Goal: Use online tool/utility: Utilize a website feature to perform a specific function

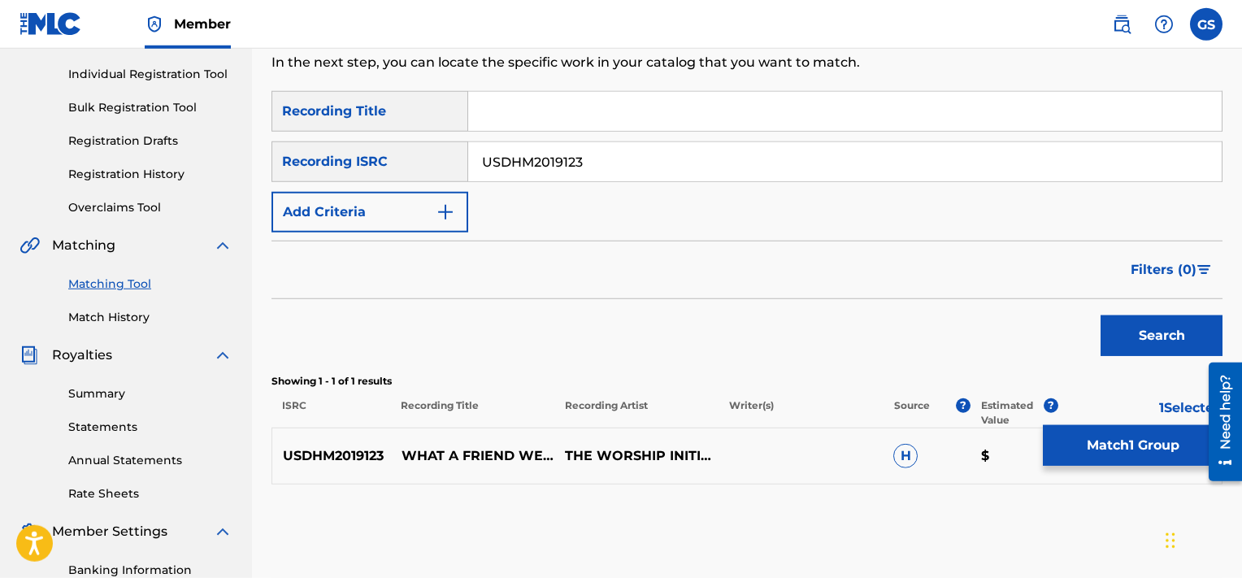
click at [610, 165] on input "USDHM2019123" at bounding box center [845, 161] width 754 height 39
paste input "QMQ3X2001290"
click at [1101, 315] on button "Search" at bounding box center [1162, 335] width 122 height 41
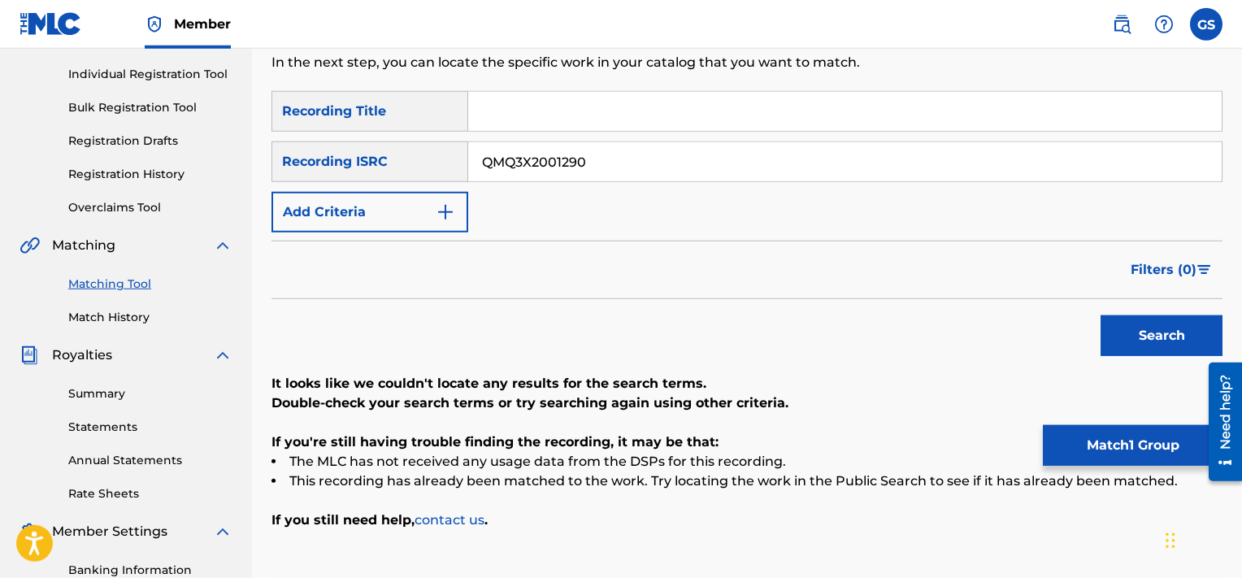
click at [585, 164] on input "QMQ3X2001290" at bounding box center [845, 161] width 754 height 39
paste input "TCAEX2026834|TCAFC2007881"
click at [585, 164] on input "TCAEX2026834|TCAFC2007881" at bounding box center [845, 161] width 754 height 39
click at [1101, 315] on button "Search" at bounding box center [1162, 335] width 122 height 41
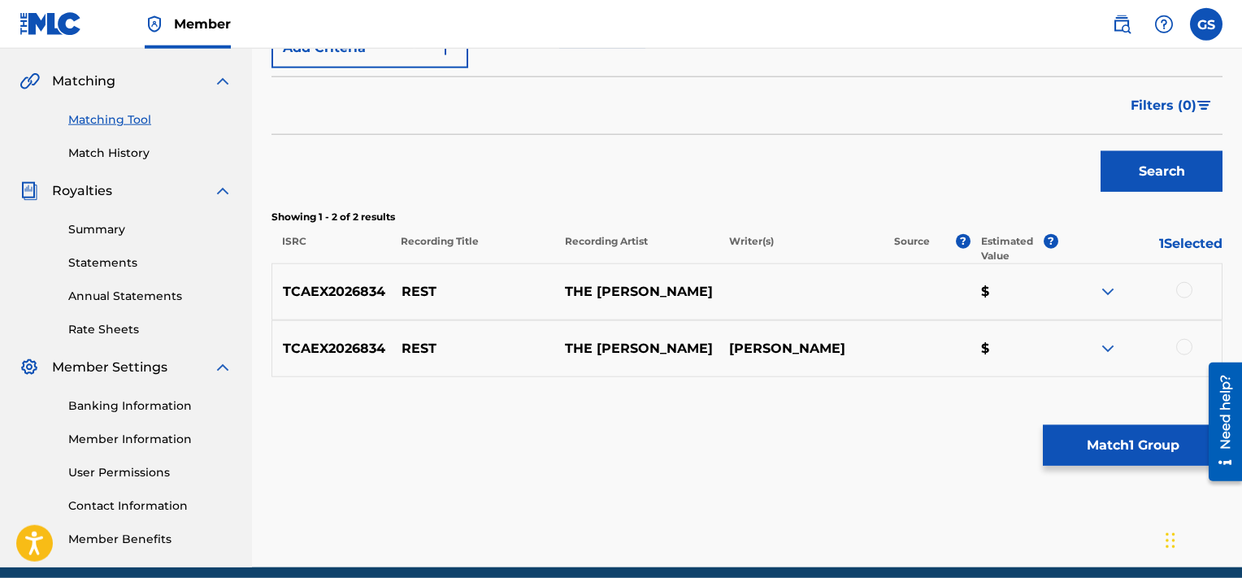
scroll to position [362, 0]
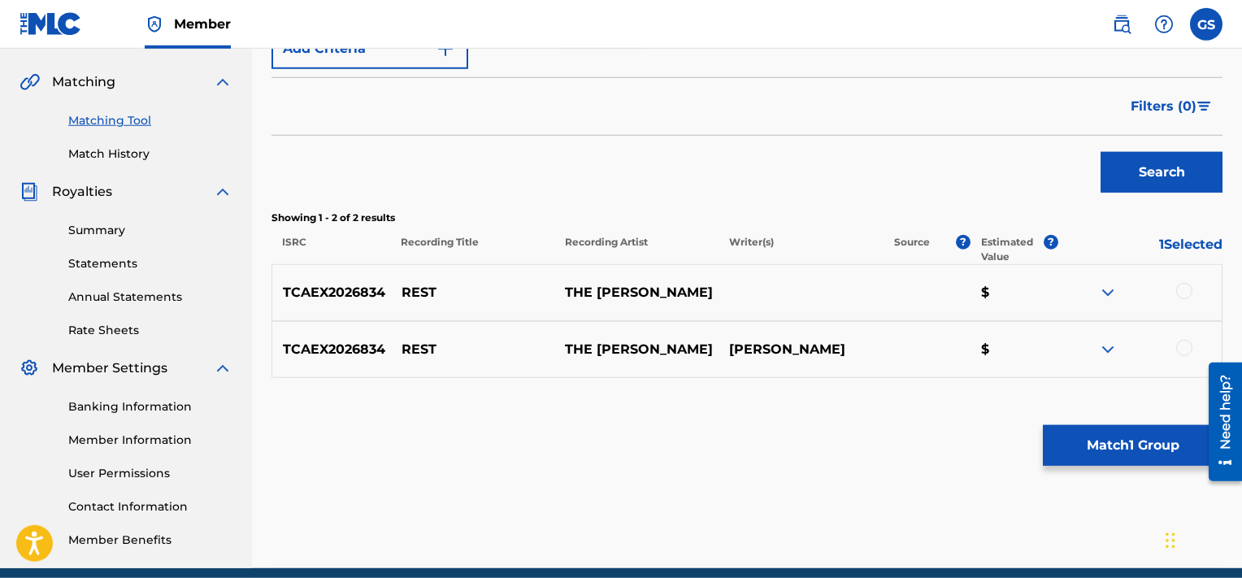
click at [1182, 345] on div at bounding box center [1184, 348] width 16 height 16
click at [1185, 285] on div at bounding box center [1184, 291] width 16 height 16
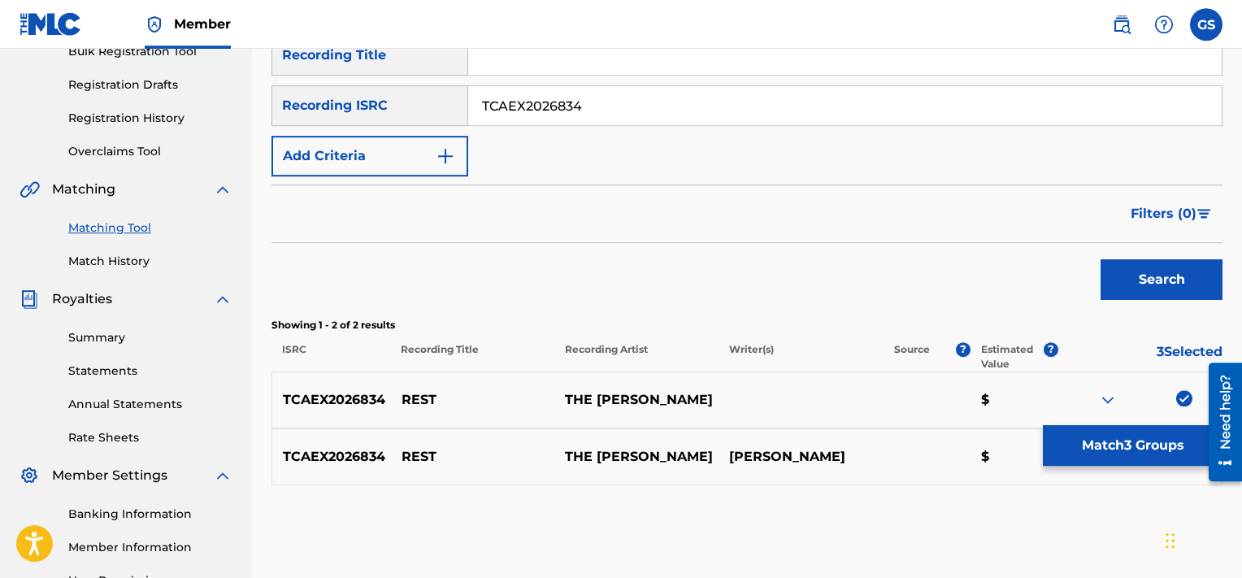
scroll to position [231, 0]
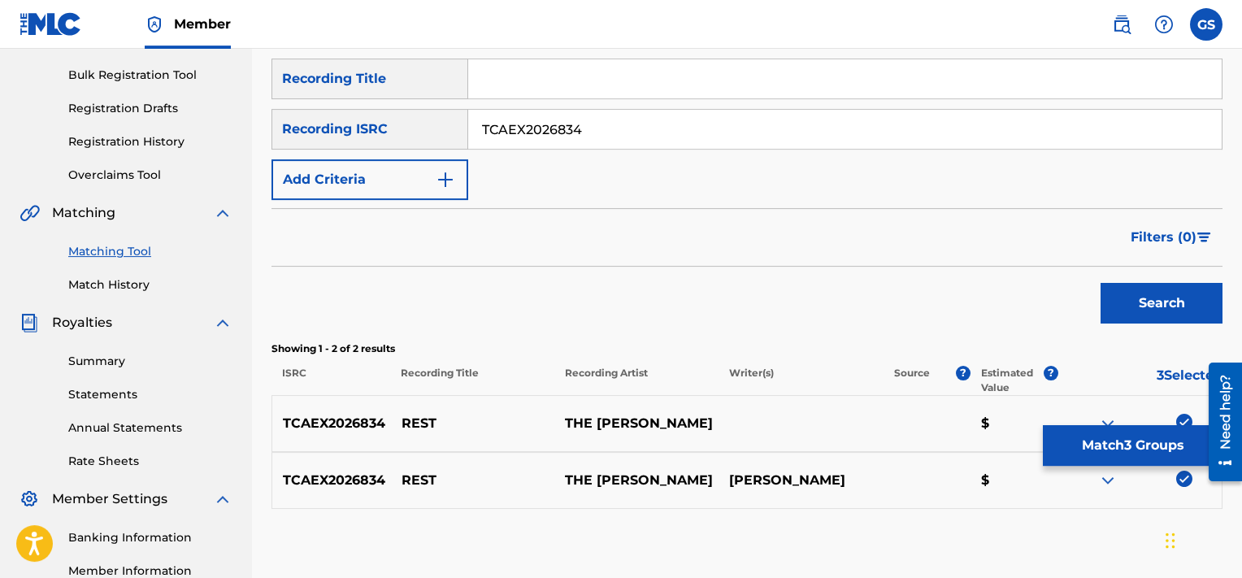
click at [685, 129] on input "TCAEX2026834" at bounding box center [845, 129] width 754 height 39
paste input "|TCAFC2007881"
click at [585, 127] on input "TCAEX2026834|TCAFC2007881" at bounding box center [845, 129] width 754 height 39
type input "TCAFC2007881"
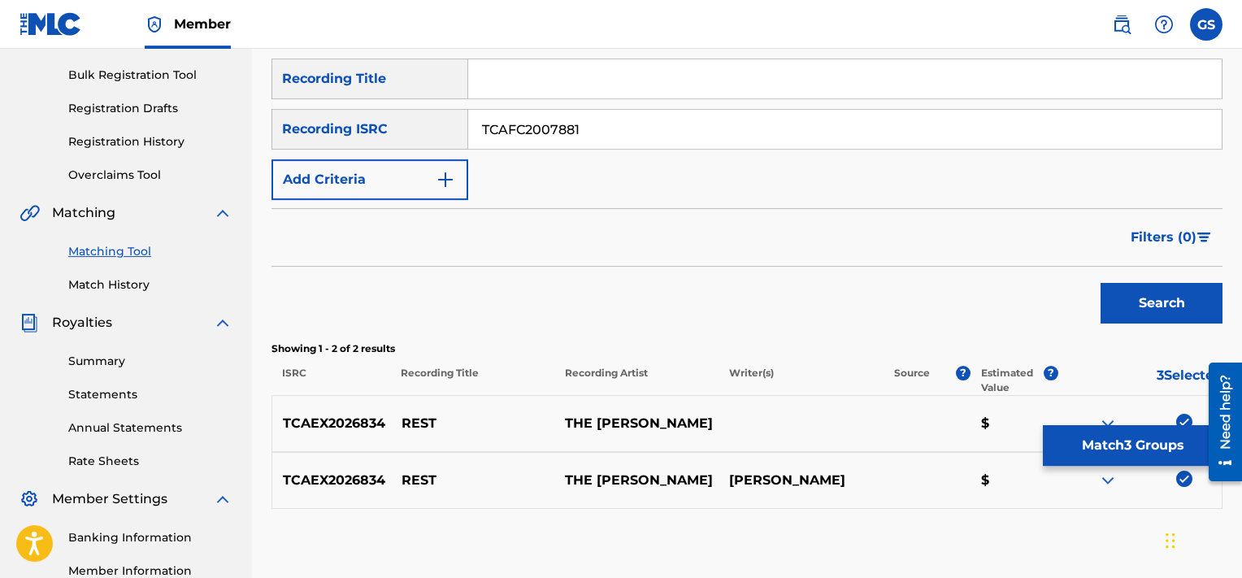
click at [1101, 283] on button "Search" at bounding box center [1162, 303] width 122 height 41
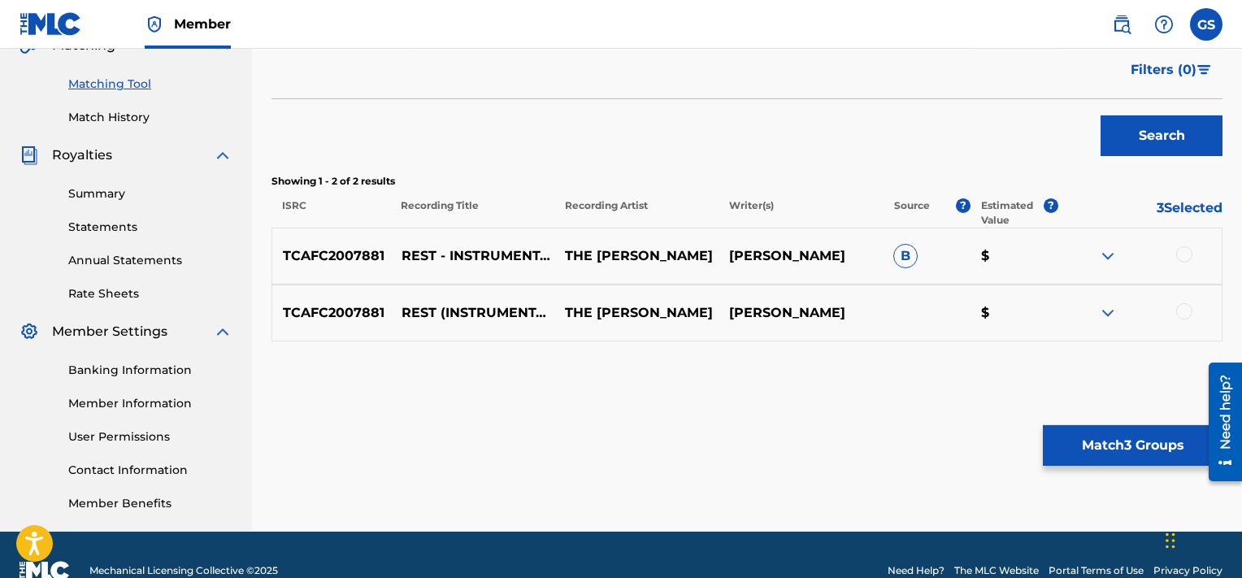
scroll to position [402, 0]
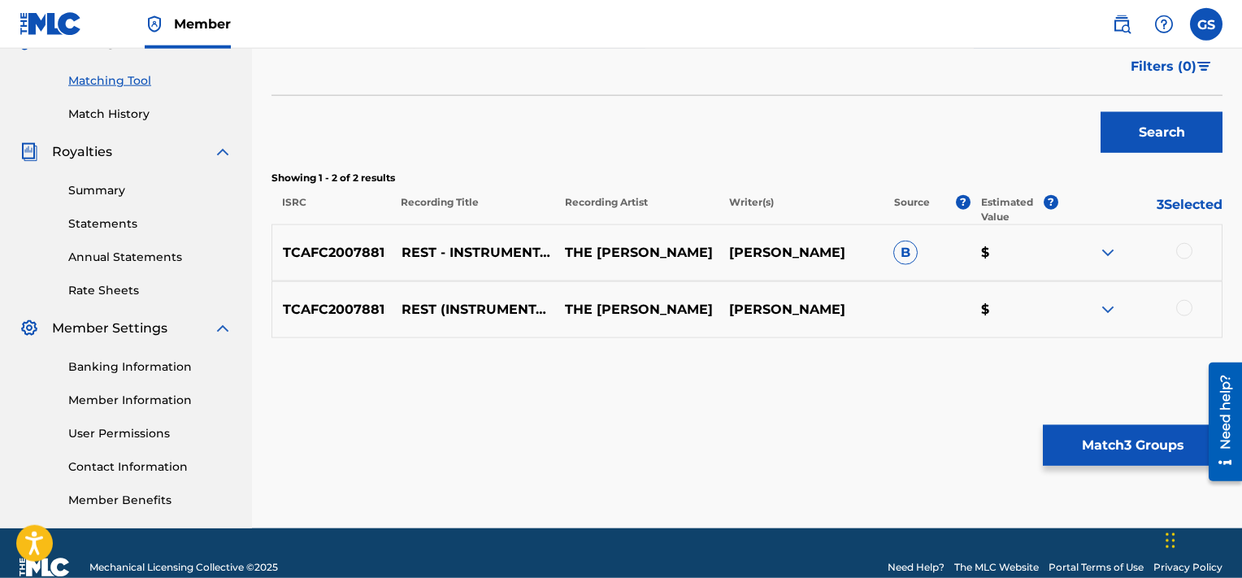
click at [1185, 256] on div at bounding box center [1184, 251] width 16 height 16
click at [1181, 309] on div at bounding box center [1184, 308] width 16 height 16
click at [1181, 309] on img at bounding box center [1184, 308] width 16 height 16
click at [1181, 309] on div at bounding box center [1184, 308] width 16 height 16
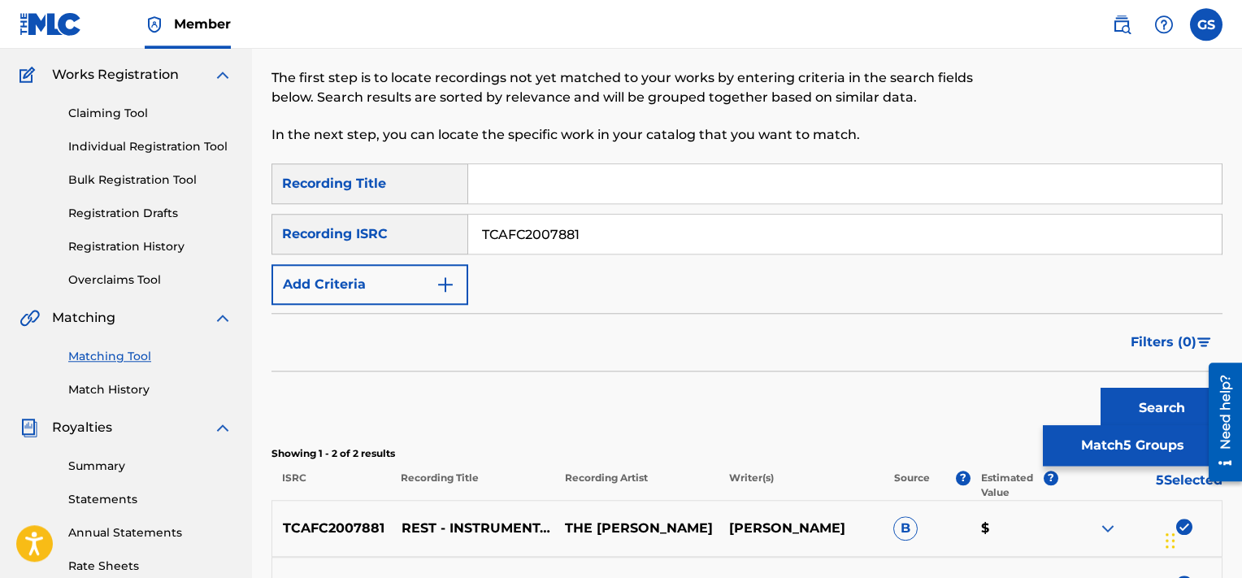
scroll to position [0, 0]
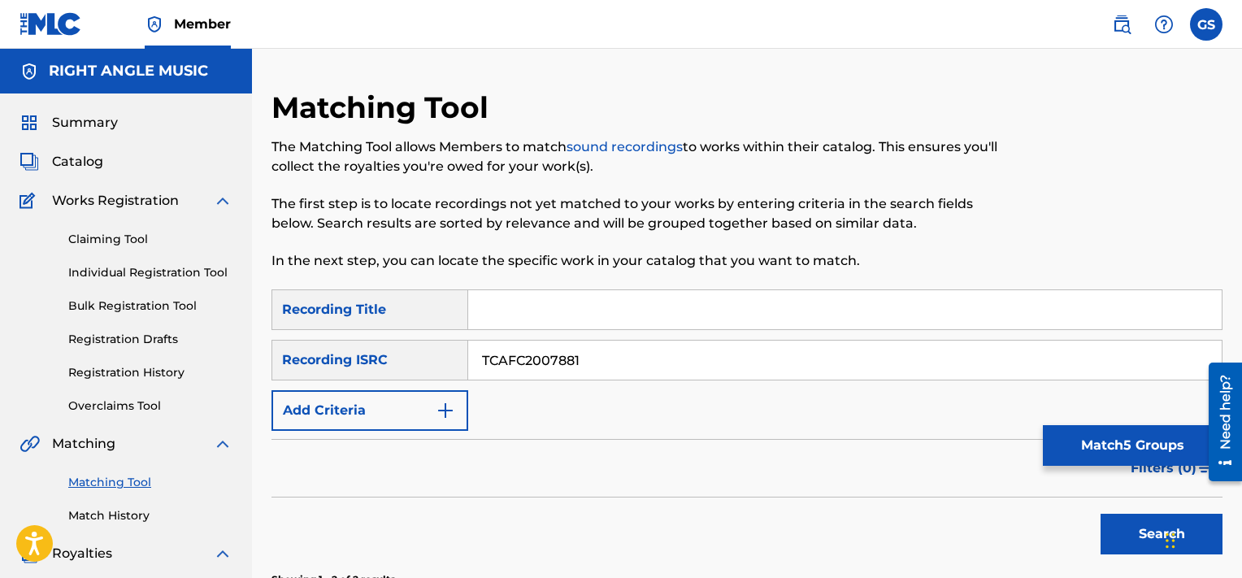
click at [109, 516] on link "Match History" at bounding box center [150, 515] width 164 height 17
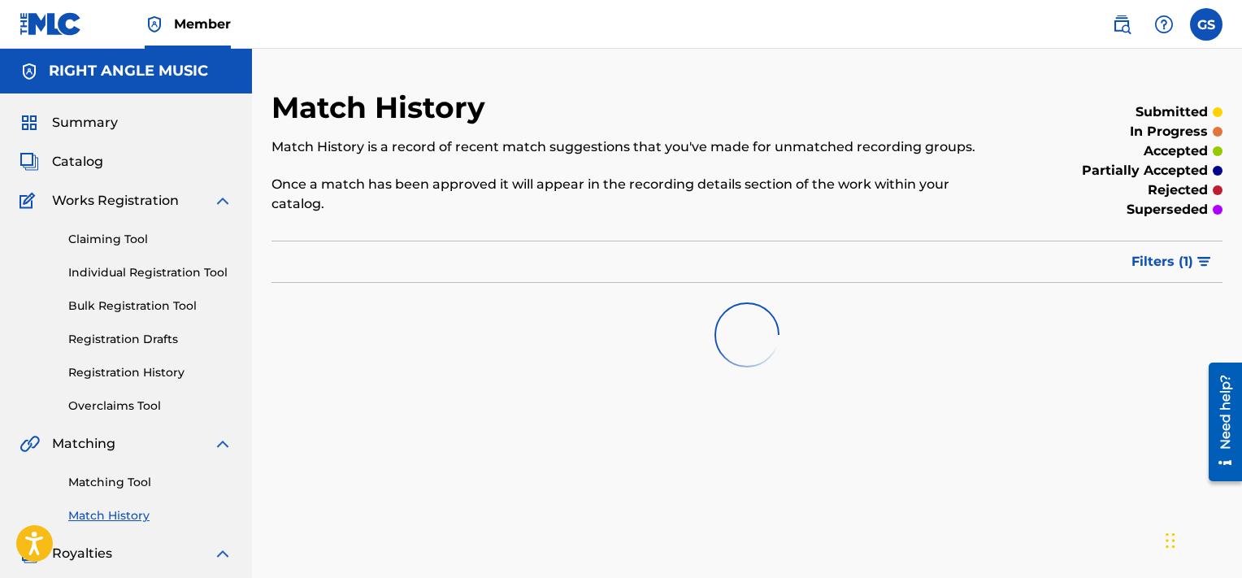
click at [128, 480] on link "Matching Tool" at bounding box center [150, 482] width 164 height 17
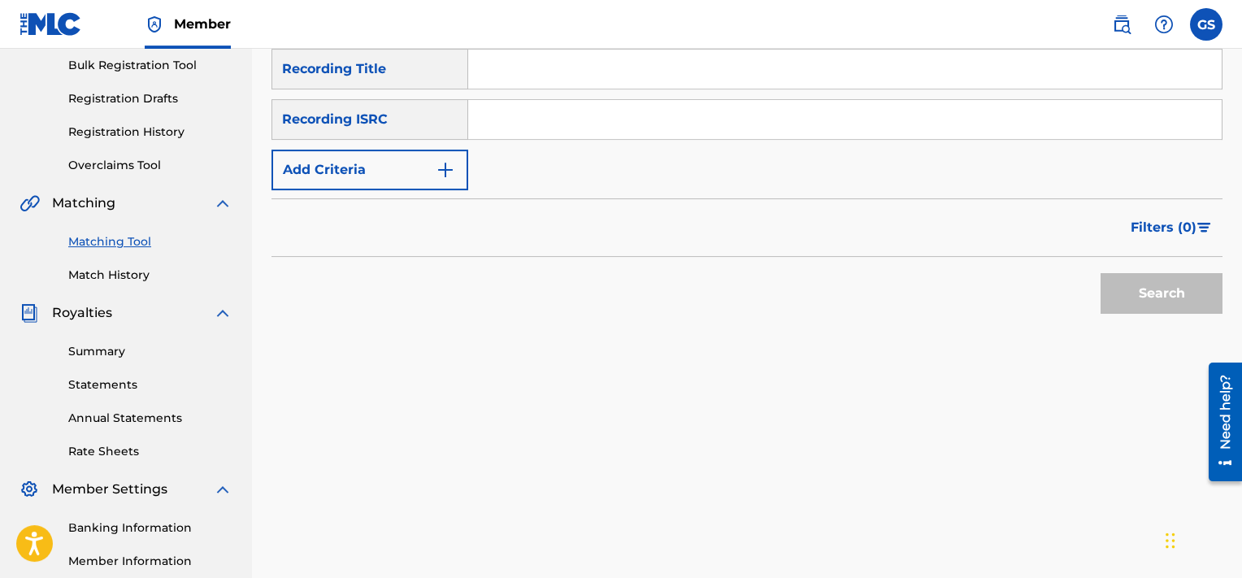
scroll to position [255, 0]
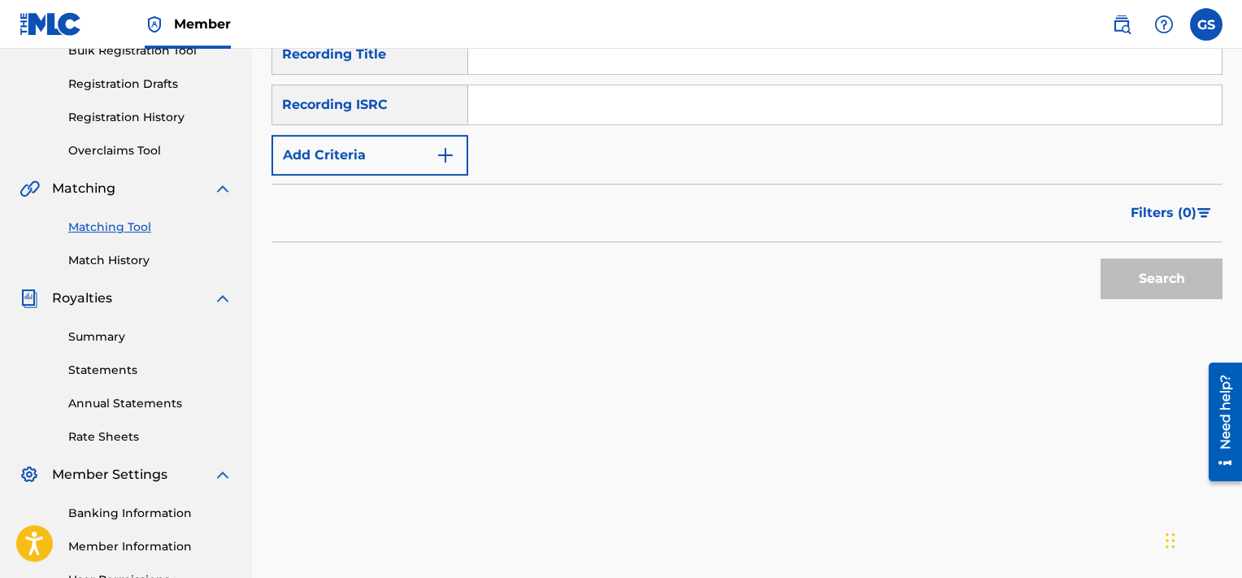
click at [608, 96] on input "Search Form" at bounding box center [845, 104] width 754 height 39
paste input "TCAEX2026834|TCAFC2007881"
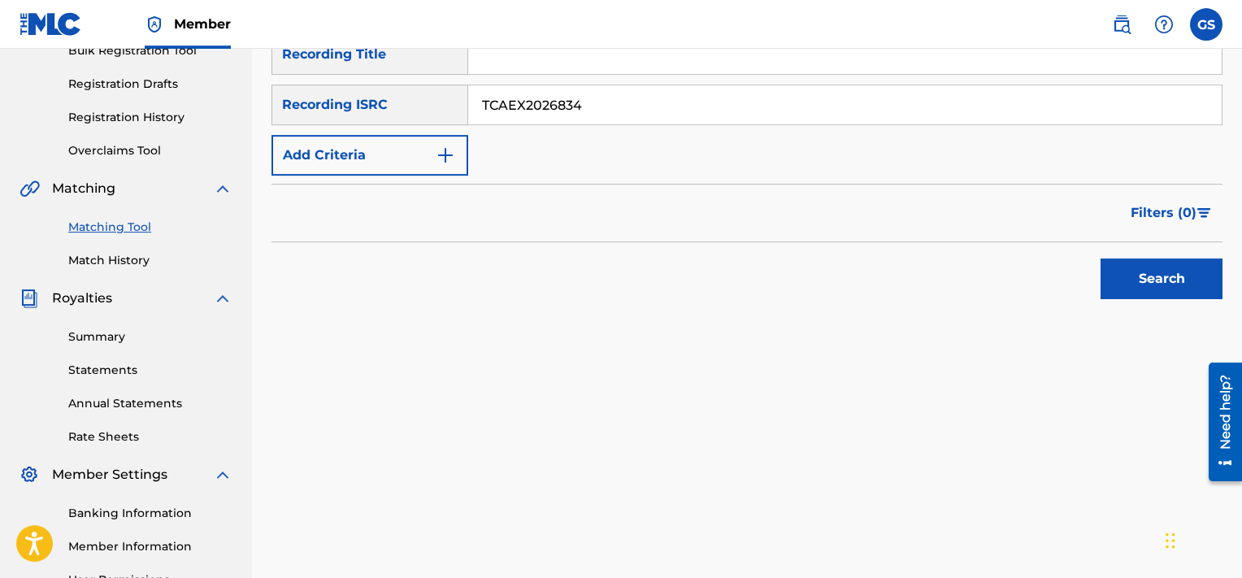
type input "TCAEX2026834"
click at [1101, 259] on button "Search" at bounding box center [1162, 279] width 122 height 41
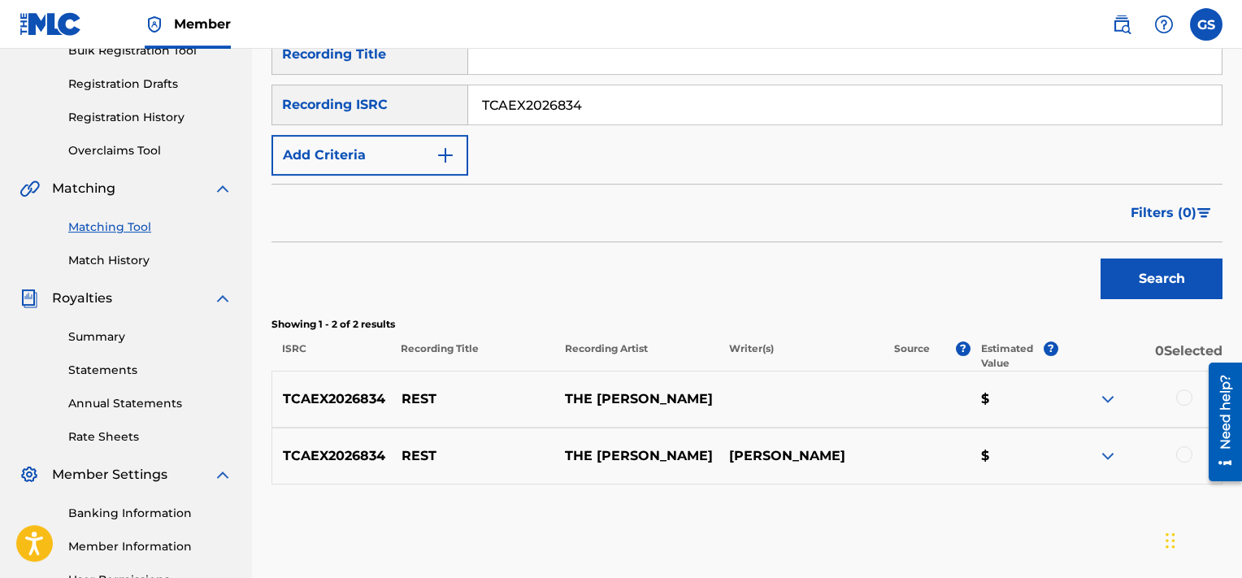
scroll to position [429, 0]
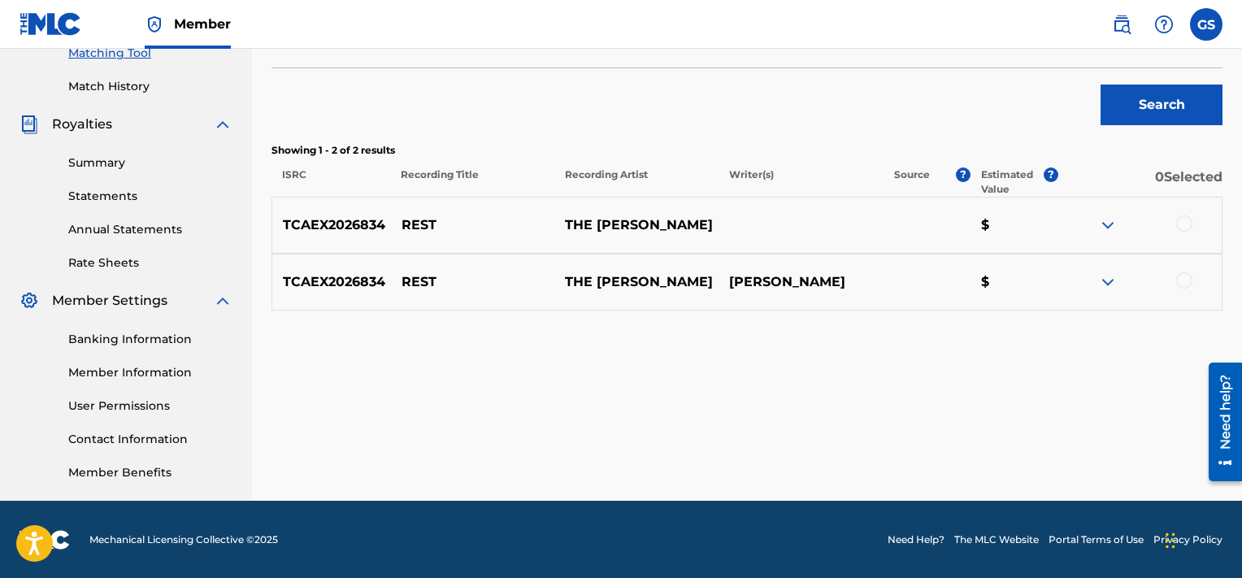
click at [1185, 228] on div at bounding box center [1184, 223] width 16 height 16
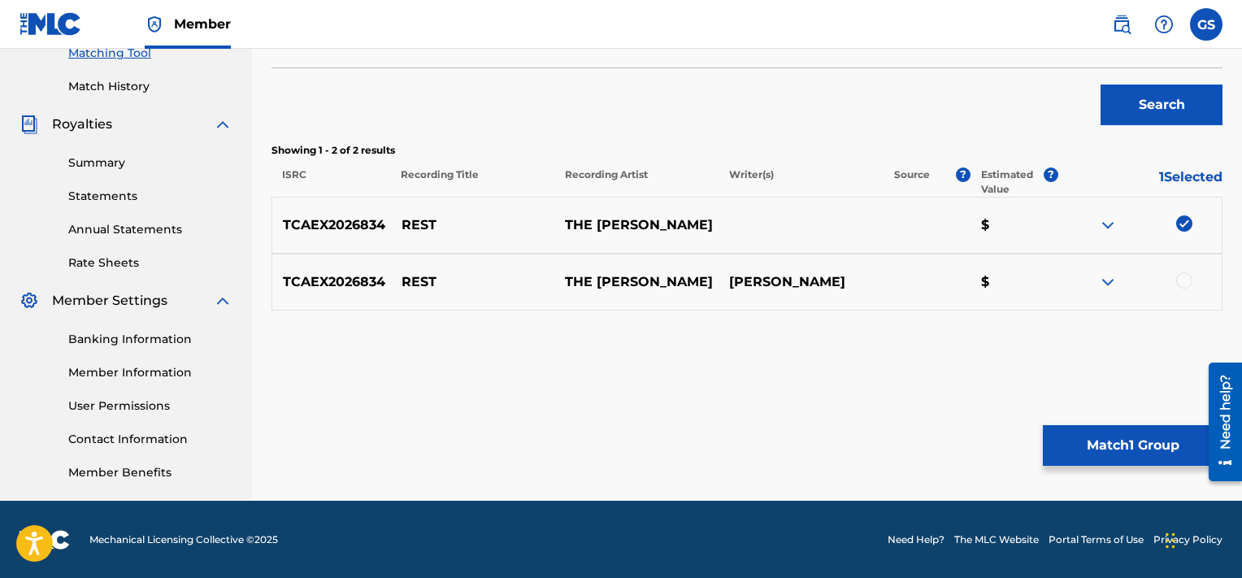
click at [1189, 284] on div at bounding box center [1184, 280] width 16 height 16
click at [1133, 437] on button "Match 2 Groups" at bounding box center [1133, 445] width 180 height 41
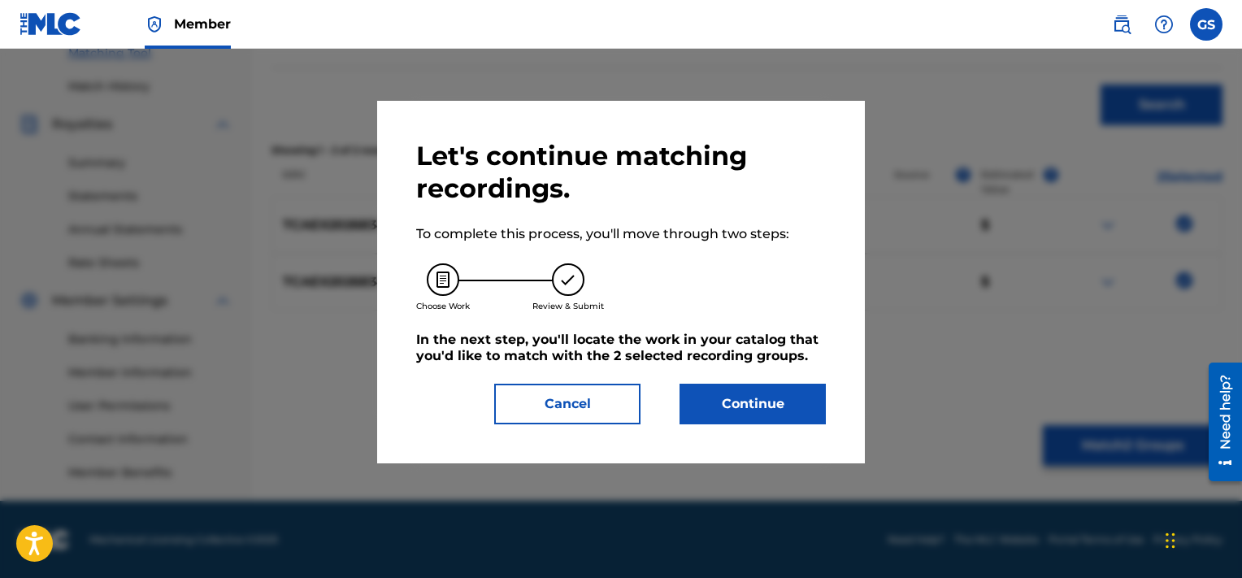
click at [763, 392] on button "Continue" at bounding box center [753, 404] width 146 height 41
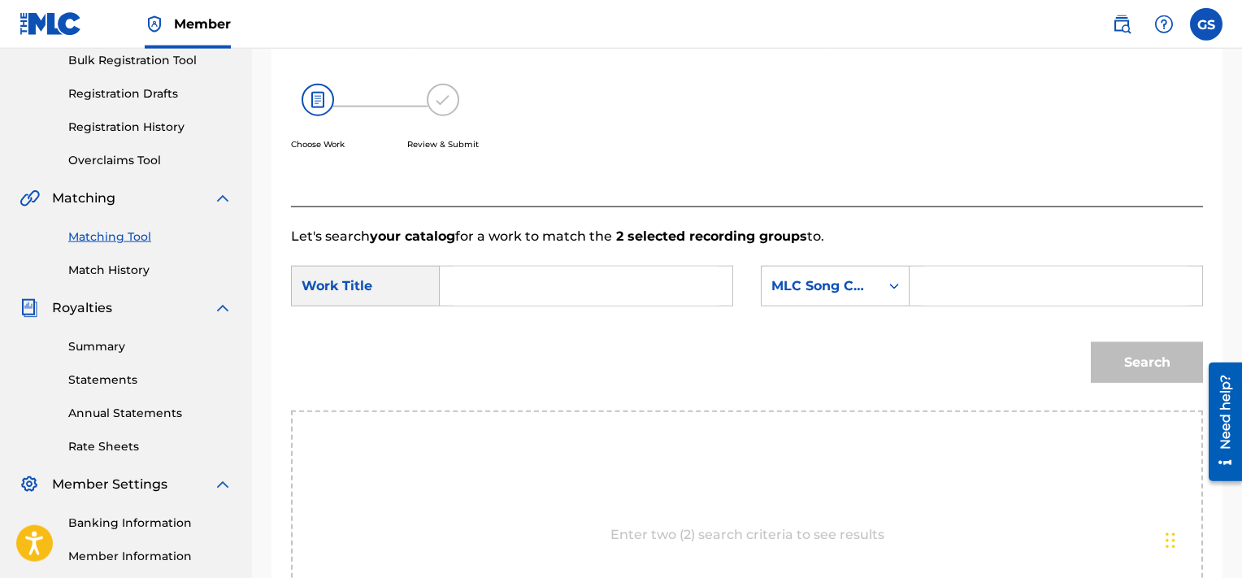
scroll to position [504, 0]
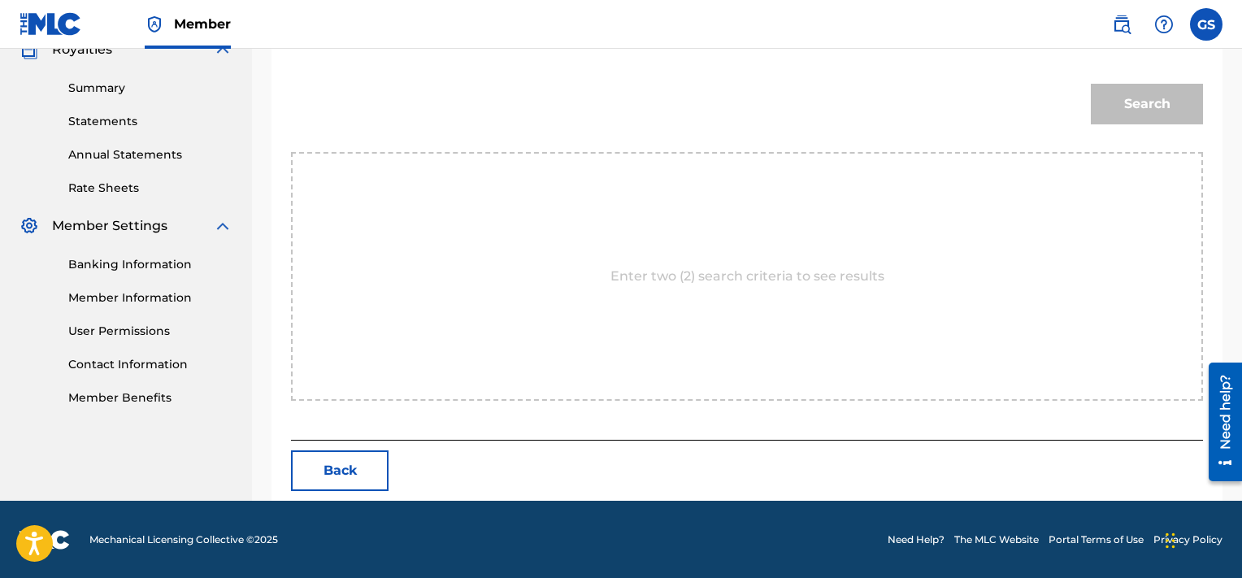
click at [354, 460] on button "Back" at bounding box center [340, 470] width 98 height 41
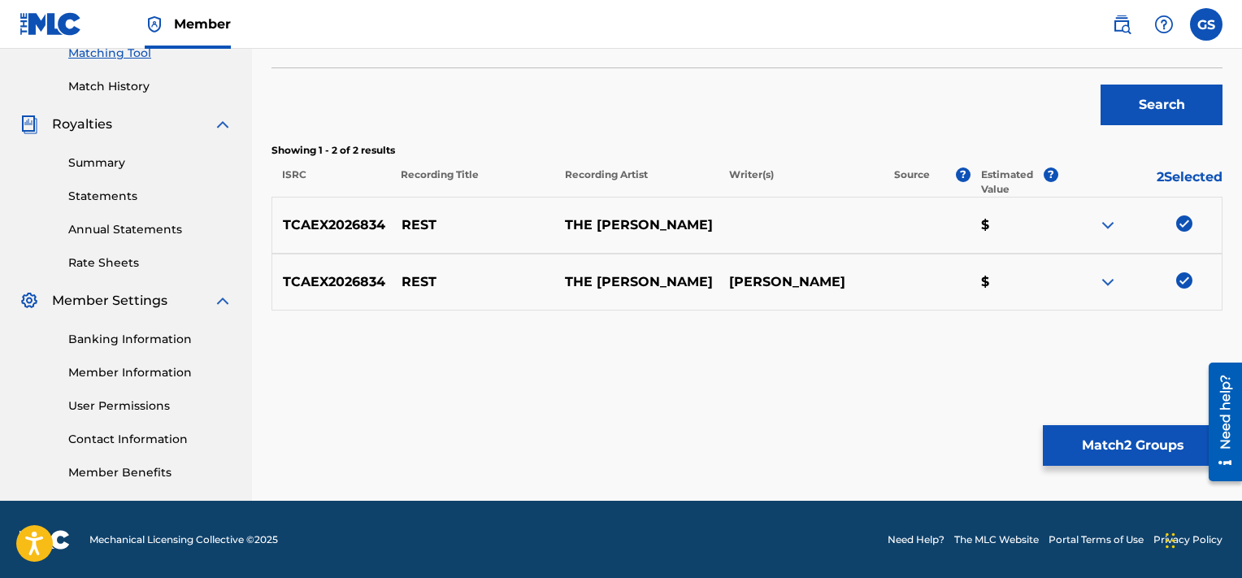
scroll to position [182, 0]
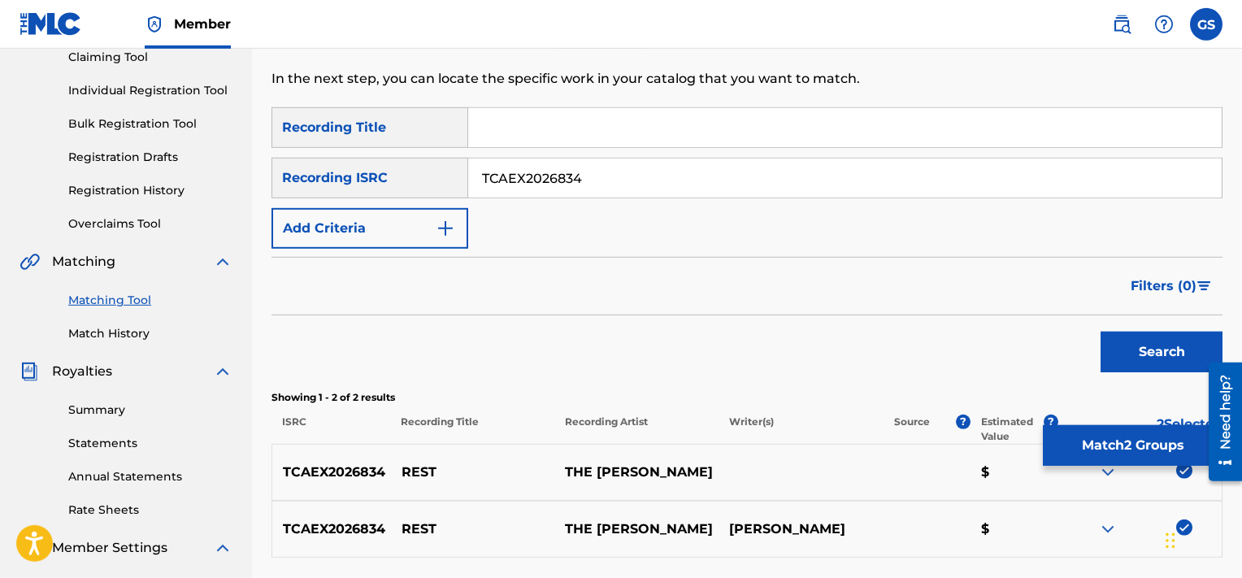
click at [595, 190] on input "TCAEX2026834" at bounding box center [845, 178] width 754 height 39
paste input "|TCAFC2007881"
click at [595, 190] on input "TCAEX2026834|TCAFC2007881" at bounding box center [845, 178] width 754 height 39
click at [581, 173] on input "TCAEX2026834|TCAFC2007881" at bounding box center [845, 178] width 754 height 39
click at [585, 176] on input "TCAEX2026834|TCAFC2007881" at bounding box center [845, 178] width 754 height 39
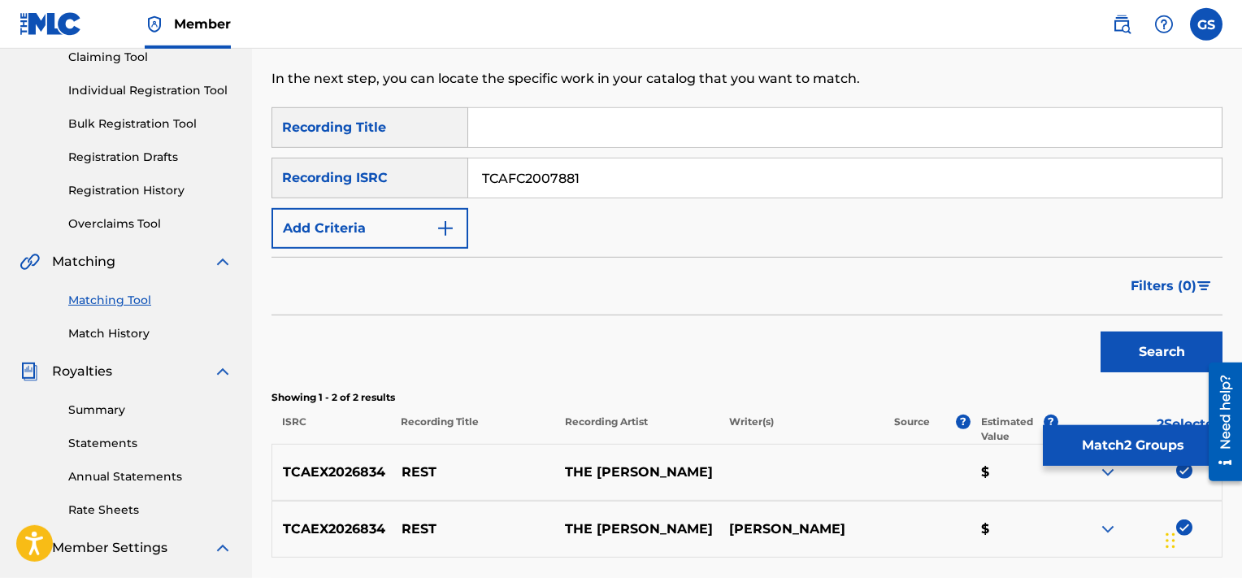
type input "TCAFC2007881"
click at [1101, 332] on button "Search" at bounding box center [1162, 352] width 122 height 41
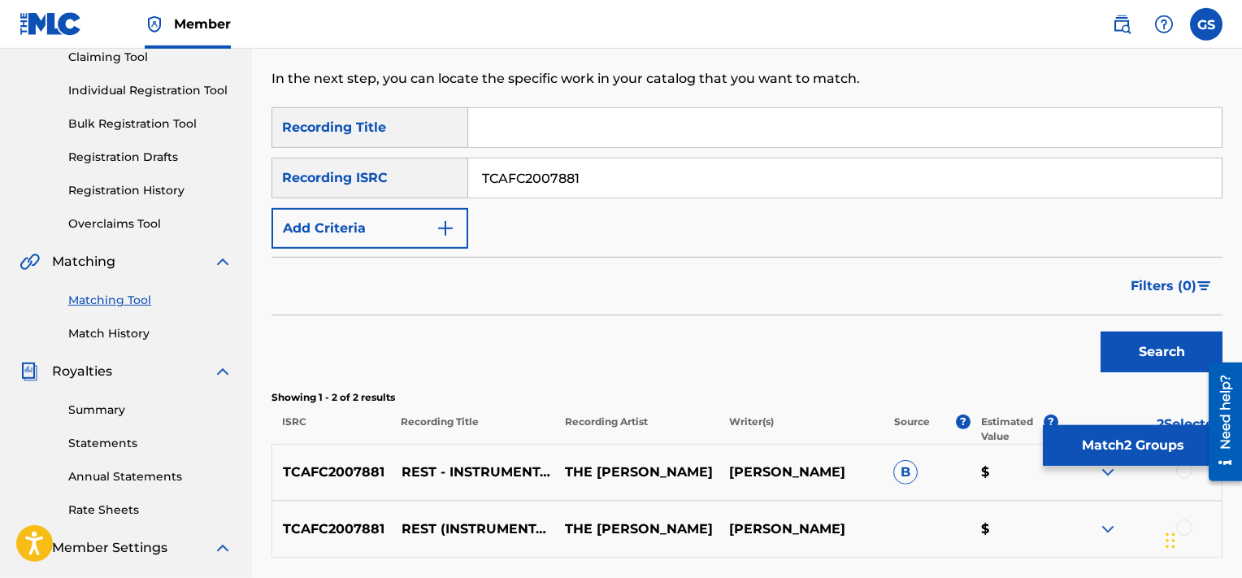
scroll to position [429, 0]
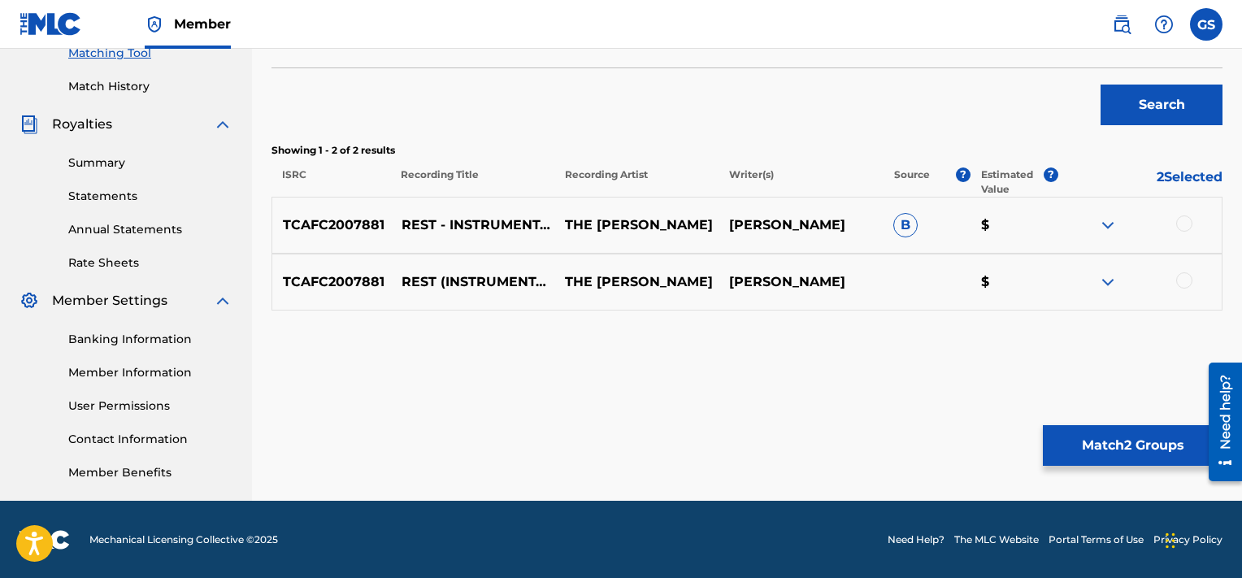
click at [1185, 280] on div at bounding box center [1184, 280] width 16 height 16
click at [1182, 220] on div at bounding box center [1184, 223] width 16 height 16
click at [1124, 431] on button "Match 4 Groups" at bounding box center [1133, 445] width 180 height 41
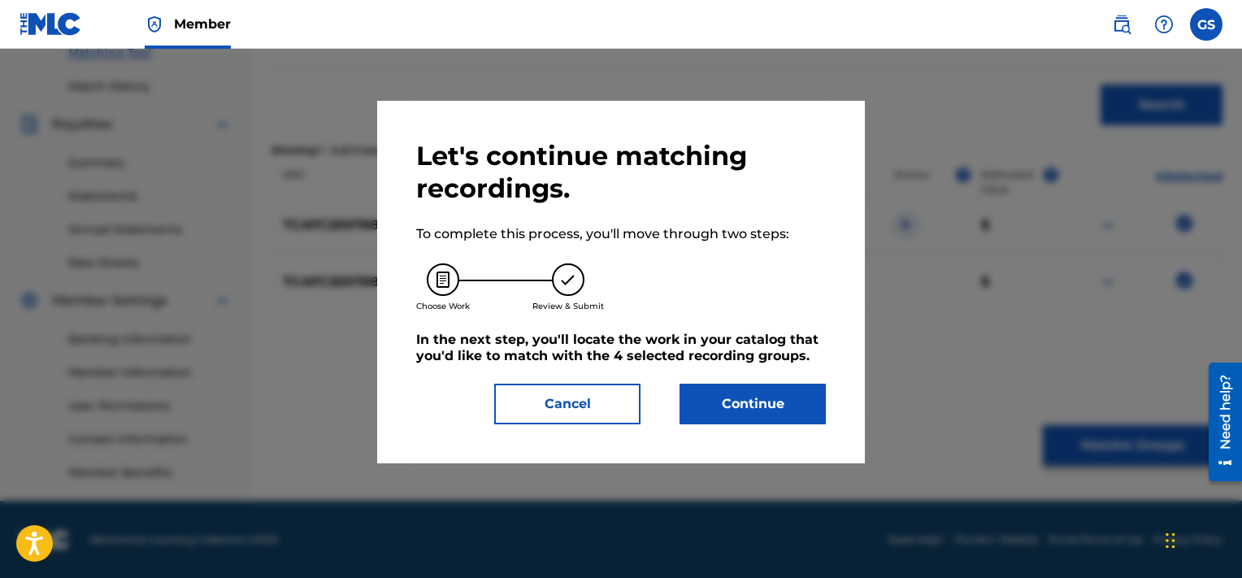
click at [779, 385] on button "Continue" at bounding box center [753, 404] width 146 height 41
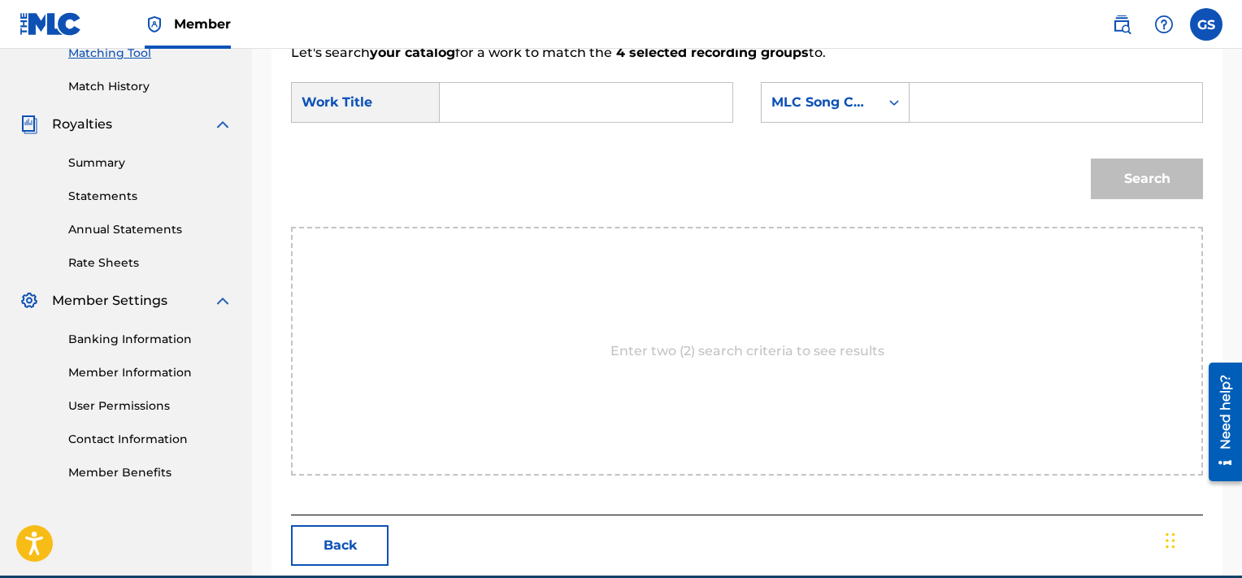
click at [987, 96] on input "Search Form" at bounding box center [1056, 102] width 265 height 39
paste input "RA23SZ"
type input "RA23SZ"
click at [607, 96] on input "r" at bounding box center [586, 102] width 265 height 39
type input "rest"
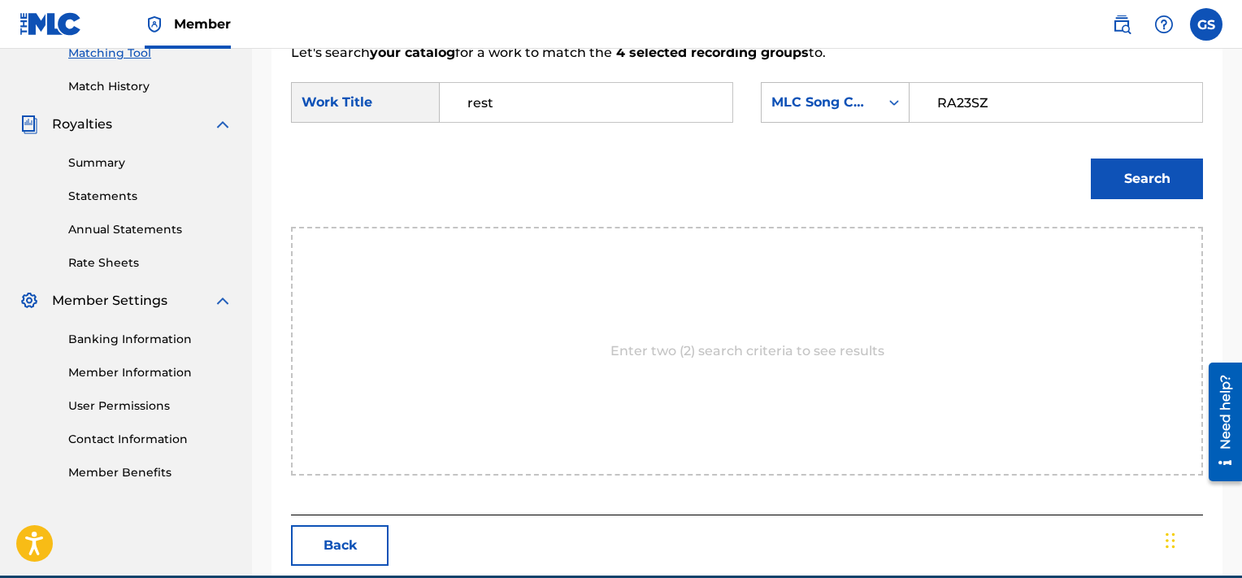
click at [1091, 159] on button "Search" at bounding box center [1147, 179] width 112 height 41
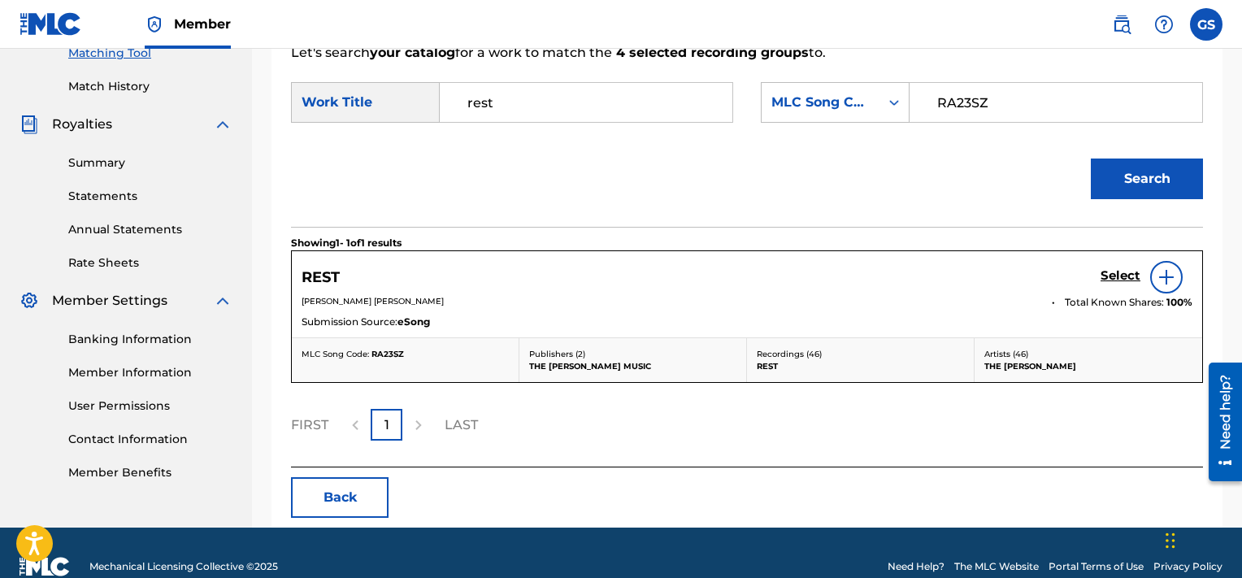
click at [1128, 275] on h5 "Select" at bounding box center [1121, 275] width 40 height 15
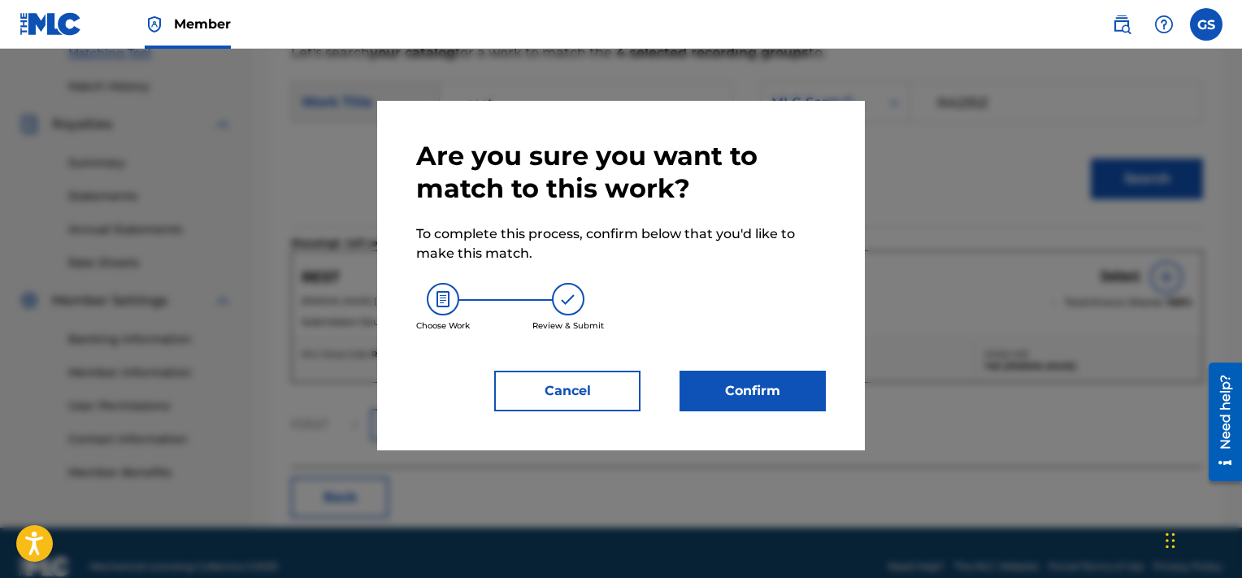
click at [755, 389] on button "Confirm" at bounding box center [753, 391] width 146 height 41
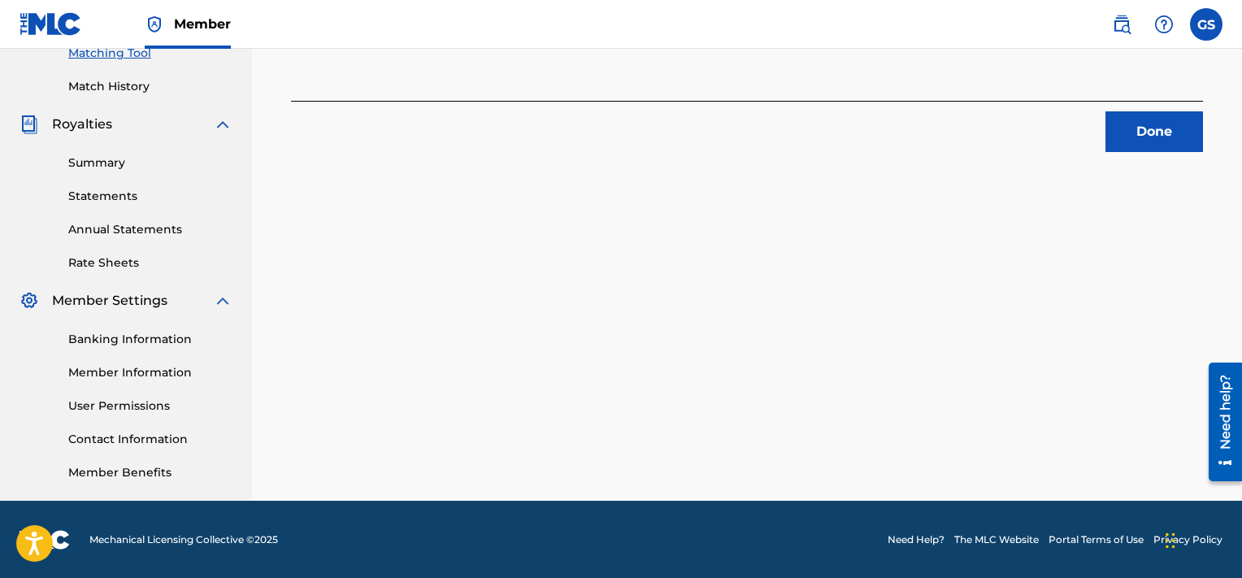
click at [1190, 147] on button "Done" at bounding box center [1155, 131] width 98 height 41
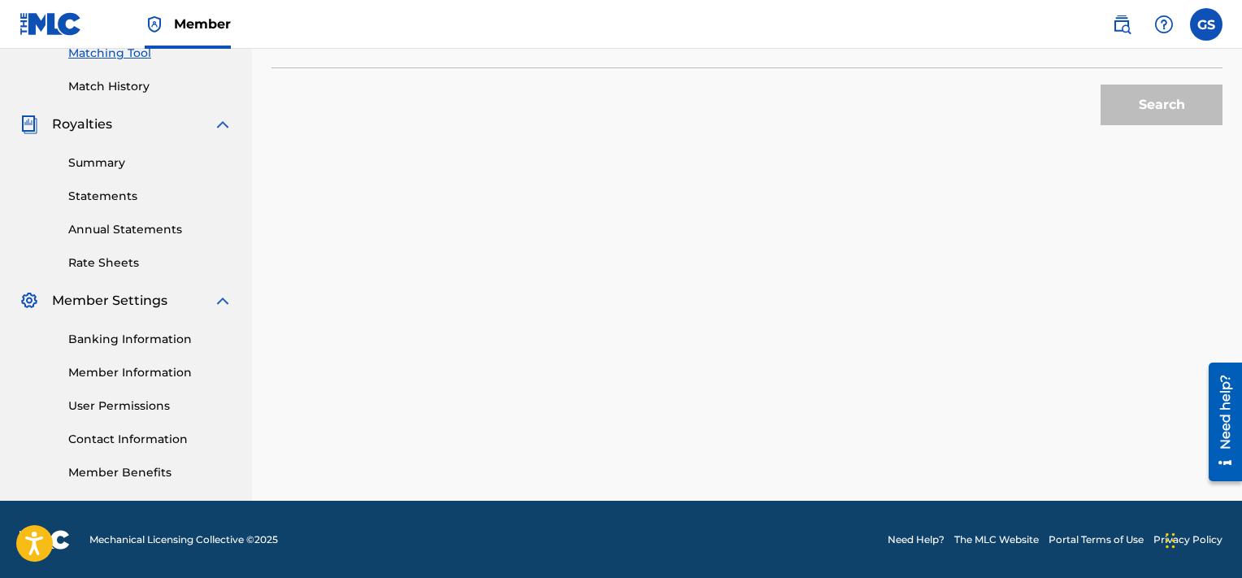
scroll to position [97, 0]
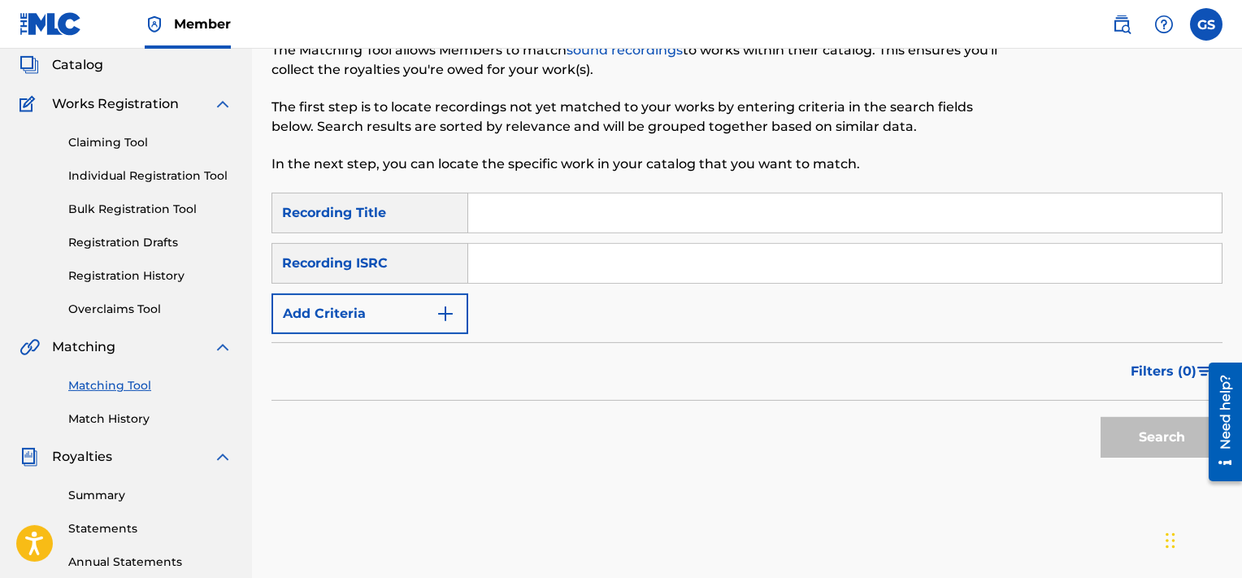
paste input "TCAFA2063923|TCAFC2007878"
click at [649, 272] on input "TCAFA2063923|TCAFC2007878" at bounding box center [845, 263] width 754 height 39
click at [1101, 417] on button "Search" at bounding box center [1162, 437] width 122 height 41
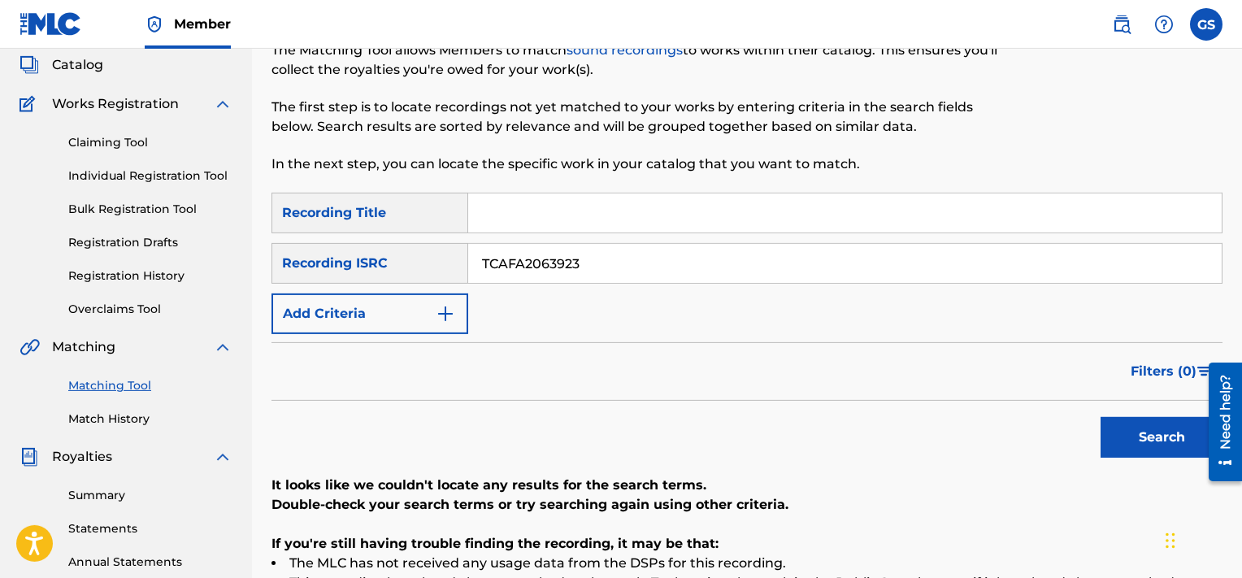
click at [649, 272] on input "TCAFA2063923" at bounding box center [845, 263] width 754 height 39
paste input "|TCAFC2007878"
click at [649, 272] on input "TCAFA2063923|TCAFC2007878" at bounding box center [845, 263] width 754 height 39
click at [585, 263] on input "TCAFA2063923|TCAFC2007878" at bounding box center [845, 263] width 754 height 39
type input "TCAFC2007878"
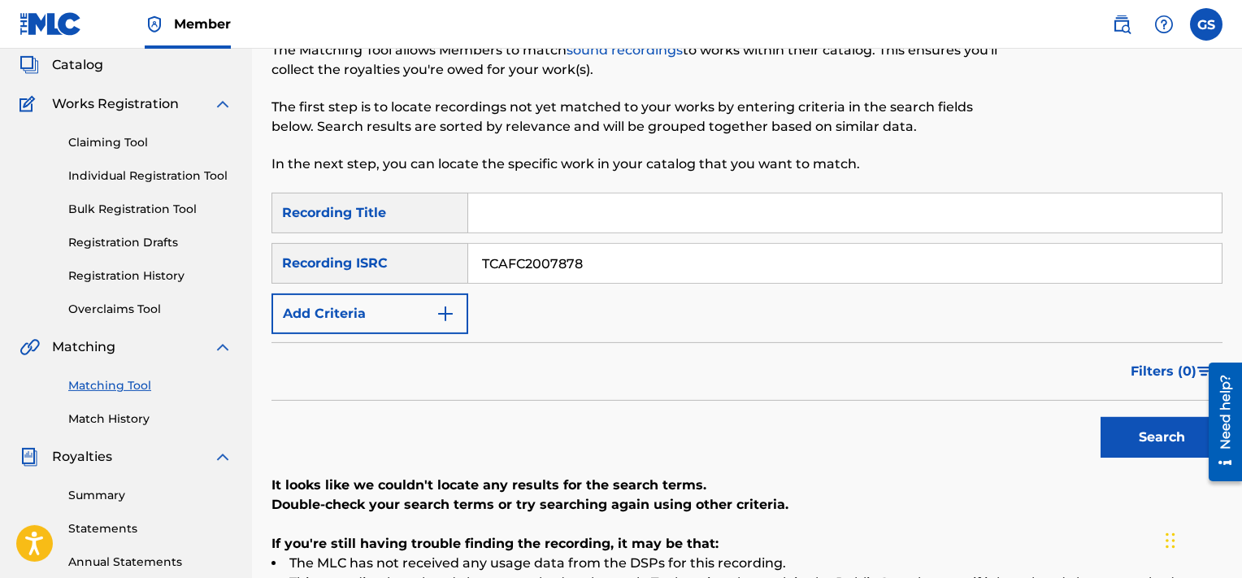
click at [1101, 417] on button "Search" at bounding box center [1162, 437] width 122 height 41
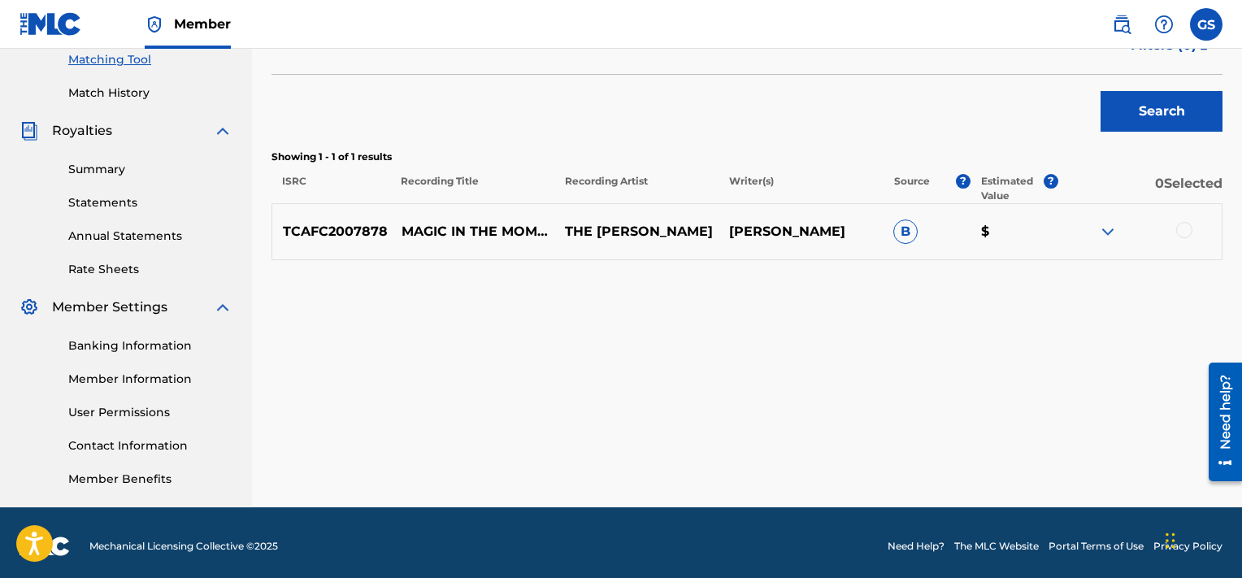
scroll to position [429, 0]
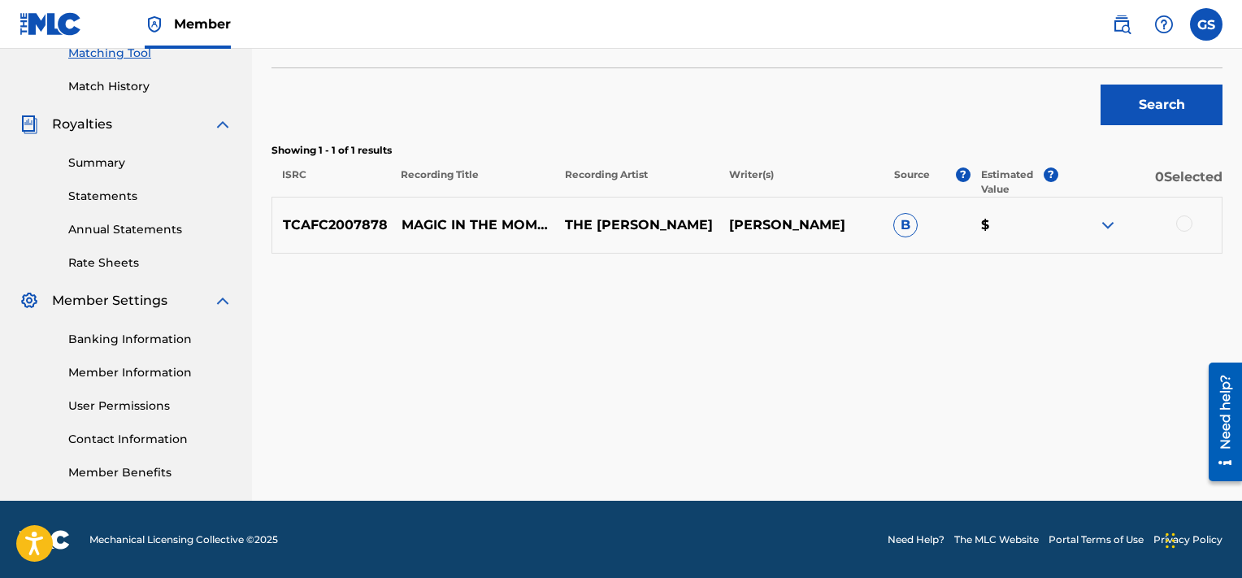
click at [1189, 223] on div at bounding box center [1184, 223] width 16 height 16
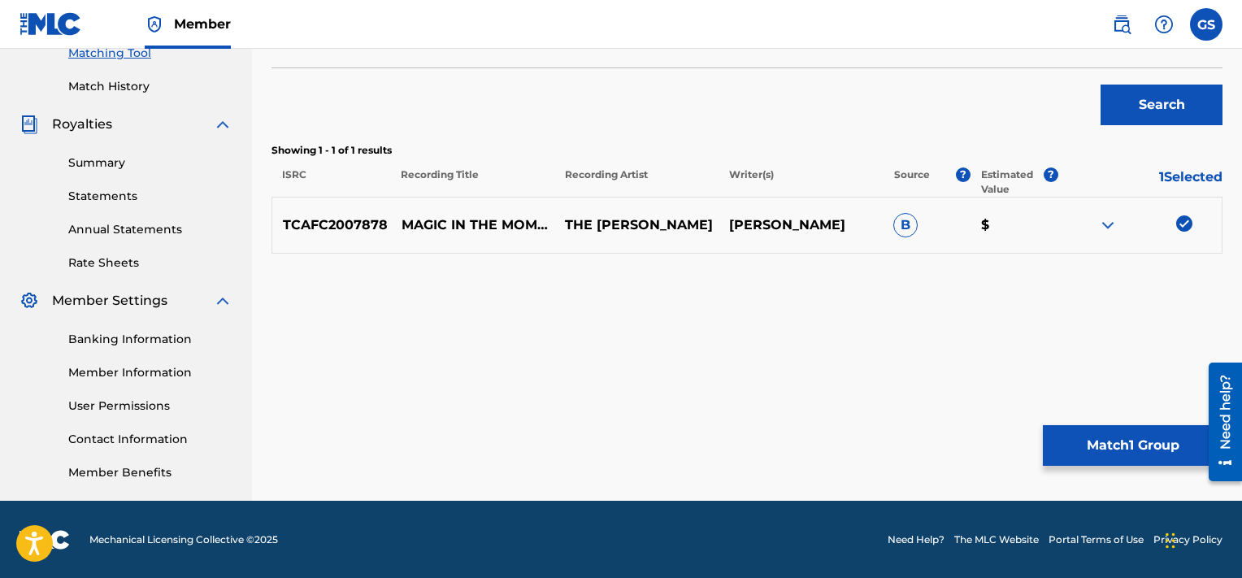
click at [1148, 447] on button "Match 1 Group" at bounding box center [1133, 445] width 180 height 41
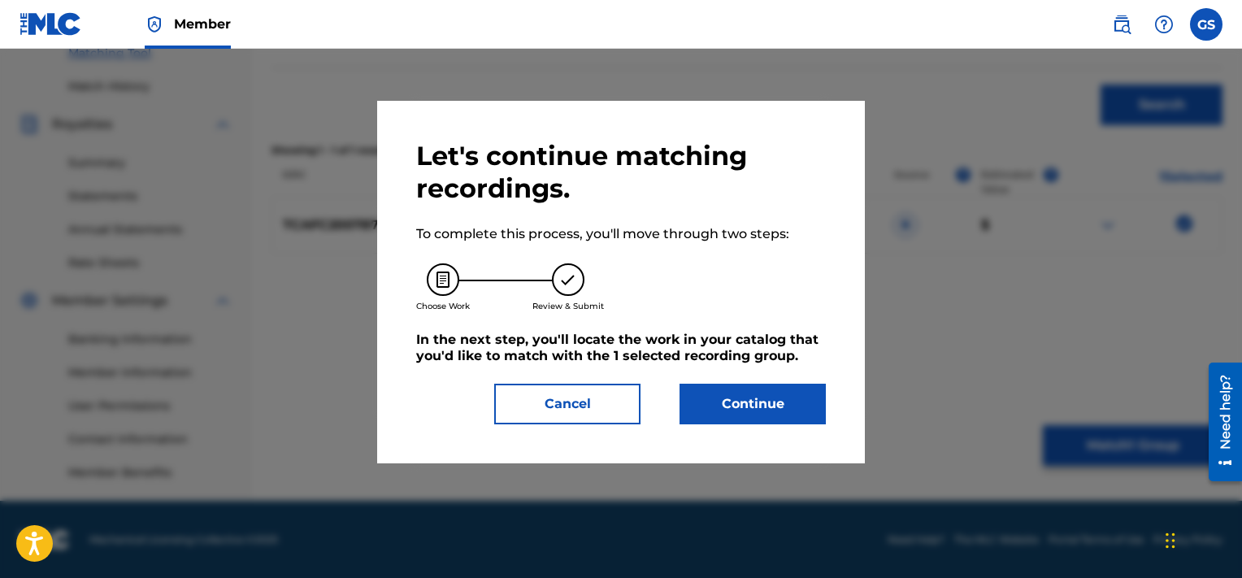
click at [754, 396] on button "Continue" at bounding box center [753, 404] width 146 height 41
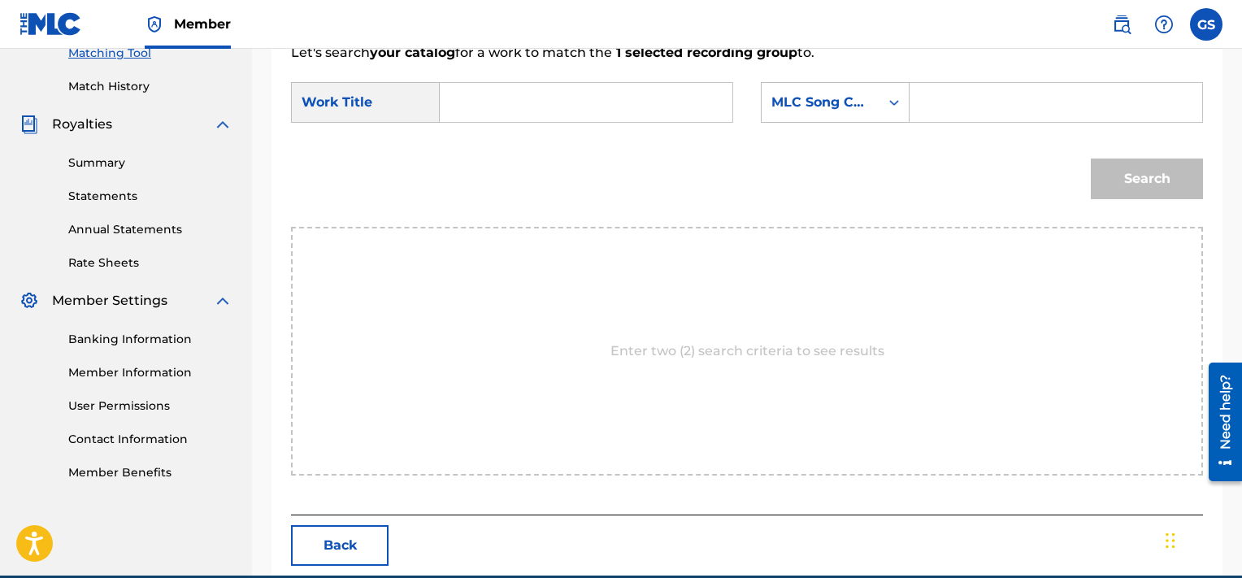
paste input "MA9Q44"
click at [976, 102] on input "MA9Q44" at bounding box center [1056, 102] width 265 height 39
type input "MA9Q44"
click at [522, 110] on input "Search Form" at bounding box center [586, 102] width 265 height 39
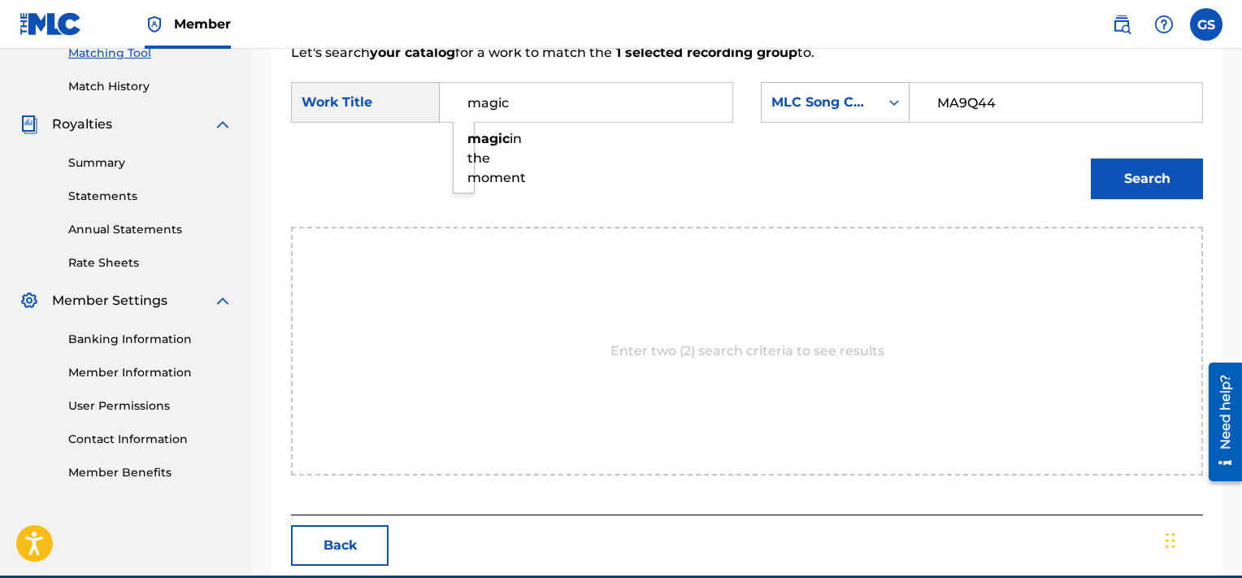
type input "magic"
click at [1091, 159] on button "Search" at bounding box center [1147, 179] width 112 height 41
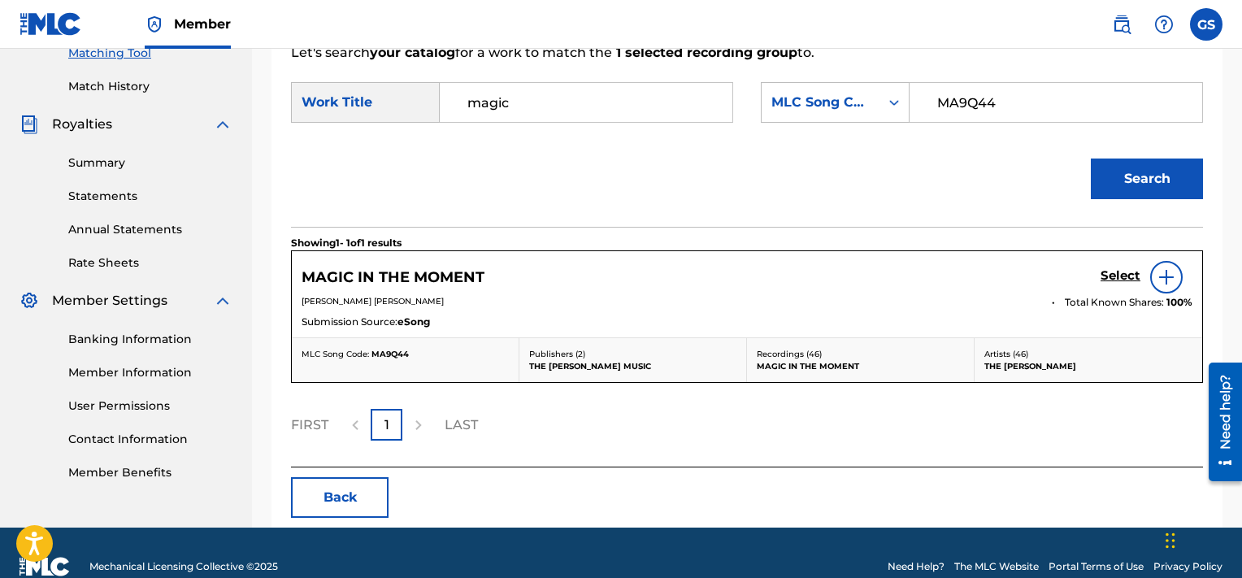
click at [1133, 276] on h5 "Select" at bounding box center [1121, 275] width 40 height 15
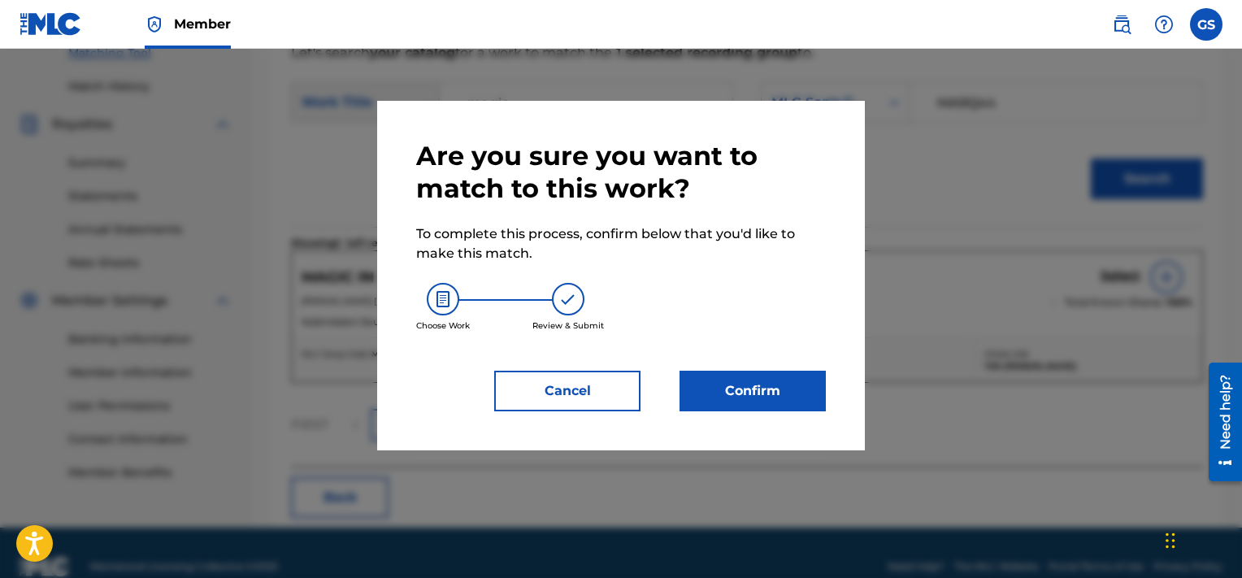
click at [772, 389] on button "Confirm" at bounding box center [753, 391] width 146 height 41
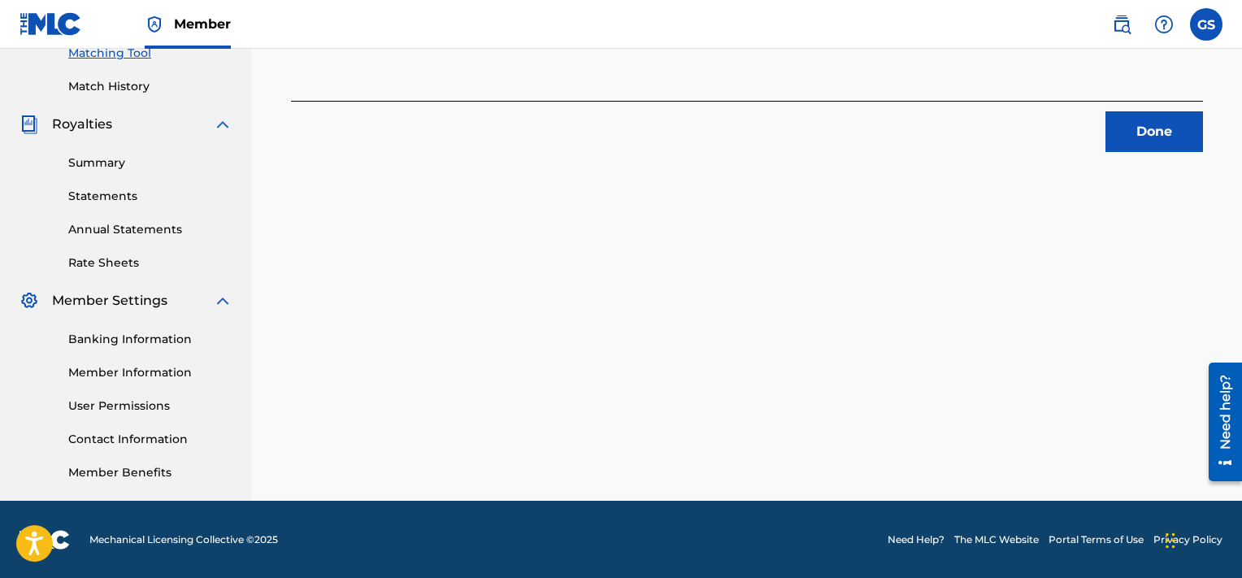
click at [1163, 128] on button "Done" at bounding box center [1155, 131] width 98 height 41
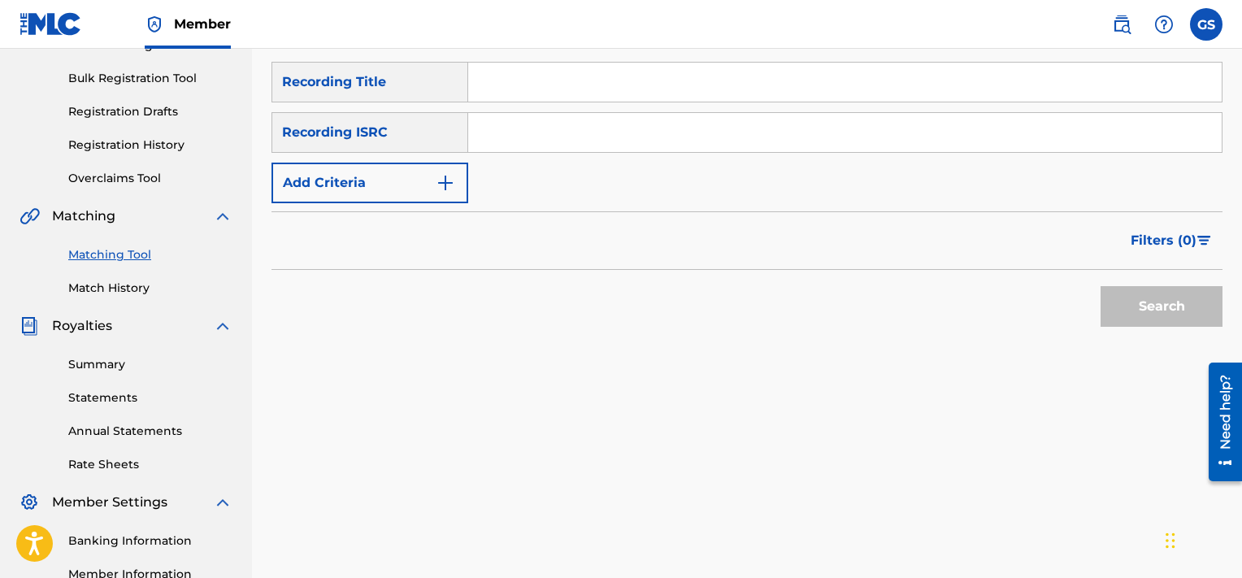
scroll to position [230, 0]
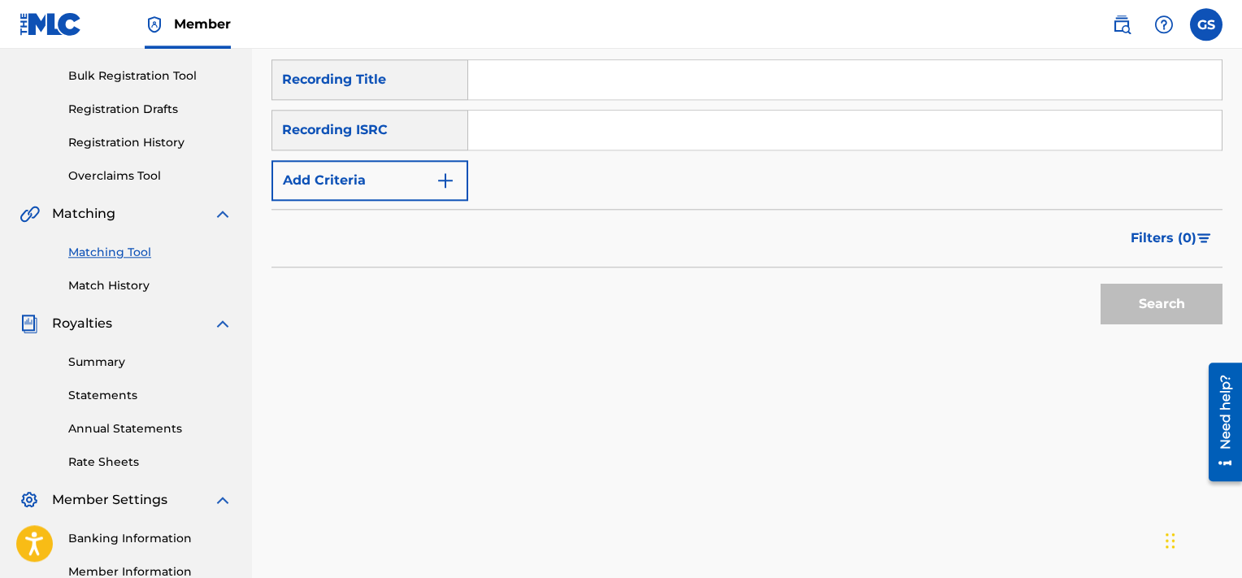
paste input "TCAFB2095644|TCAFC2007875"
click at [725, 130] on input "TCAFB2095644|TCAFC2007875" at bounding box center [845, 130] width 754 height 39
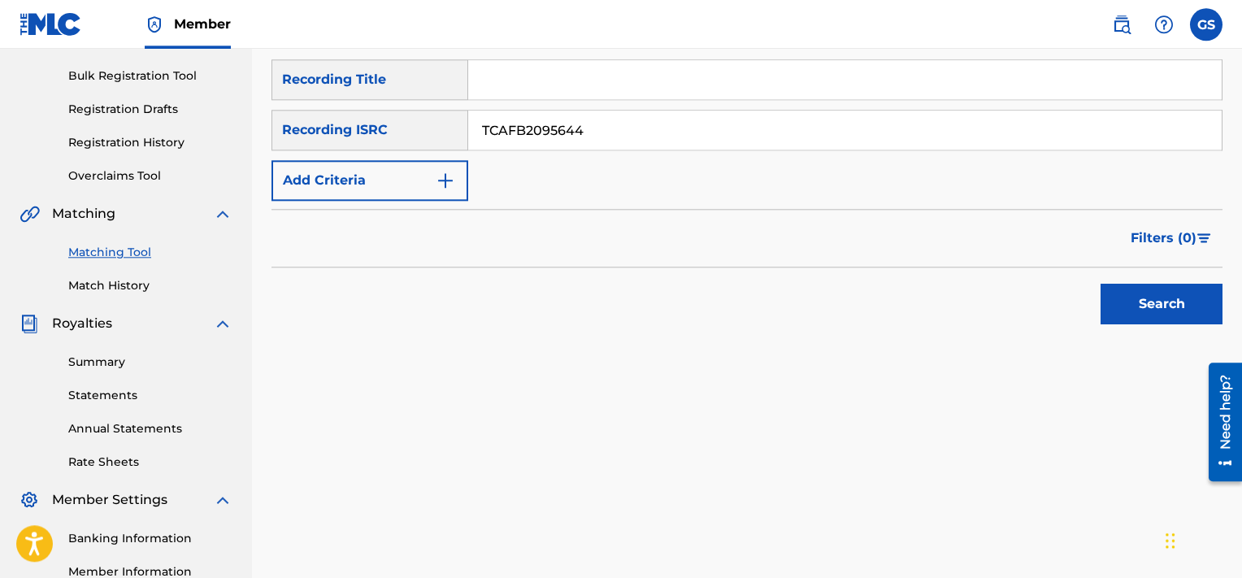
click at [1101, 284] on button "Search" at bounding box center [1162, 304] width 122 height 41
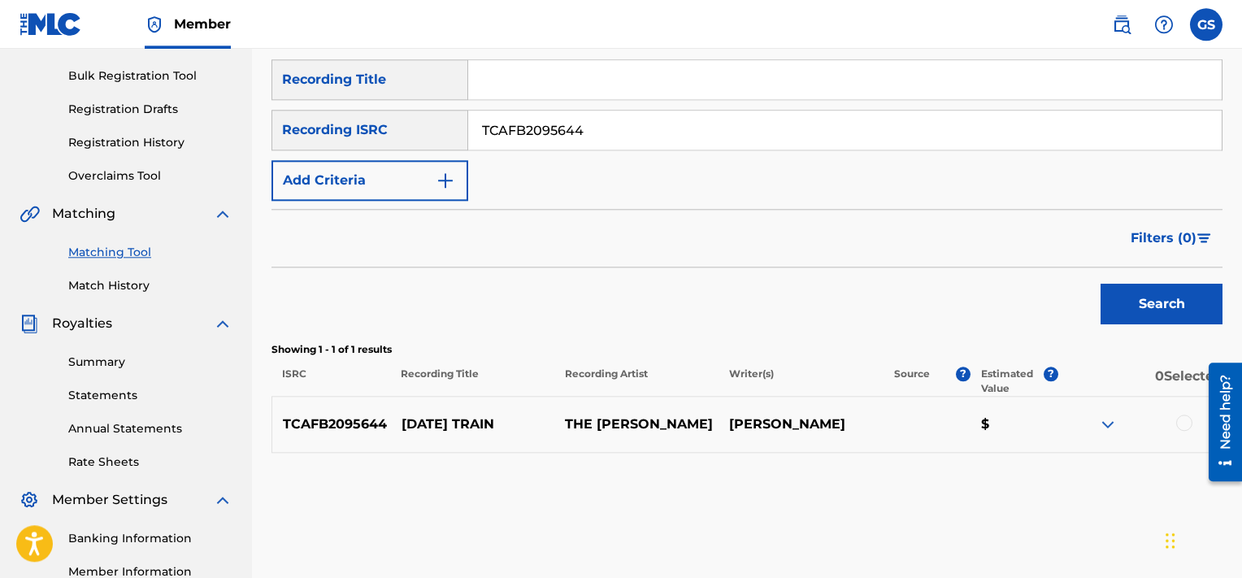
click at [1186, 423] on div at bounding box center [1184, 423] width 16 height 16
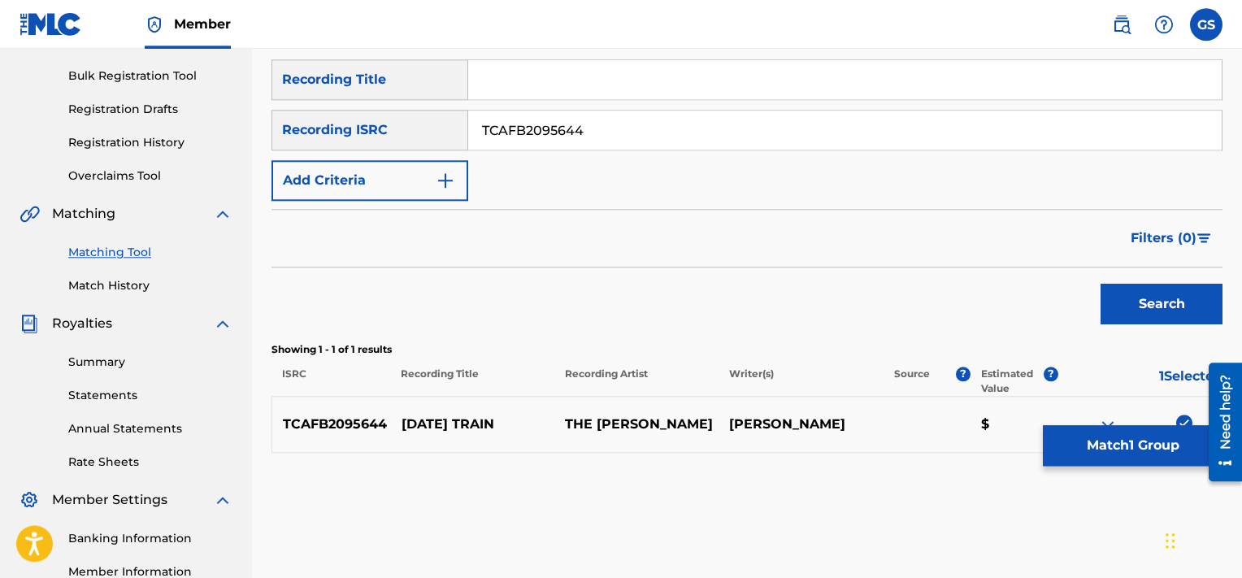
click at [691, 125] on input "TCAFB2095644" at bounding box center [845, 130] width 754 height 39
paste input "|TCAFC2007875"
click at [691, 125] on input "TCAFB2095644|TCAFC2007875" at bounding box center [845, 130] width 754 height 39
click at [1101, 284] on button "Search" at bounding box center [1162, 304] width 122 height 41
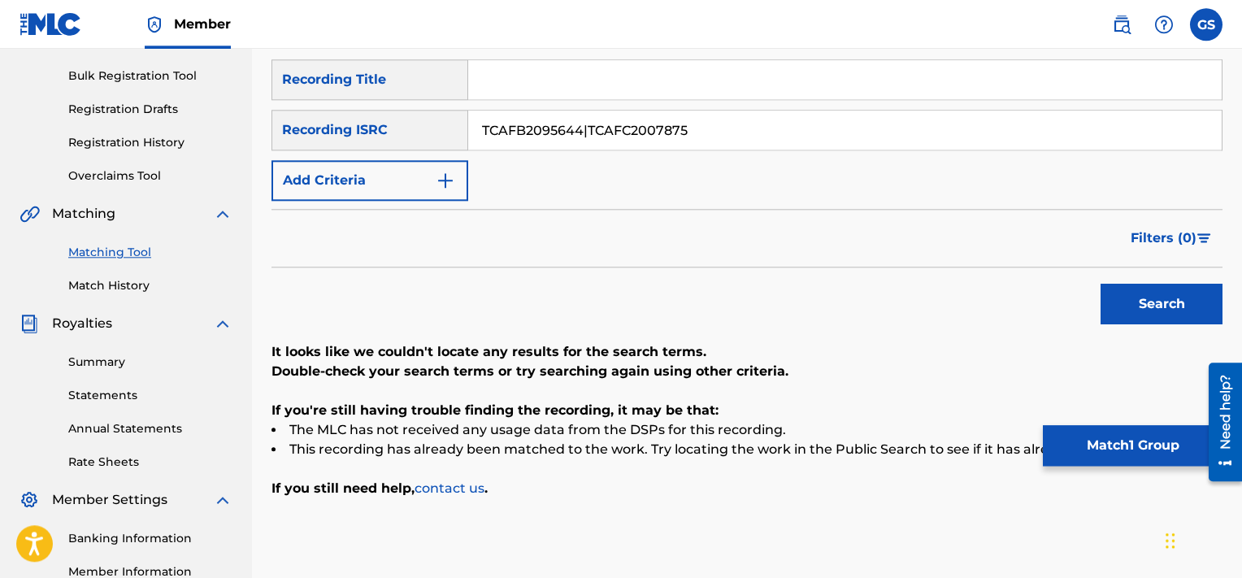
click at [587, 131] on input "TCAFB2095644|TCAFC2007875" at bounding box center [845, 130] width 754 height 39
type input "TCAFC2007875"
click at [1101, 284] on button "Search" at bounding box center [1162, 304] width 122 height 41
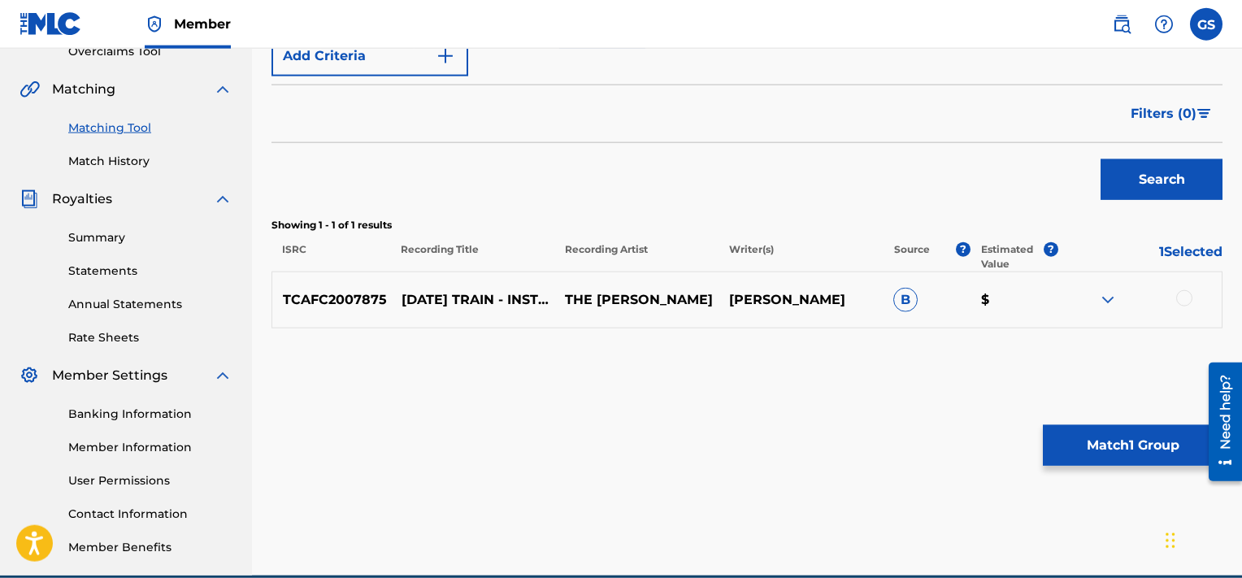
scroll to position [382, 0]
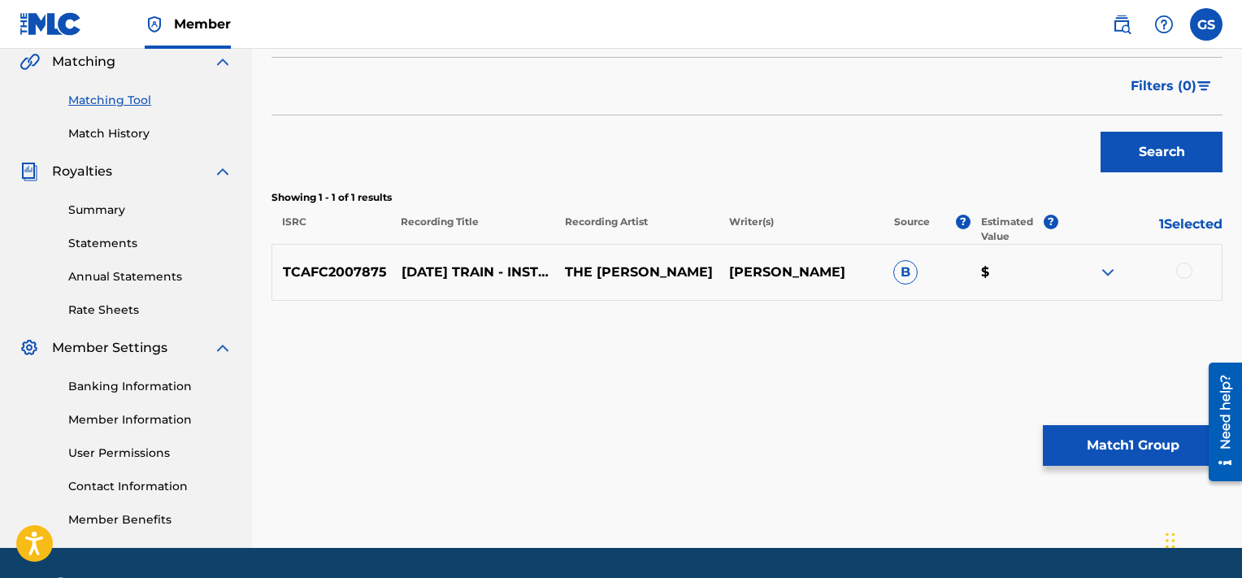
click at [1179, 266] on div at bounding box center [1184, 271] width 16 height 16
click at [1138, 446] on button "Match 2 Groups" at bounding box center [1133, 445] width 180 height 41
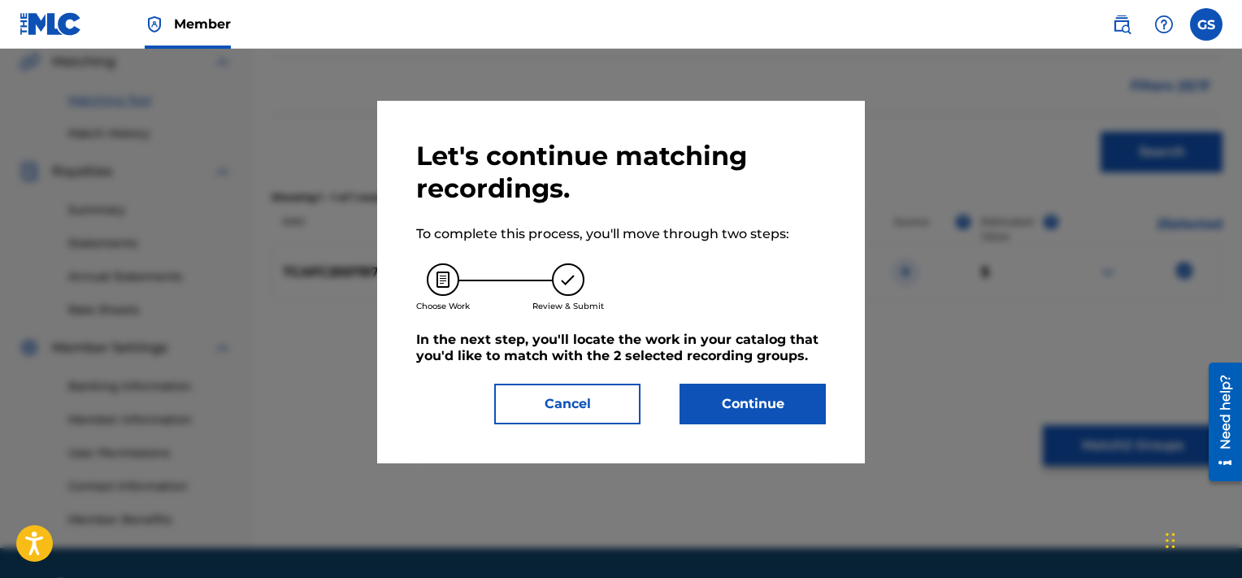
click at [785, 389] on button "Continue" at bounding box center [753, 404] width 146 height 41
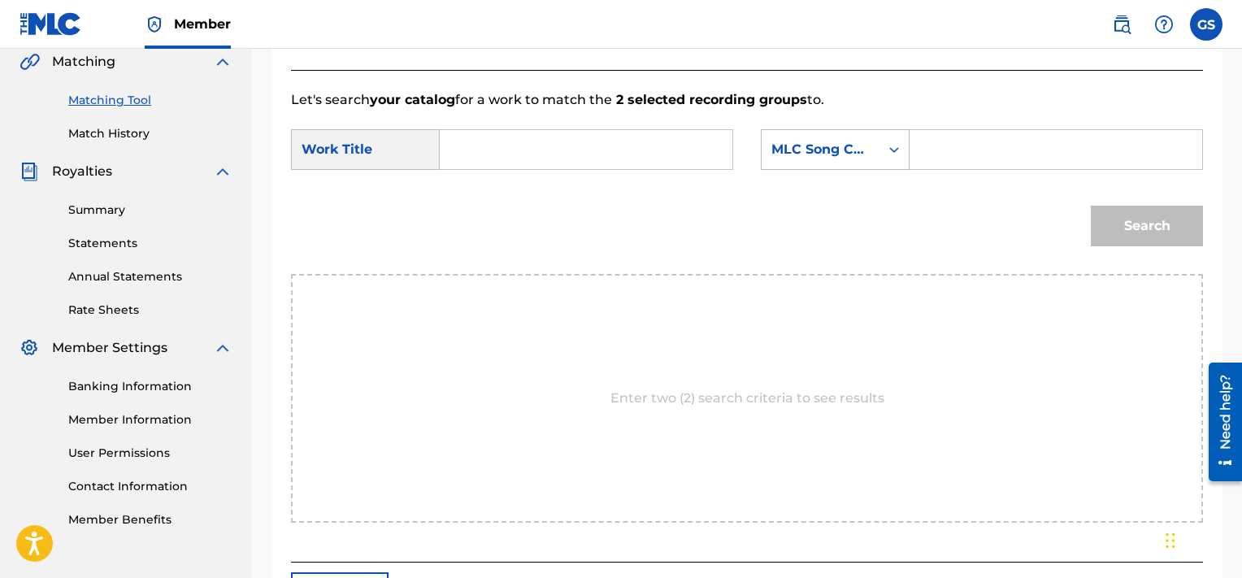
paste input "SC8UHW"
click at [997, 139] on input "SC8UHW" at bounding box center [1056, 149] width 265 height 39
type input "SC8UHW"
click at [616, 138] on input "Search Form" at bounding box center [586, 149] width 265 height 39
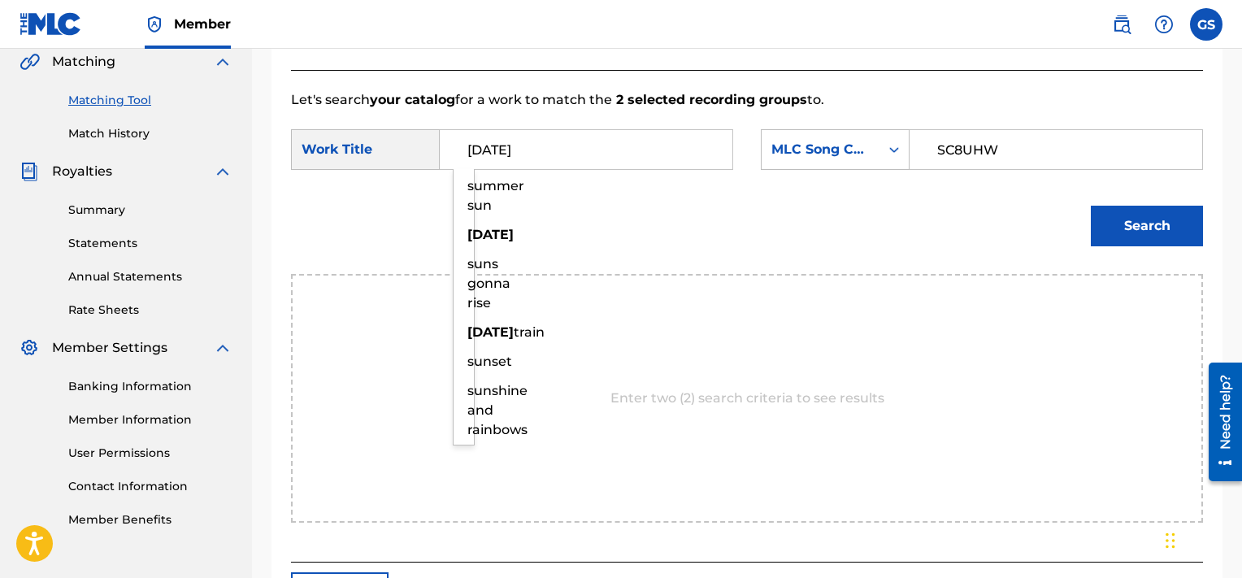
type input "[DATE]"
click at [1091, 206] on button "Search" at bounding box center [1147, 226] width 112 height 41
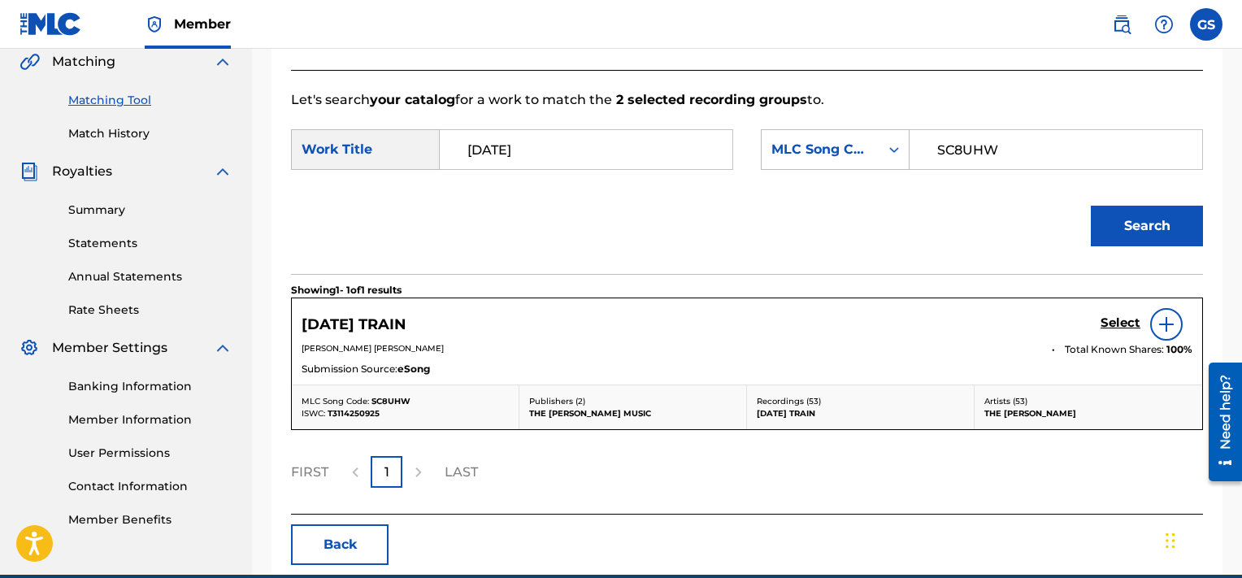
click at [1119, 317] on h5 "Select" at bounding box center [1121, 322] width 40 height 15
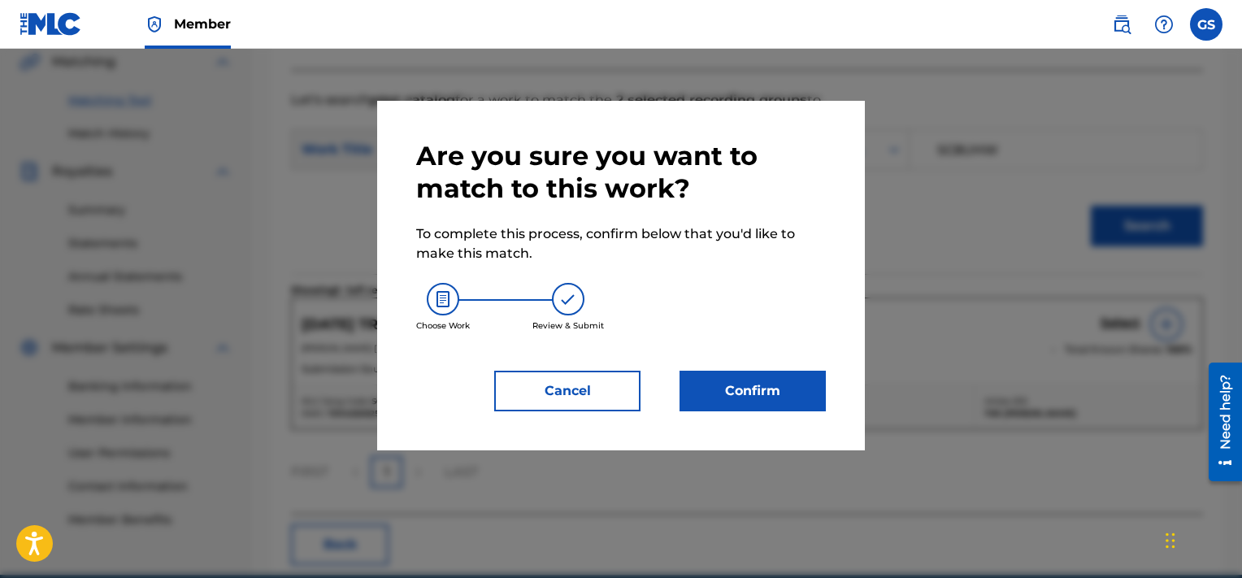
click at [745, 390] on button "Confirm" at bounding box center [753, 391] width 146 height 41
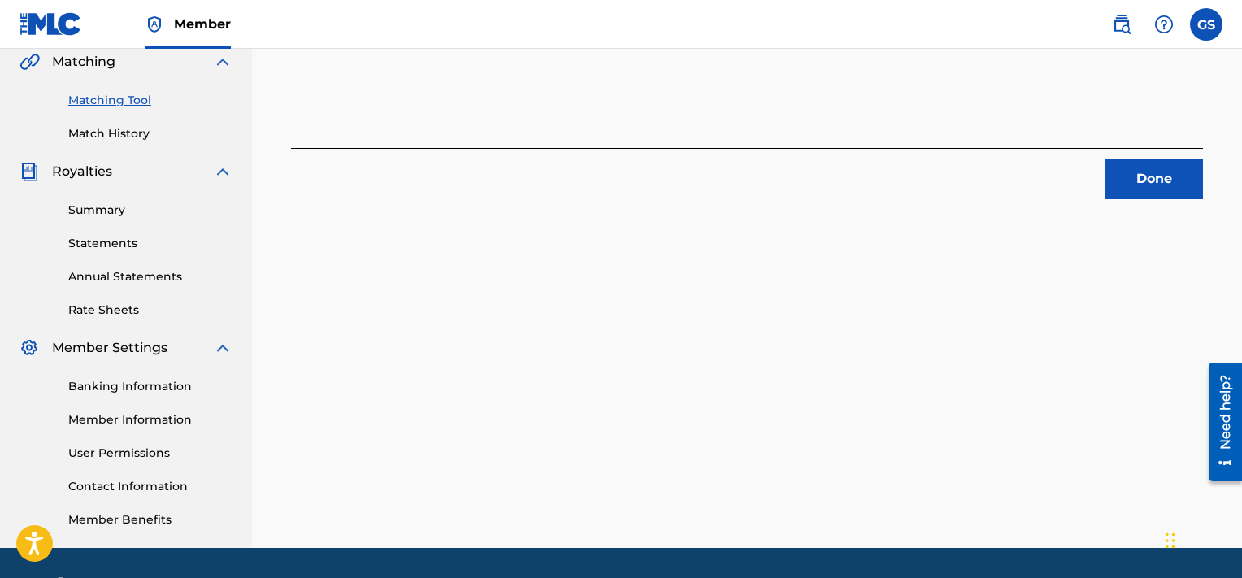
click at [1158, 159] on button "Done" at bounding box center [1155, 179] width 98 height 41
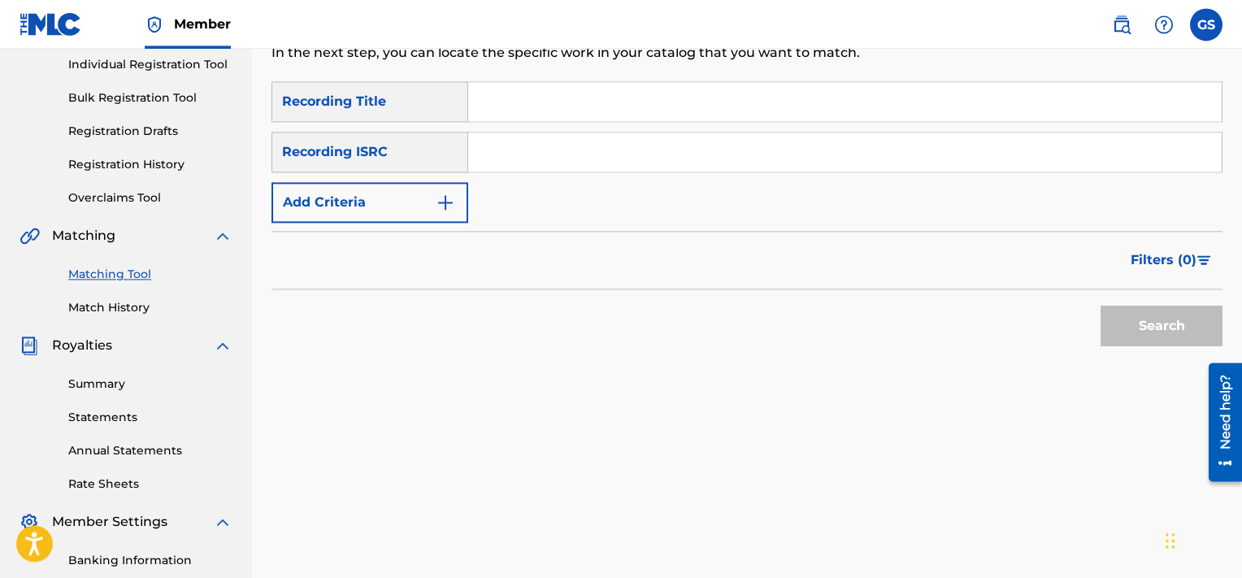
scroll to position [208, 0]
paste input "QMQ3X1500178"
click at [797, 144] on input "Search Form" at bounding box center [845, 152] width 754 height 39
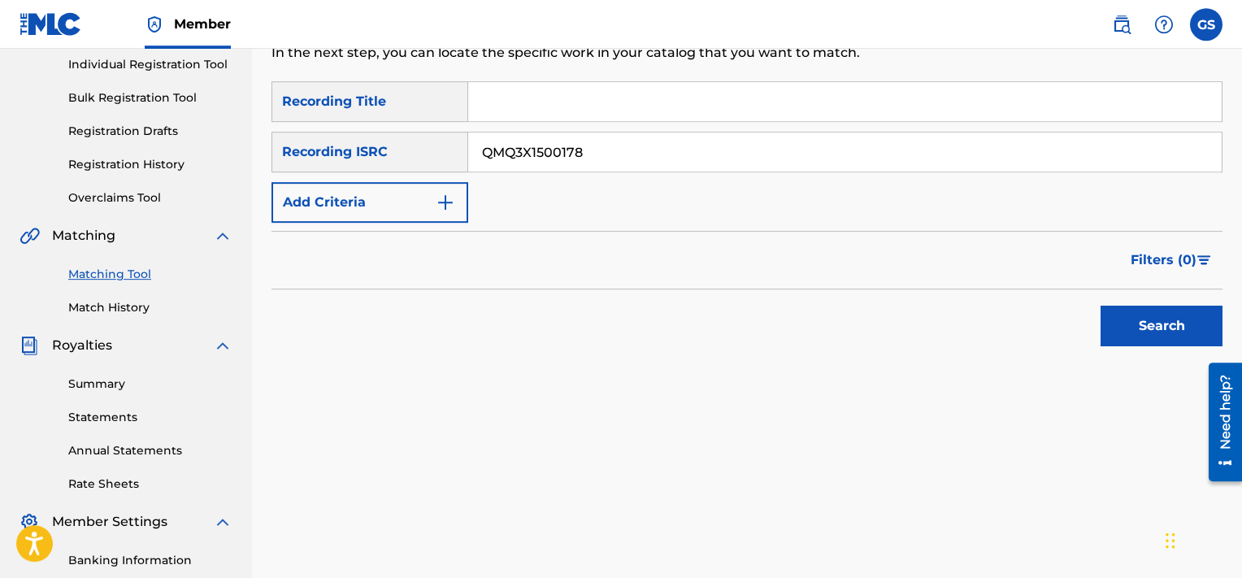
type input "QMQ3X1500178"
click at [1101, 306] on button "Search" at bounding box center [1162, 326] width 122 height 41
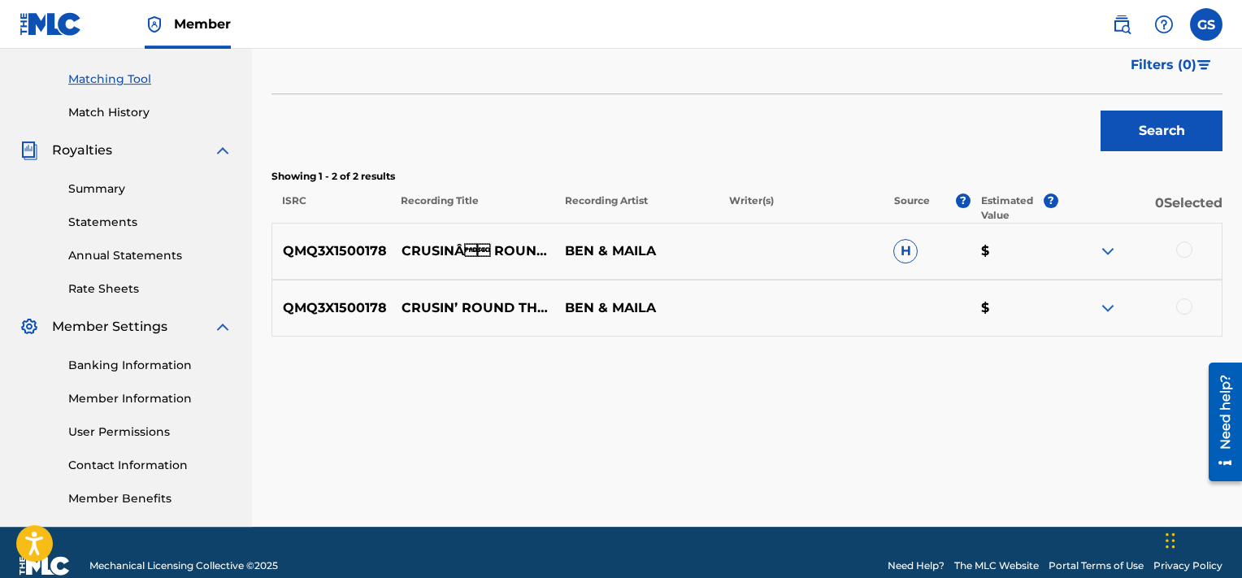
scroll to position [403, 0]
click at [1189, 252] on div at bounding box center [1184, 249] width 16 height 16
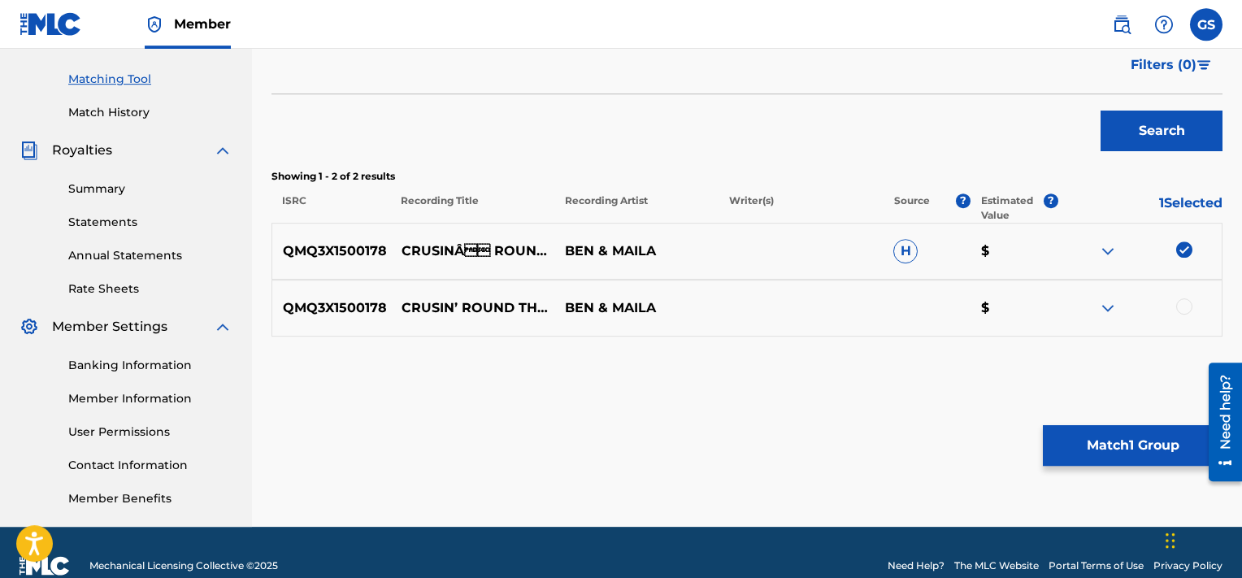
click at [1189, 306] on div at bounding box center [1184, 306] width 16 height 16
click at [1099, 463] on button "Match 2 Groups" at bounding box center [1133, 445] width 180 height 41
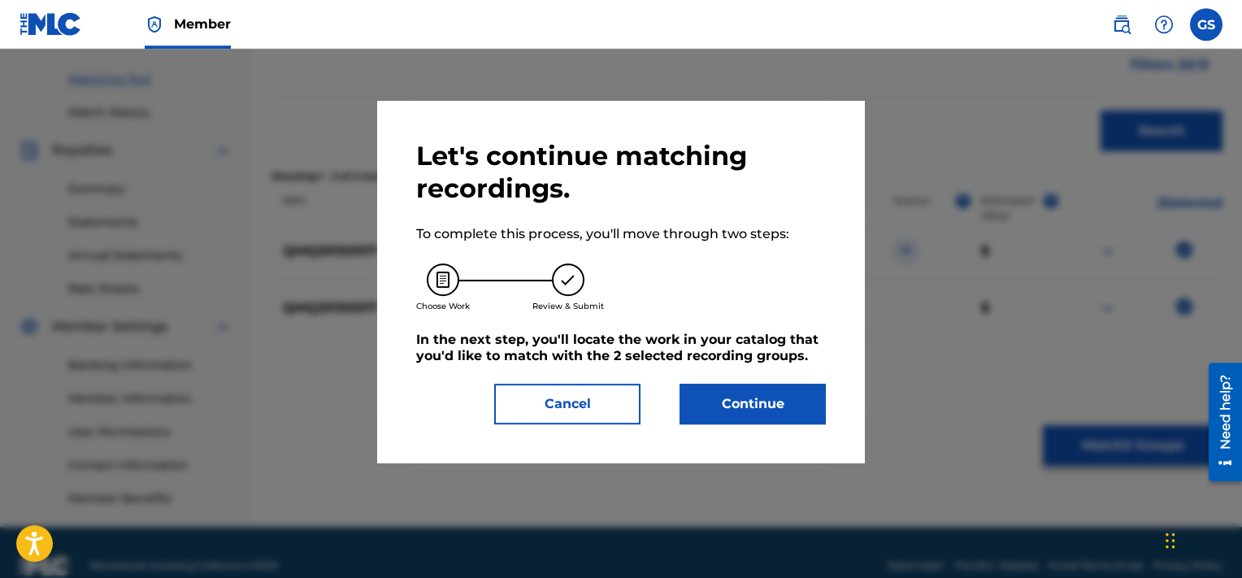
click at [699, 397] on button "Continue" at bounding box center [753, 404] width 146 height 41
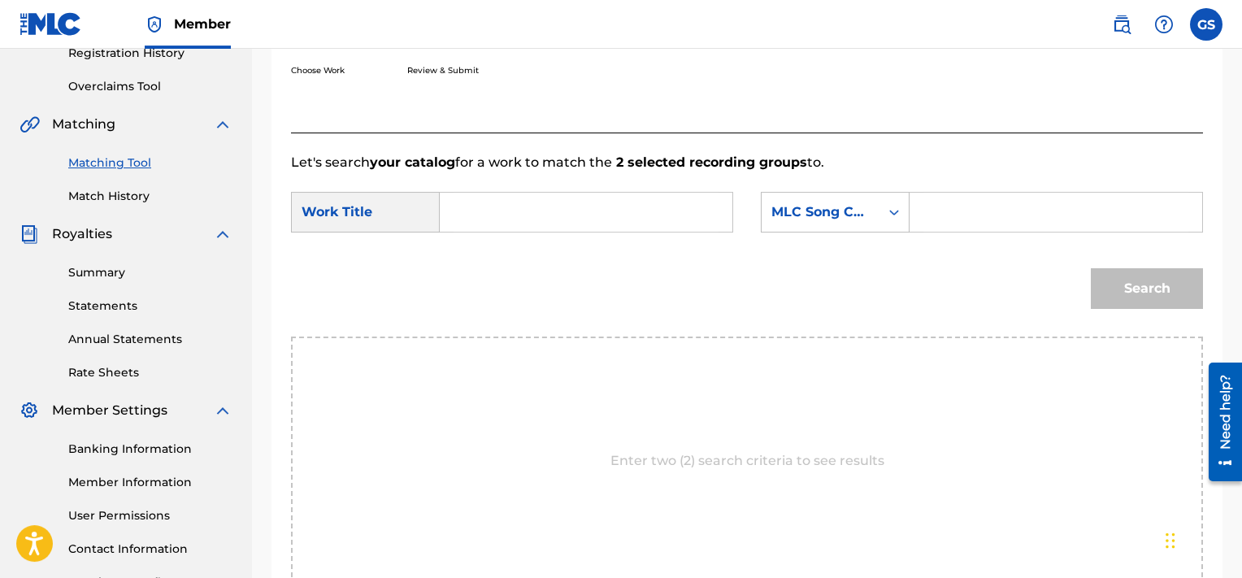
scroll to position [320, 0]
paste input "CB3FNK"
click at [991, 204] on input "CB3FNK" at bounding box center [1056, 211] width 265 height 39
type input "CB3FNK"
click at [641, 216] on input "Search Form" at bounding box center [586, 211] width 265 height 39
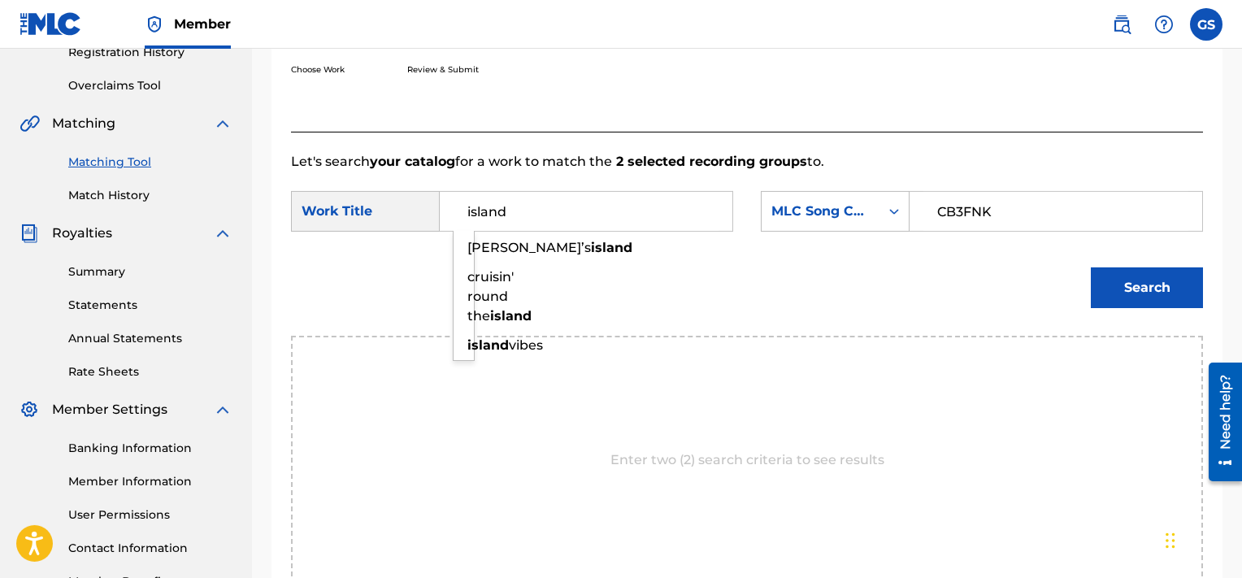
type input "island"
click at [1091, 267] on button "Search" at bounding box center [1147, 287] width 112 height 41
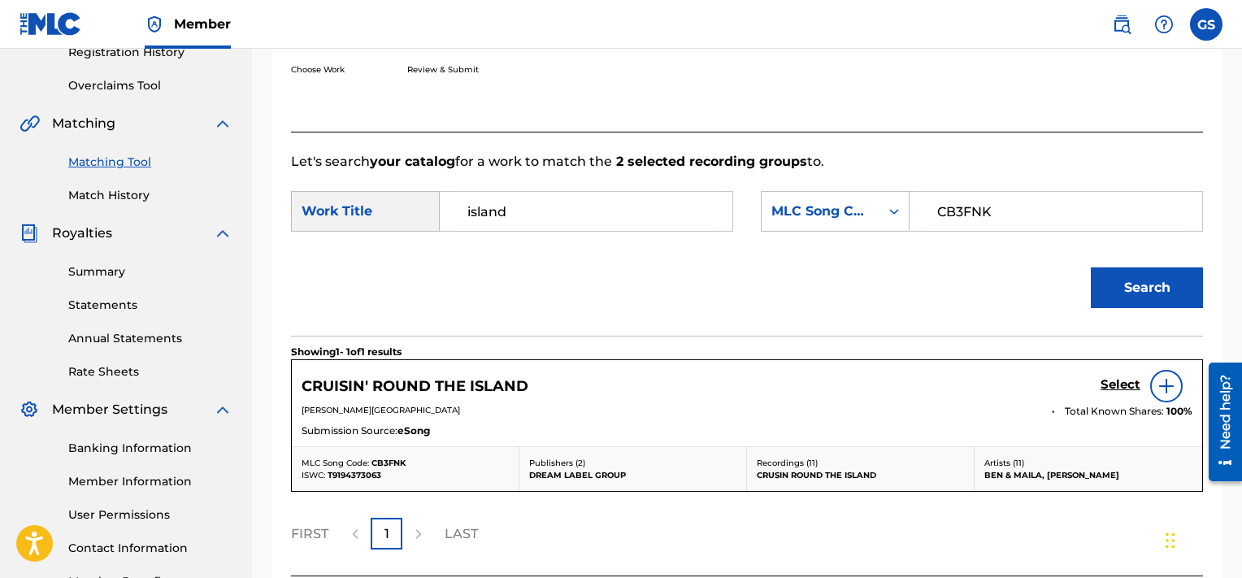
click at [1132, 382] on h5 "Select" at bounding box center [1121, 384] width 40 height 15
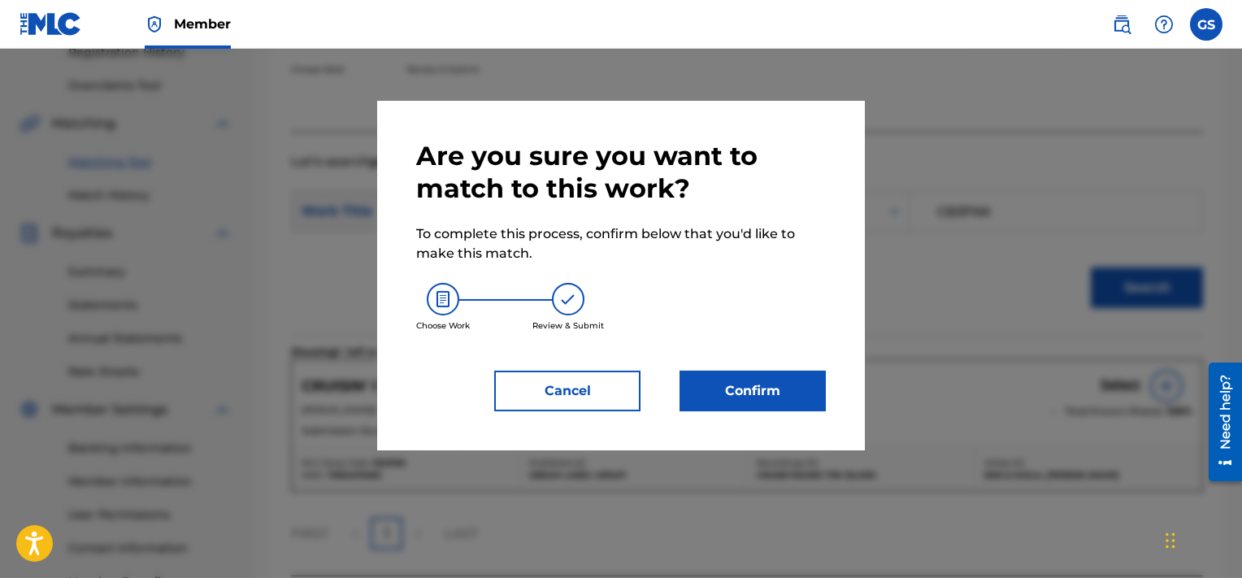
click at [753, 382] on button "Confirm" at bounding box center [753, 391] width 146 height 41
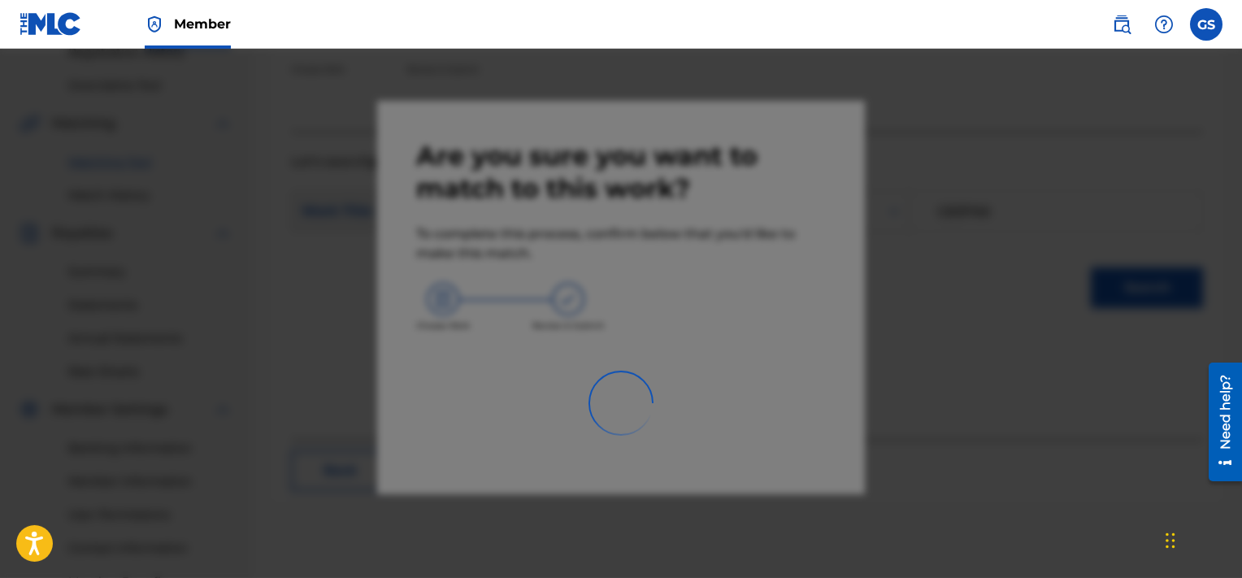
scroll to position [426, 0]
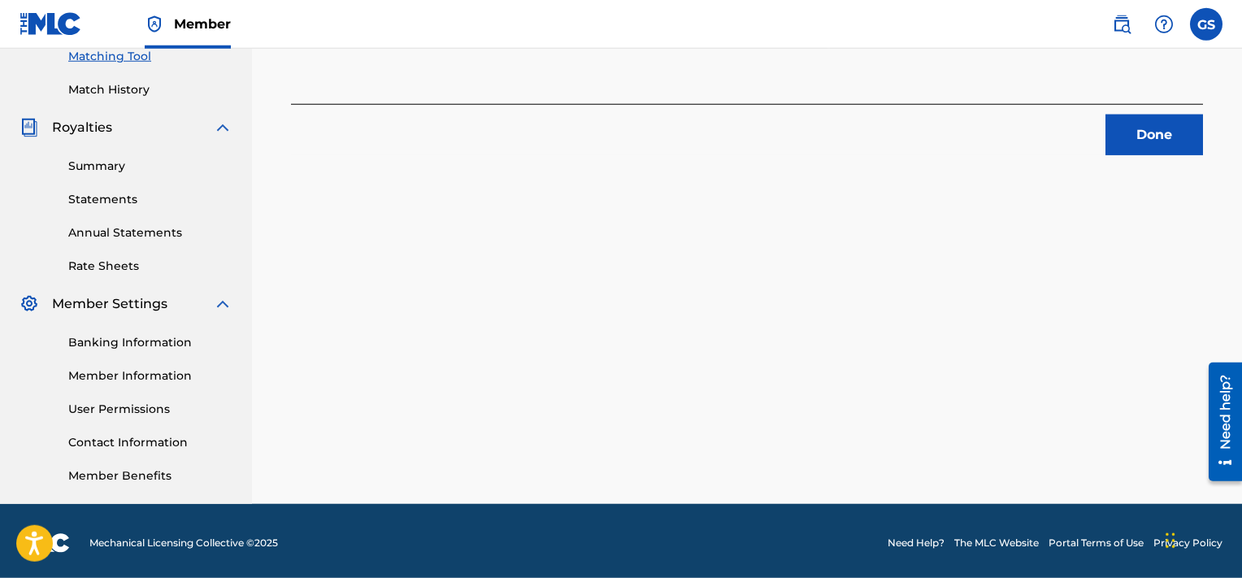
click at [1119, 128] on button "Done" at bounding box center [1155, 135] width 98 height 41
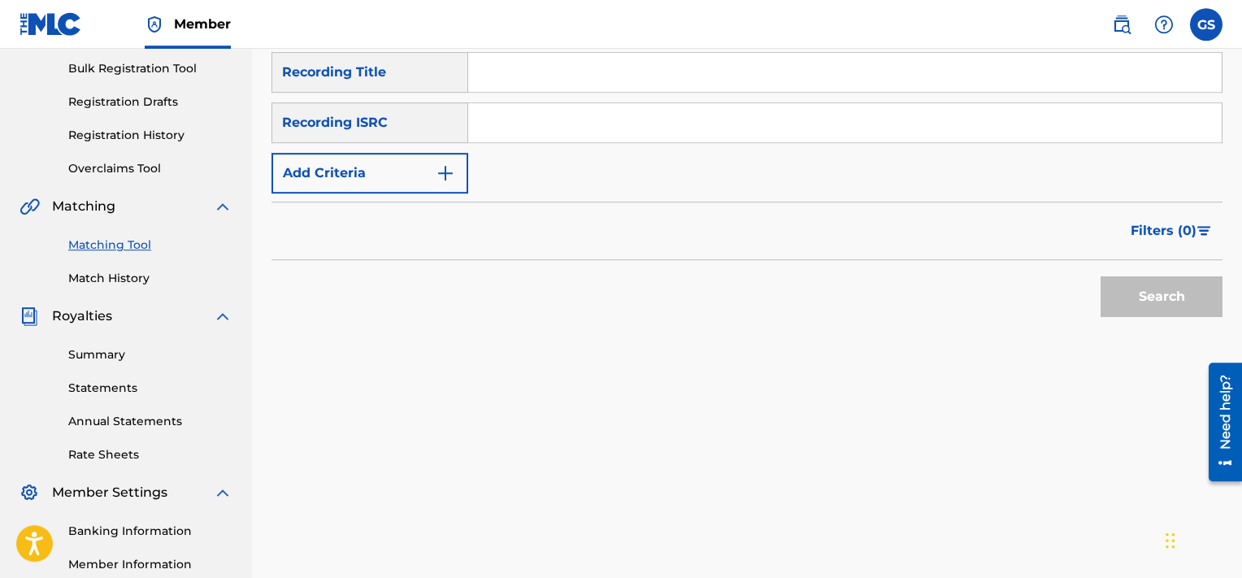
scroll to position [221, 0]
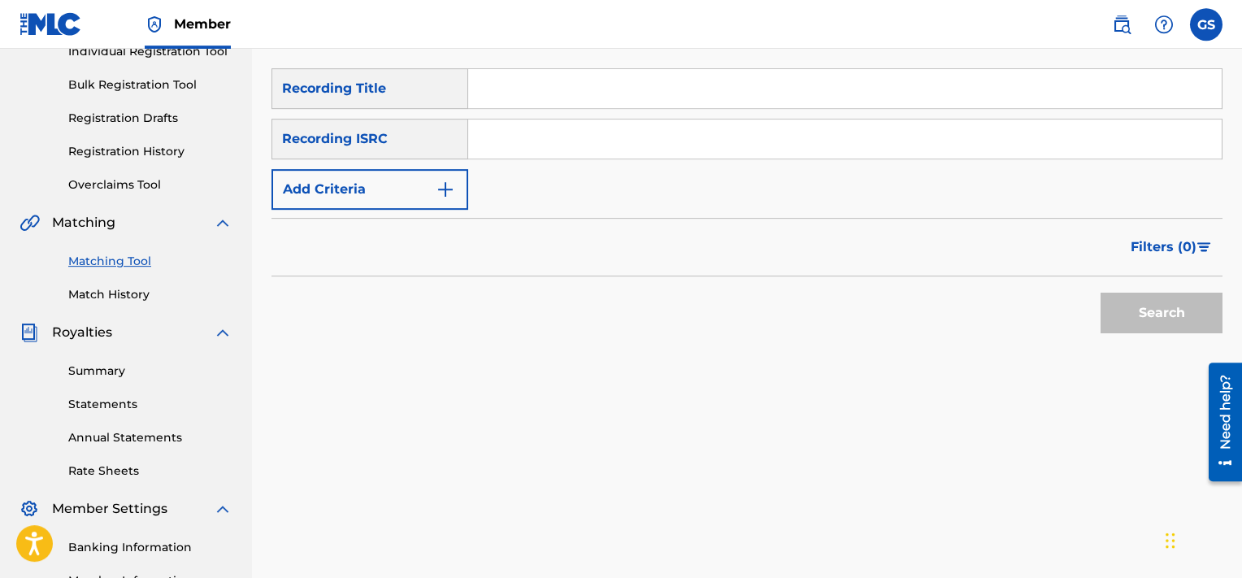
paste input "QMQ3X1600389"
click at [636, 126] on input "QMQ3X1600389" at bounding box center [845, 139] width 754 height 39
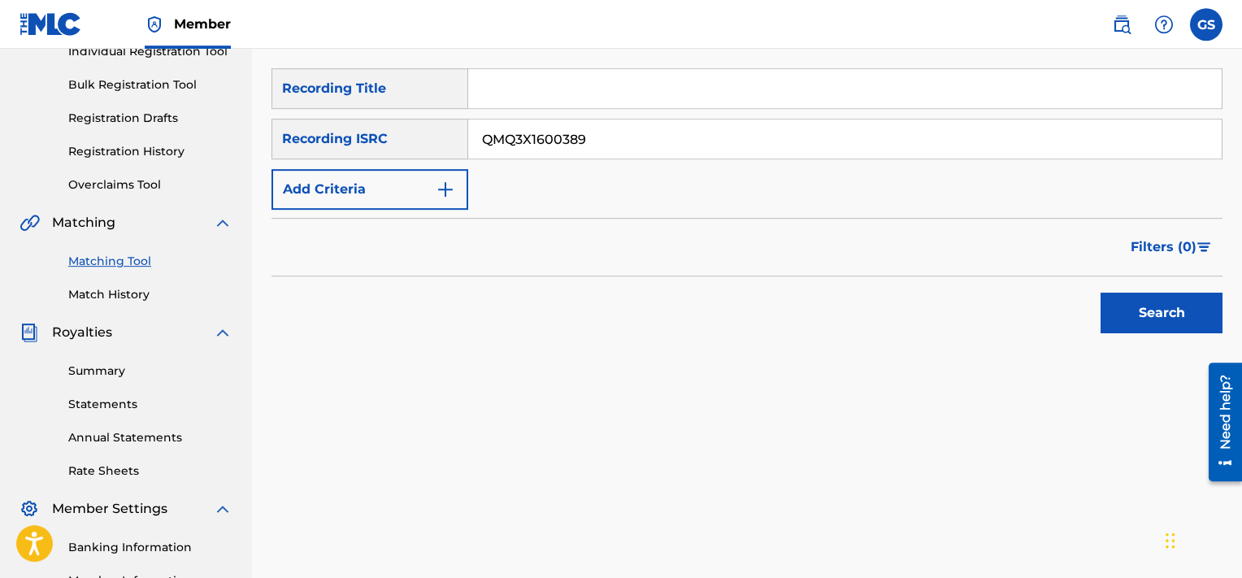
click at [1101, 293] on button "Search" at bounding box center [1162, 313] width 122 height 41
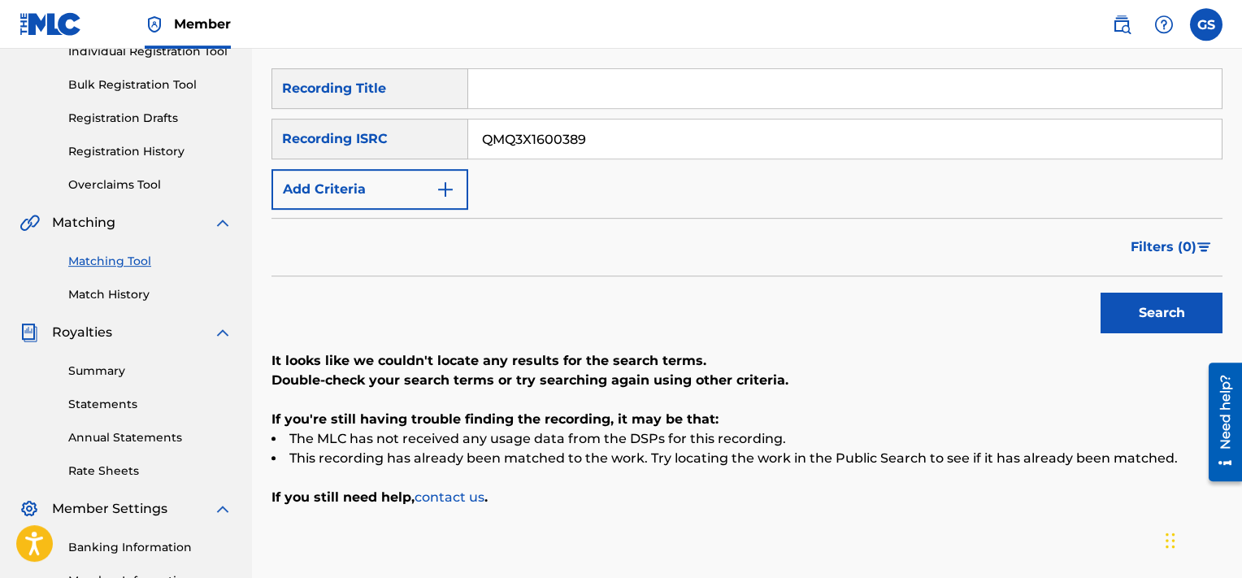
click at [823, 134] on input "QMQ3X1600389" at bounding box center [845, 139] width 754 height 39
paste input "700687"
click at [823, 134] on input "QMQ3X1700687" at bounding box center [845, 139] width 754 height 39
type input "QMQ3X1700687"
click at [1101, 293] on button "Search" at bounding box center [1162, 313] width 122 height 41
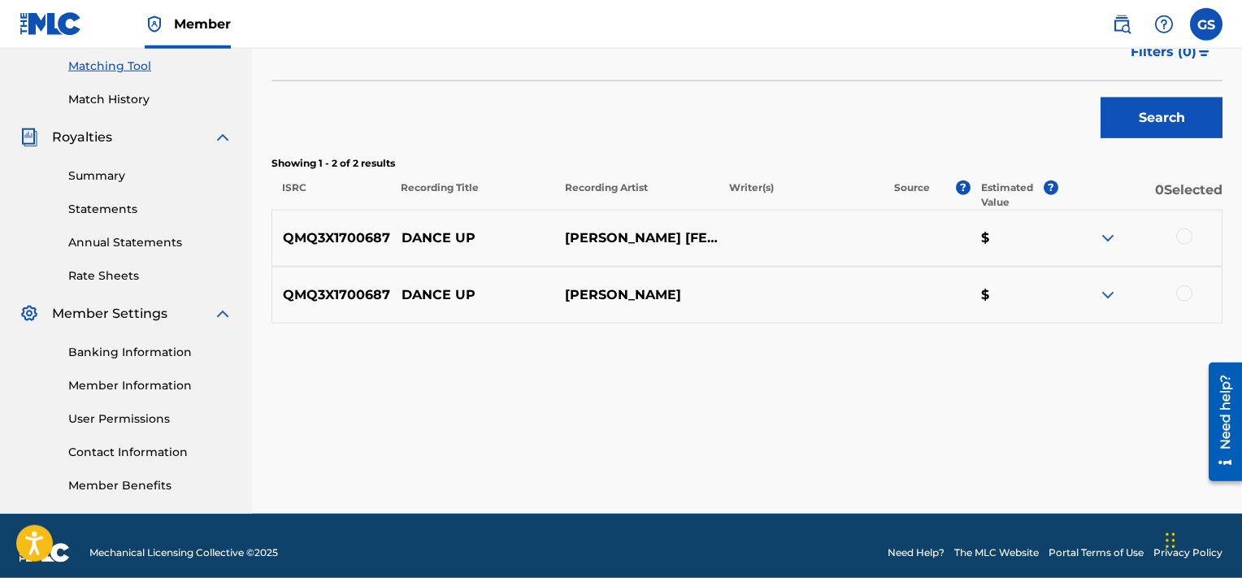
scroll to position [417, 0]
click at [1188, 291] on div at bounding box center [1184, 293] width 16 height 16
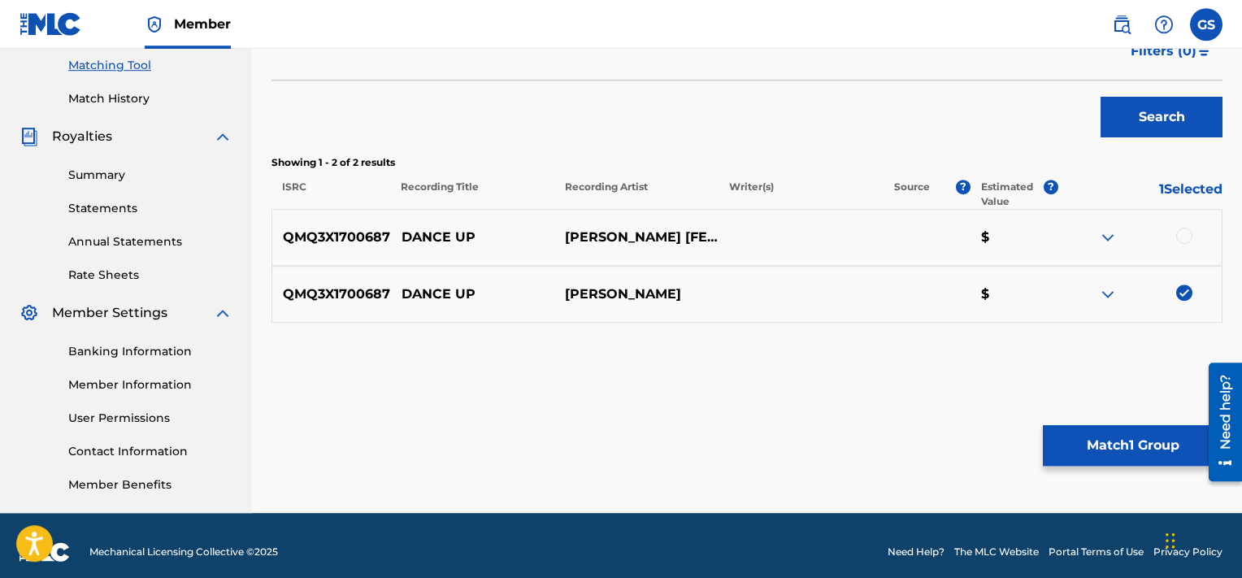
click at [1181, 237] on div at bounding box center [1184, 236] width 16 height 16
click at [1085, 450] on button "Match 2 Groups" at bounding box center [1133, 445] width 180 height 41
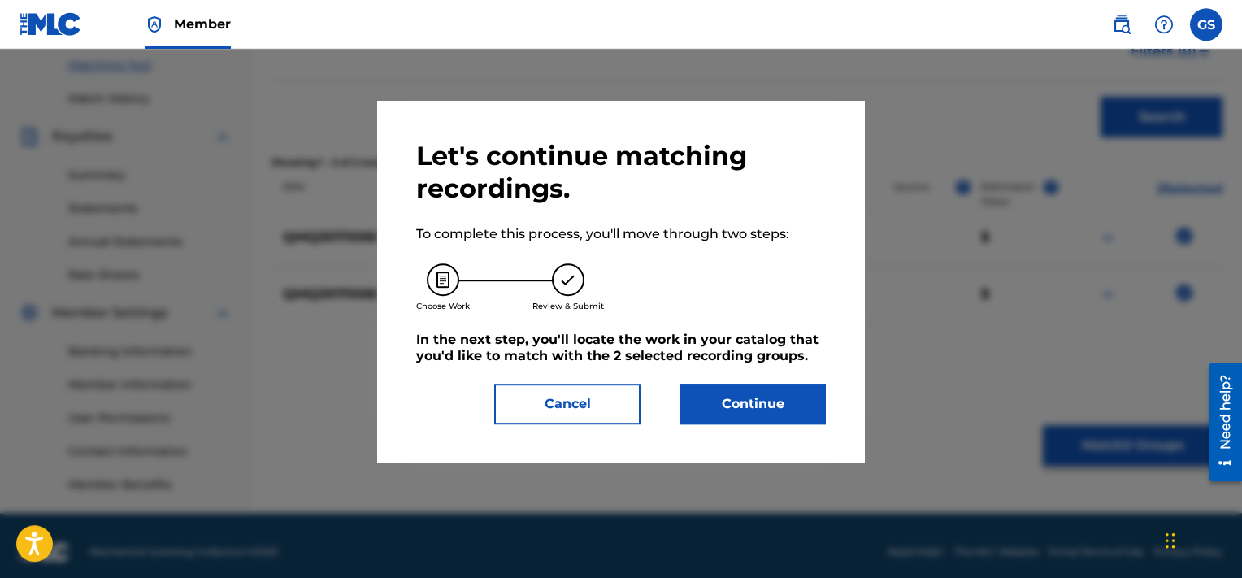
click at [795, 393] on button "Continue" at bounding box center [753, 404] width 146 height 41
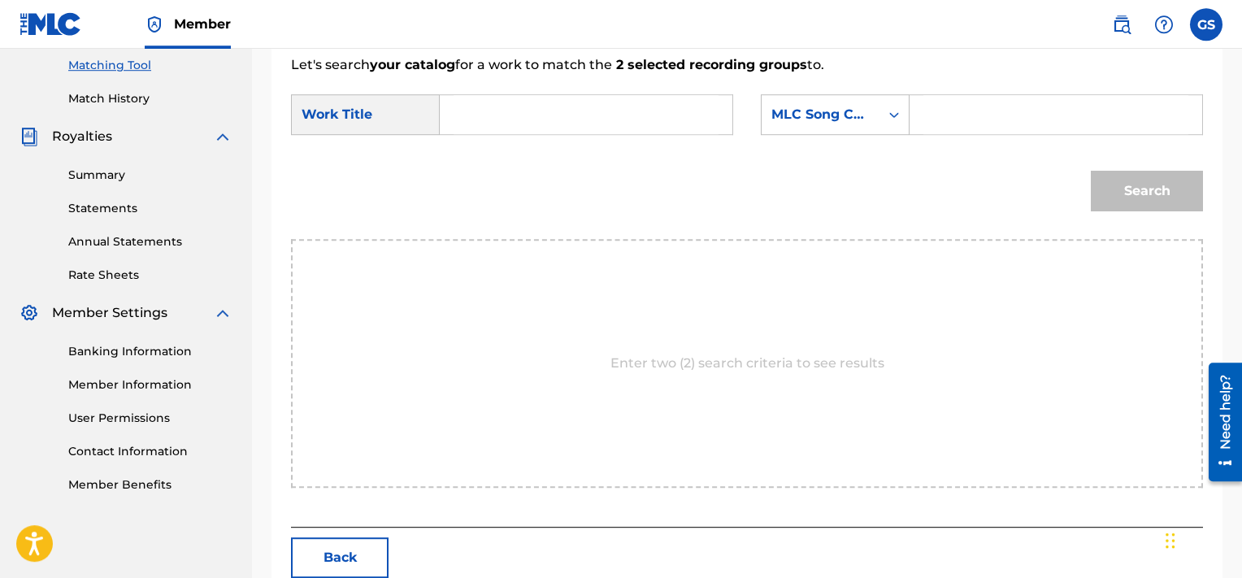
paste input "DV9CVL"
click at [979, 98] on input "DV9CVL" at bounding box center [1056, 114] width 265 height 39
type input "DV9CVL"
click at [574, 118] on input "Search Form" at bounding box center [586, 114] width 265 height 39
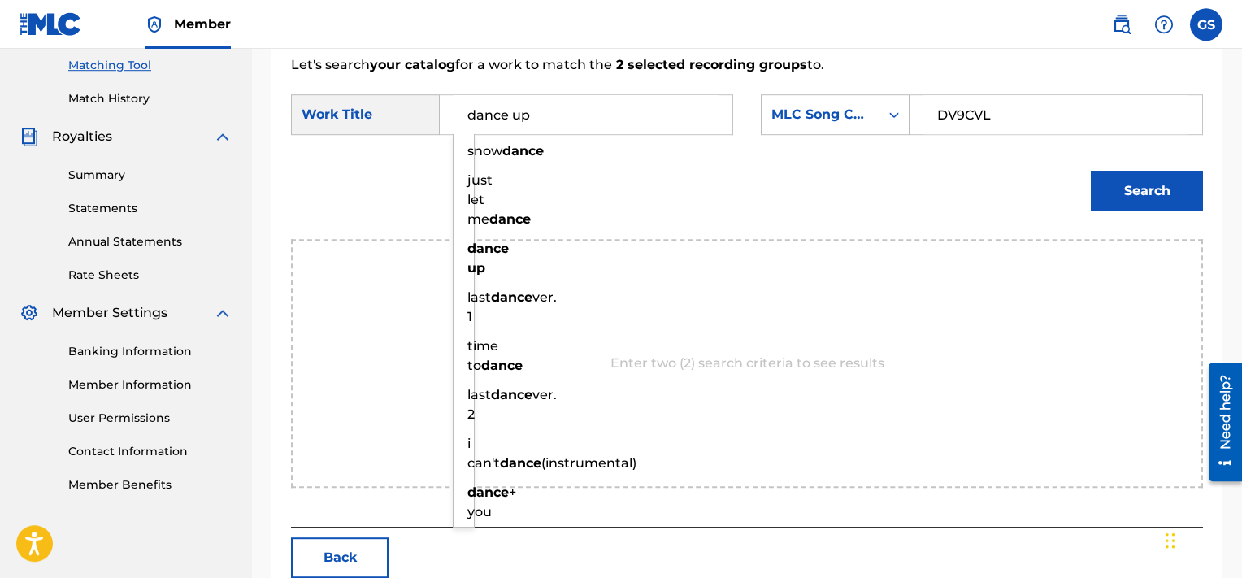
type input "dance up"
click at [1091, 171] on button "Search" at bounding box center [1147, 191] width 112 height 41
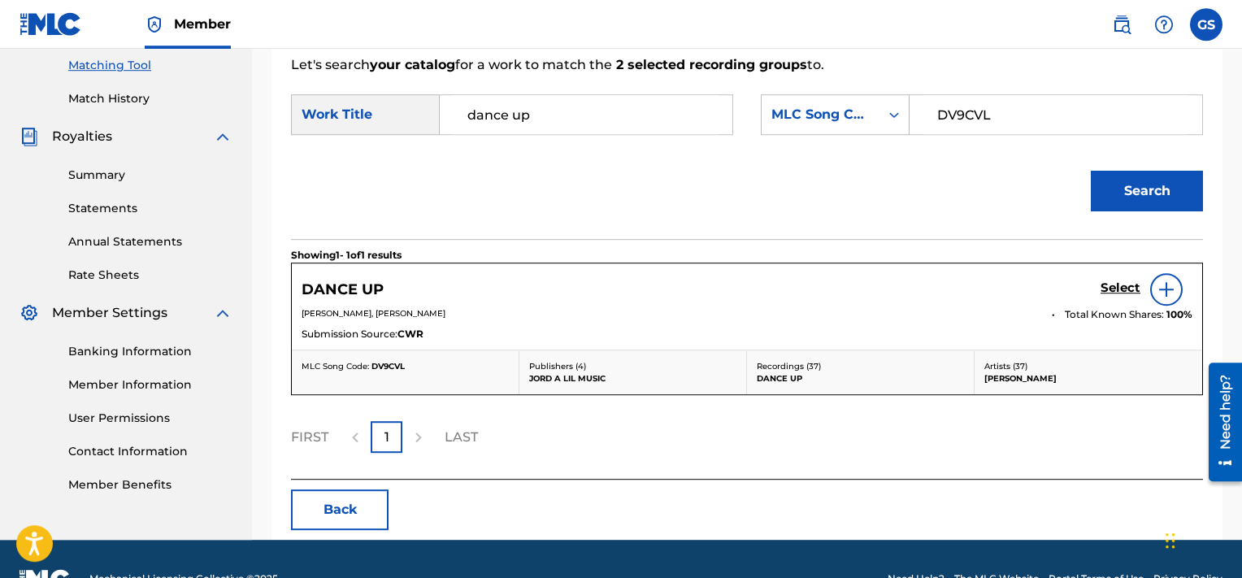
click at [1119, 284] on h5 "Select" at bounding box center [1121, 287] width 40 height 15
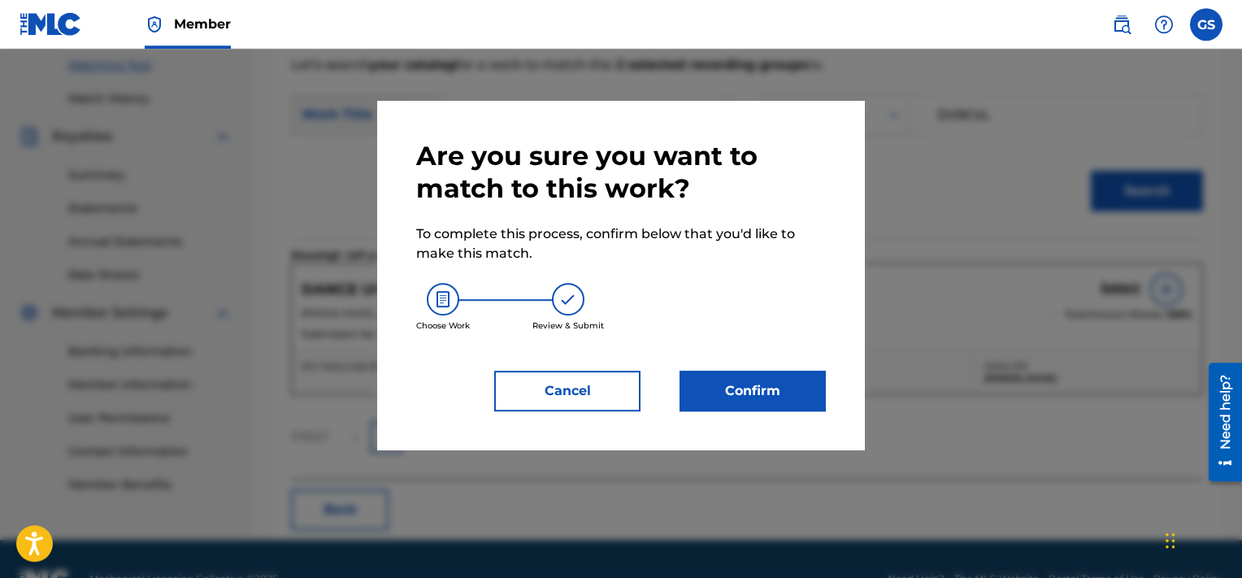
click at [785, 388] on button "Confirm" at bounding box center [753, 391] width 146 height 41
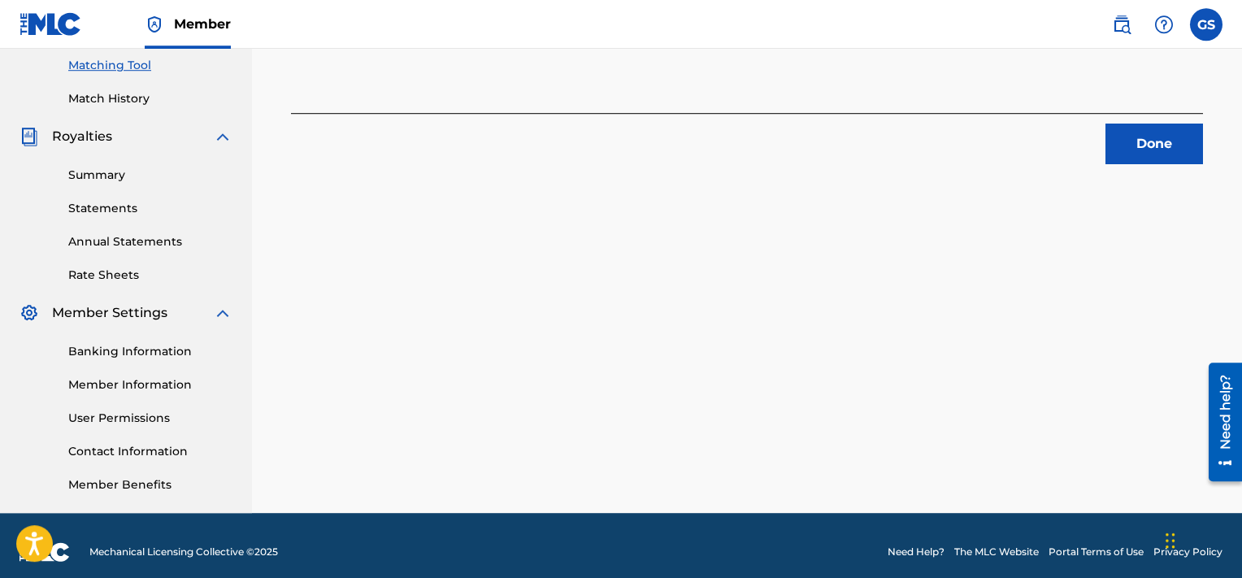
click at [1141, 147] on button "Done" at bounding box center [1155, 144] width 98 height 41
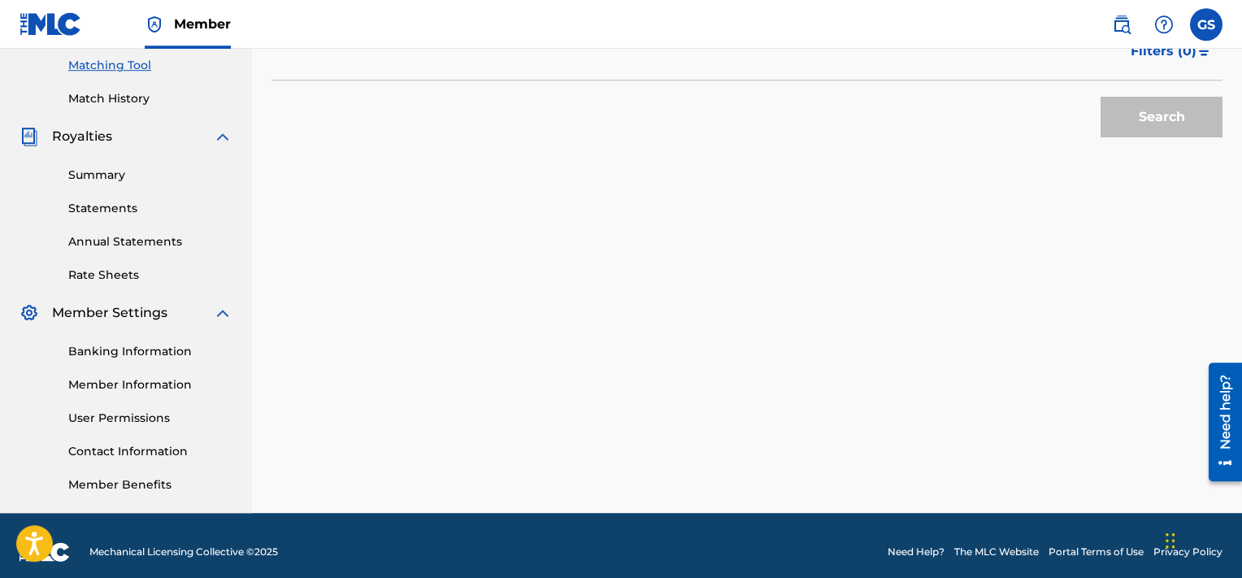
scroll to position [263, 0]
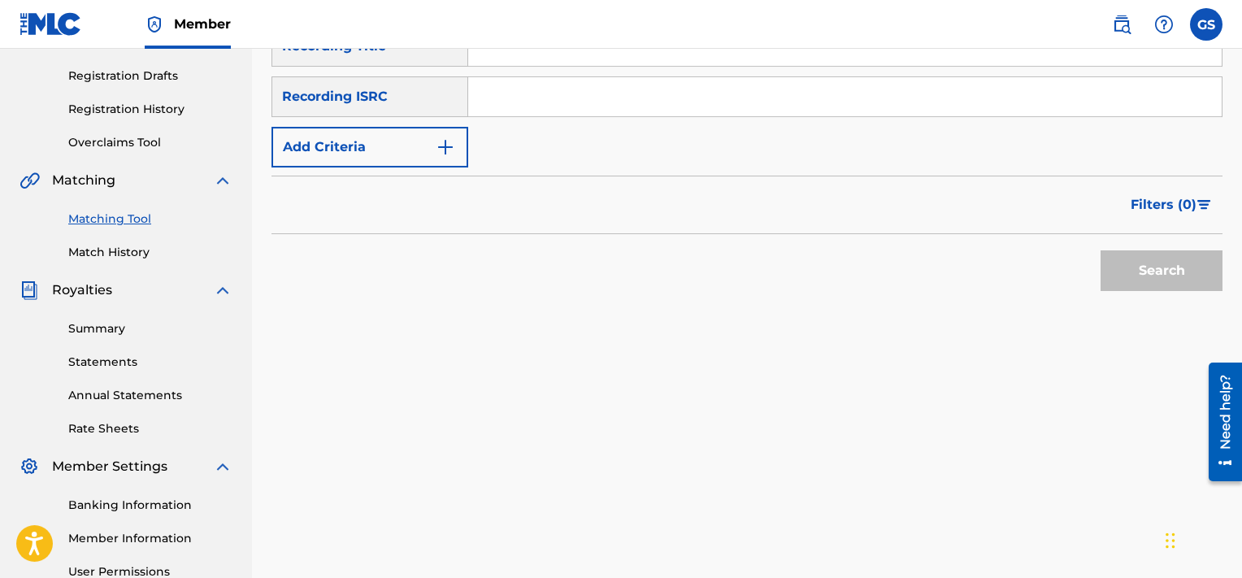
paste input "QMQ3X1700686"
click at [754, 110] on input "QMQ3X1700686" at bounding box center [845, 96] width 754 height 39
type input "QMQ3X1700686"
click at [1101, 250] on button "Search" at bounding box center [1162, 270] width 122 height 41
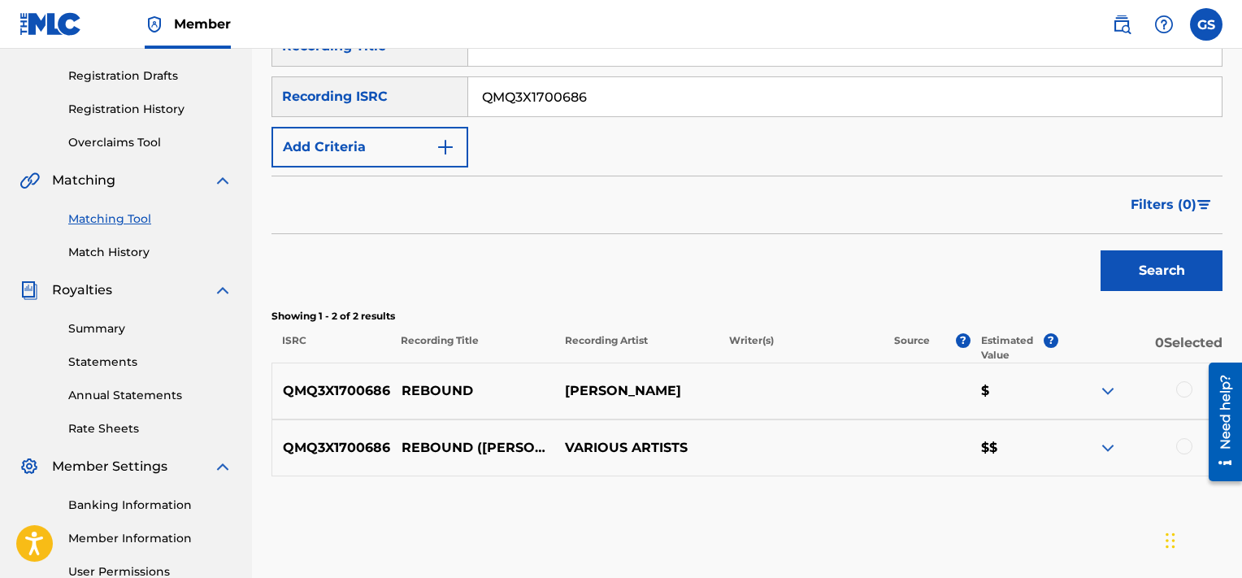
scroll to position [429, 0]
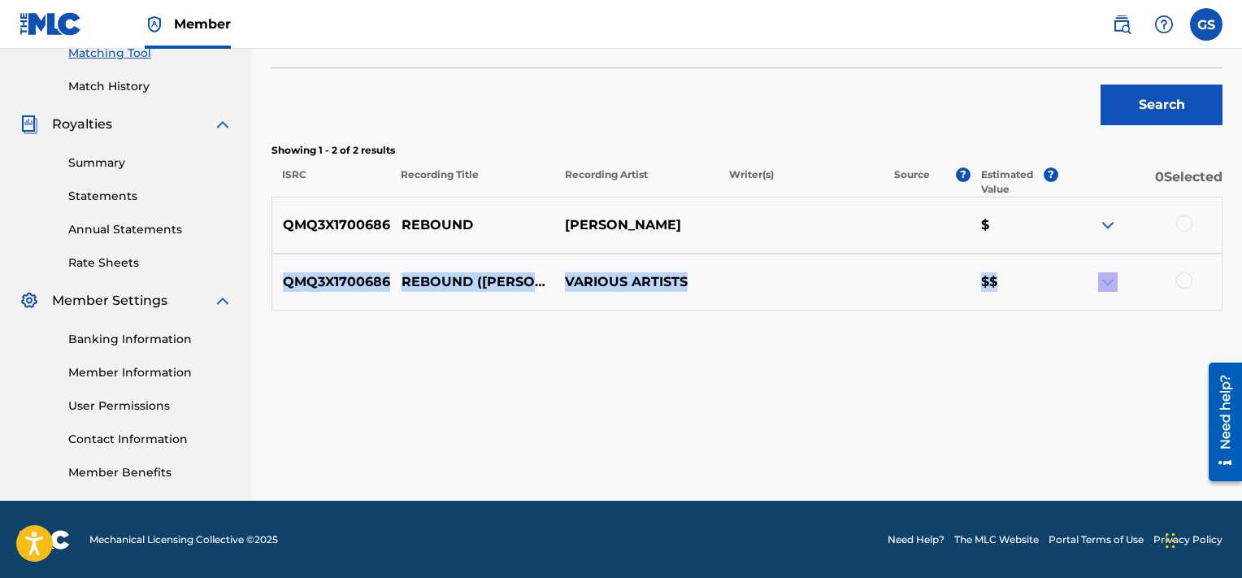
drag, startPoint x: 1191, startPoint y: 280, endPoint x: 1185, endPoint y: 231, distance: 49.9
click at [1185, 231] on div "QMQ3X1700686 REBOUND [PERSON_NAME] $ QMQ3X1700686 REBOUND ([PERSON_NAME]) VARIO…" at bounding box center [747, 254] width 951 height 114
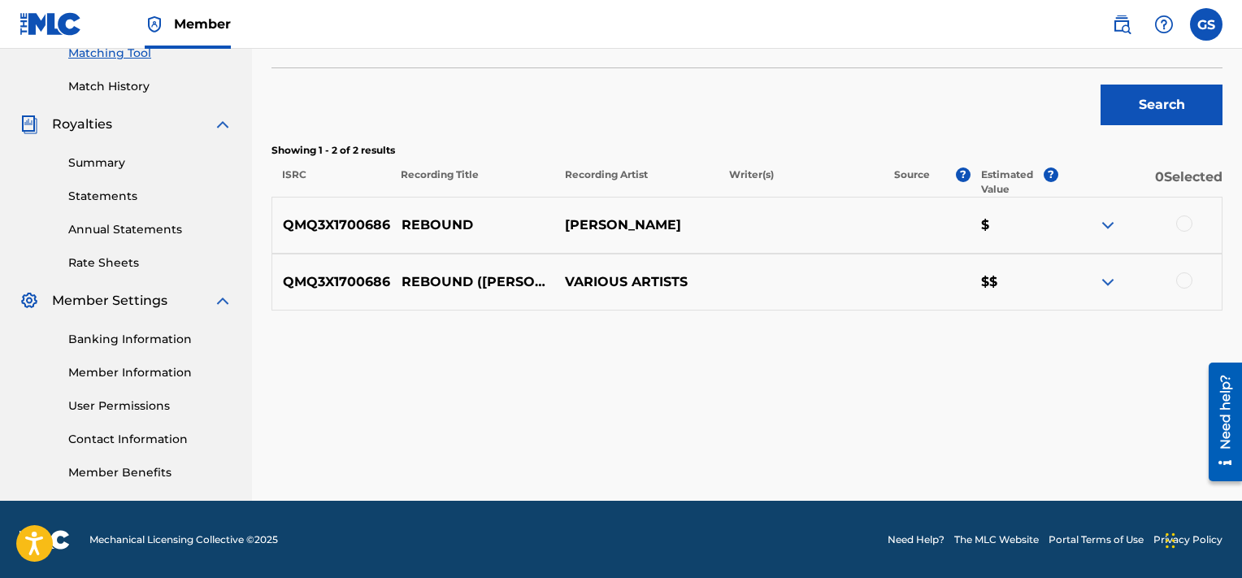
click at [1184, 223] on div at bounding box center [1184, 223] width 16 height 16
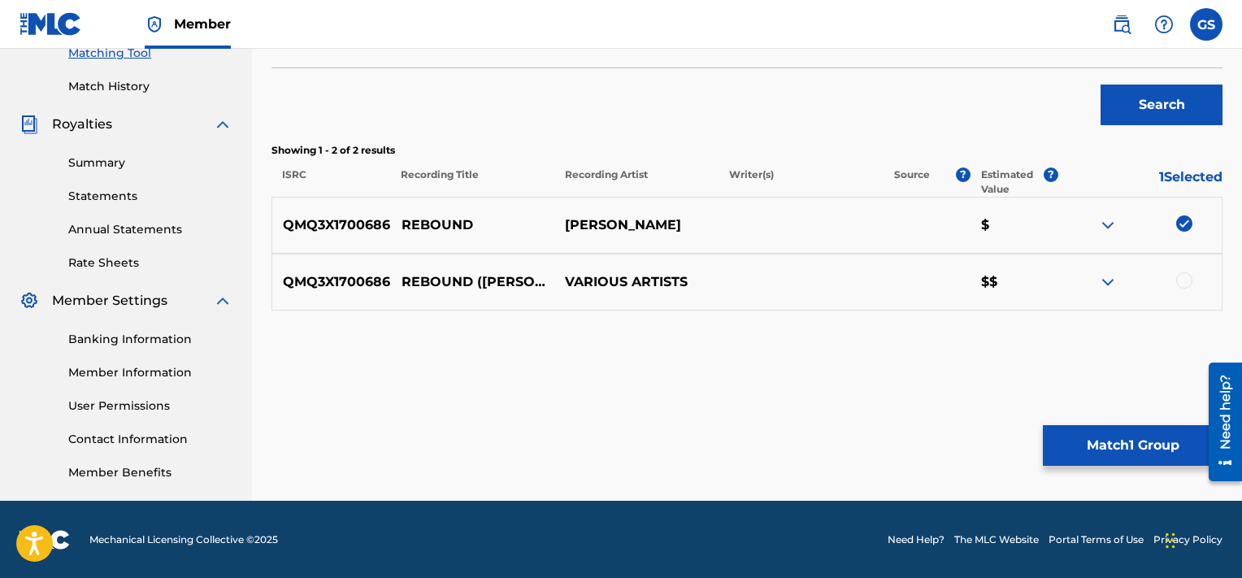
click at [1181, 276] on div at bounding box center [1184, 280] width 16 height 16
click at [1115, 454] on button "Match 2 Groups" at bounding box center [1133, 445] width 180 height 41
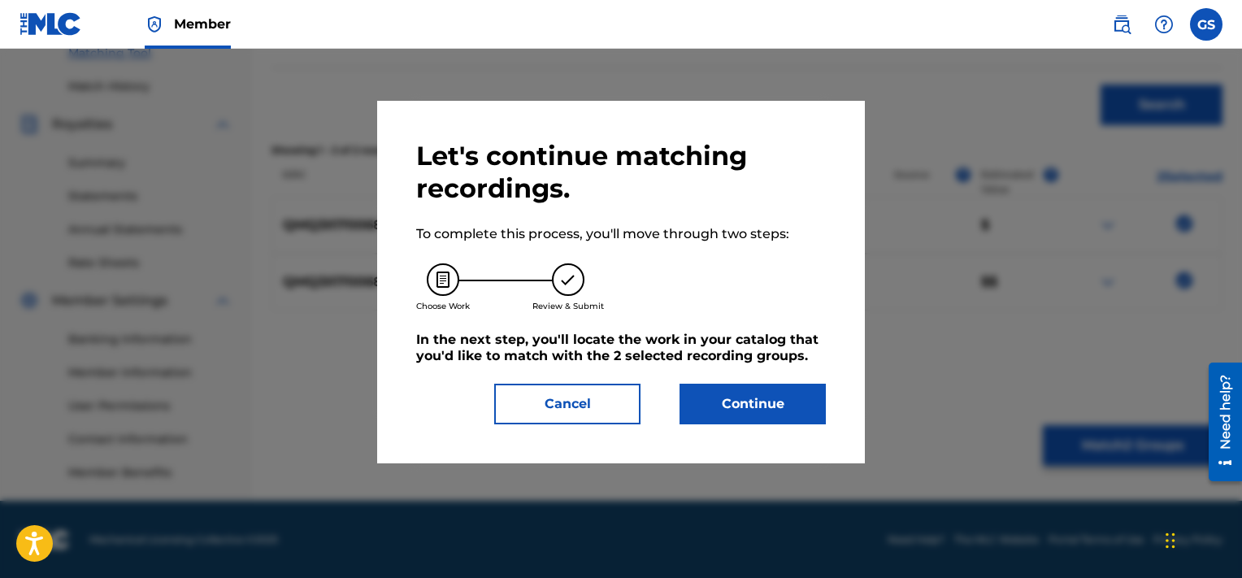
click at [789, 400] on button "Continue" at bounding box center [753, 404] width 146 height 41
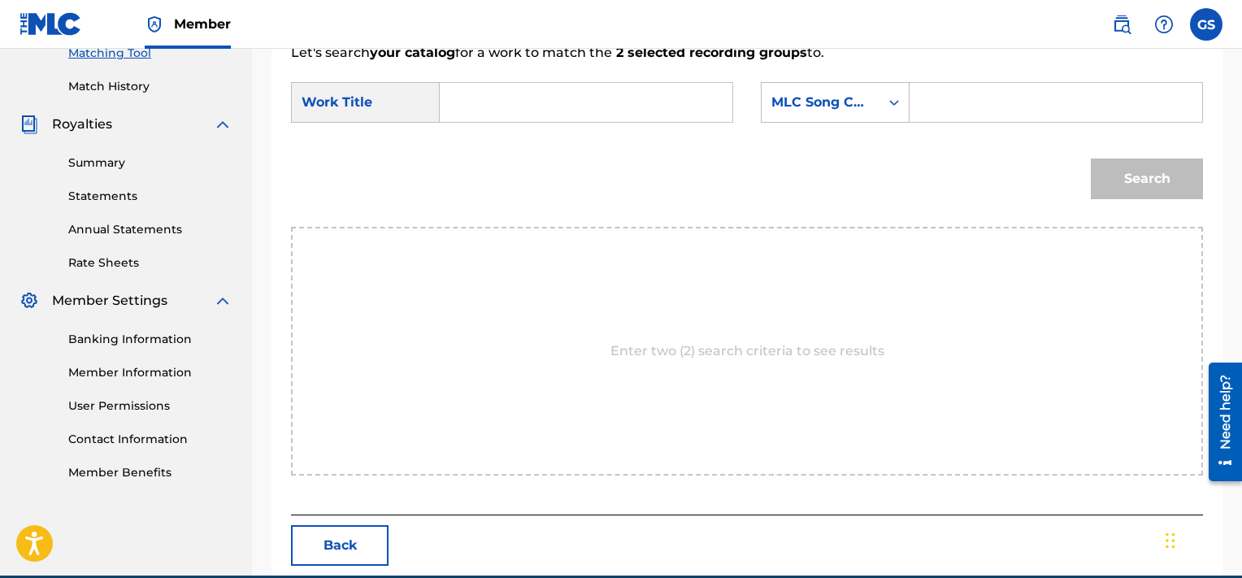
paste input "RA29RZ"
click at [1006, 106] on input "RA29RZ" at bounding box center [1056, 102] width 265 height 39
type input "RA29RZ"
click at [525, 96] on input "Search Form" at bounding box center [586, 102] width 265 height 39
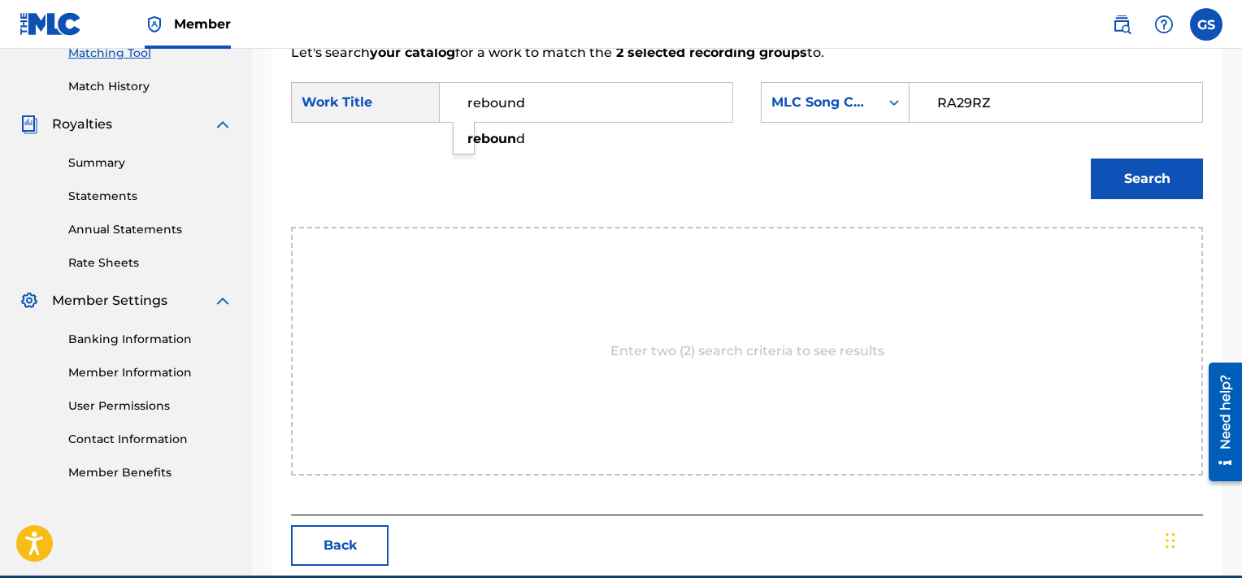
type input "rebound"
click at [1091, 159] on button "Search" at bounding box center [1147, 179] width 112 height 41
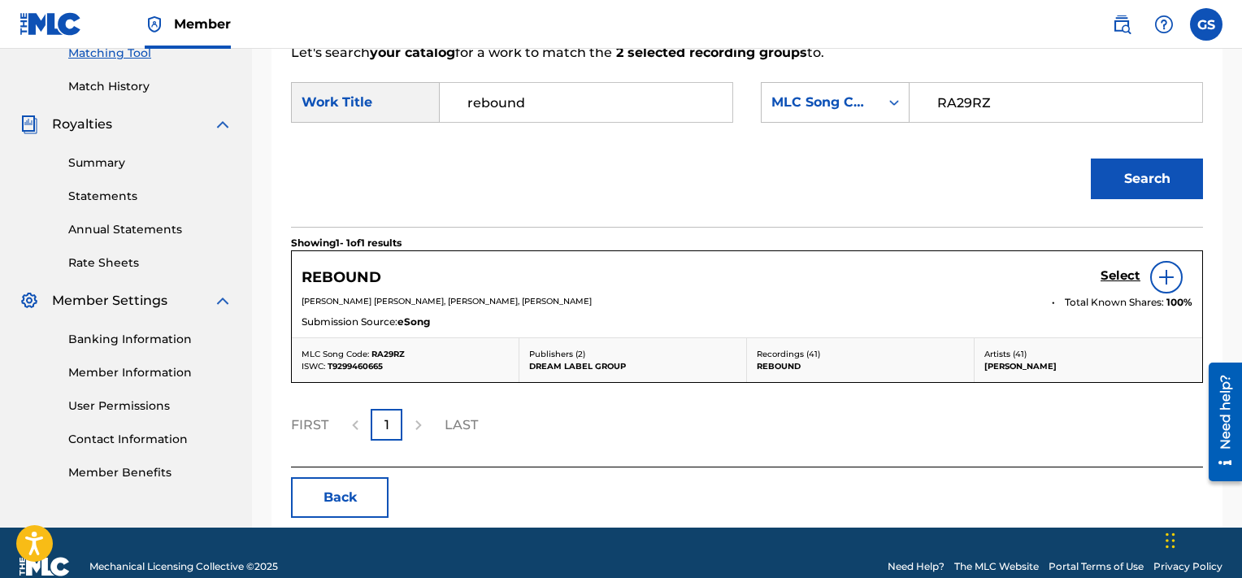
click at [1124, 272] on h5 "Select" at bounding box center [1121, 275] width 40 height 15
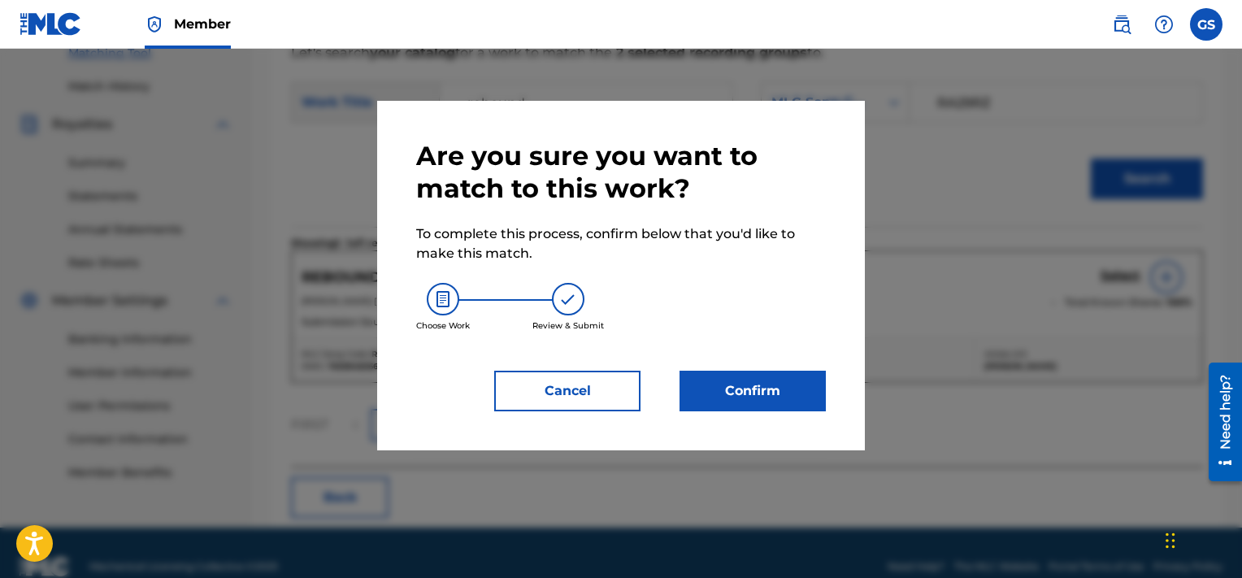
click at [757, 376] on button "Confirm" at bounding box center [753, 391] width 146 height 41
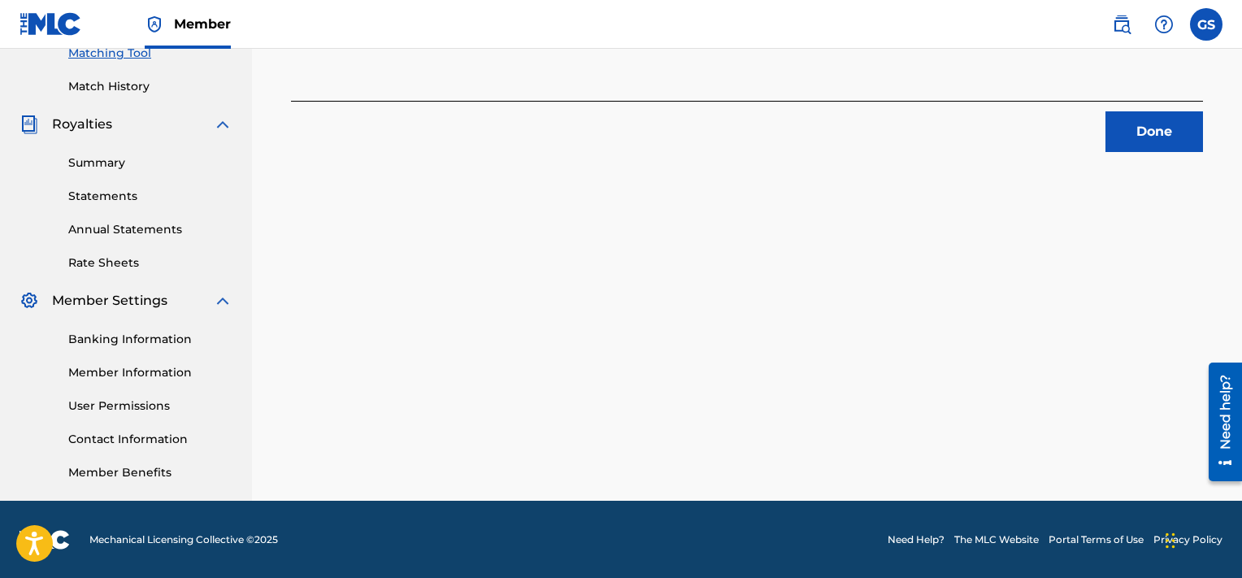
click at [1143, 148] on button "Done" at bounding box center [1155, 131] width 98 height 41
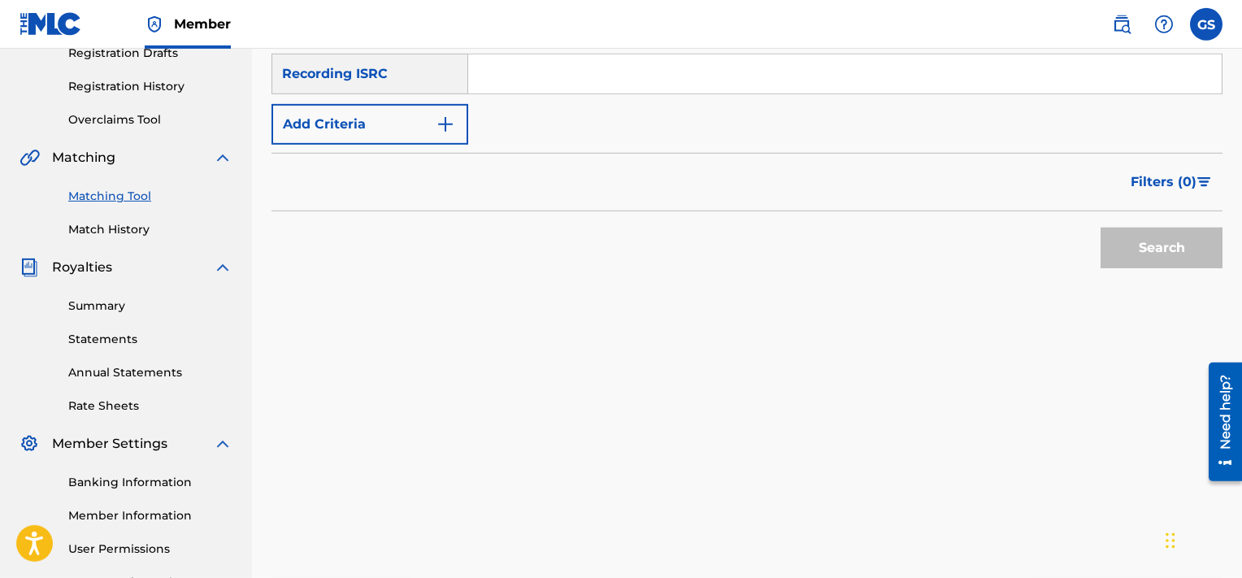
scroll to position [255, 0]
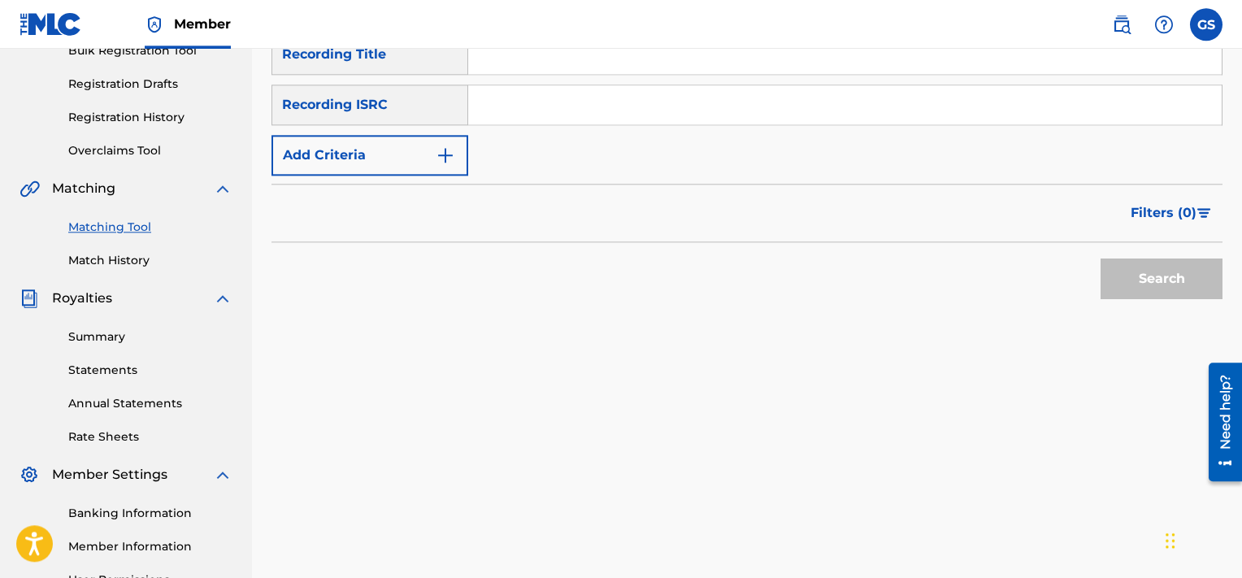
paste input "QMQ3X1700685"
click at [885, 104] on input "QMQ3X1700685" at bounding box center [845, 104] width 754 height 39
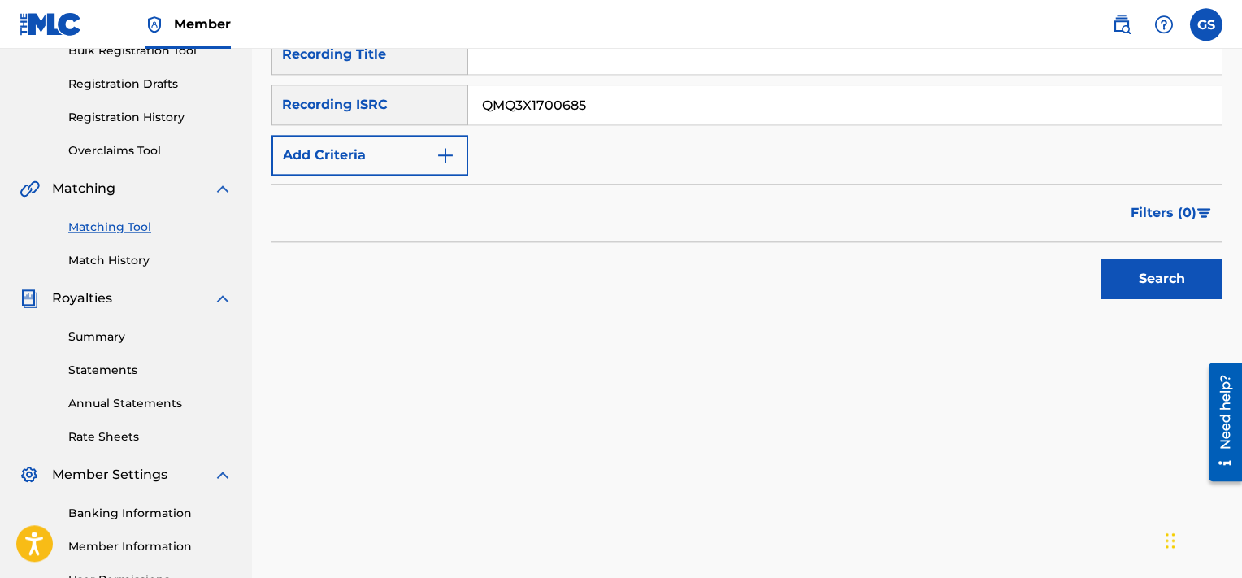
type input "QMQ3X1700685"
click at [1101, 259] on button "Search" at bounding box center [1162, 279] width 122 height 41
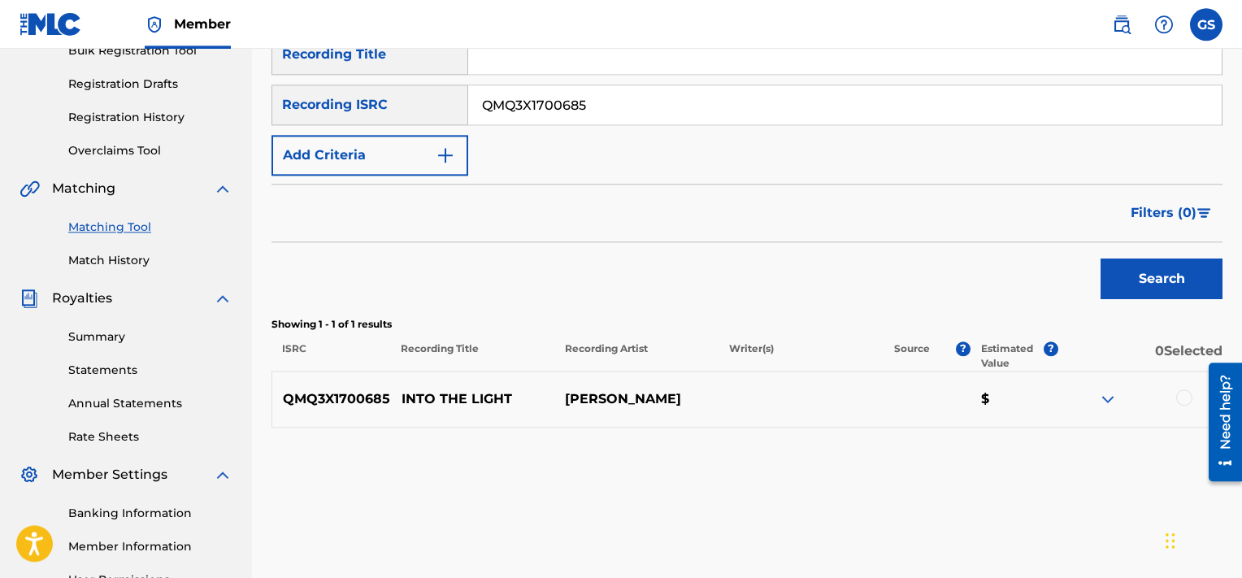
click at [1176, 400] on div at bounding box center [1140, 399] width 164 height 20
click at [1185, 398] on div at bounding box center [1184, 397] width 16 height 16
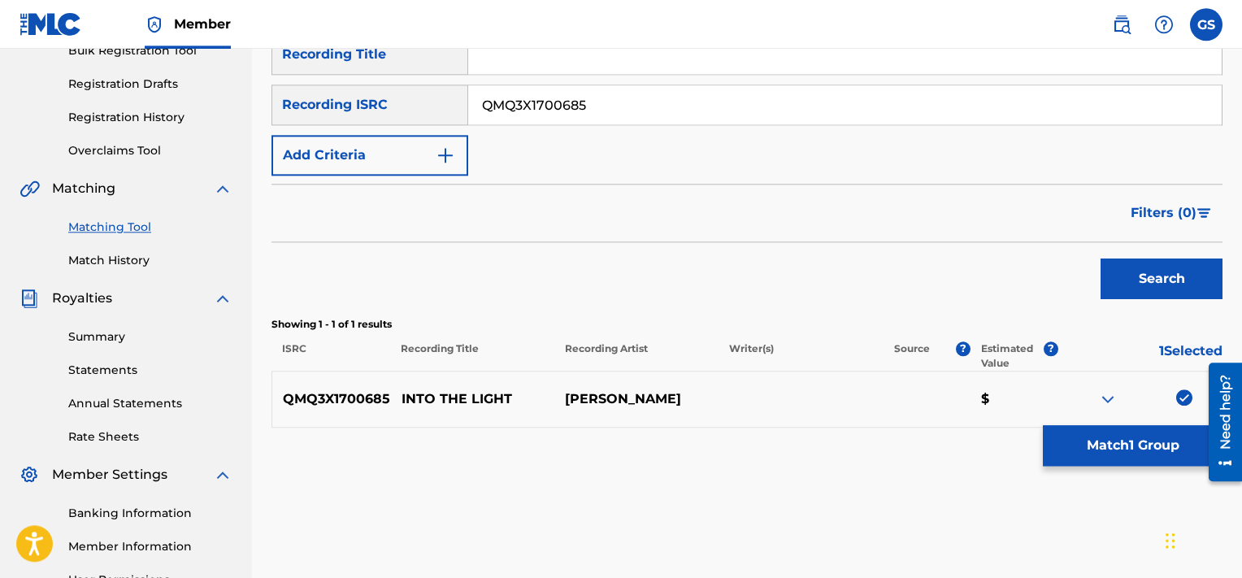
click at [1119, 459] on button "Match 1 Group" at bounding box center [1133, 445] width 180 height 41
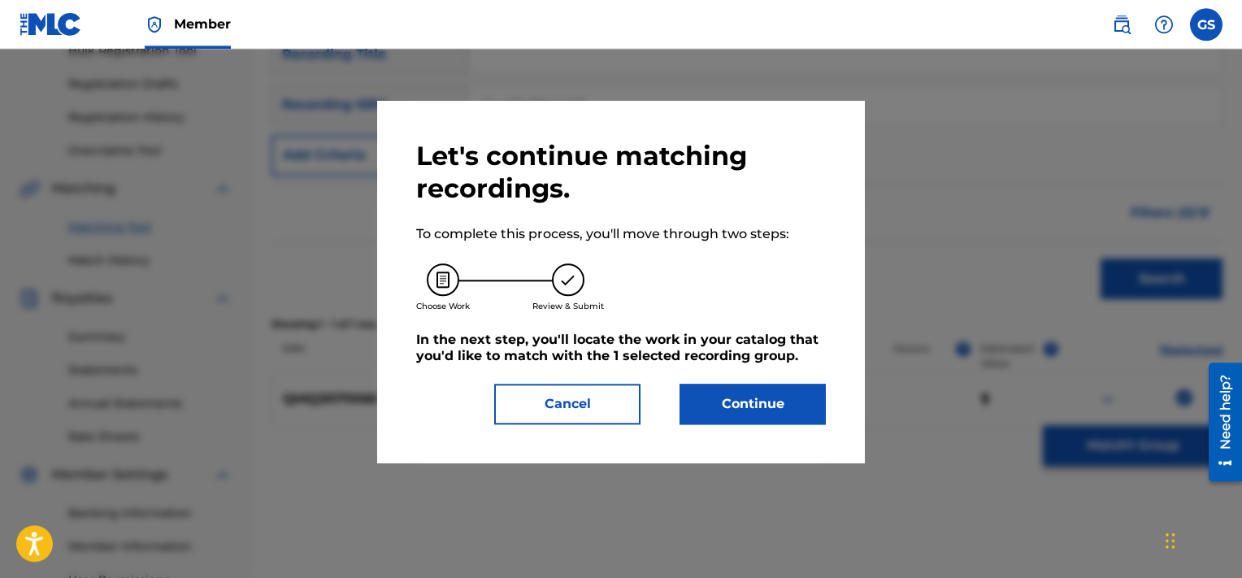
click at [715, 386] on button "Continue" at bounding box center [753, 404] width 146 height 41
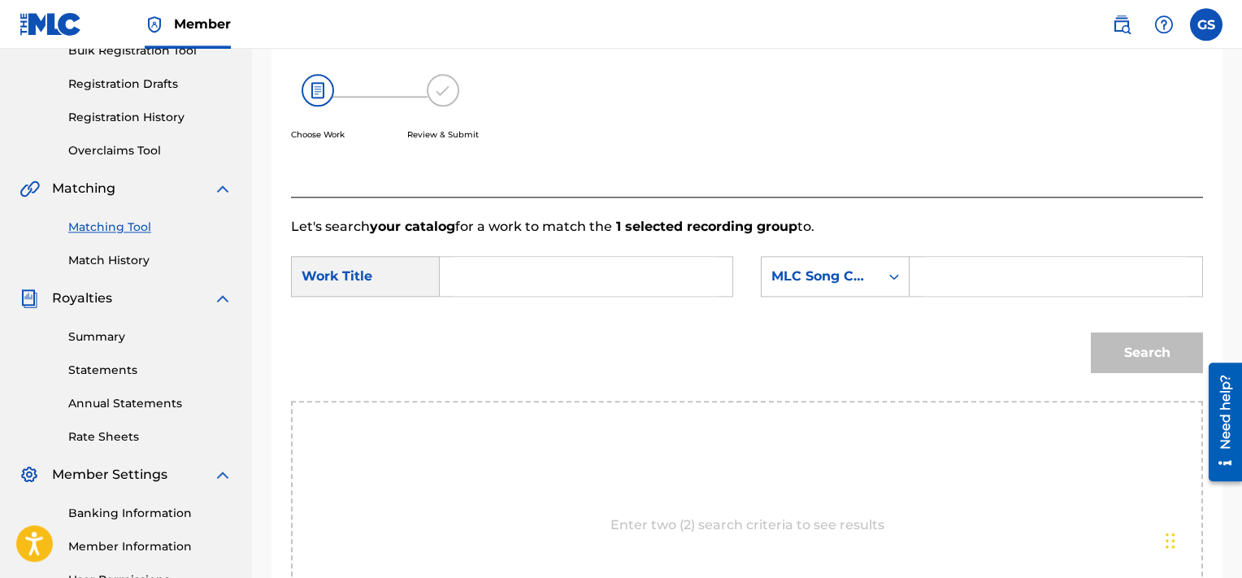
paste input "IB89CD"
click at [964, 276] on input "IB89CD" at bounding box center [1056, 276] width 265 height 39
type input "IB89CD"
click at [620, 269] on input "Search Form" at bounding box center [586, 276] width 265 height 39
type input "light"
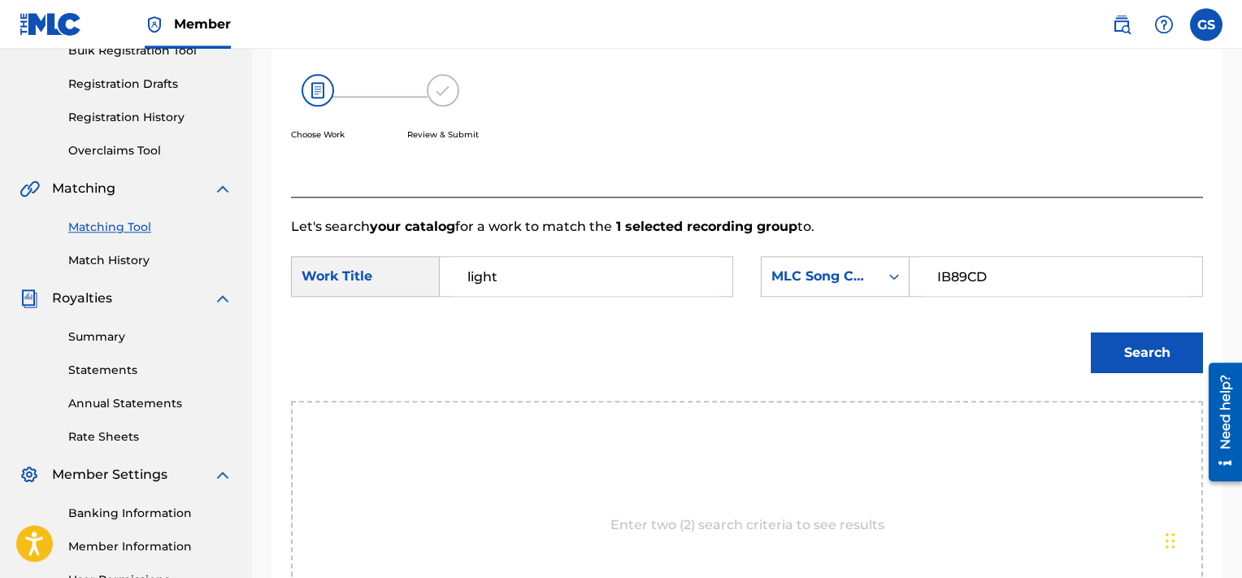
click at [1091, 333] on button "Search" at bounding box center [1147, 353] width 112 height 41
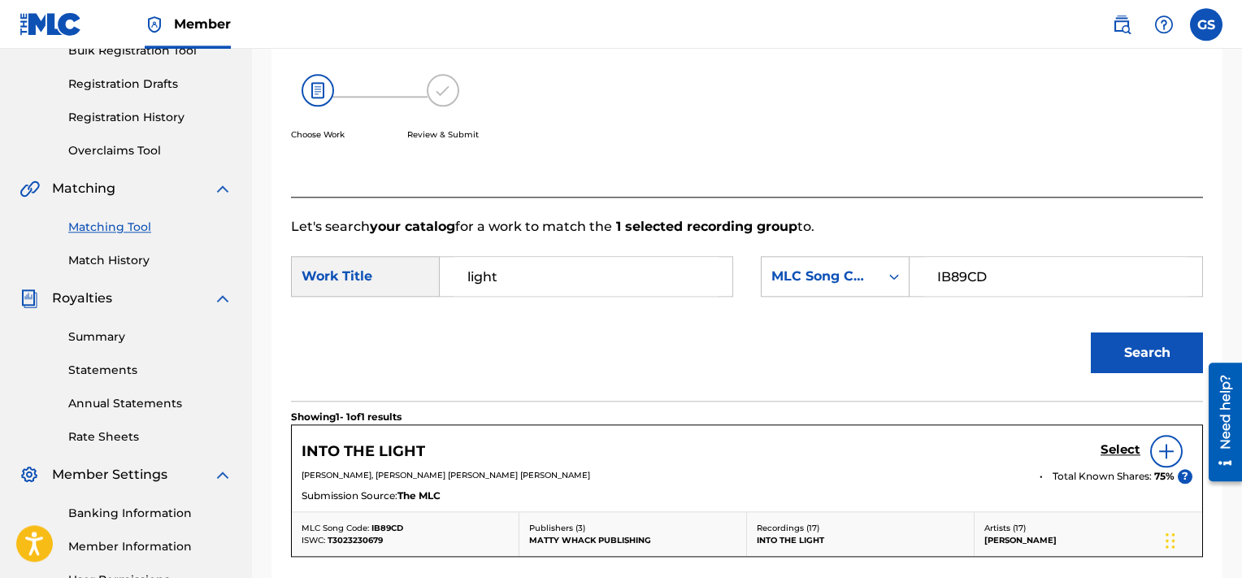
click at [1119, 452] on h5 "Select" at bounding box center [1121, 449] width 40 height 15
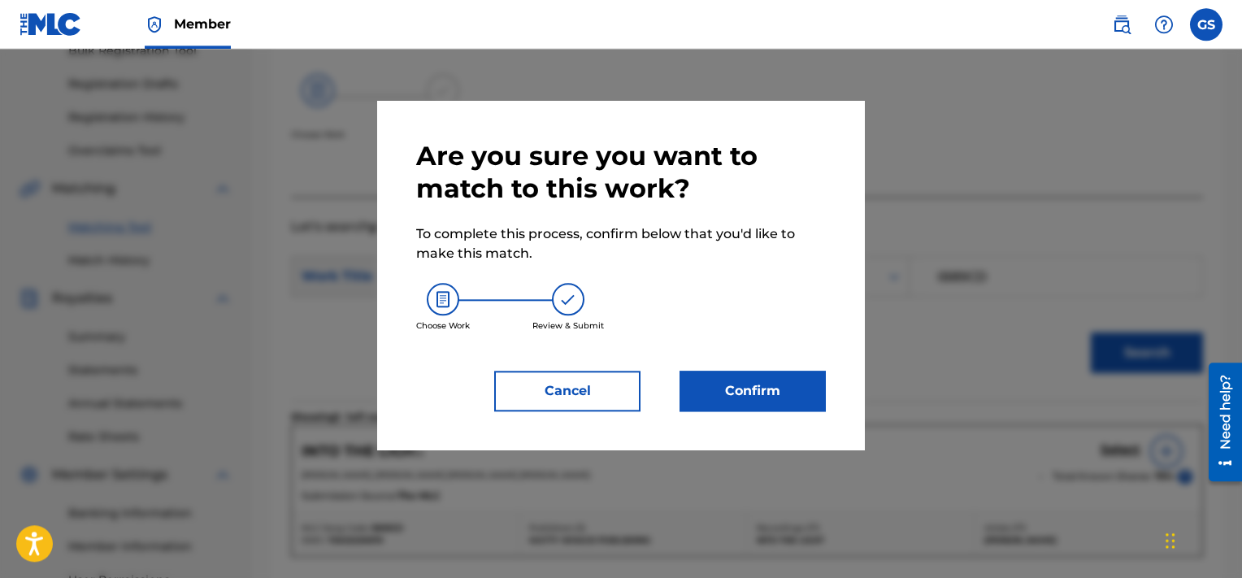
click at [729, 383] on button "Confirm" at bounding box center [753, 391] width 146 height 41
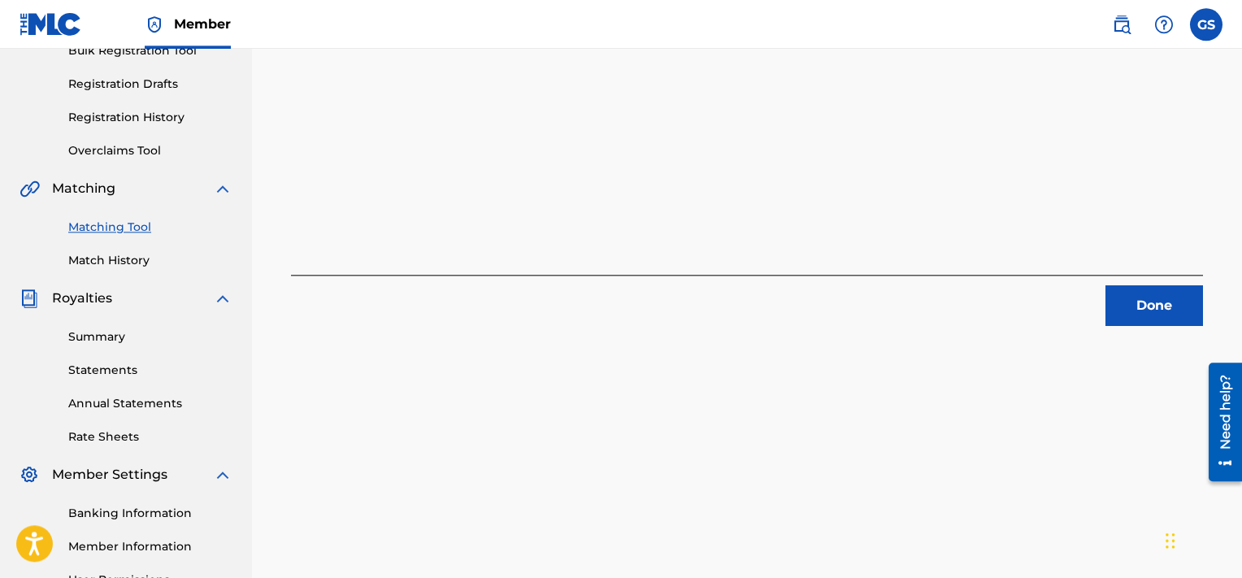
click at [1191, 296] on button "Done" at bounding box center [1155, 305] width 98 height 41
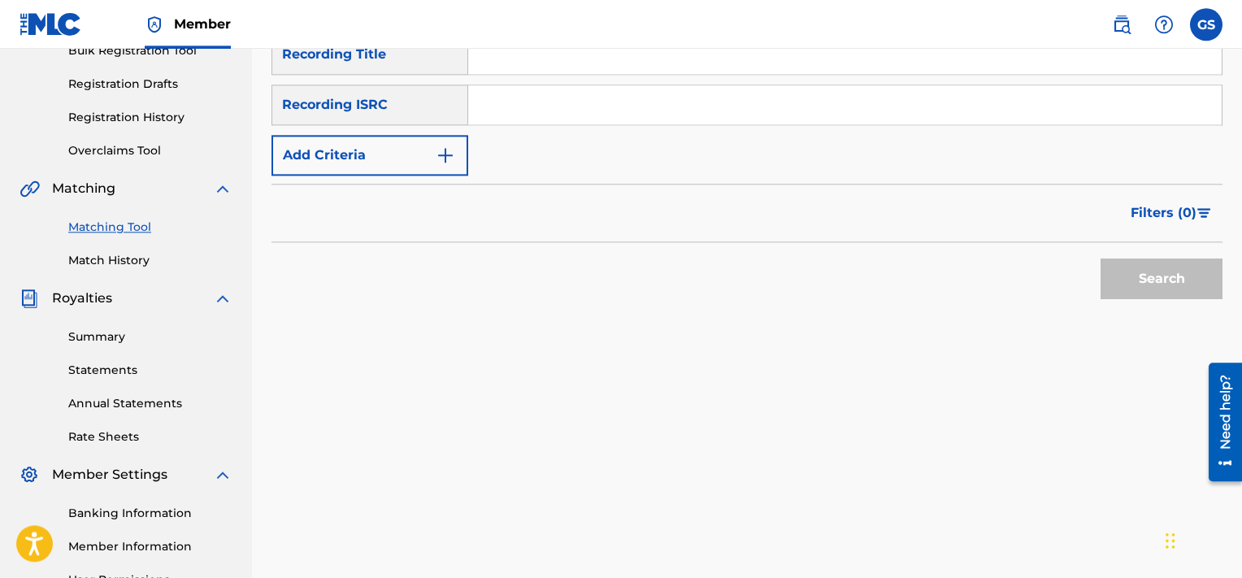
paste input "QMQ3X1600374"
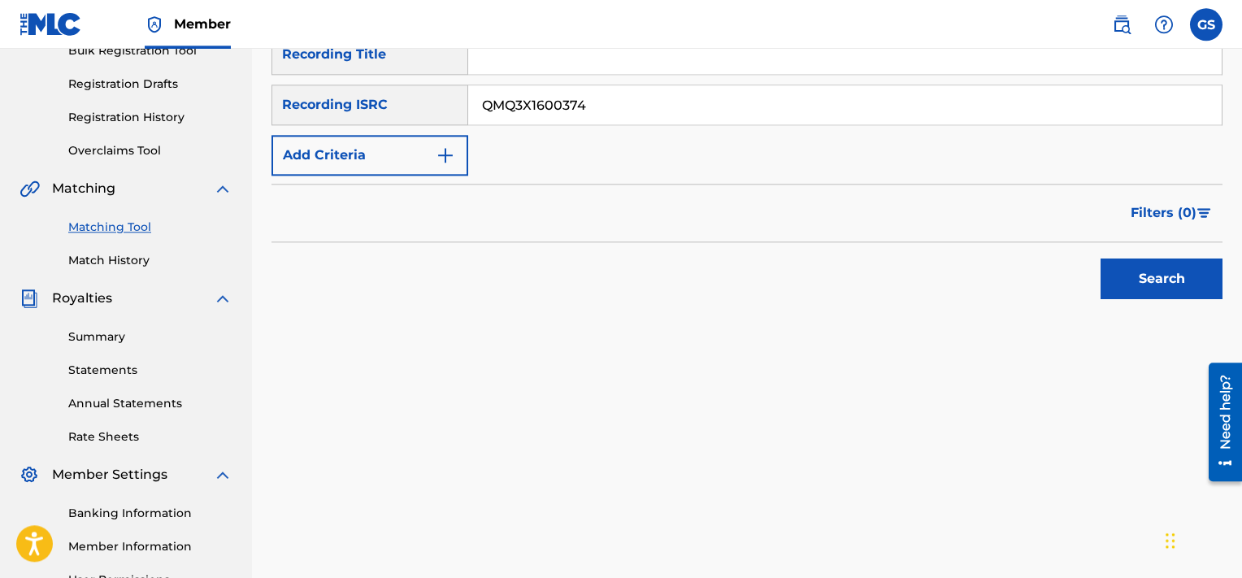
click at [785, 89] on input "QMQ3X1600374" at bounding box center [845, 104] width 754 height 39
type input "QMQ3X1600374"
click at [1101, 259] on button "Search" at bounding box center [1162, 279] width 122 height 41
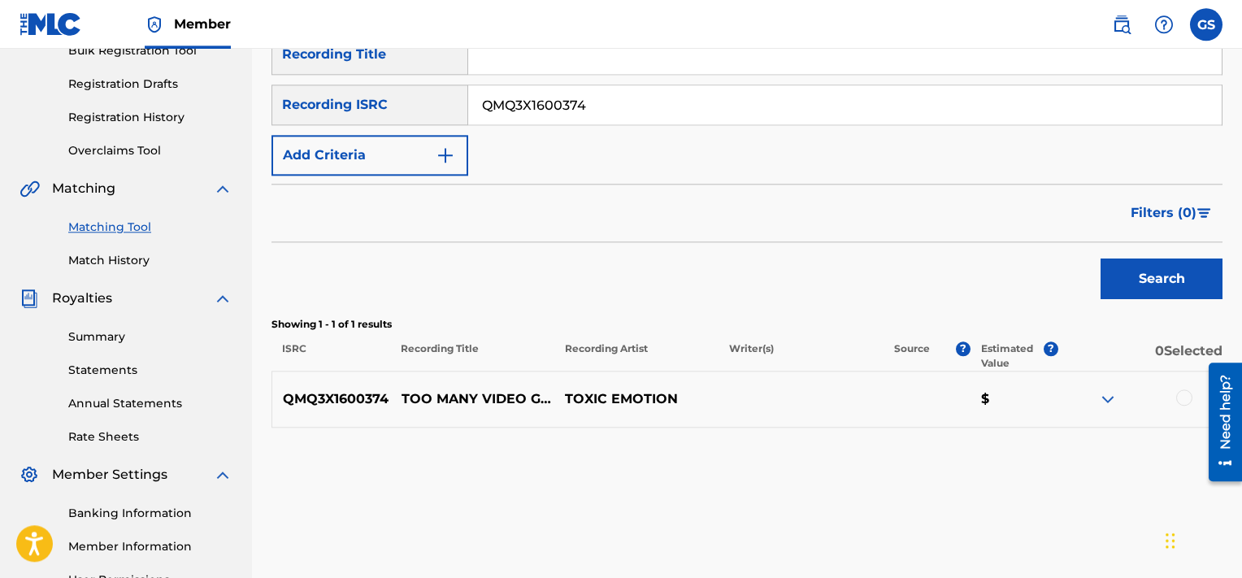
click at [1184, 392] on div at bounding box center [1184, 397] width 16 height 16
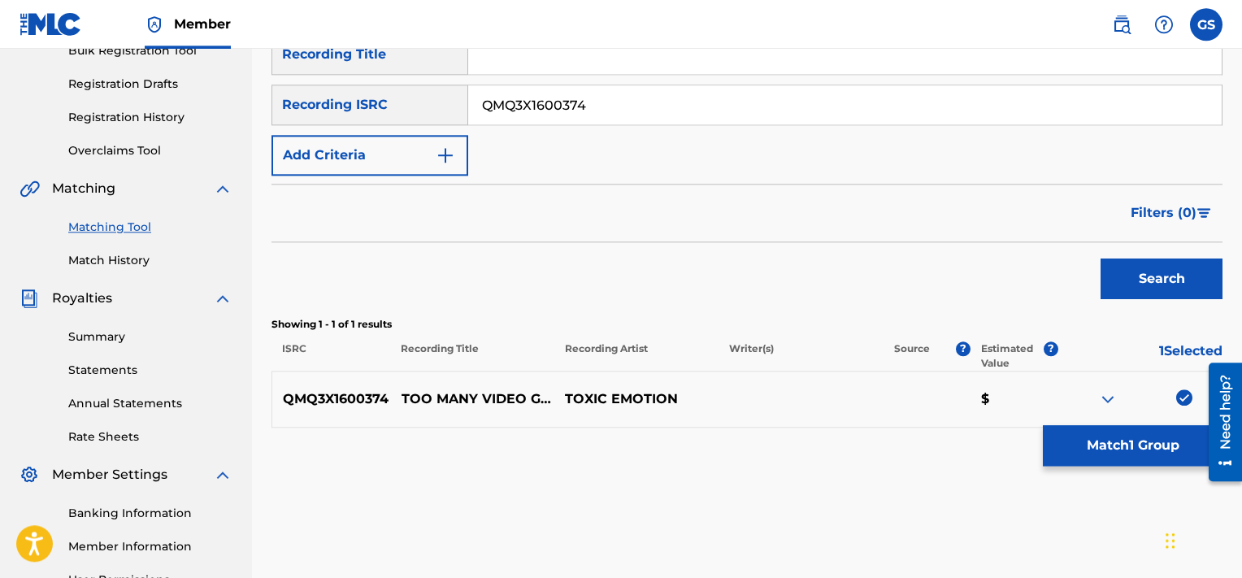
click at [1081, 449] on button "Match 1 Group" at bounding box center [1133, 445] width 180 height 41
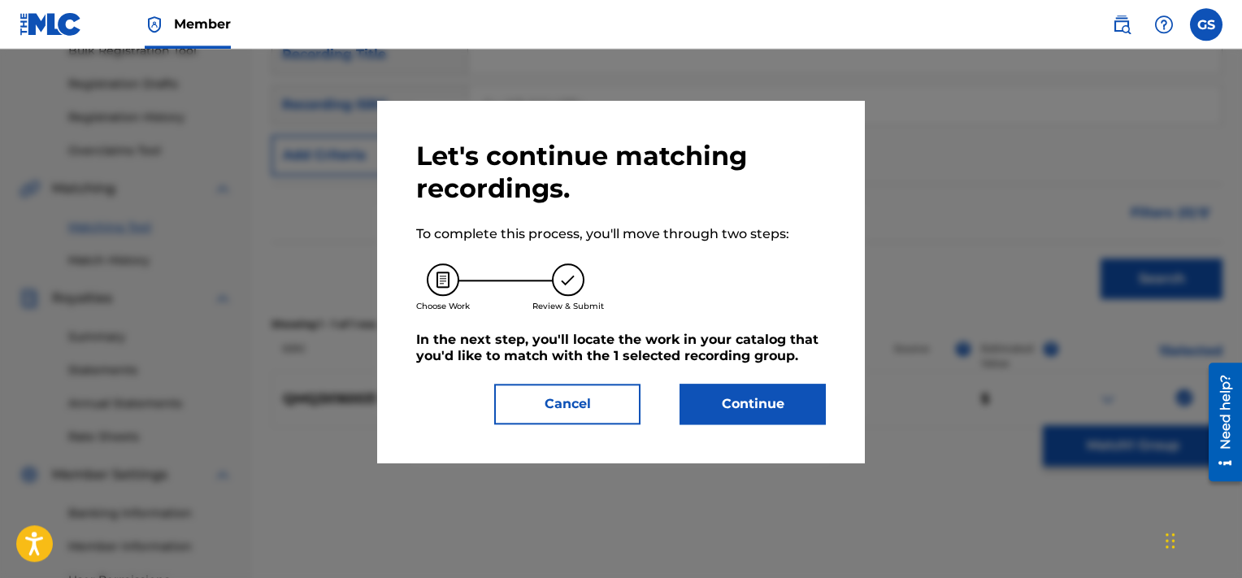
click at [773, 415] on button "Continue" at bounding box center [753, 404] width 146 height 41
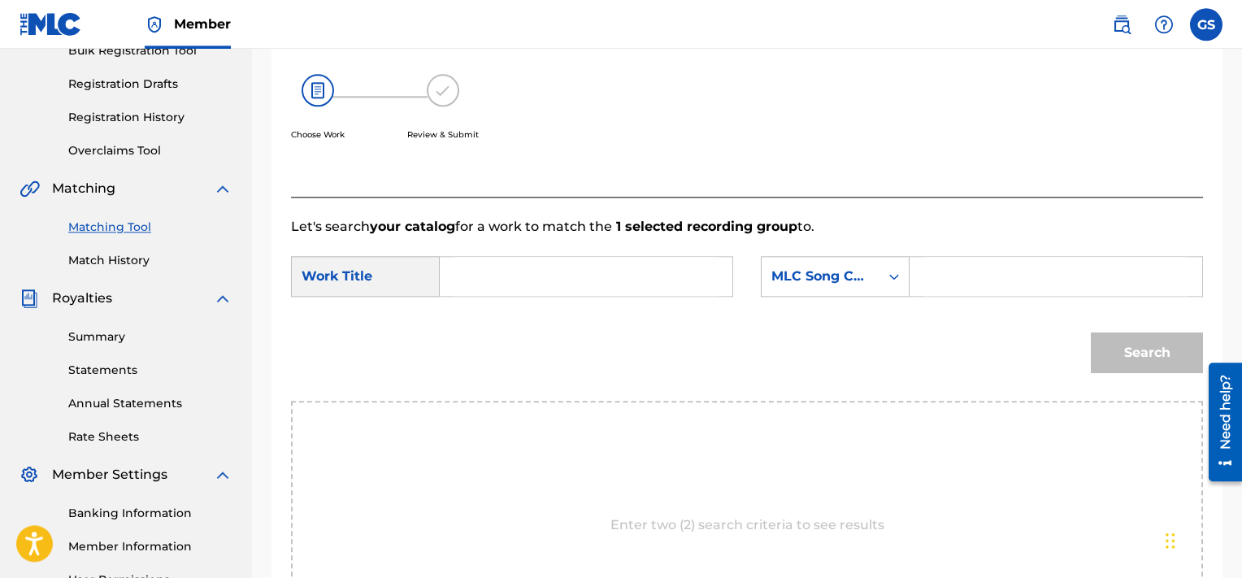
paste input "TD438T"
click at [972, 290] on input "TD438T" at bounding box center [1056, 276] width 265 height 39
type input "TD438T"
click at [496, 287] on input "Search Form" at bounding box center [586, 276] width 265 height 39
click at [1091, 333] on button "Search" at bounding box center [1147, 353] width 112 height 41
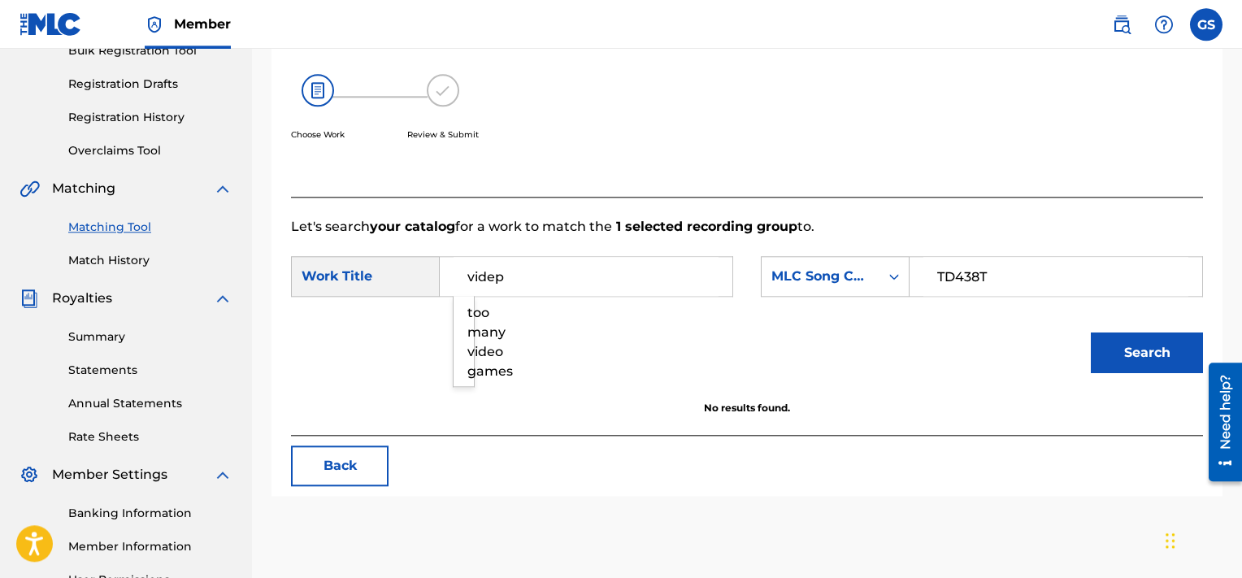
click at [1091, 333] on button "Search" at bounding box center [1147, 353] width 112 height 41
type input "video"
click at [1091, 333] on button "Search" at bounding box center [1147, 353] width 112 height 41
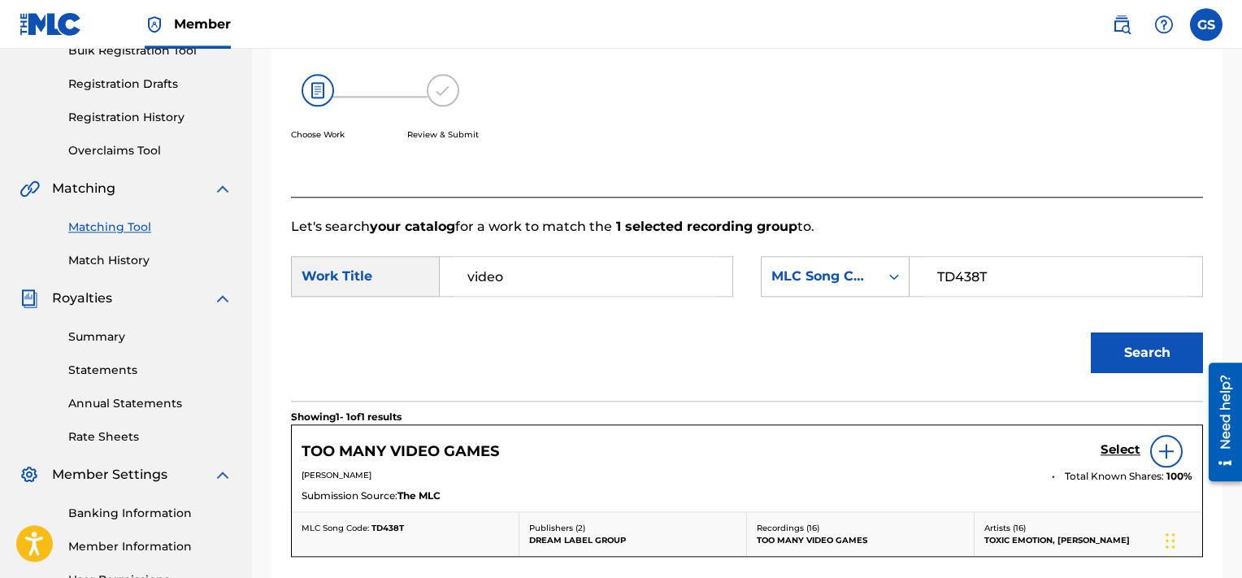
click at [1116, 449] on h5 "Select" at bounding box center [1121, 449] width 40 height 15
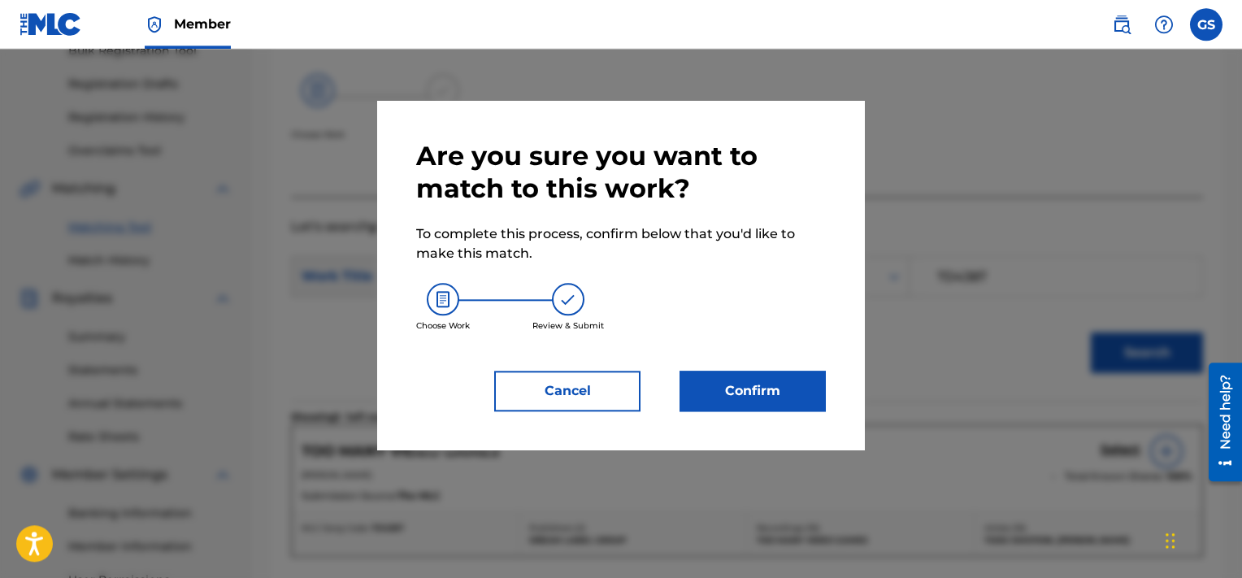
click at [771, 391] on button "Confirm" at bounding box center [753, 391] width 146 height 41
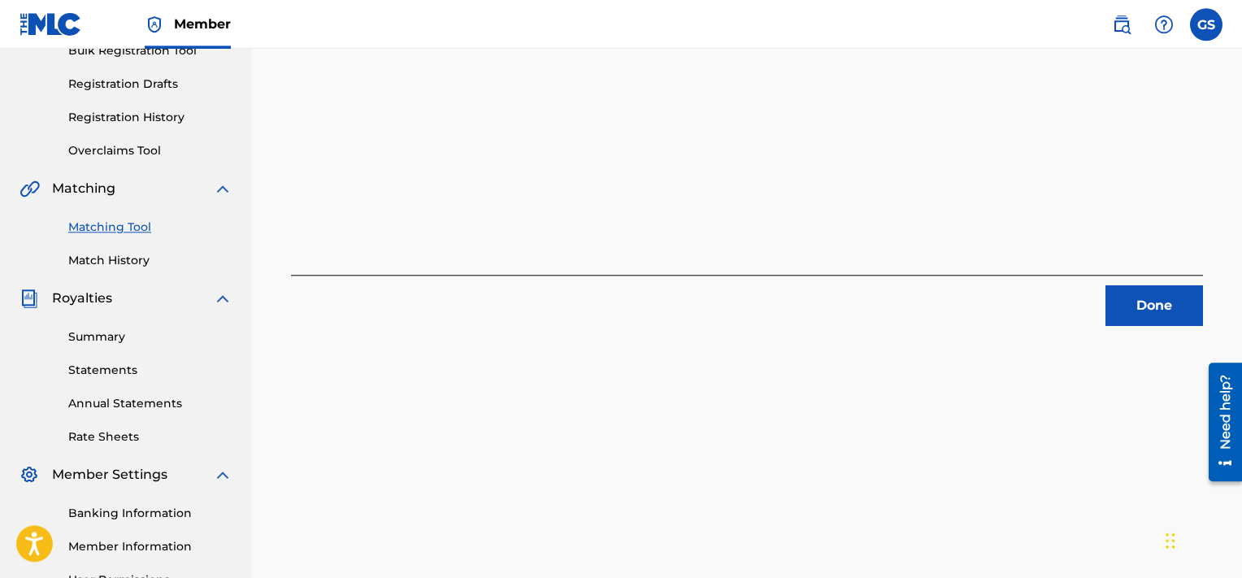
click at [1124, 291] on button "Done" at bounding box center [1155, 305] width 98 height 41
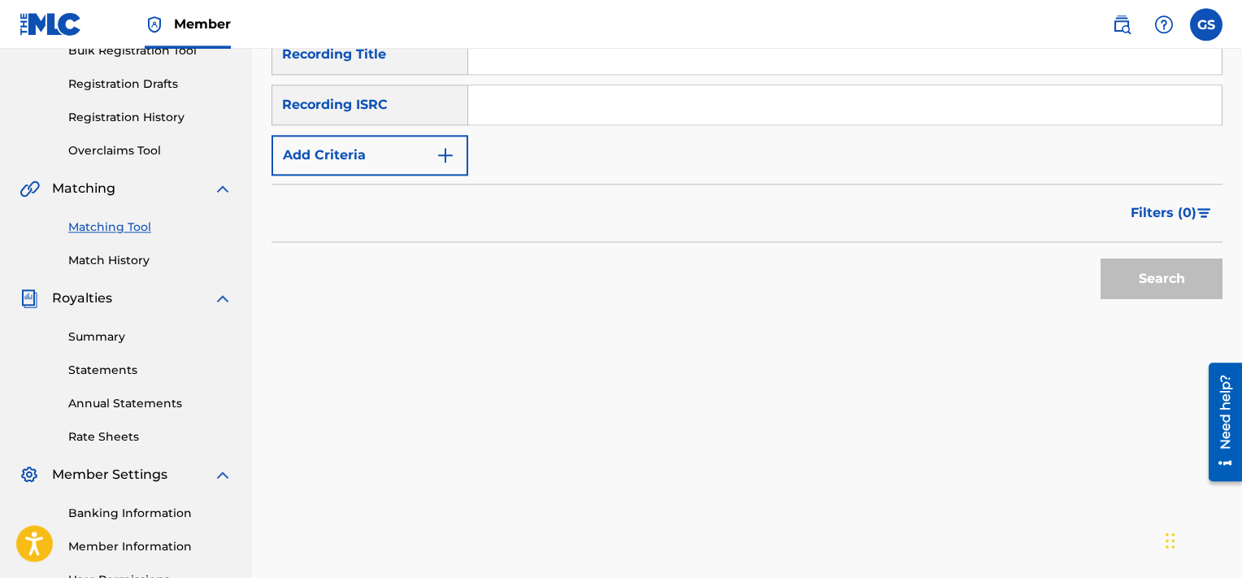
paste input "QMQ3X1600373"
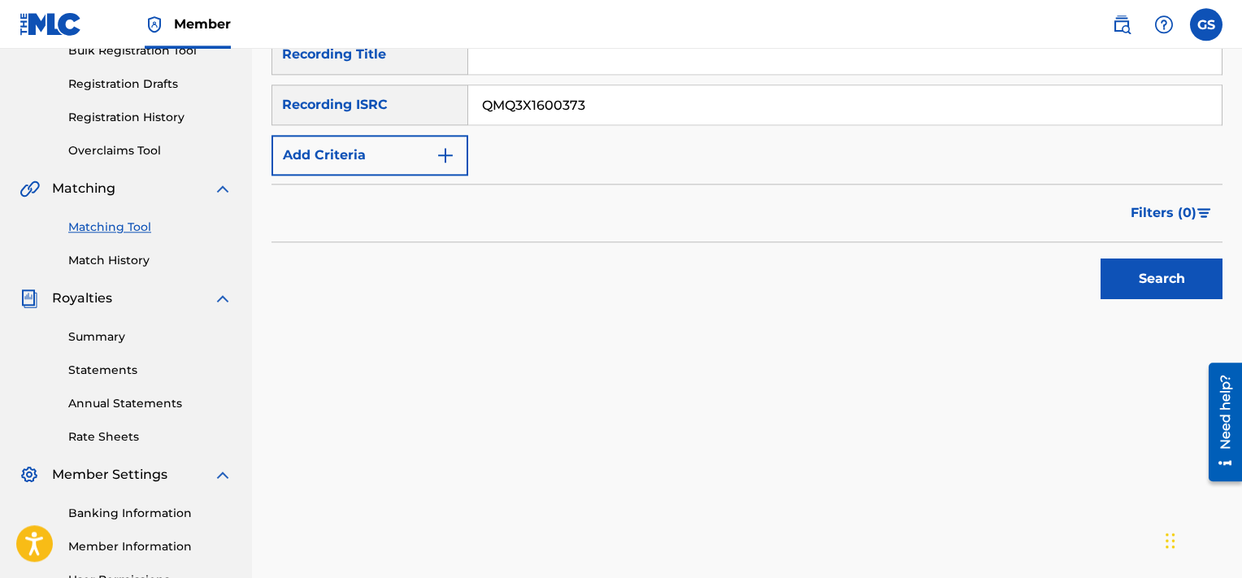
click at [916, 111] on input "QMQ3X1600373" at bounding box center [845, 104] width 754 height 39
type input "QMQ3X1600373"
click at [1101, 259] on button "Search" at bounding box center [1162, 279] width 122 height 41
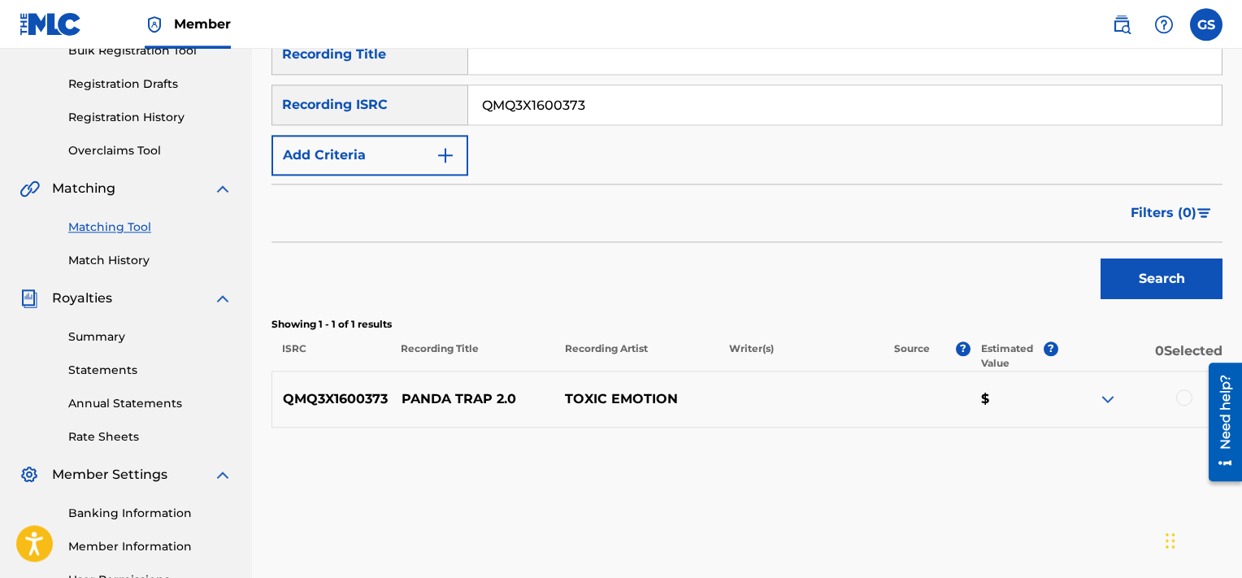
click at [1182, 397] on div at bounding box center [1184, 397] width 16 height 16
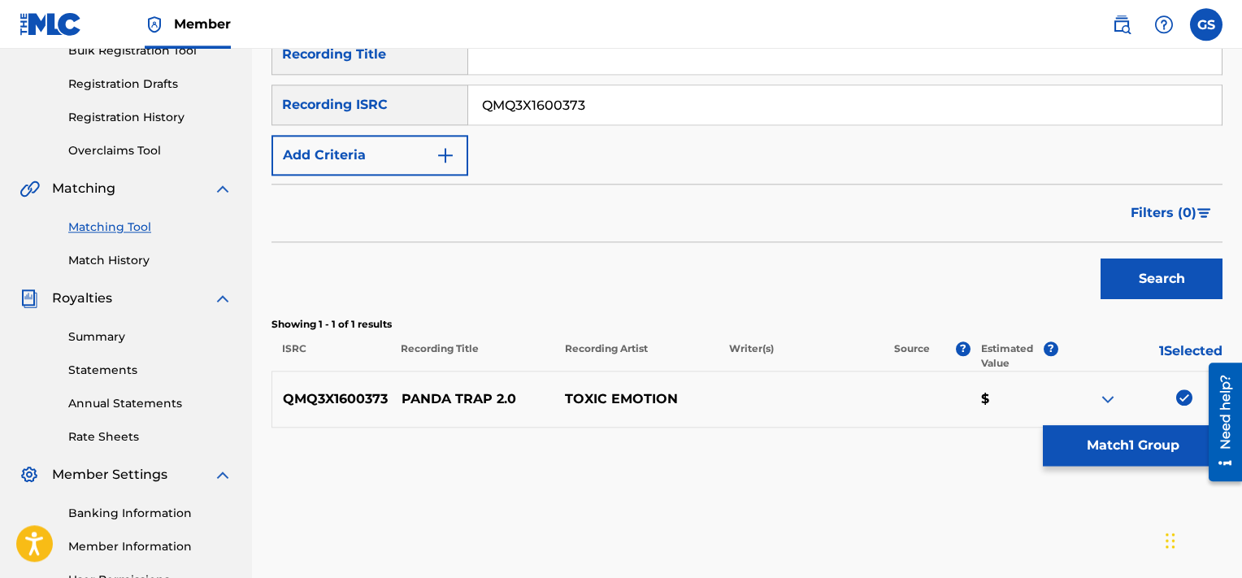
click at [1085, 452] on button "Match 1 Group" at bounding box center [1133, 445] width 180 height 41
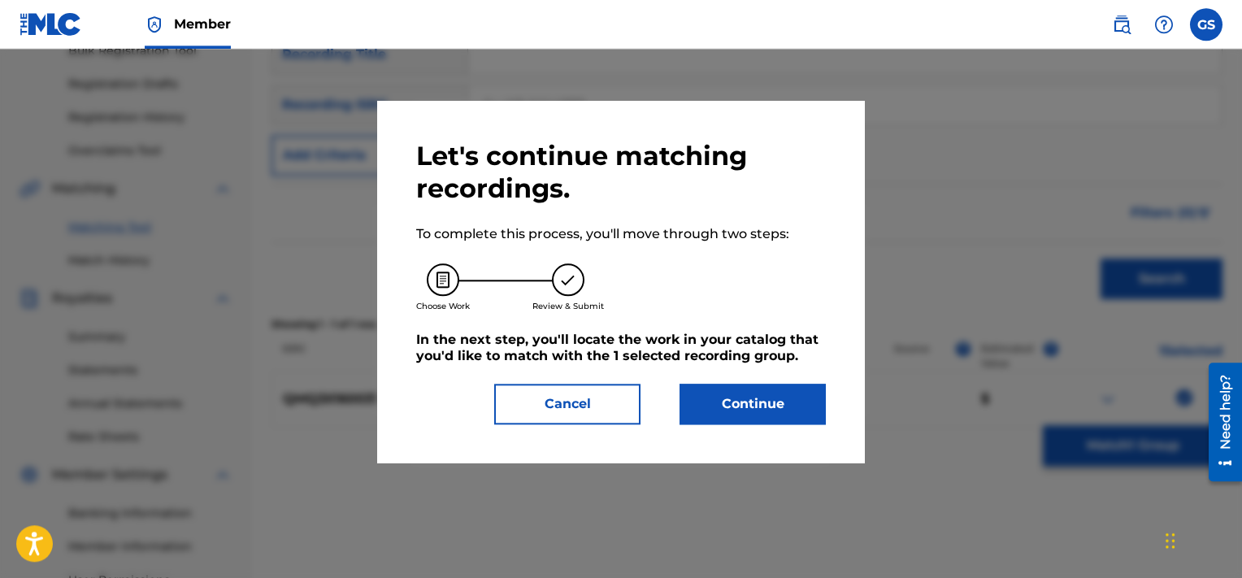
click at [790, 412] on button "Continue" at bounding box center [753, 404] width 146 height 41
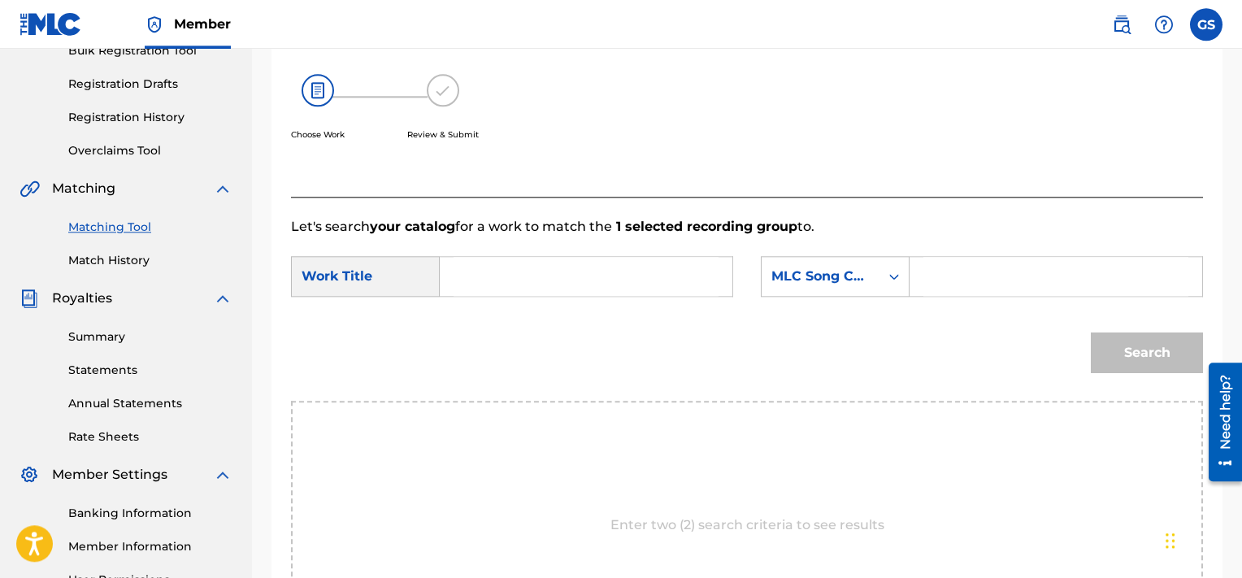
paste input "PF136S"
click at [977, 265] on input "PF136S" at bounding box center [1056, 276] width 265 height 39
type input "PF136S"
click at [508, 281] on input "Search Form" at bounding box center [586, 276] width 265 height 39
type input "panda"
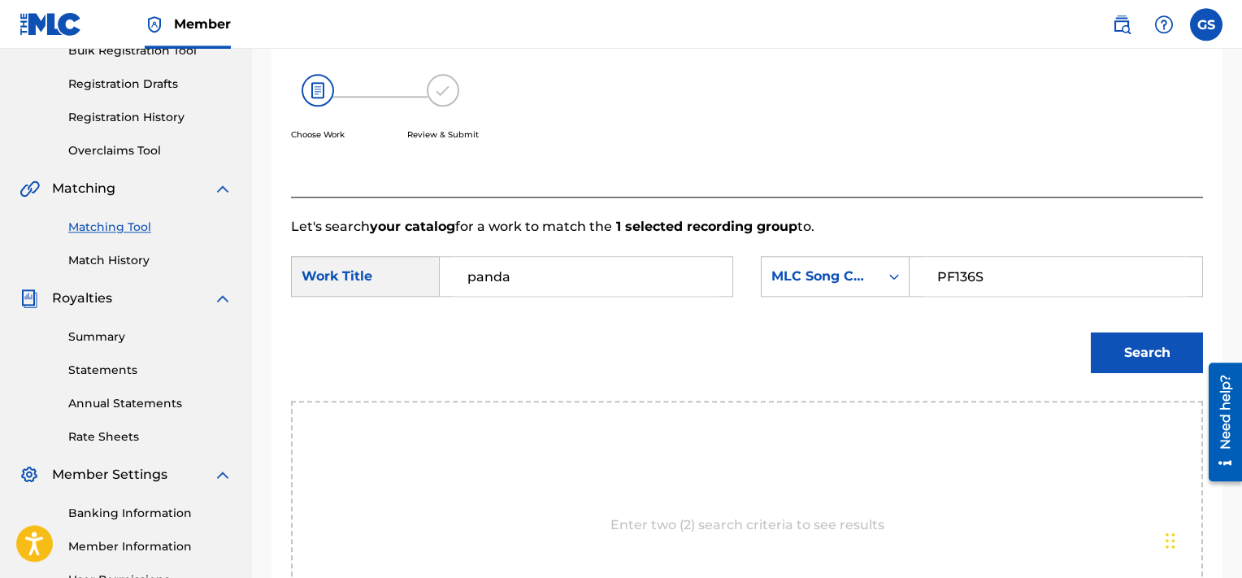
click at [1091, 333] on button "Search" at bounding box center [1147, 353] width 112 height 41
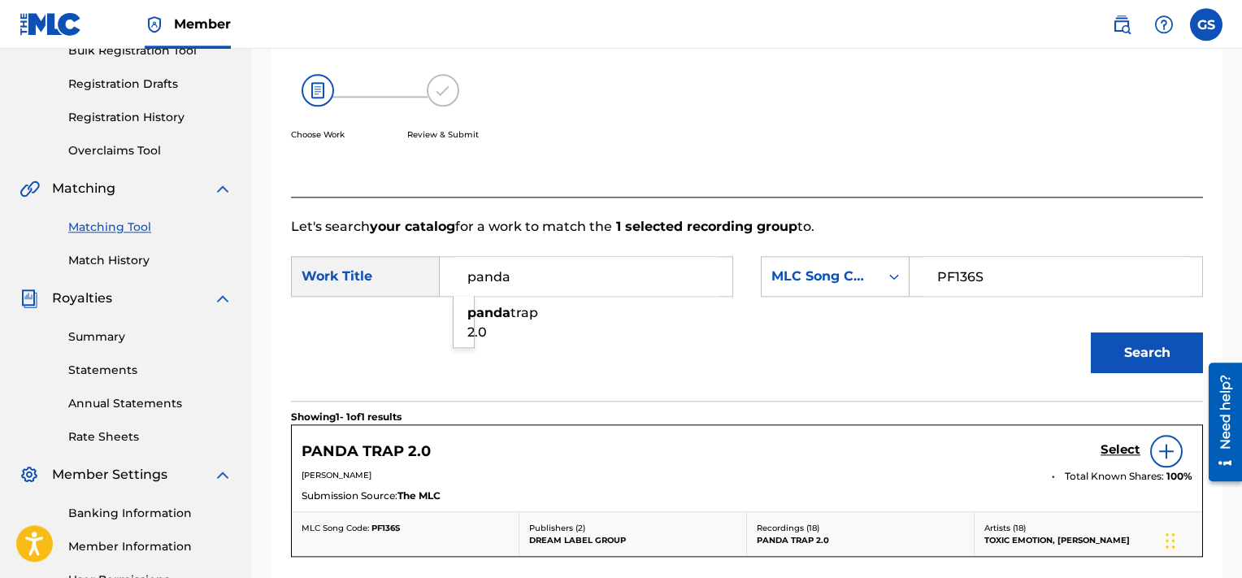
click at [1122, 451] on h5 "Select" at bounding box center [1121, 449] width 40 height 15
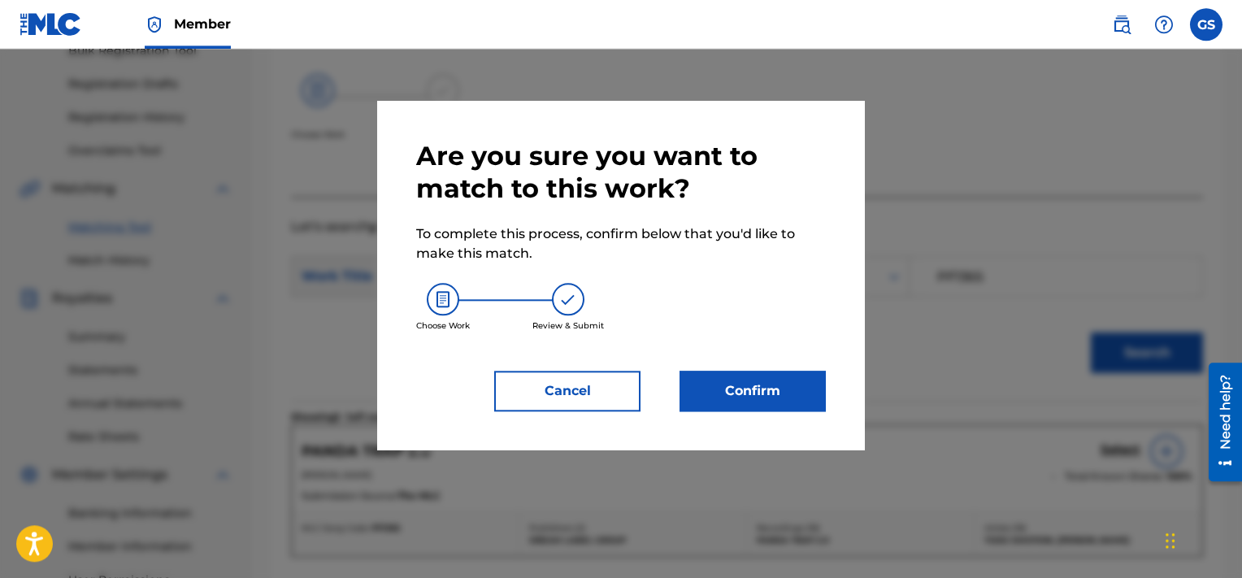
click at [776, 395] on button "Confirm" at bounding box center [753, 391] width 146 height 41
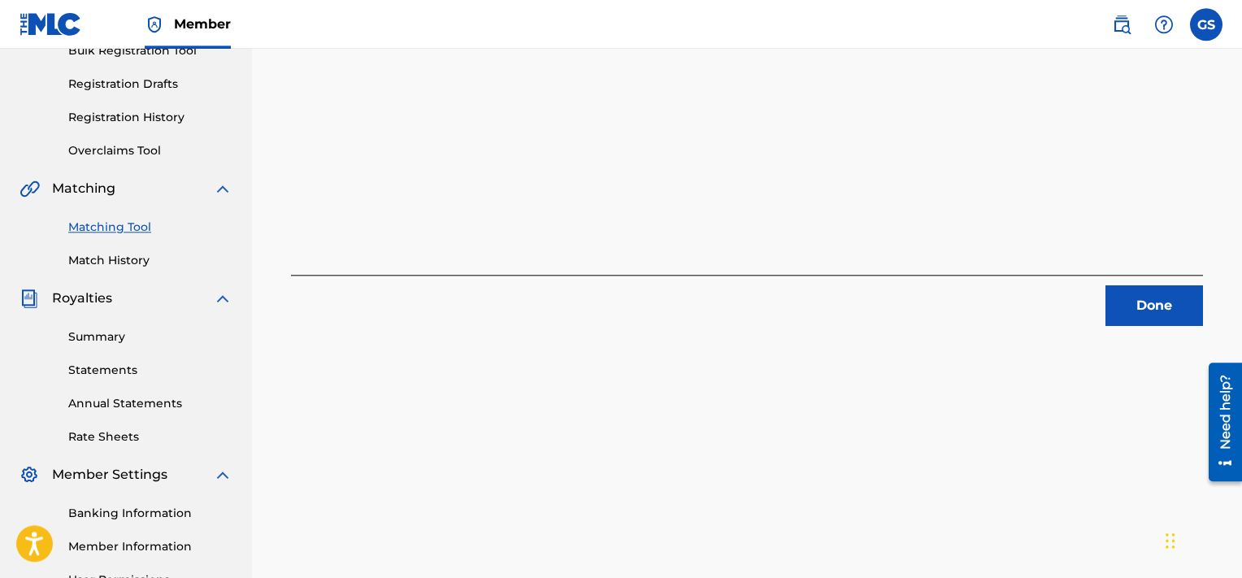
click at [1172, 317] on button "Done" at bounding box center [1155, 305] width 98 height 41
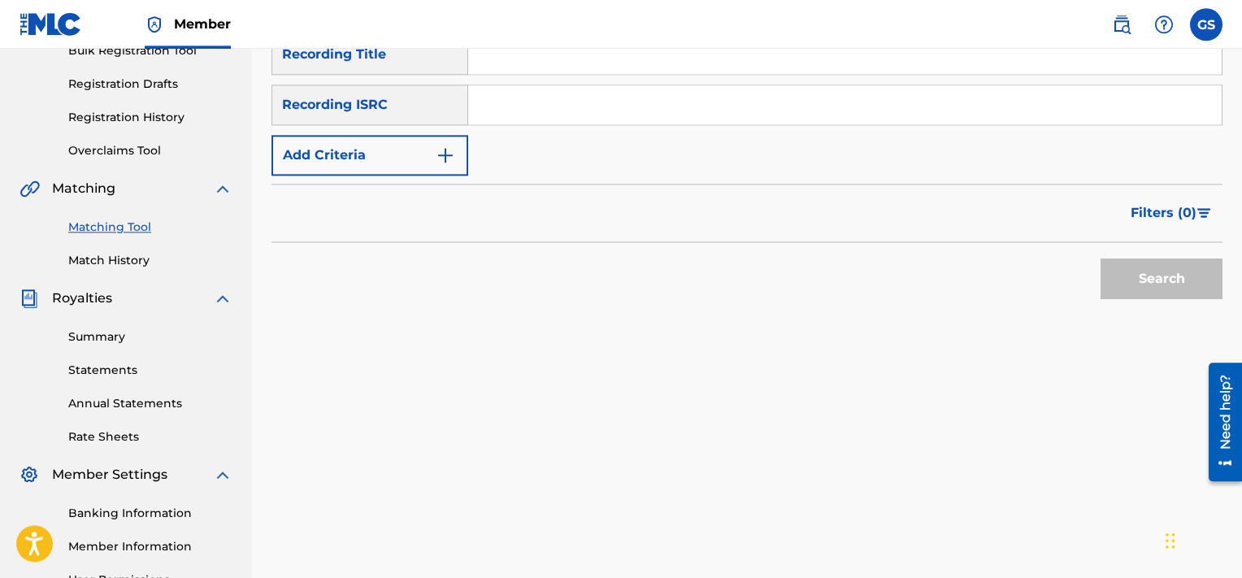
paste input "QMQ3X1600372"
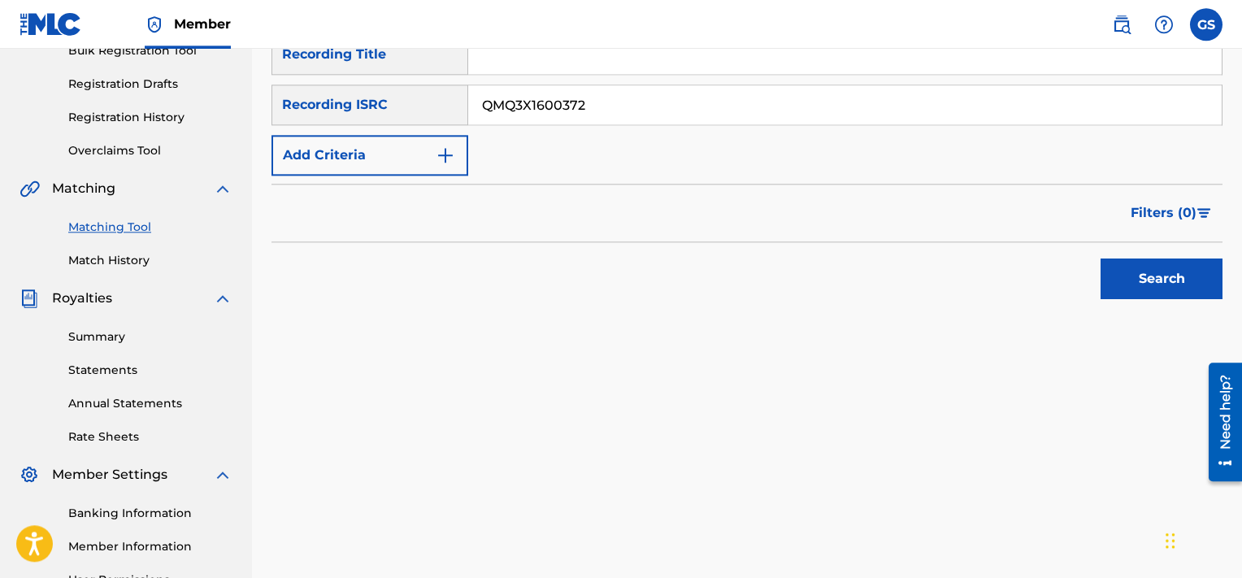
click at [973, 107] on input "QMQ3X1600372" at bounding box center [845, 104] width 754 height 39
type input "QMQ3X1600372"
click at [1101, 259] on button "Search" at bounding box center [1162, 279] width 122 height 41
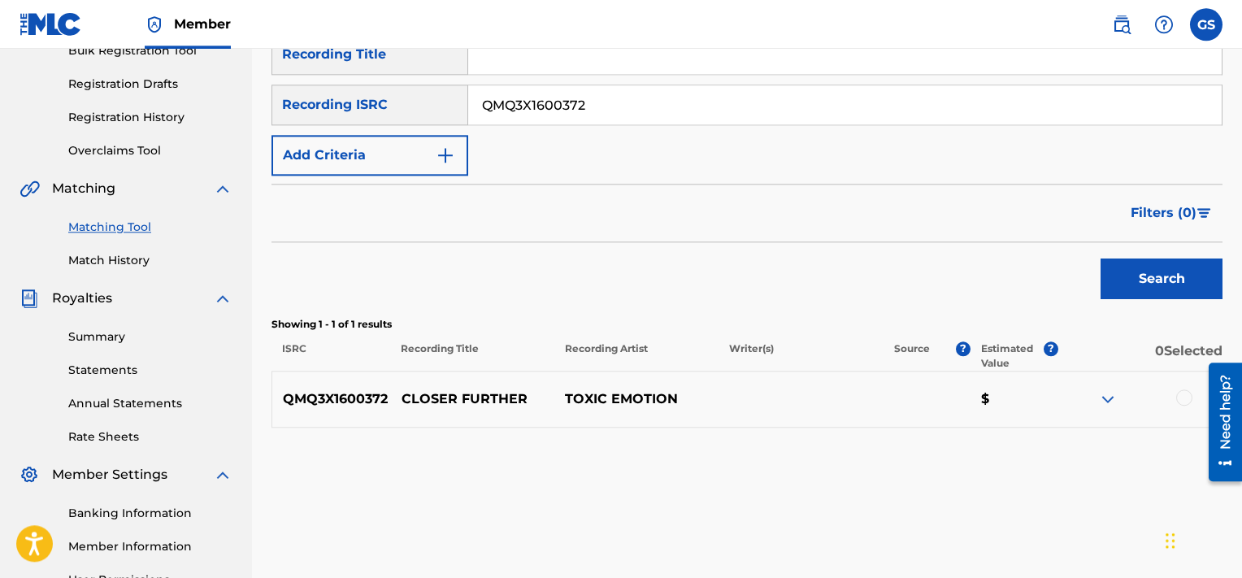
click at [1182, 390] on div at bounding box center [1184, 397] width 16 height 16
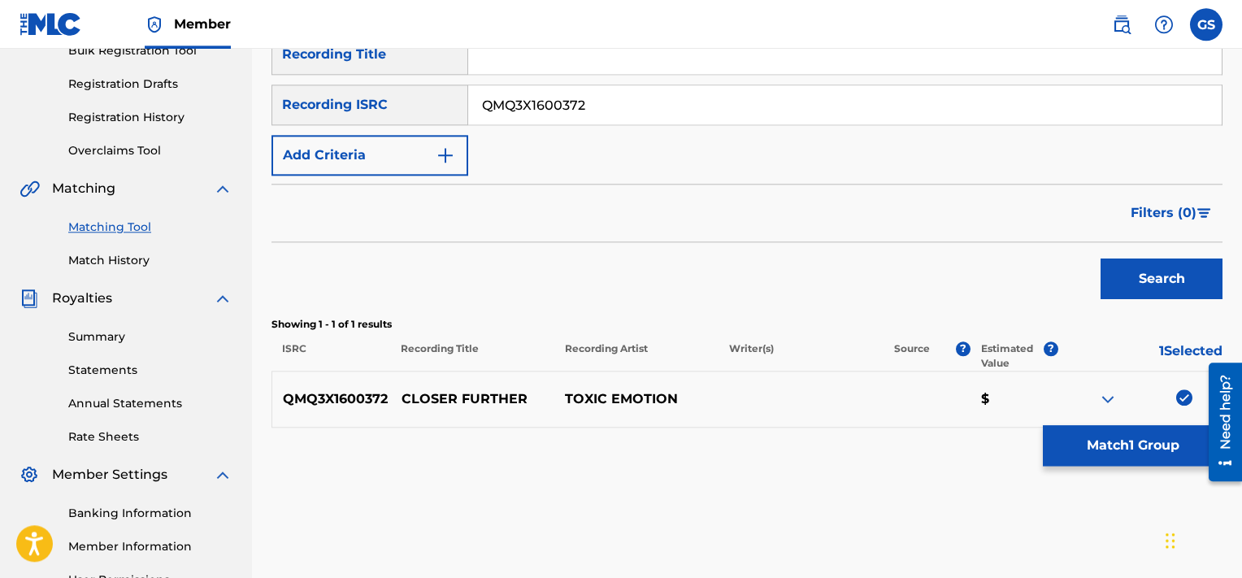
click at [1125, 435] on button "Match 1 Group" at bounding box center [1133, 445] width 180 height 41
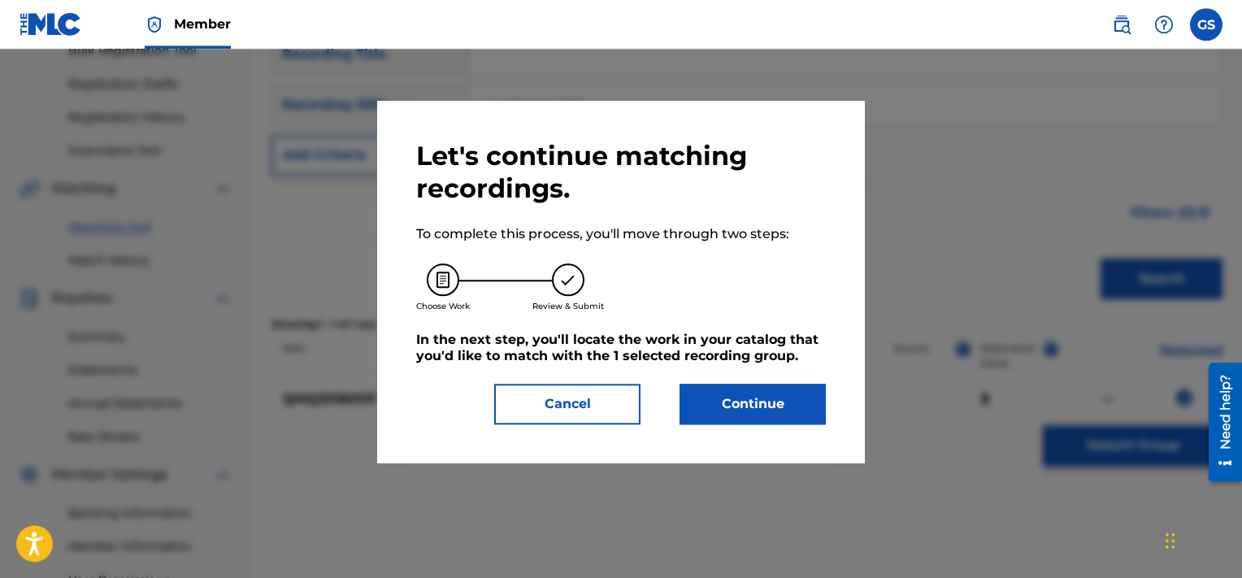
click at [732, 400] on button "Continue" at bounding box center [753, 404] width 146 height 41
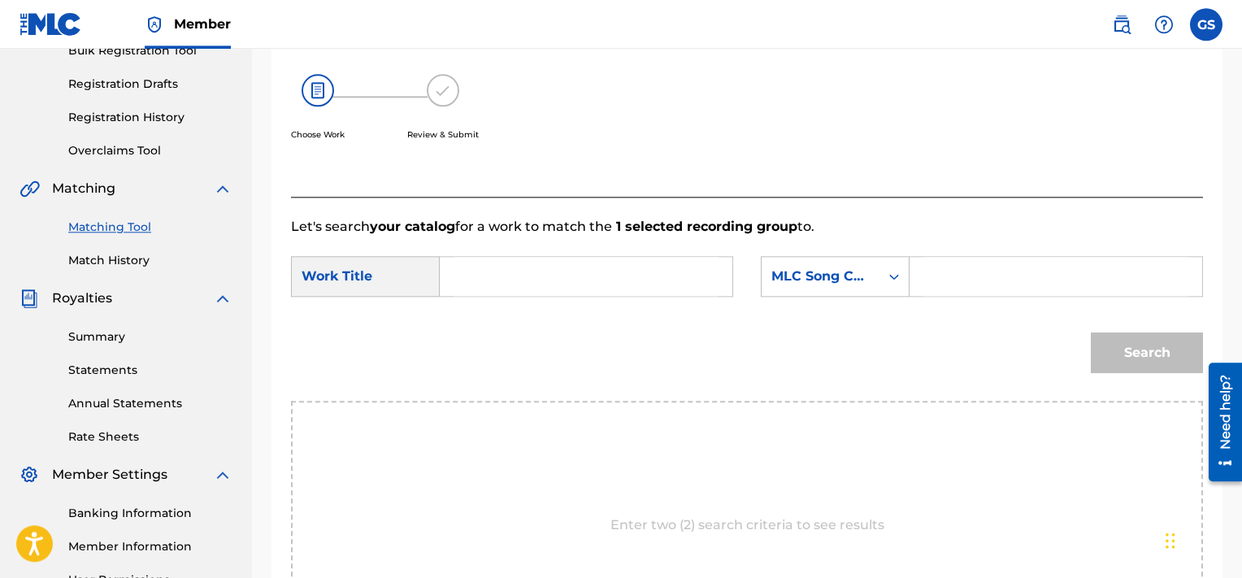
paste input "CB3FMR"
click at [972, 279] on input "CB3FMR" at bounding box center [1056, 276] width 265 height 39
type input "CB3FMR"
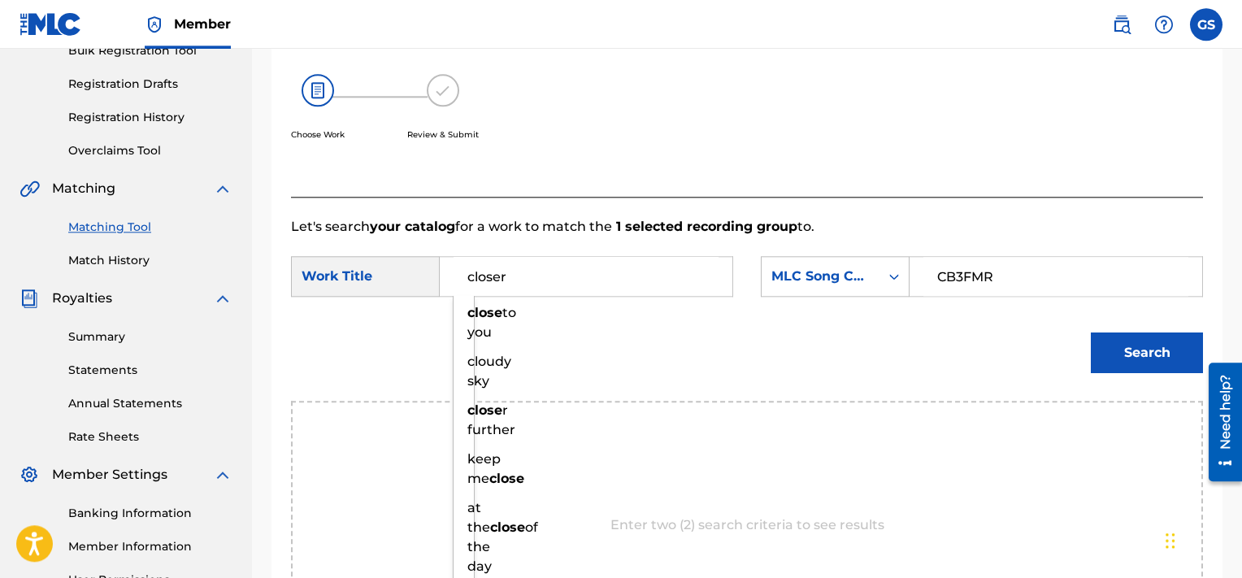
type input "closer"
click at [1091, 333] on button "Search" at bounding box center [1147, 353] width 112 height 41
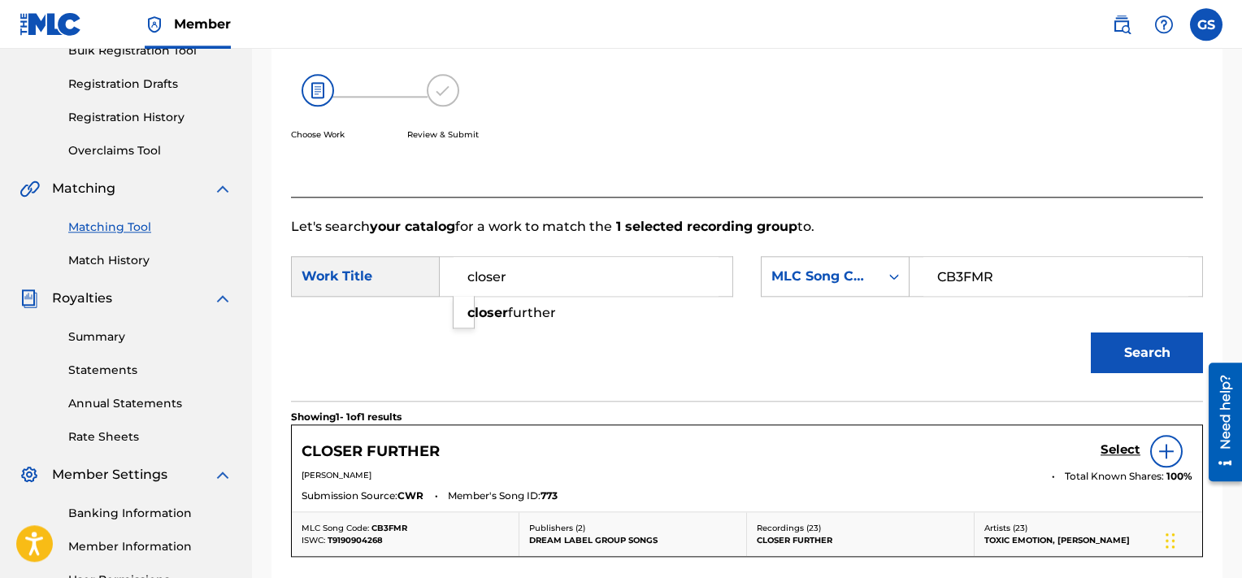
click at [1110, 446] on h5 "Select" at bounding box center [1121, 449] width 40 height 15
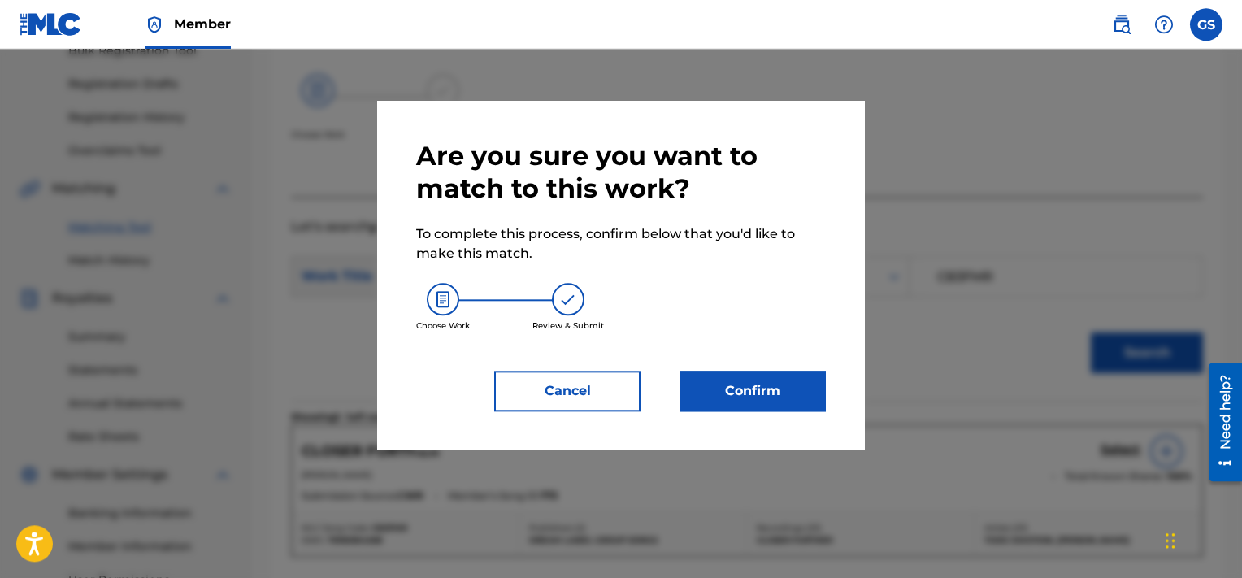
click at [759, 400] on button "Confirm" at bounding box center [753, 391] width 146 height 41
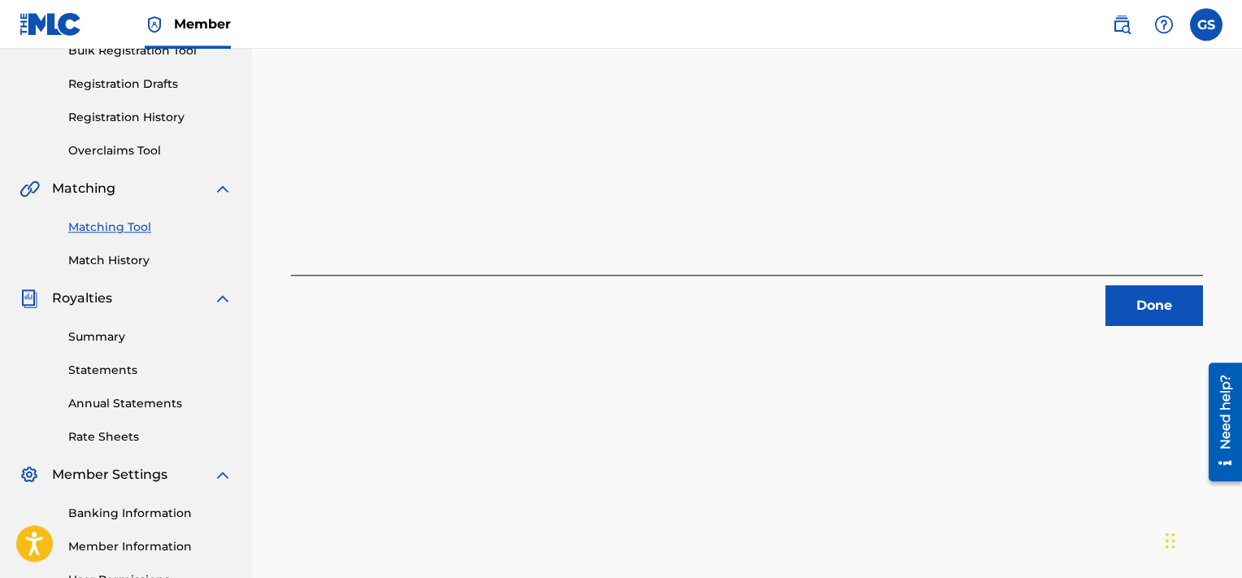
click at [1137, 305] on button "Done" at bounding box center [1155, 305] width 98 height 41
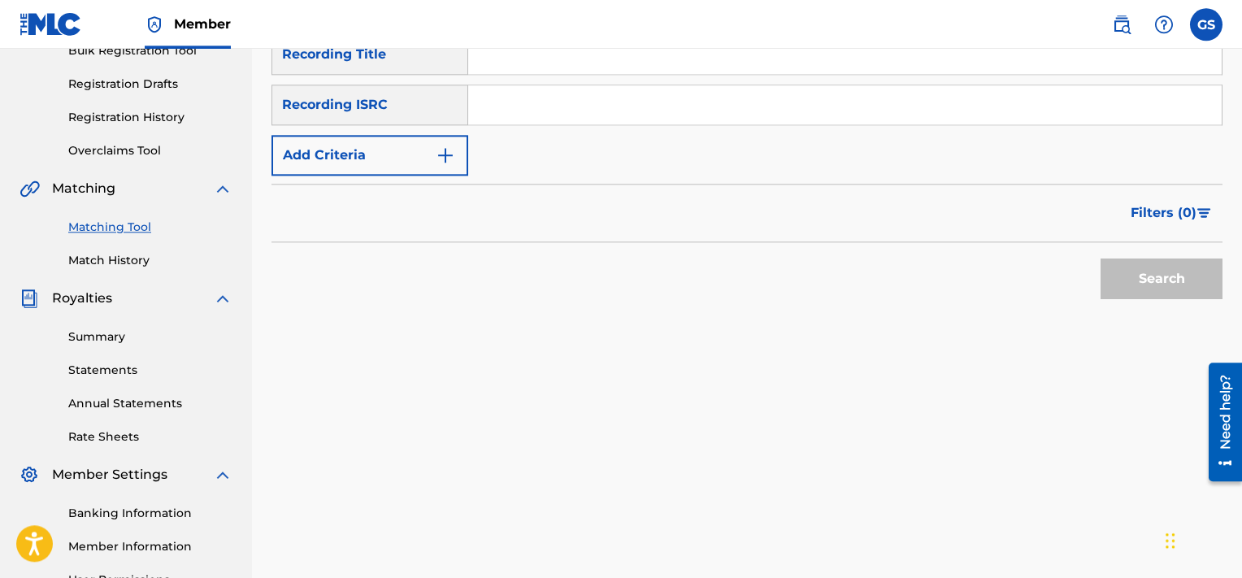
scroll to position [239, 0]
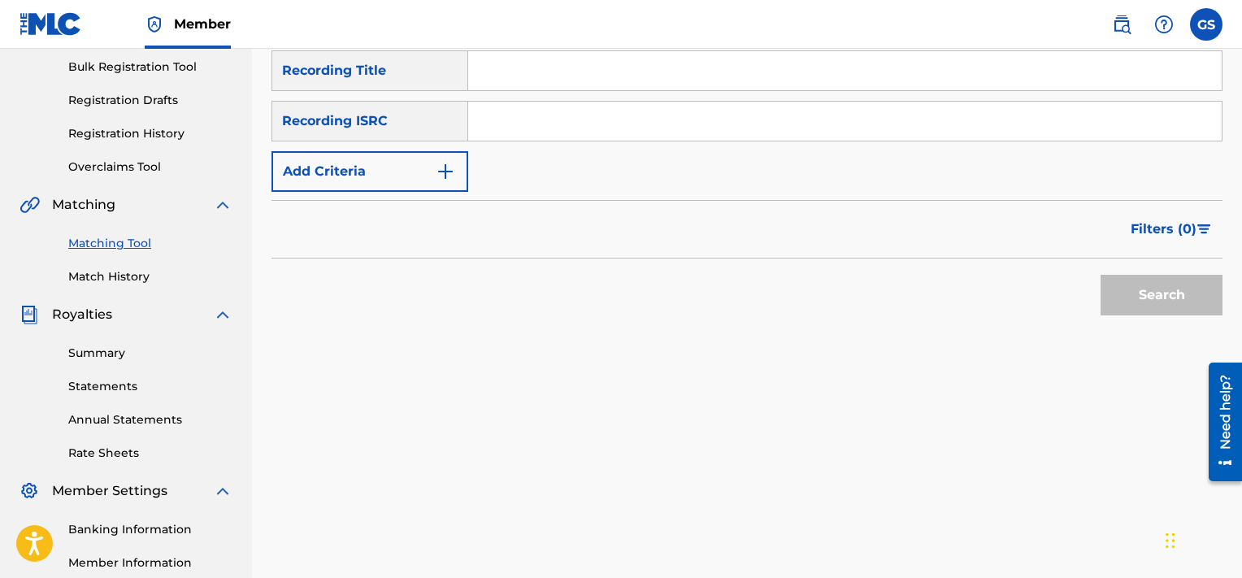
click at [825, 131] on input "Search Form" at bounding box center [845, 121] width 754 height 39
paste input "QMQ3X1600371"
type input "QMQ3X1600371"
click at [1101, 275] on button "Search" at bounding box center [1162, 295] width 122 height 41
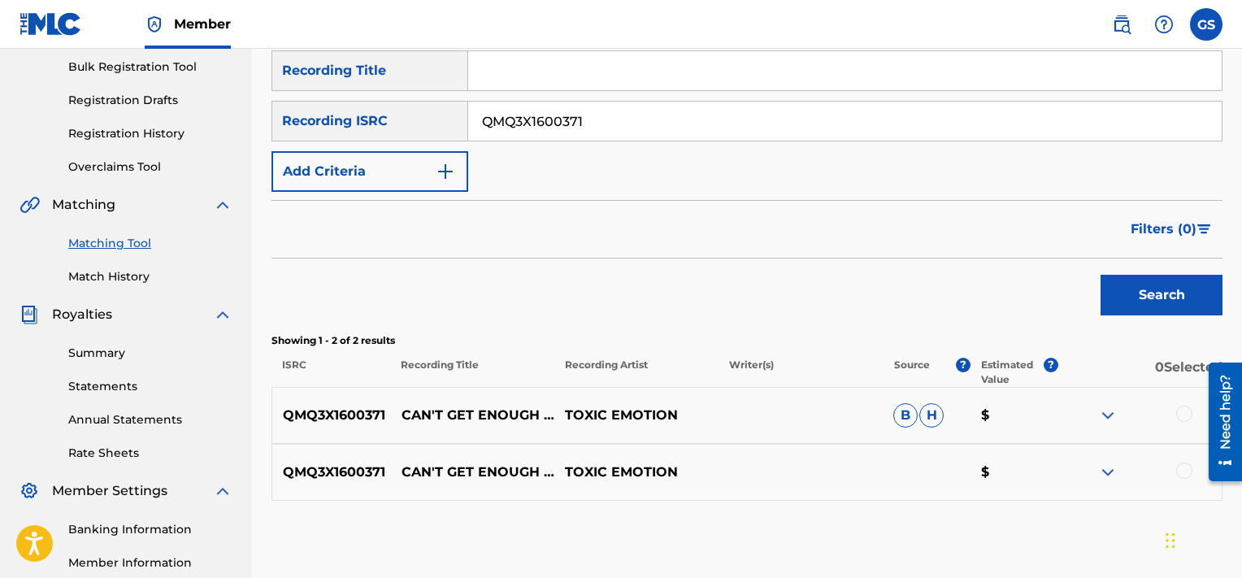
click at [1179, 411] on div at bounding box center [1184, 414] width 16 height 16
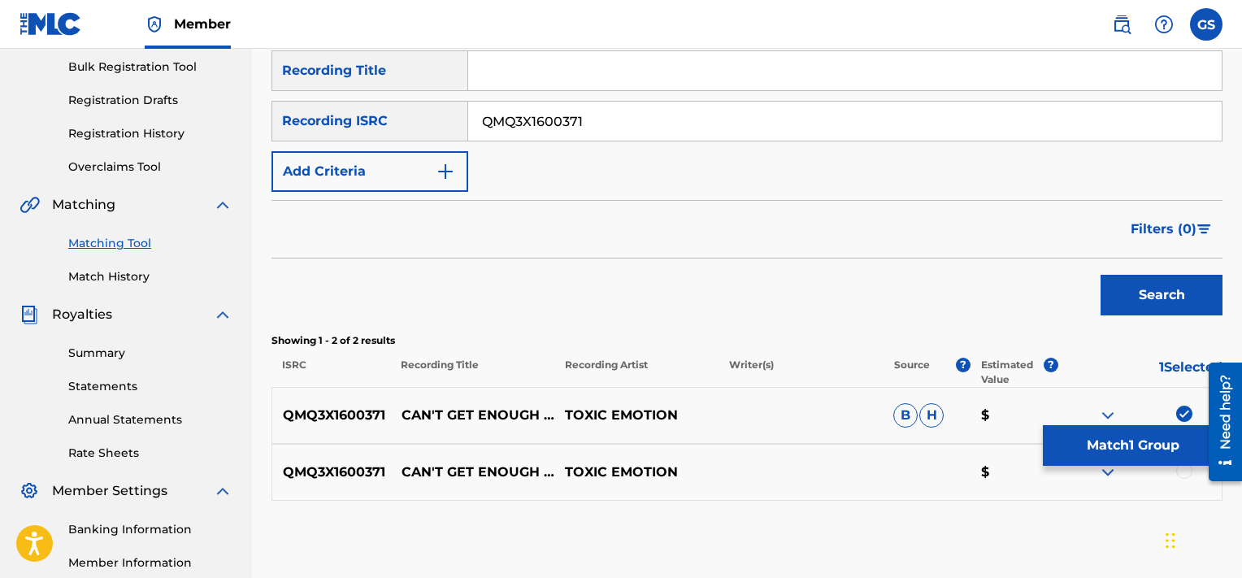
click at [1182, 470] on div at bounding box center [1184, 471] width 16 height 16
click at [1125, 437] on button "Match 2 Groups" at bounding box center [1133, 445] width 180 height 41
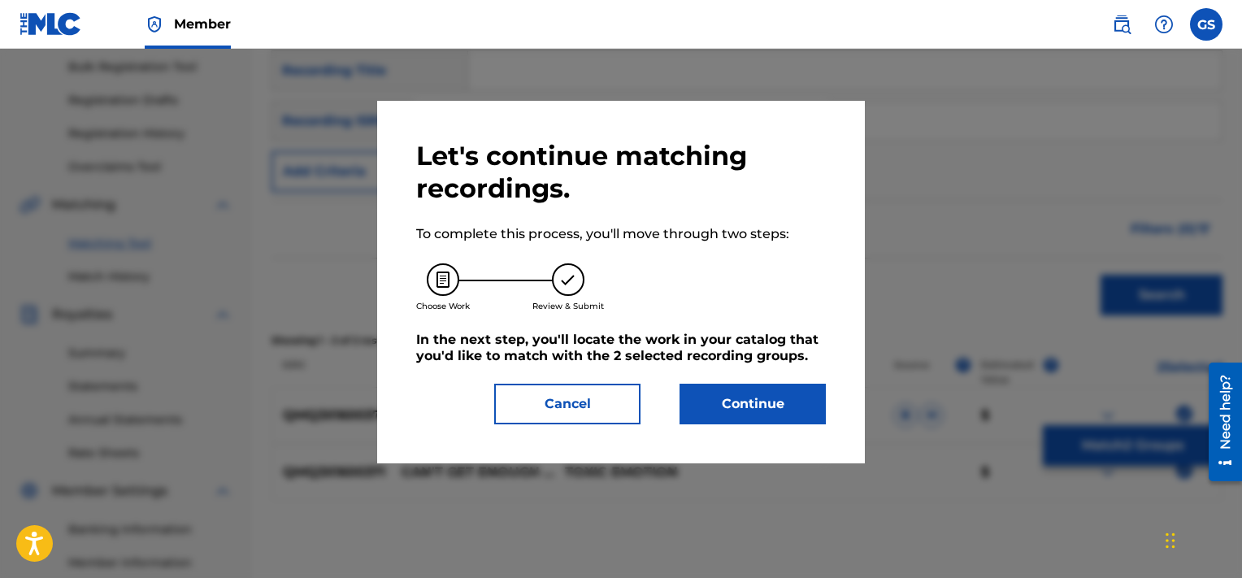
click at [763, 391] on button "Continue" at bounding box center [753, 404] width 146 height 41
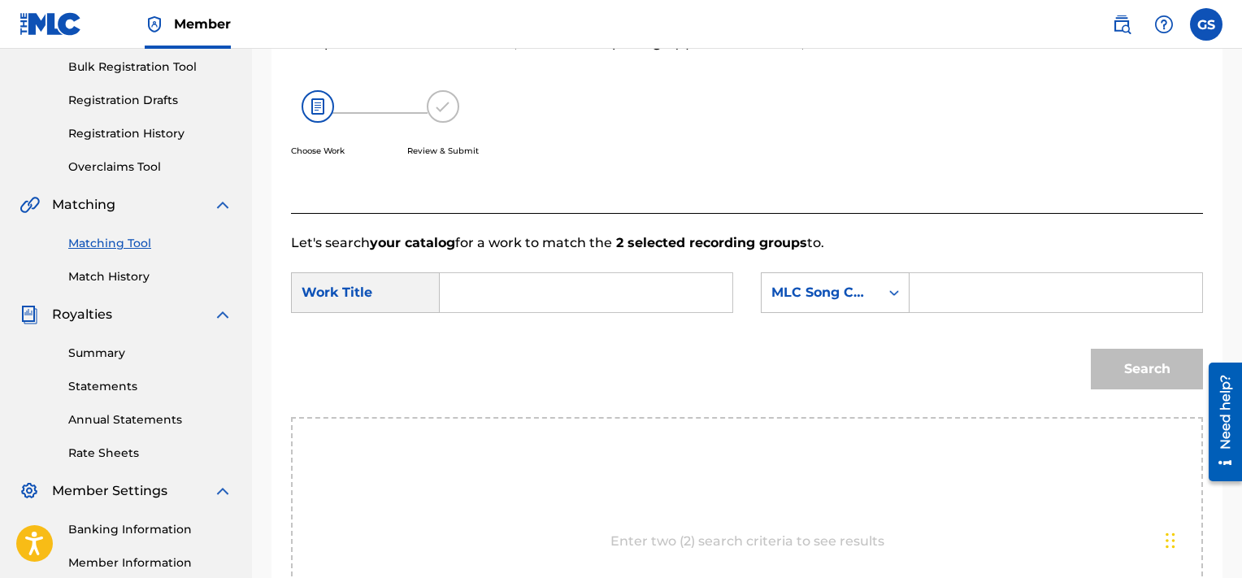
paste input "CB3FL5"
click at [967, 289] on input "CB3FL5" at bounding box center [1056, 292] width 265 height 39
type input "CB3FL5"
click at [648, 303] on input "Search Form" at bounding box center [586, 292] width 265 height 39
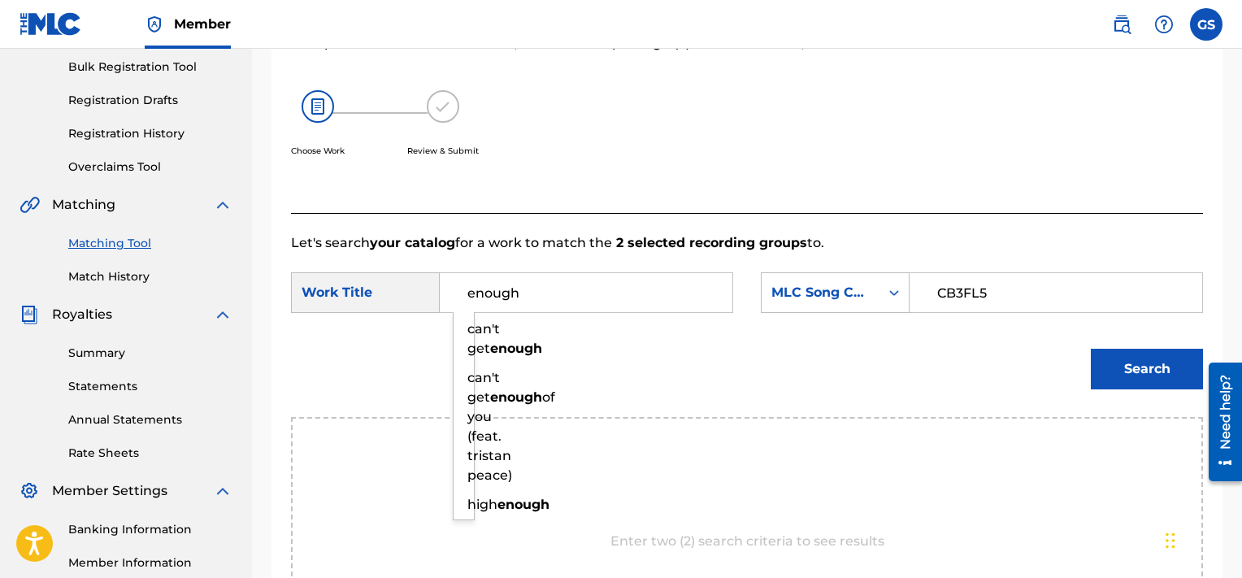
type input "enough"
click at [1091, 349] on button "Search" at bounding box center [1147, 369] width 112 height 41
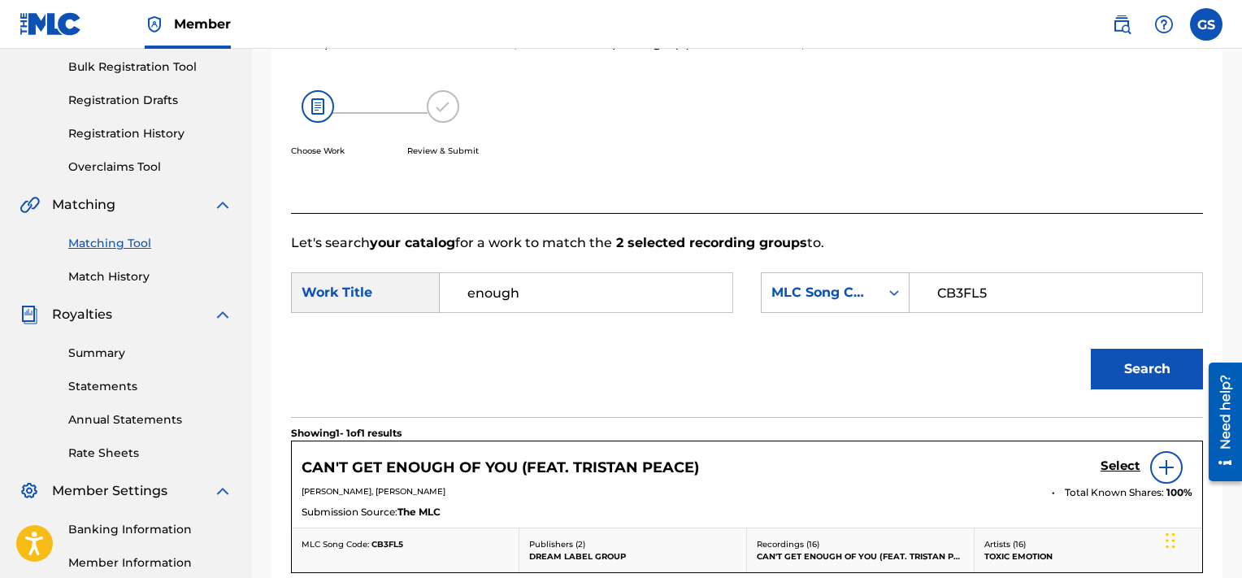
click at [1113, 464] on h5 "Select" at bounding box center [1121, 466] width 40 height 15
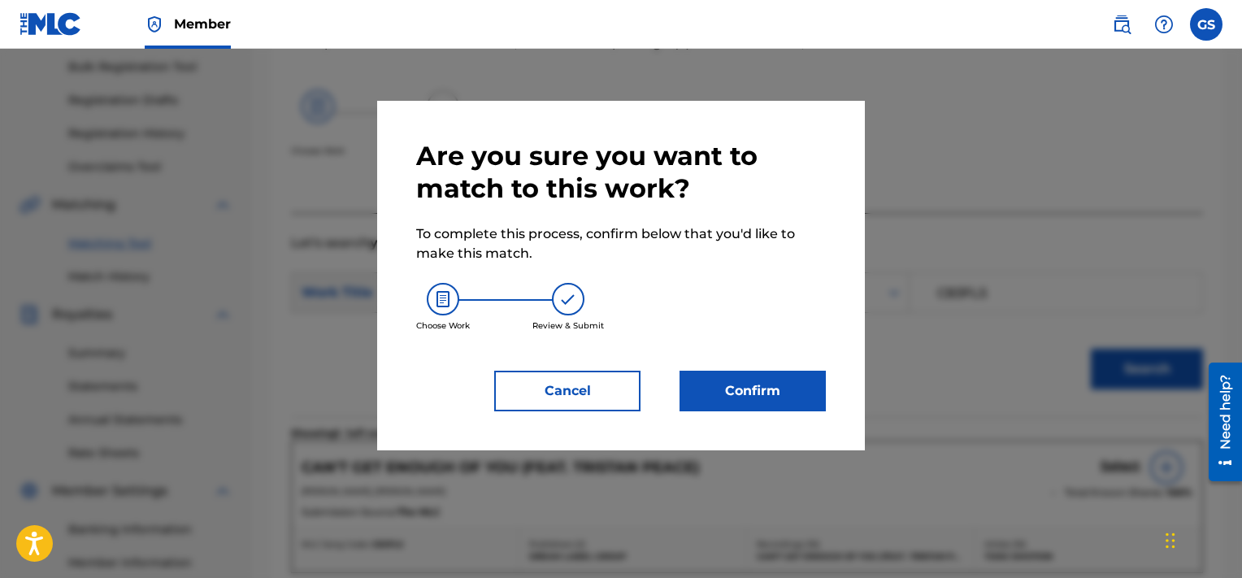
click at [746, 393] on button "Confirm" at bounding box center [753, 391] width 146 height 41
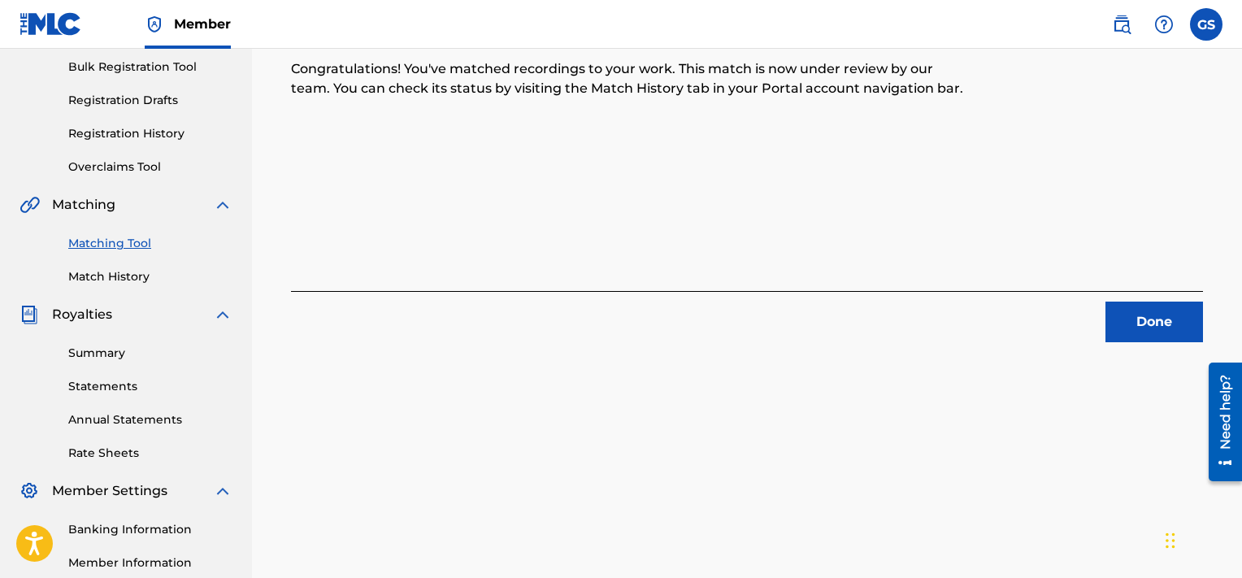
click at [1164, 315] on button "Done" at bounding box center [1155, 322] width 98 height 41
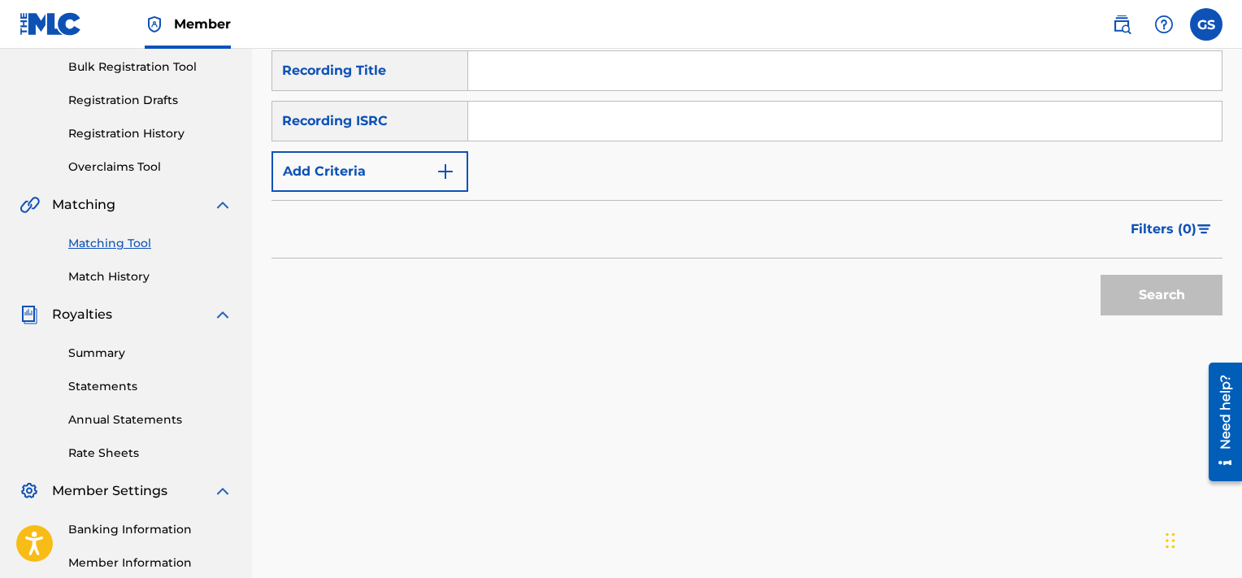
paste input "QMQ3X1600370"
click at [945, 120] on input "QMQ3X1600370" at bounding box center [845, 121] width 754 height 39
type input "QMQ3X1600370"
click at [1101, 275] on button "Search" at bounding box center [1162, 295] width 122 height 41
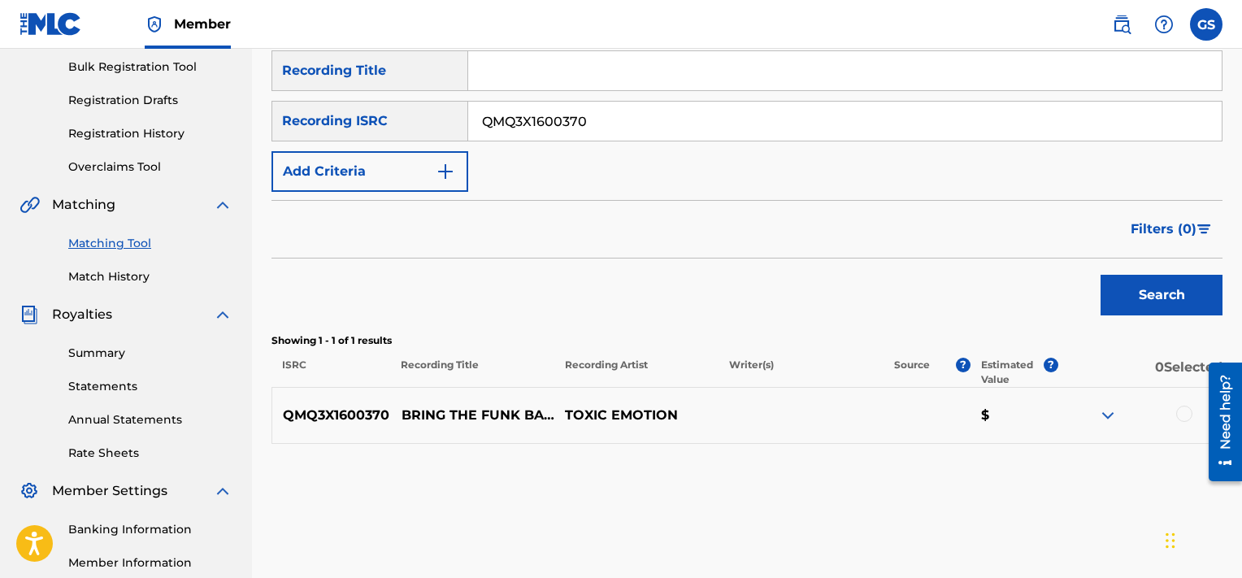
click at [1182, 415] on div at bounding box center [1184, 414] width 16 height 16
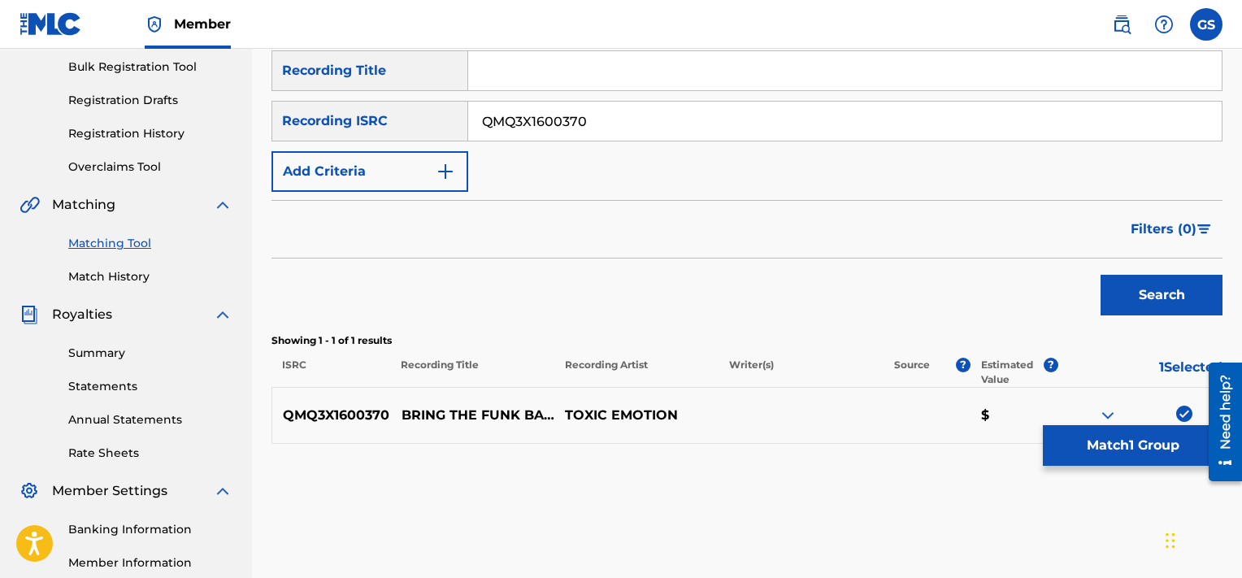
click at [1115, 446] on button "Match 1 Group" at bounding box center [1133, 445] width 180 height 41
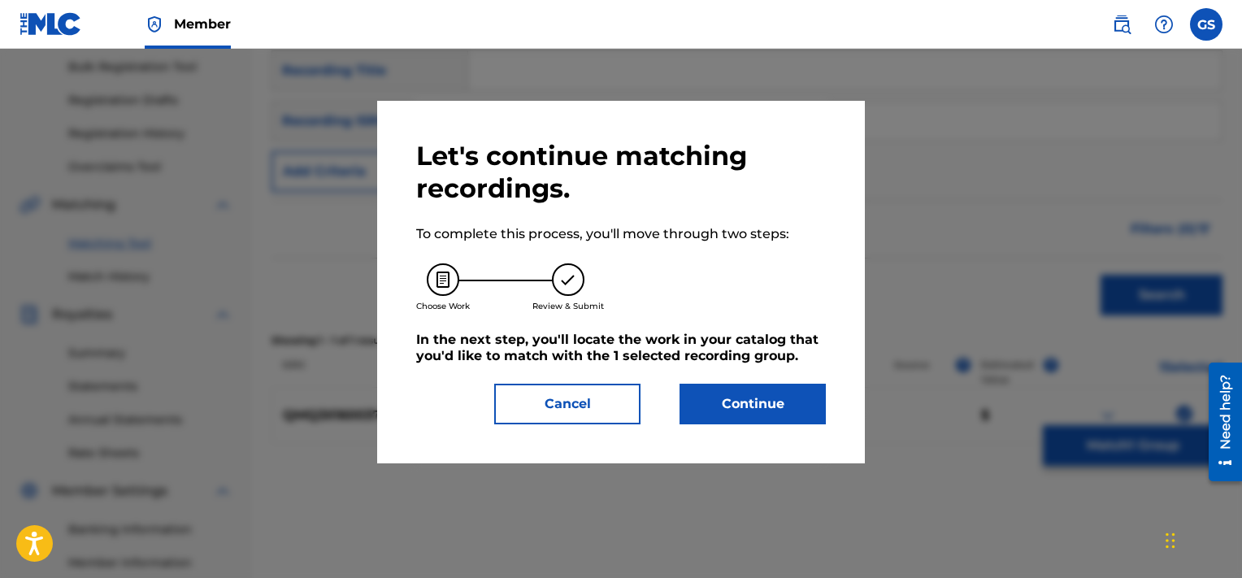
click at [757, 398] on button "Continue" at bounding box center [753, 404] width 146 height 41
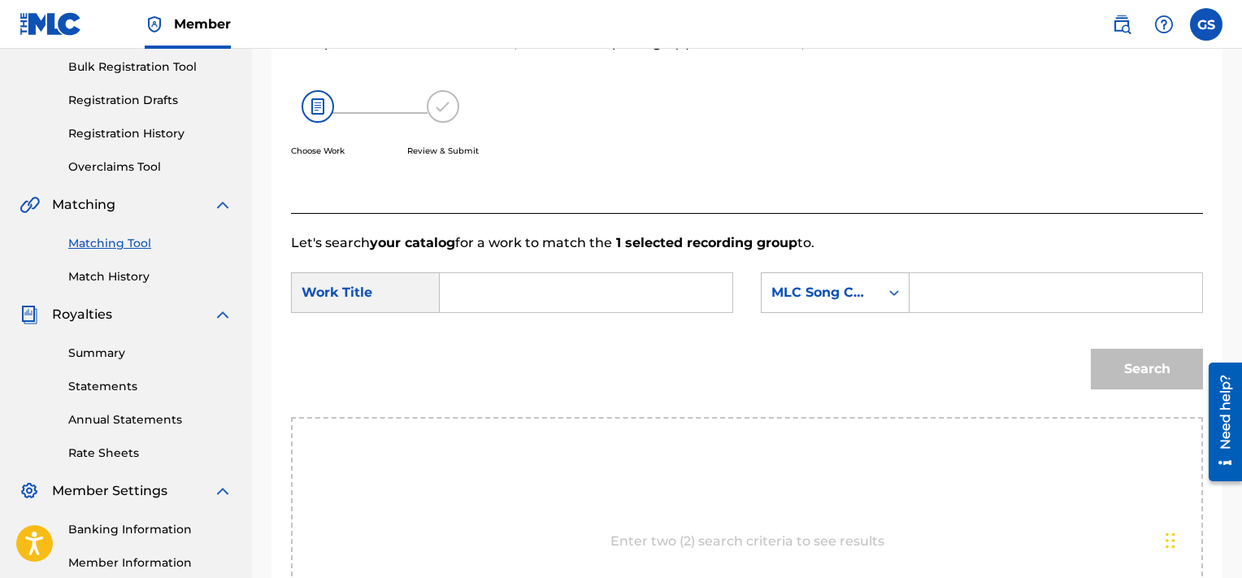
paste input "BA12CJ"
click at [950, 300] on input "BA12CJ" at bounding box center [1056, 292] width 265 height 39
type input "BA12CJ"
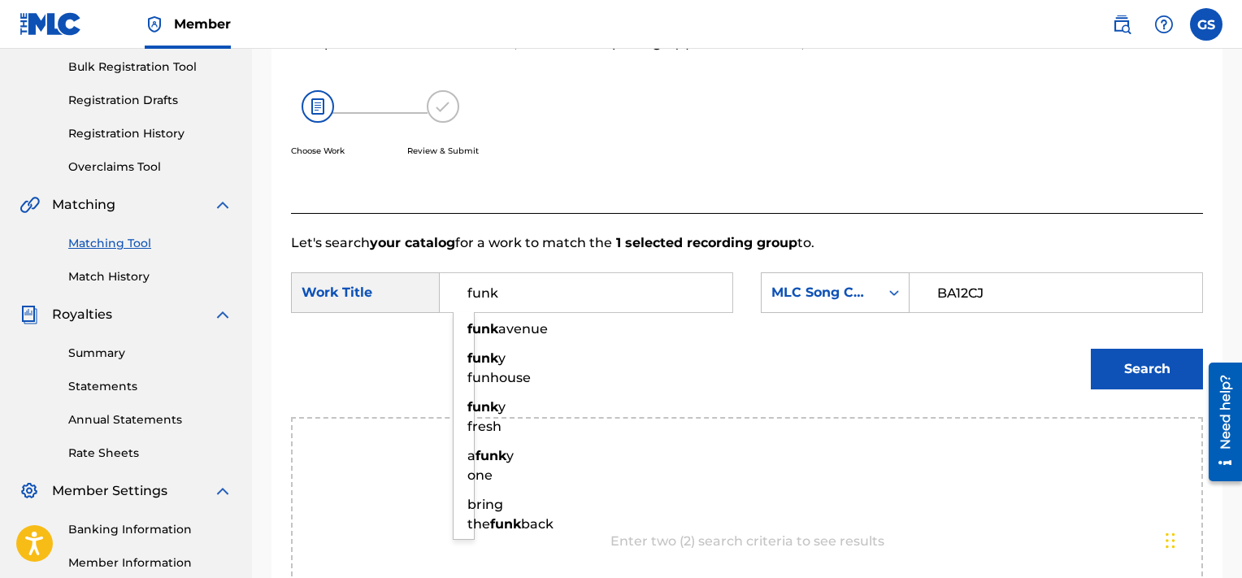
type input "funk"
click at [1091, 349] on button "Search" at bounding box center [1147, 369] width 112 height 41
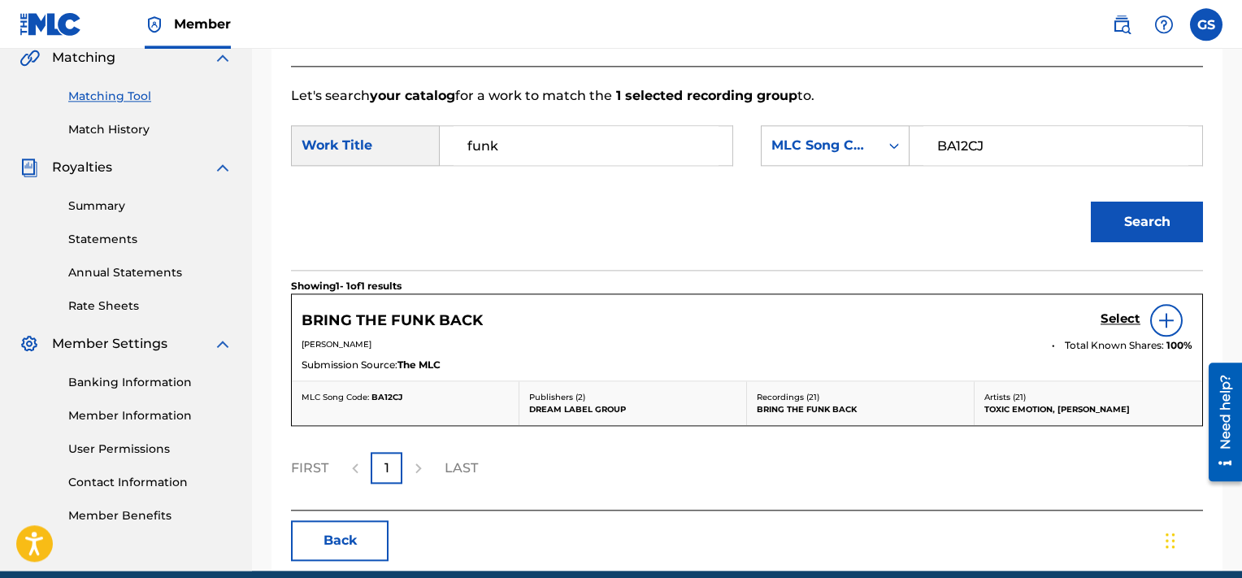
scroll to position [389, 0]
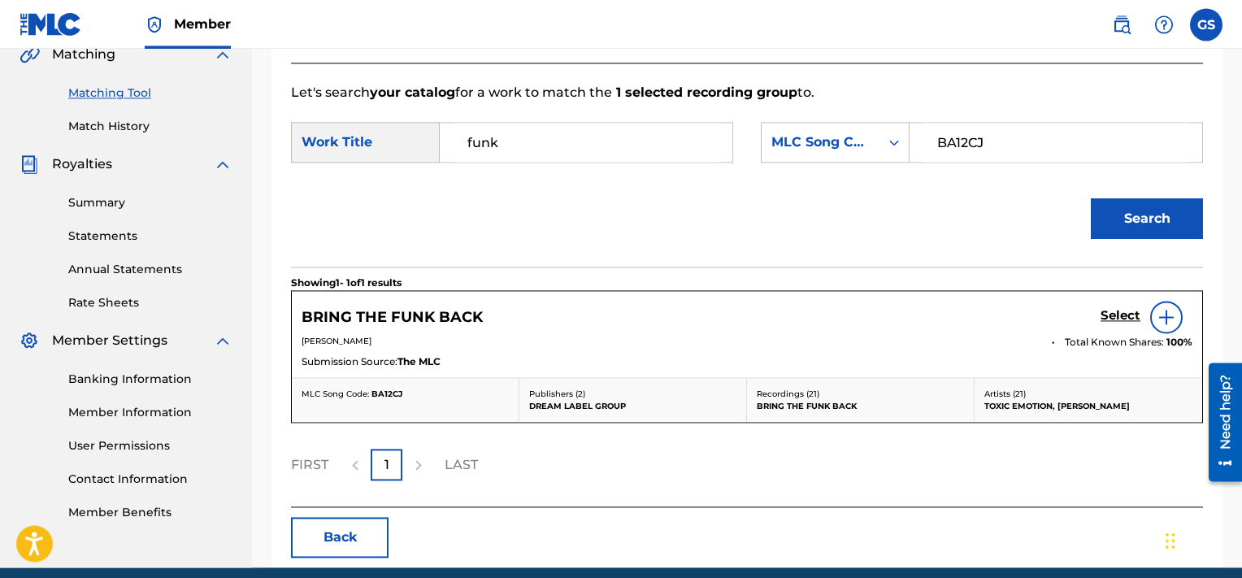
click at [1119, 314] on h5 "Select" at bounding box center [1121, 315] width 40 height 15
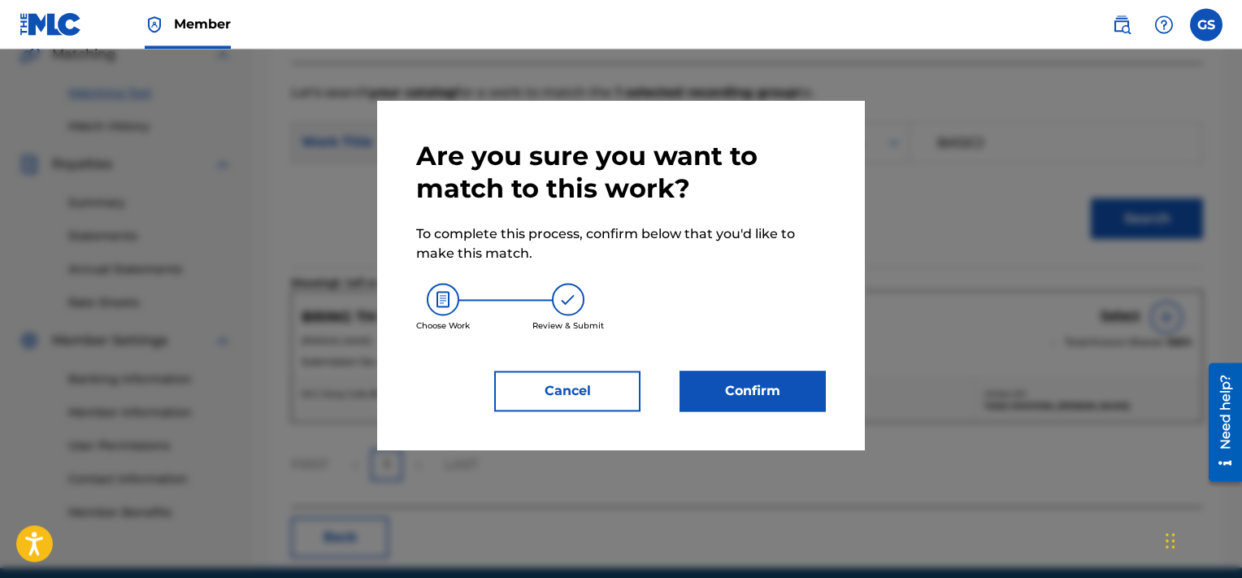
click at [751, 402] on button "Confirm" at bounding box center [753, 391] width 146 height 41
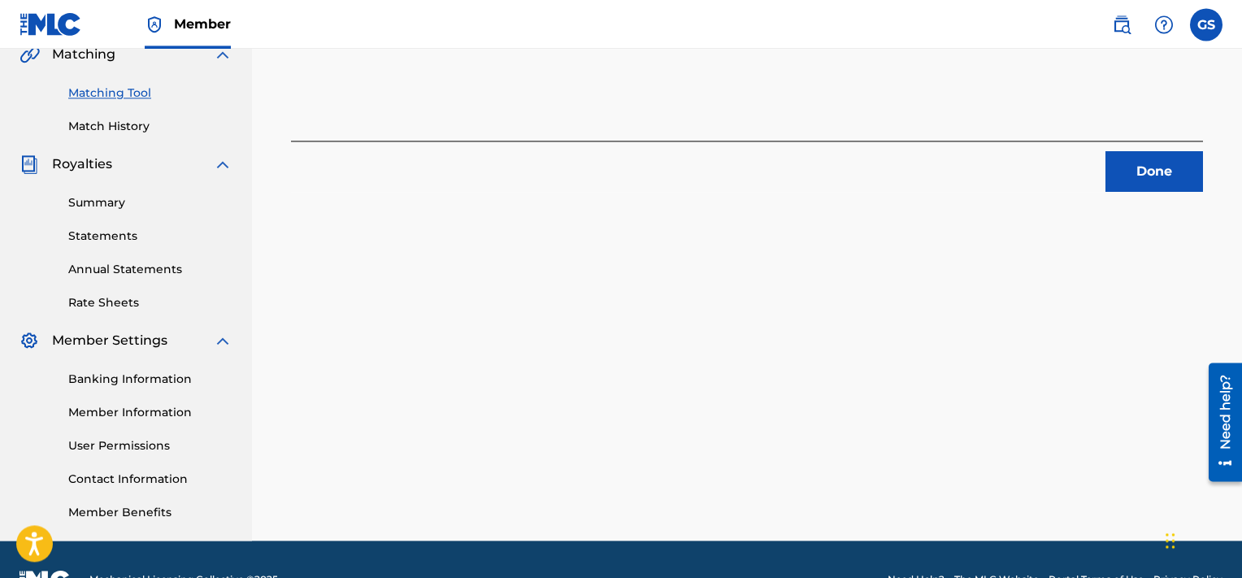
scroll to position [389, 0]
click at [1153, 185] on button "Done" at bounding box center [1155, 172] width 98 height 41
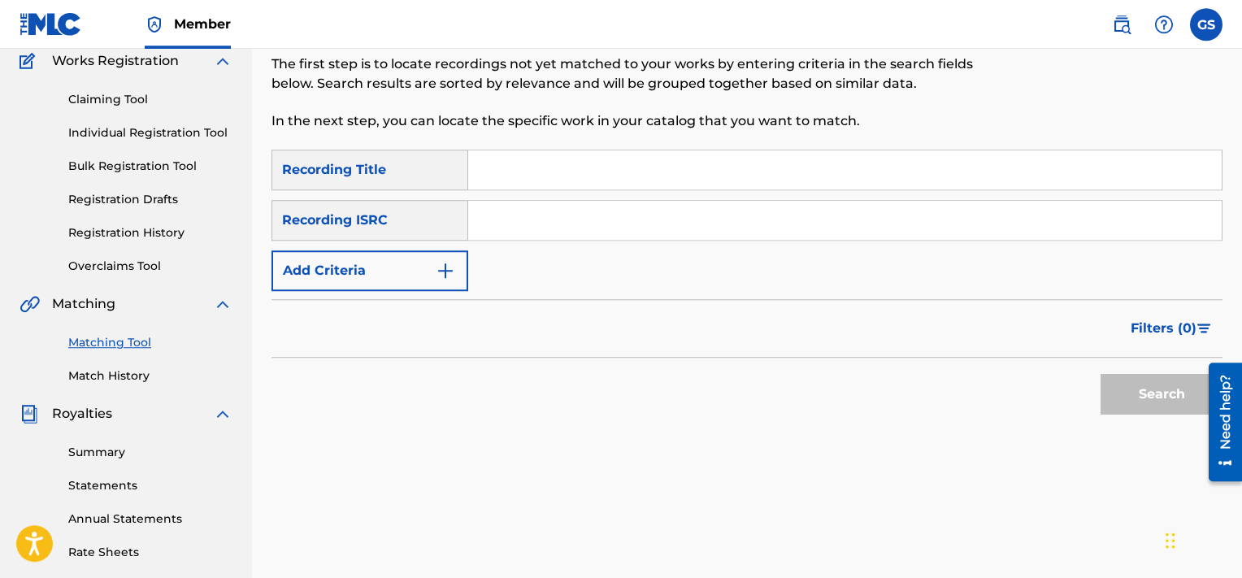
scroll to position [145, 0]
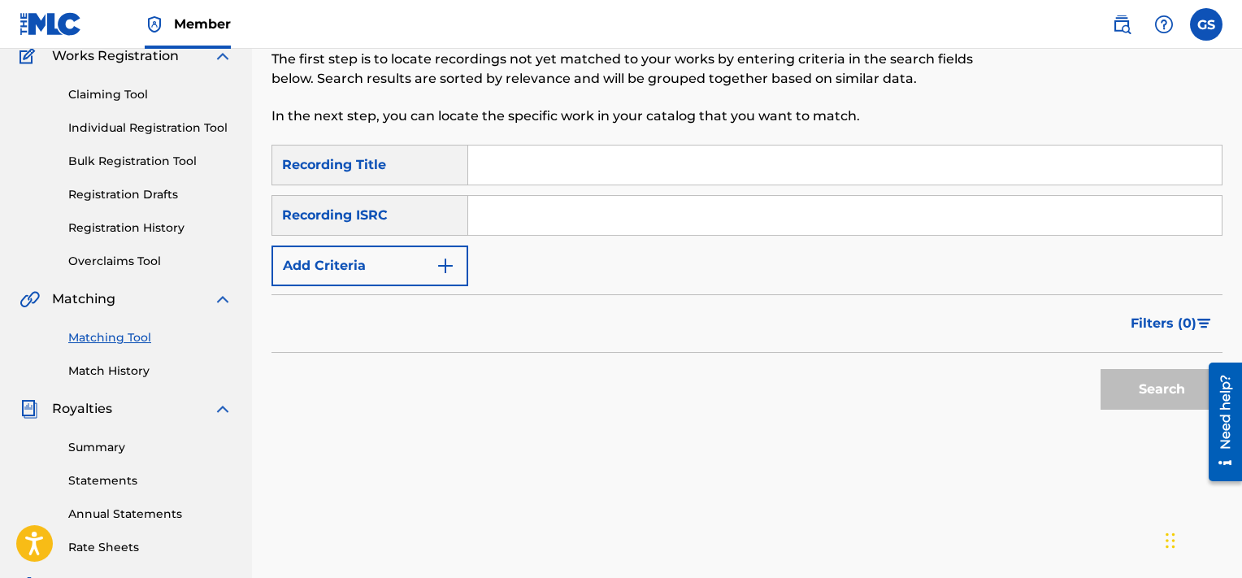
paste input "QMQ3X1600369"
click at [802, 216] on input "QMQ3X1600369" at bounding box center [845, 215] width 754 height 39
type input "QMQ3X1600369"
click at [1101, 369] on button "Search" at bounding box center [1162, 389] width 122 height 41
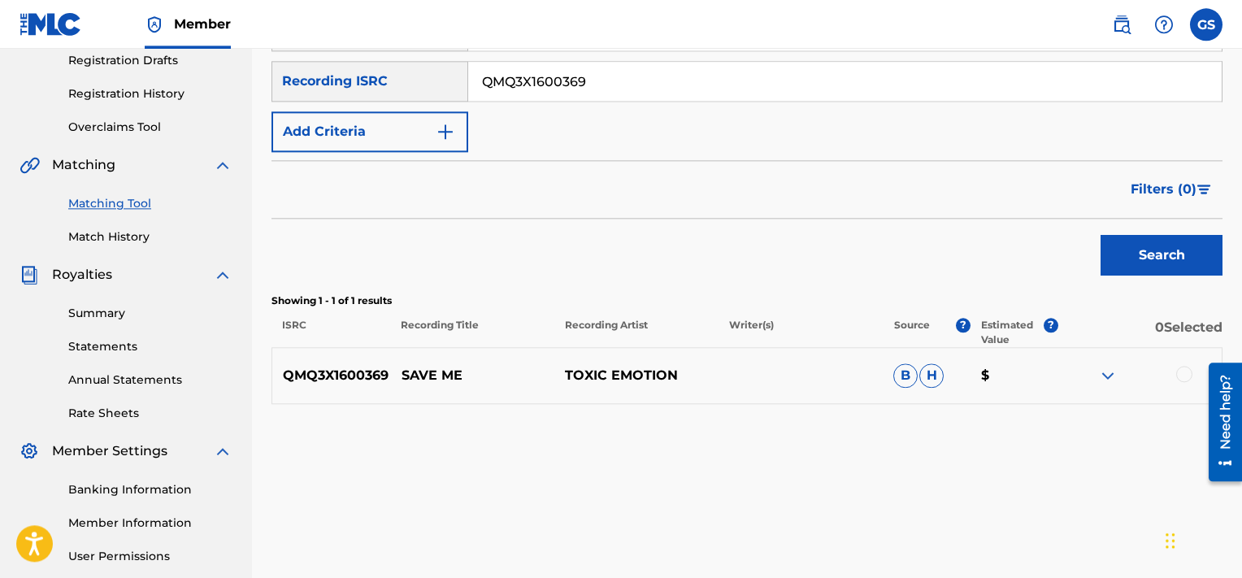
scroll to position [283, 0]
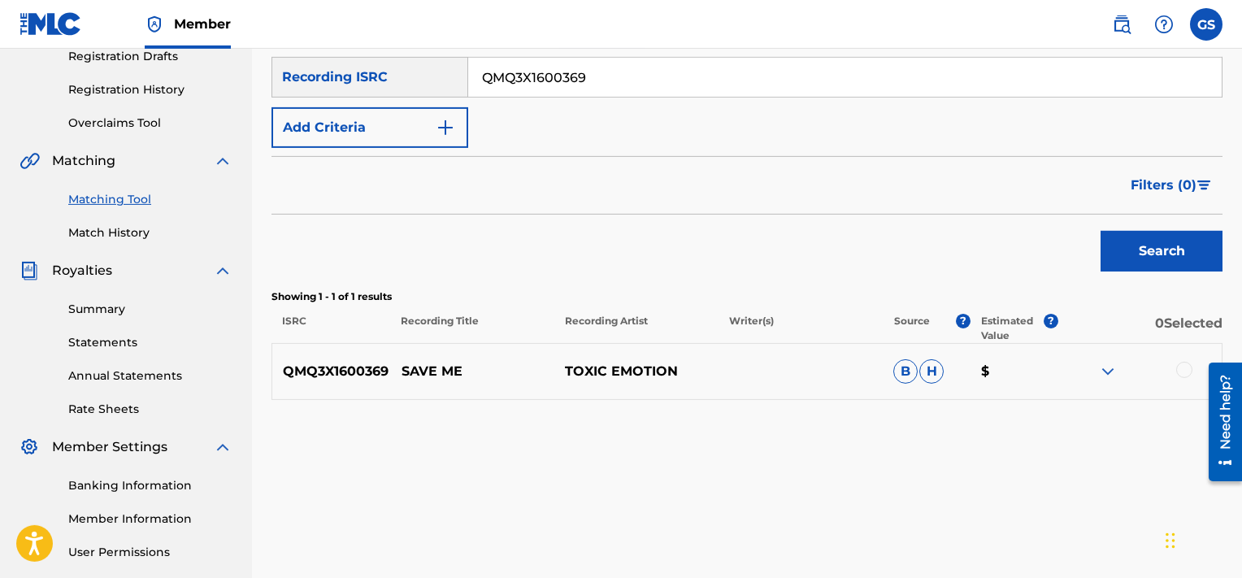
click at [1185, 373] on div at bounding box center [1184, 370] width 16 height 16
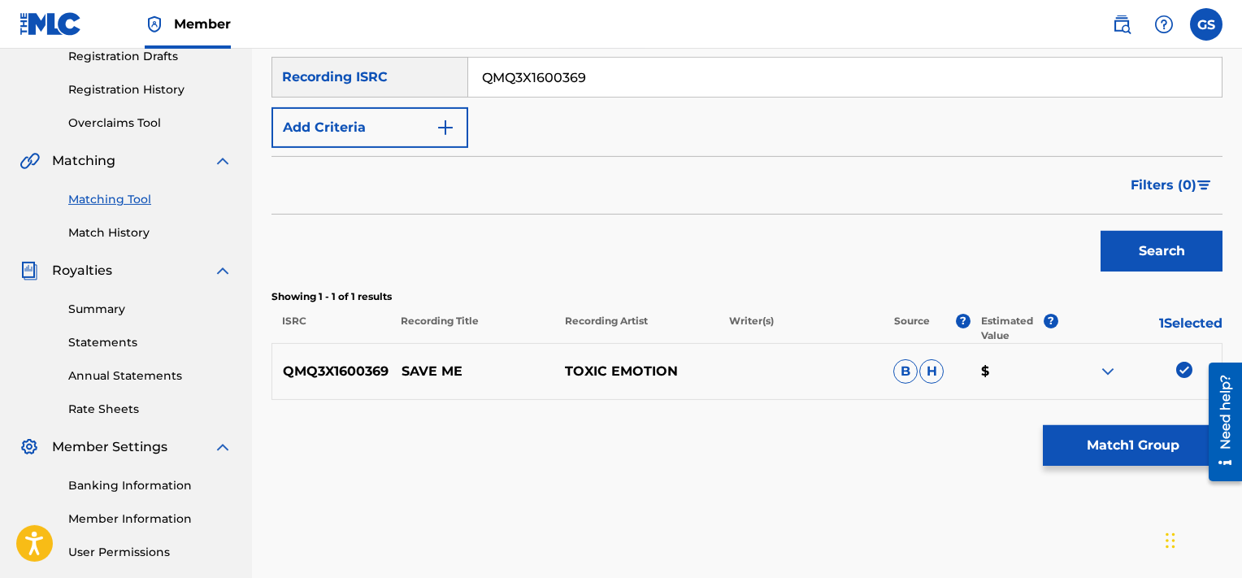
click at [1141, 458] on button "Match 1 Group" at bounding box center [1133, 445] width 180 height 41
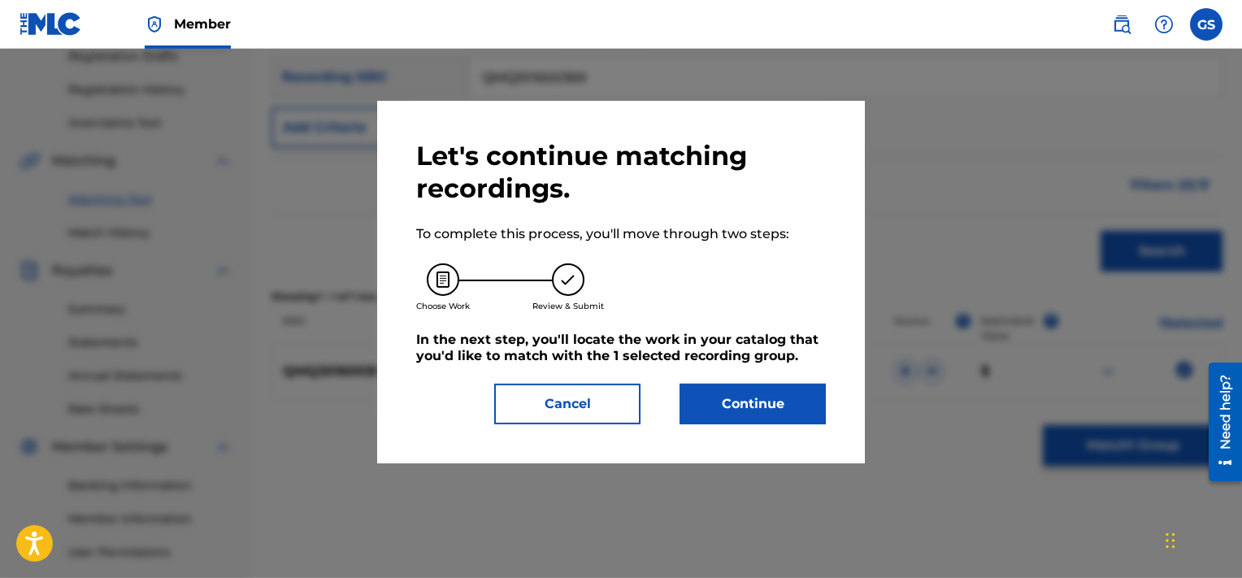
click at [785, 402] on button "Continue" at bounding box center [753, 404] width 146 height 41
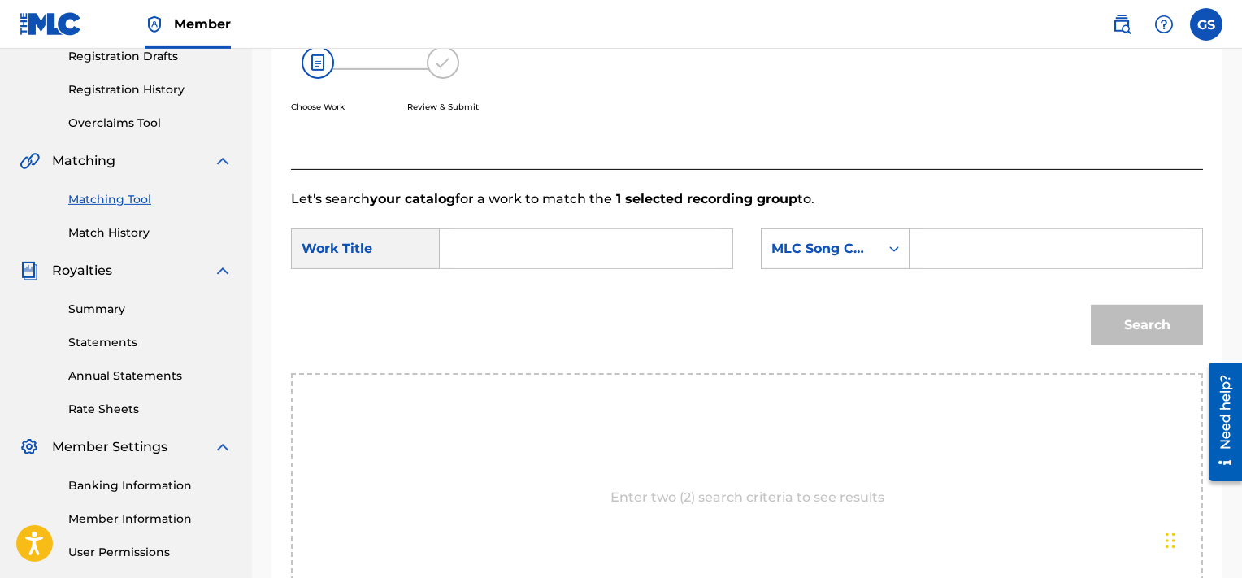
paste input "SH8DR6"
click at [1033, 241] on input "SH8DR6" at bounding box center [1056, 248] width 265 height 39
type input "SH8DR6"
click at [632, 233] on input "s" at bounding box center [586, 248] width 265 height 39
type input "save"
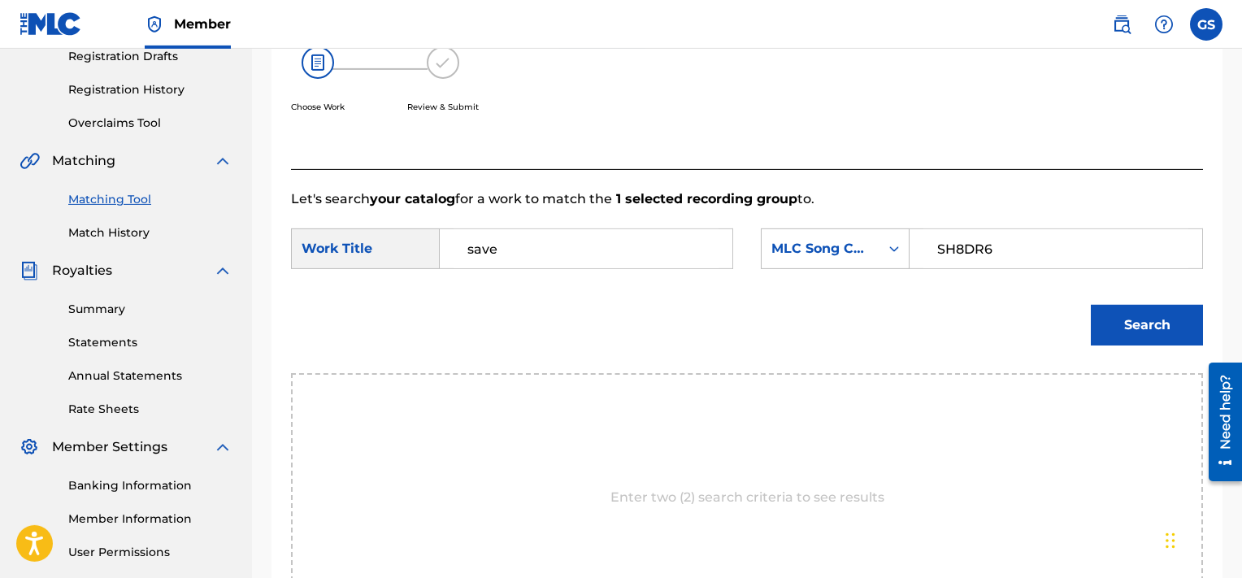
click at [1091, 305] on button "Search" at bounding box center [1147, 325] width 112 height 41
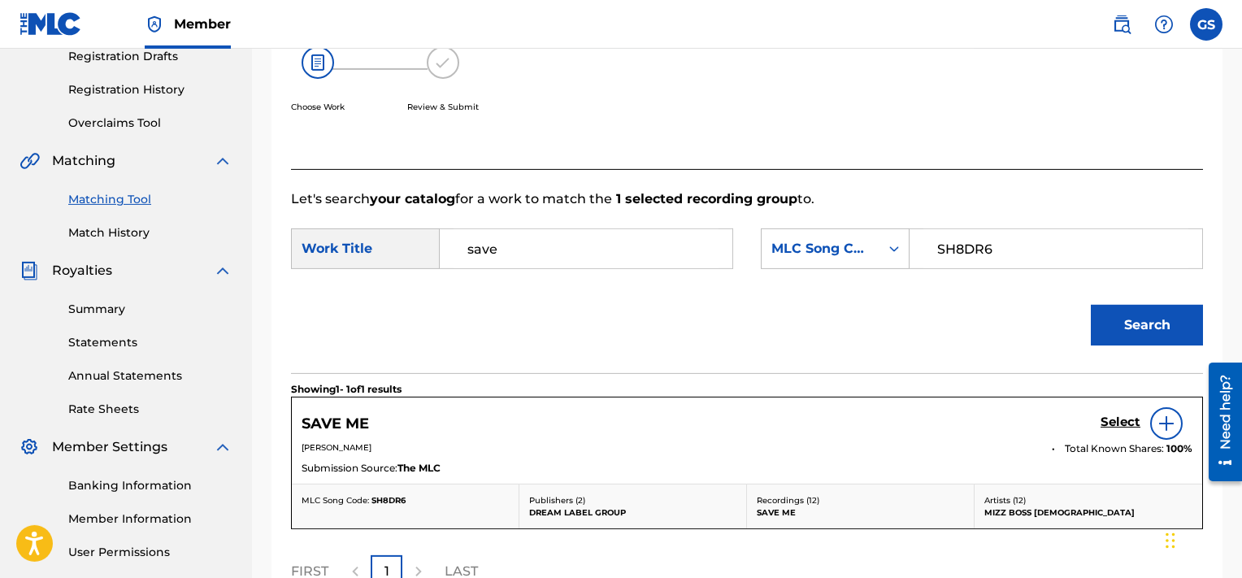
click at [1116, 416] on h5 "Select" at bounding box center [1121, 422] width 40 height 15
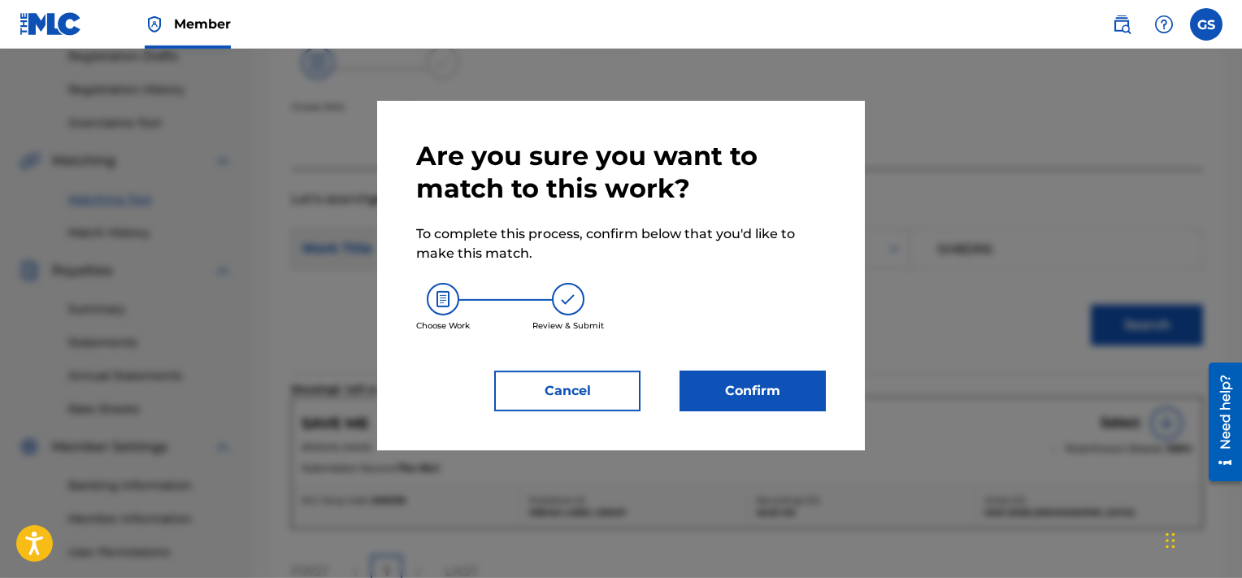
click at [743, 393] on button "Confirm" at bounding box center [753, 391] width 146 height 41
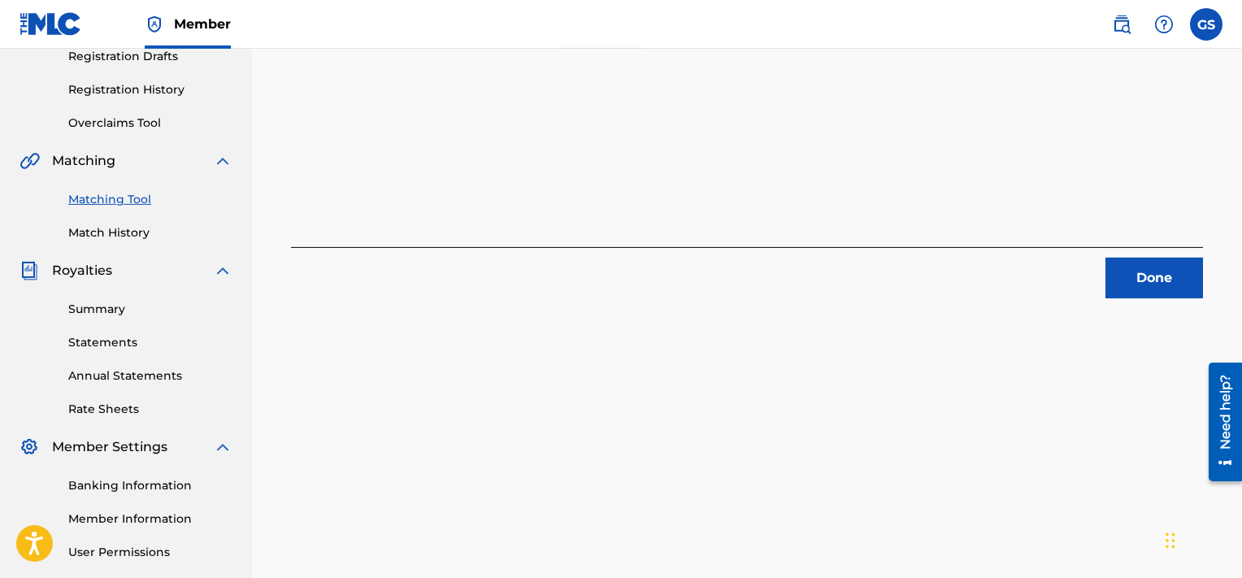
click at [1154, 298] on button "Done" at bounding box center [1155, 278] width 98 height 41
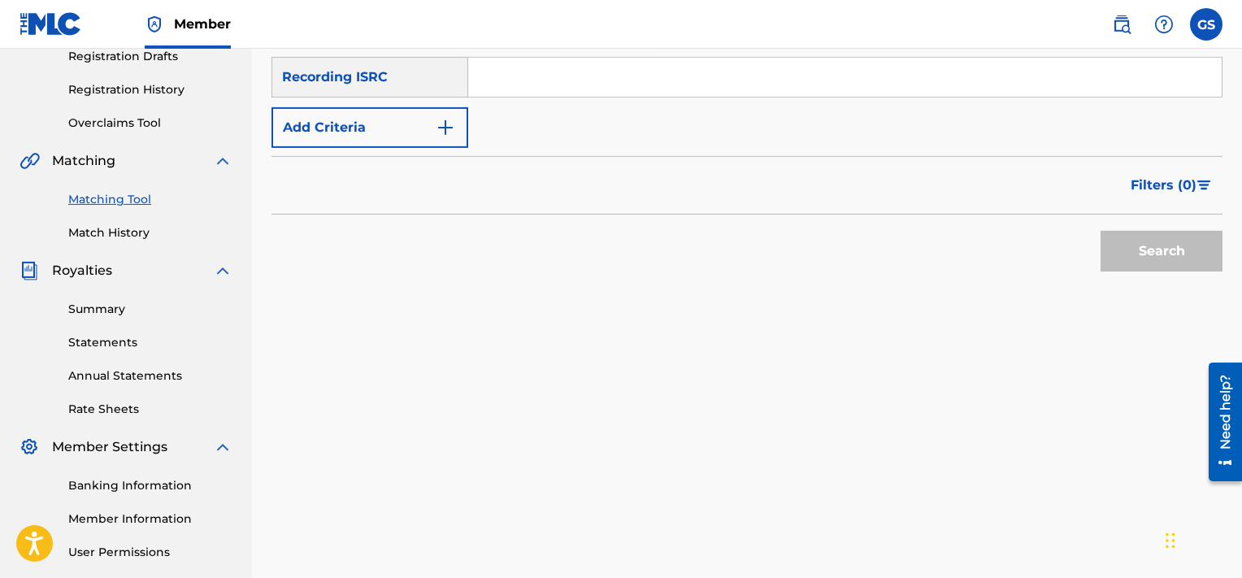
paste input "QMQ3X1600368"
click at [913, 87] on input "QMQ3X1600368" at bounding box center [845, 77] width 754 height 39
type input "QMQ3X1600368"
click at [1101, 231] on button "Search" at bounding box center [1162, 251] width 122 height 41
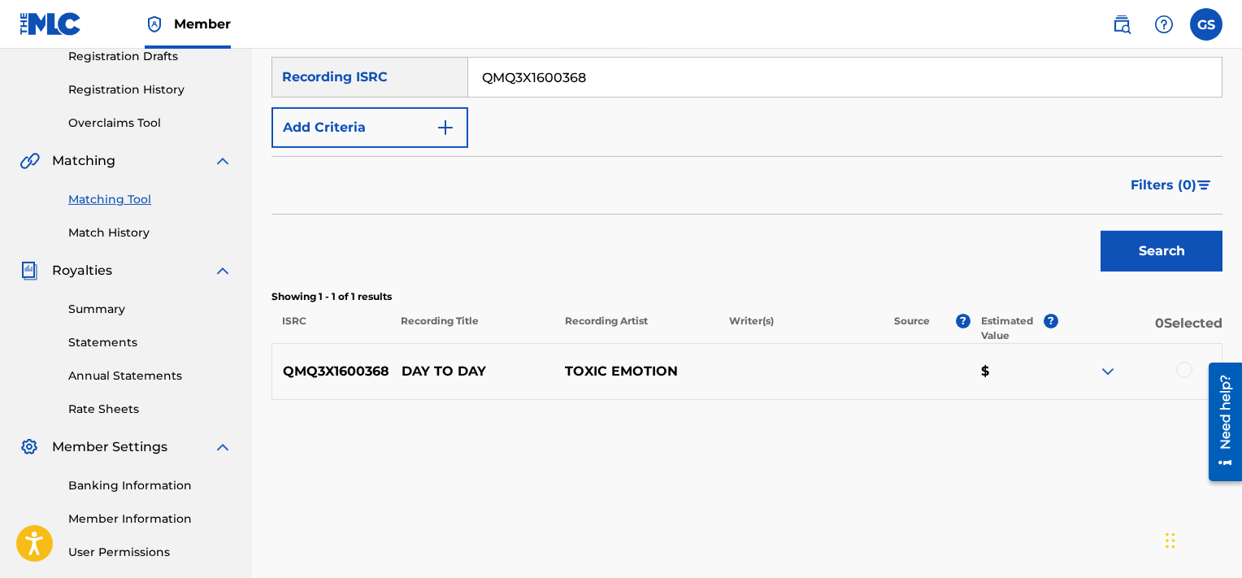
click at [1189, 371] on div at bounding box center [1184, 370] width 16 height 16
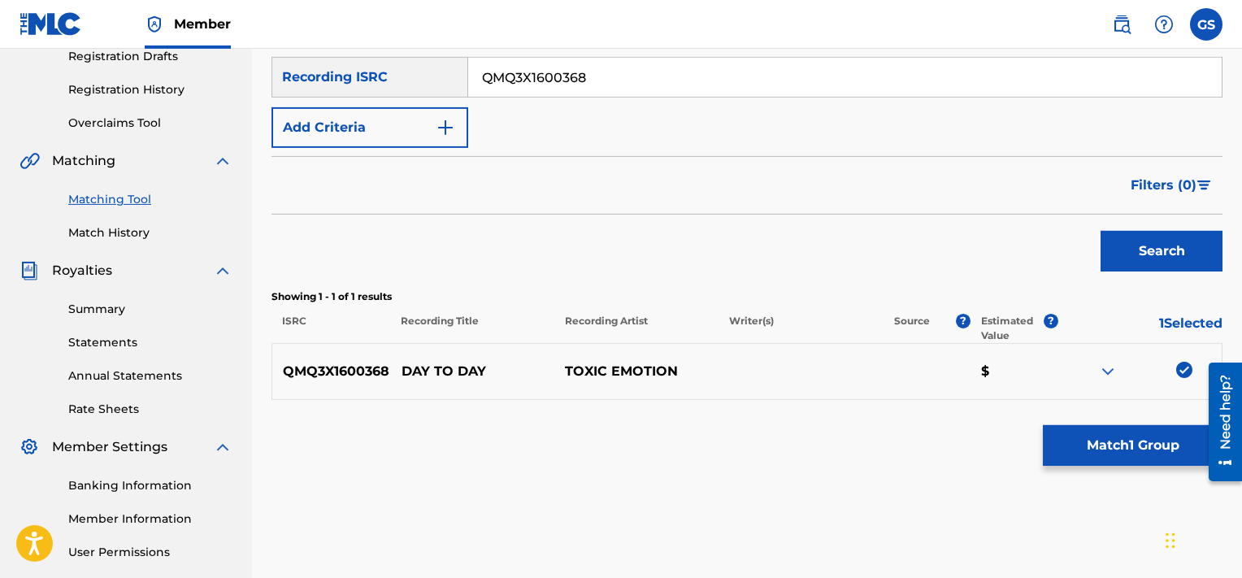
click at [1135, 460] on button "Match 1 Group" at bounding box center [1133, 445] width 180 height 41
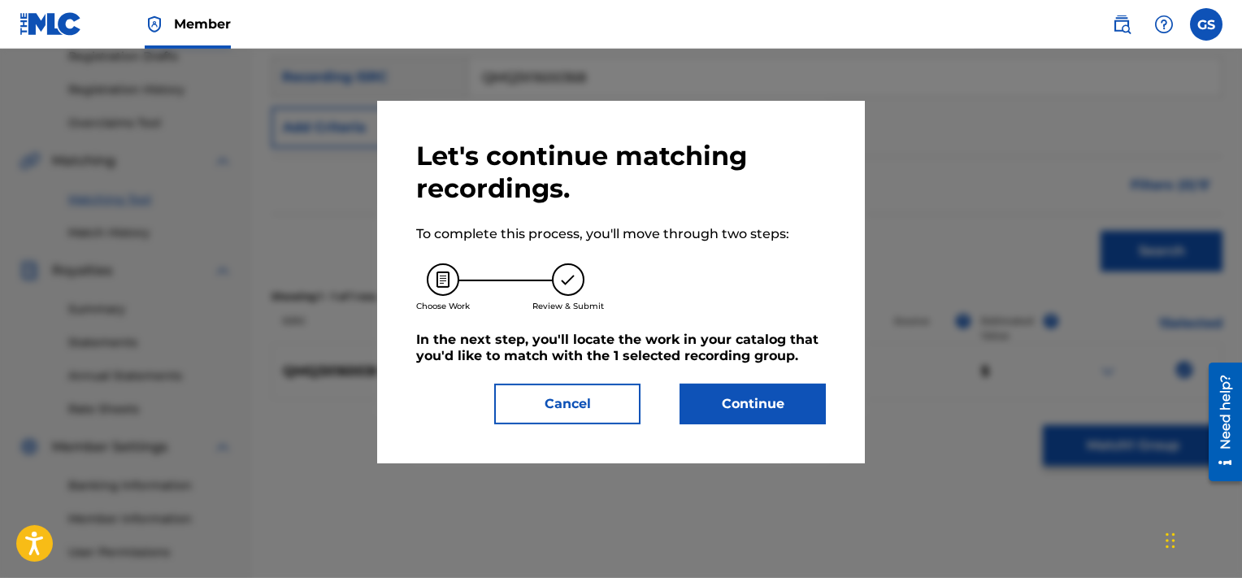
click at [789, 403] on button "Continue" at bounding box center [753, 404] width 146 height 41
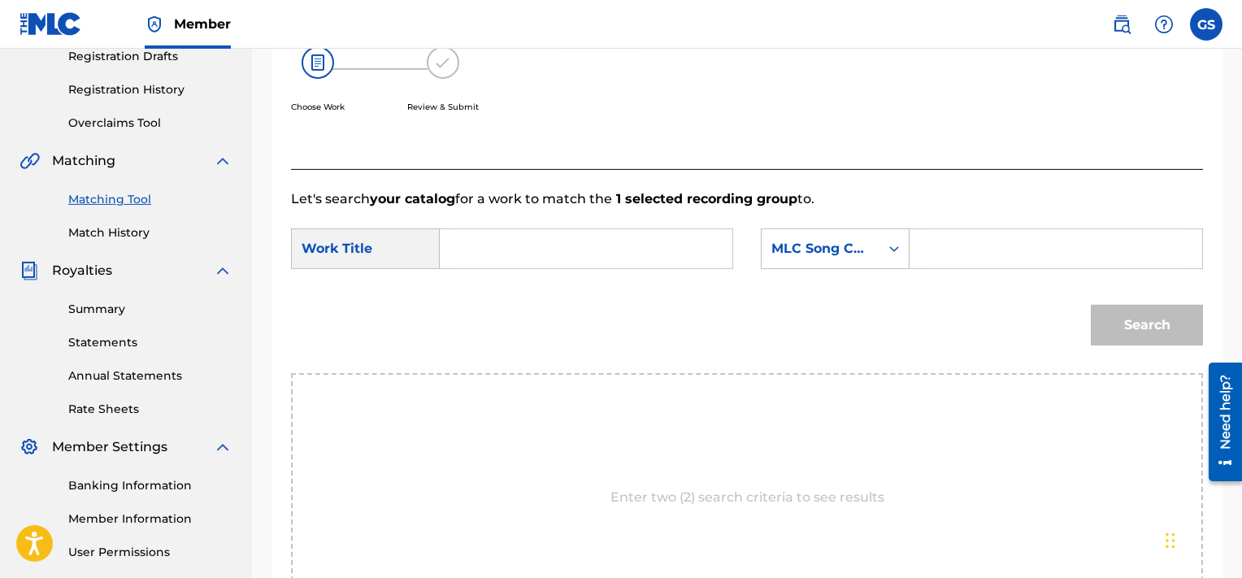
paste input "DB48TC"
click at [980, 250] on input "DB48TC" at bounding box center [1056, 248] width 265 height 39
type input "DB48TC"
click at [468, 260] on input "Search Form" at bounding box center [586, 248] width 265 height 39
type input "day"
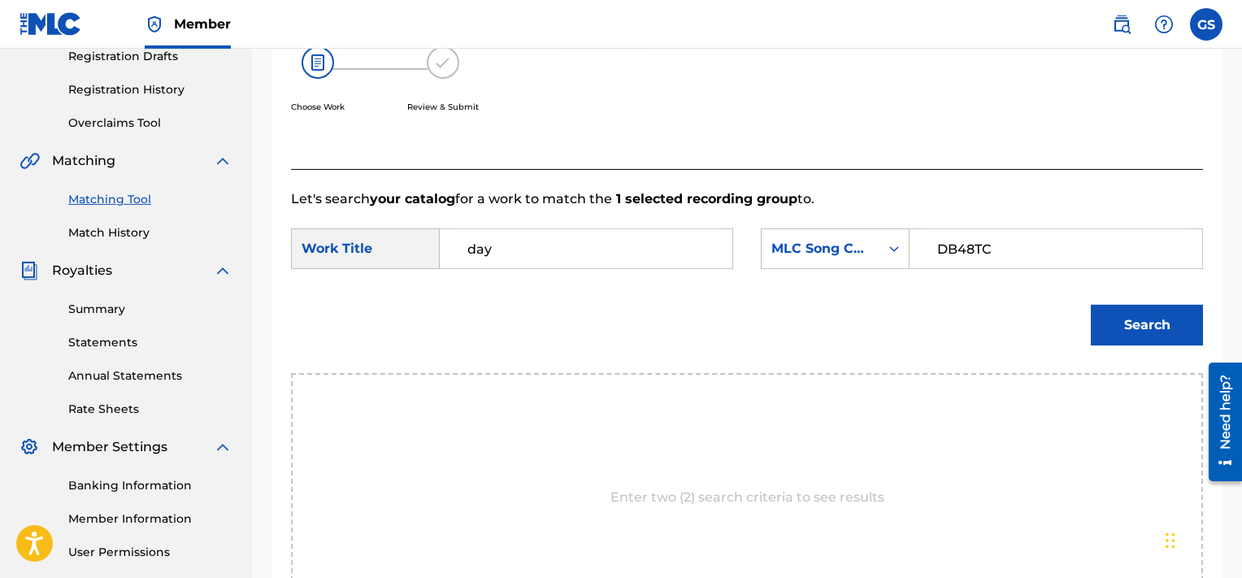
click at [1091, 305] on button "Search" at bounding box center [1147, 325] width 112 height 41
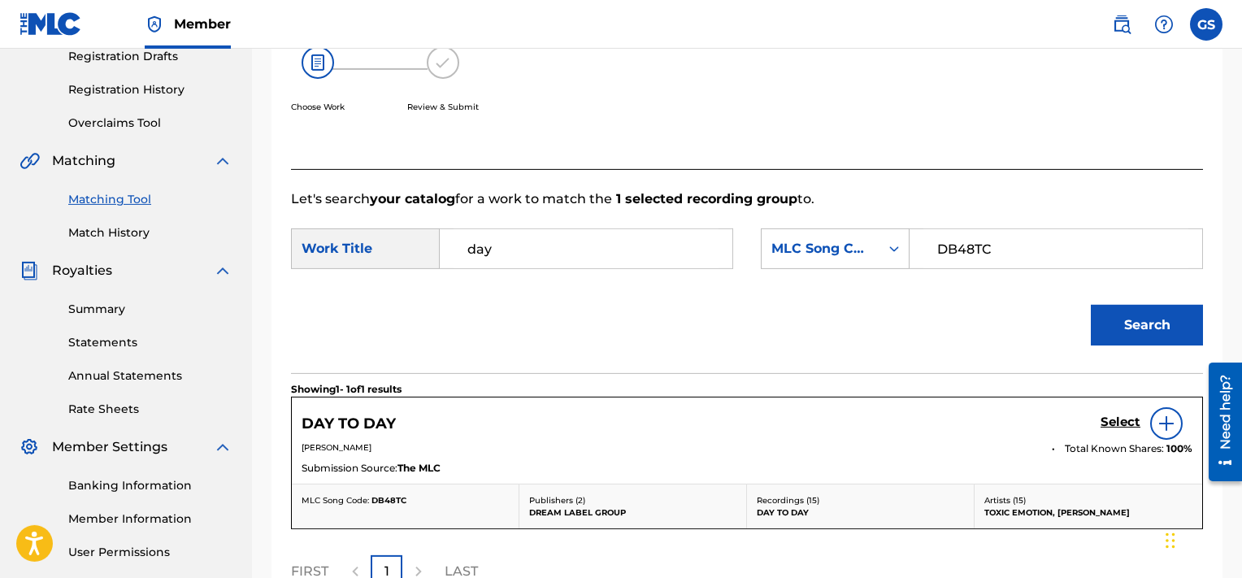
click at [1123, 421] on h5 "Select" at bounding box center [1121, 422] width 40 height 15
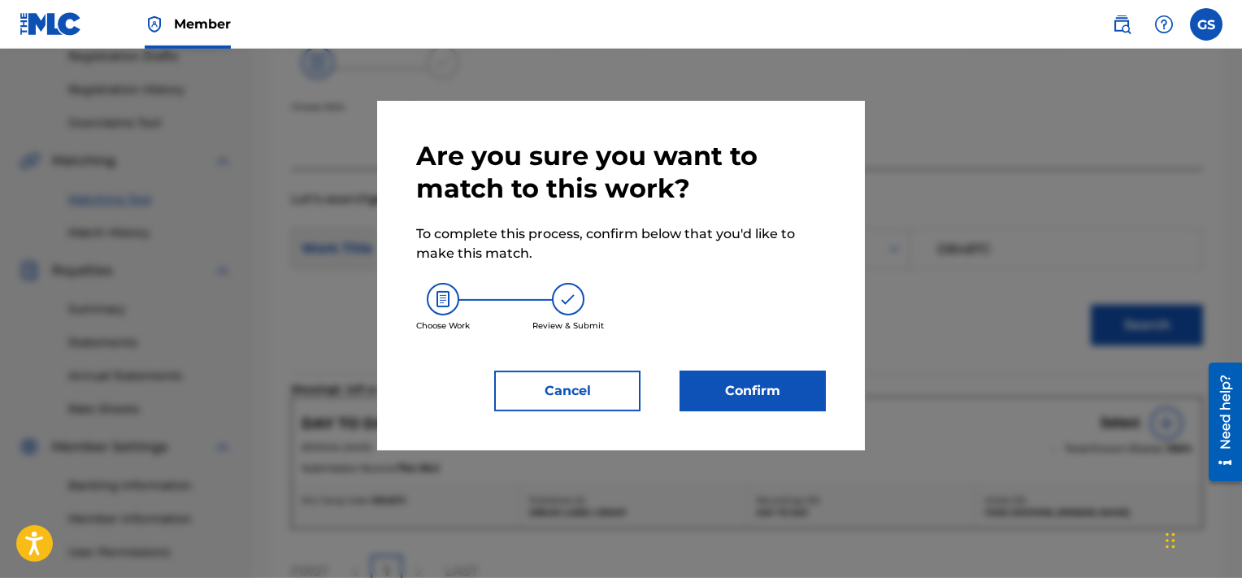
click at [776, 374] on button "Confirm" at bounding box center [753, 391] width 146 height 41
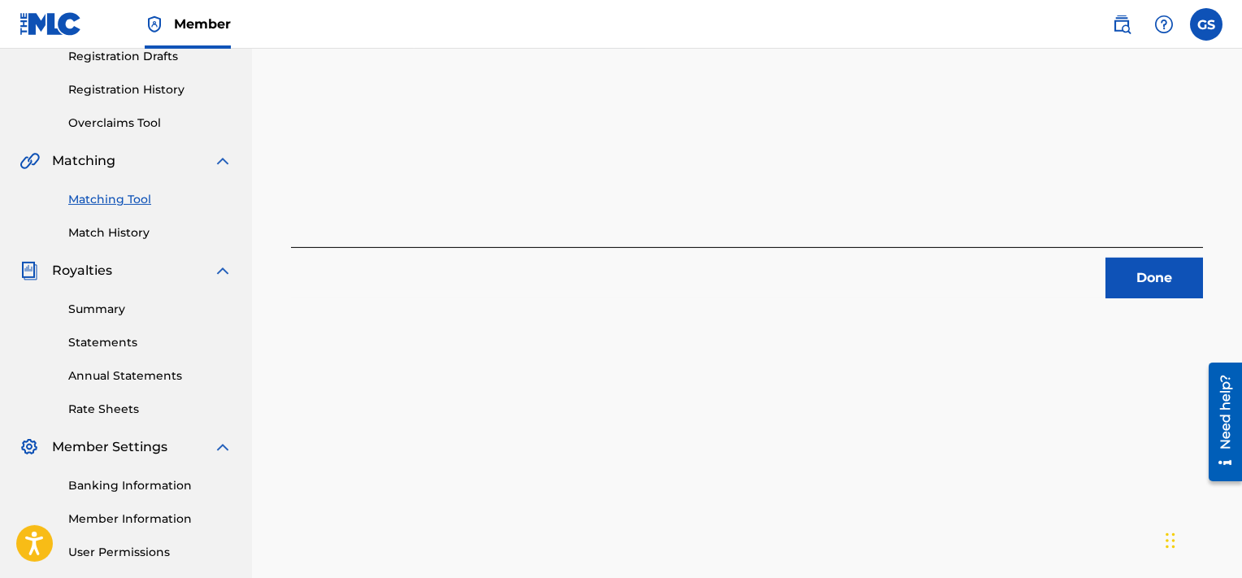
click at [1160, 270] on button "Done" at bounding box center [1155, 278] width 98 height 41
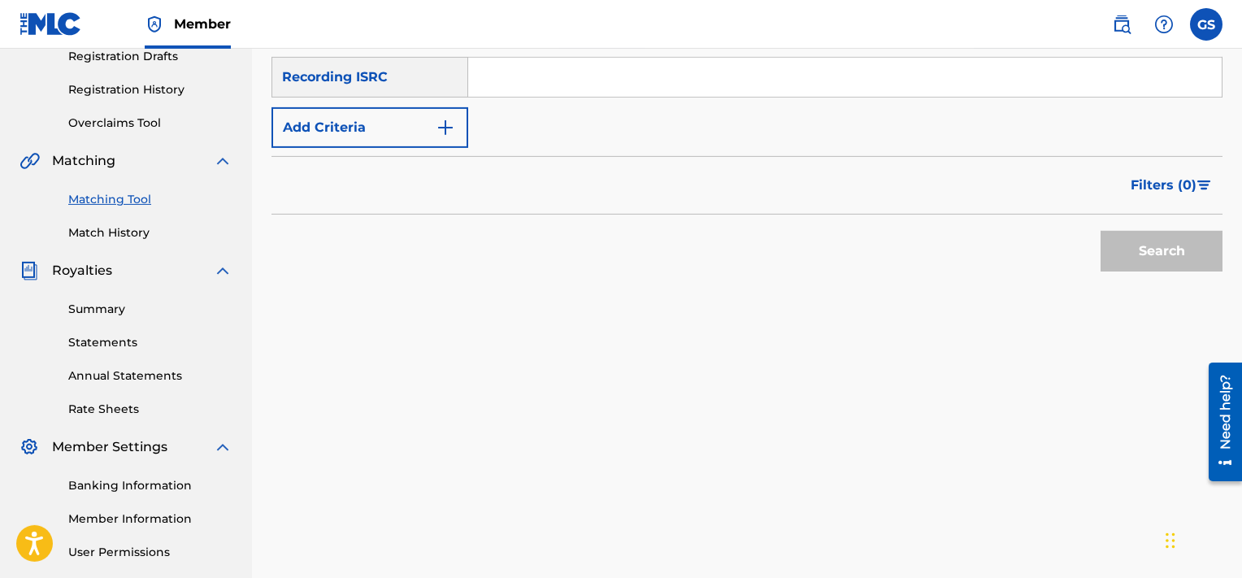
drag, startPoint x: 659, startPoint y: 99, endPoint x: 645, endPoint y: 87, distance: 18.4
click at [645, 87] on div "SearchWithCriteria451f1481-25f1-4083-a4f2-f86bffd2ae07 Recording Title SearchWi…" at bounding box center [747, 77] width 951 height 141
click at [645, 87] on input "Search Form" at bounding box center [845, 77] width 754 height 39
paste input "QMQ3X1600367"
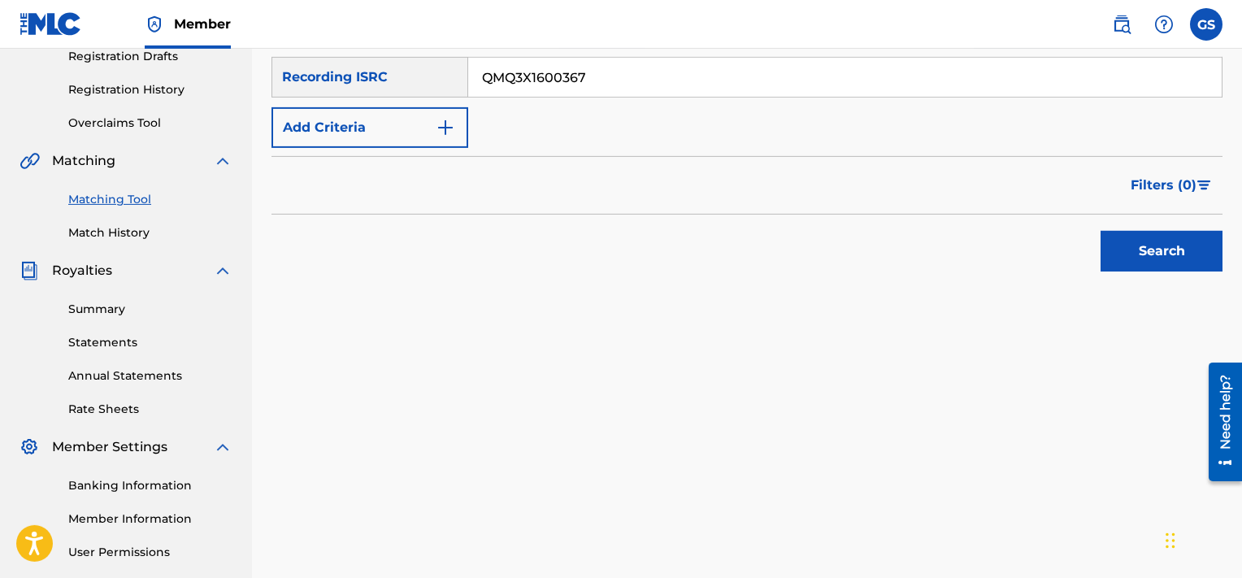
type input "QMQ3X1600367"
click at [1101, 231] on button "Search" at bounding box center [1162, 251] width 122 height 41
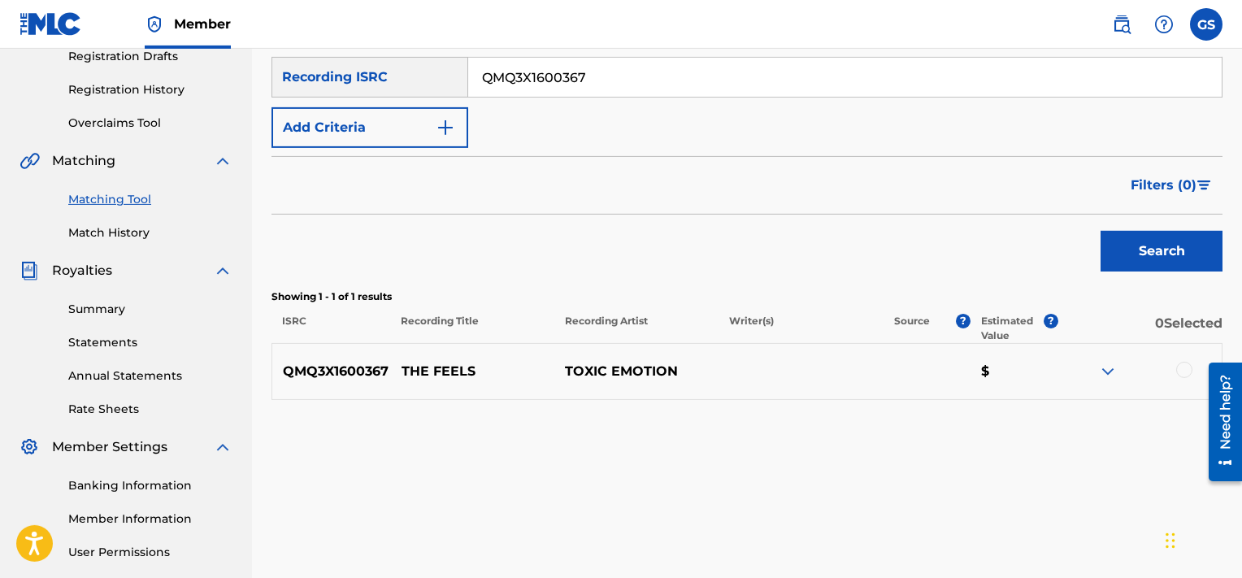
click at [1181, 368] on div at bounding box center [1184, 370] width 16 height 16
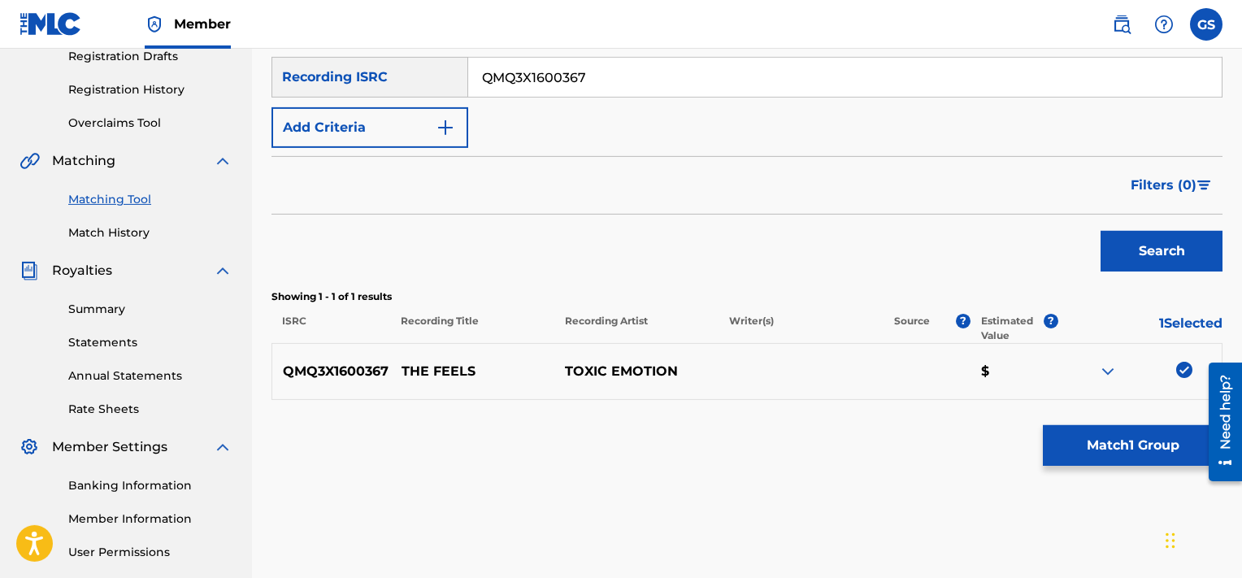
click at [1095, 441] on button "Match 1 Group" at bounding box center [1133, 445] width 180 height 41
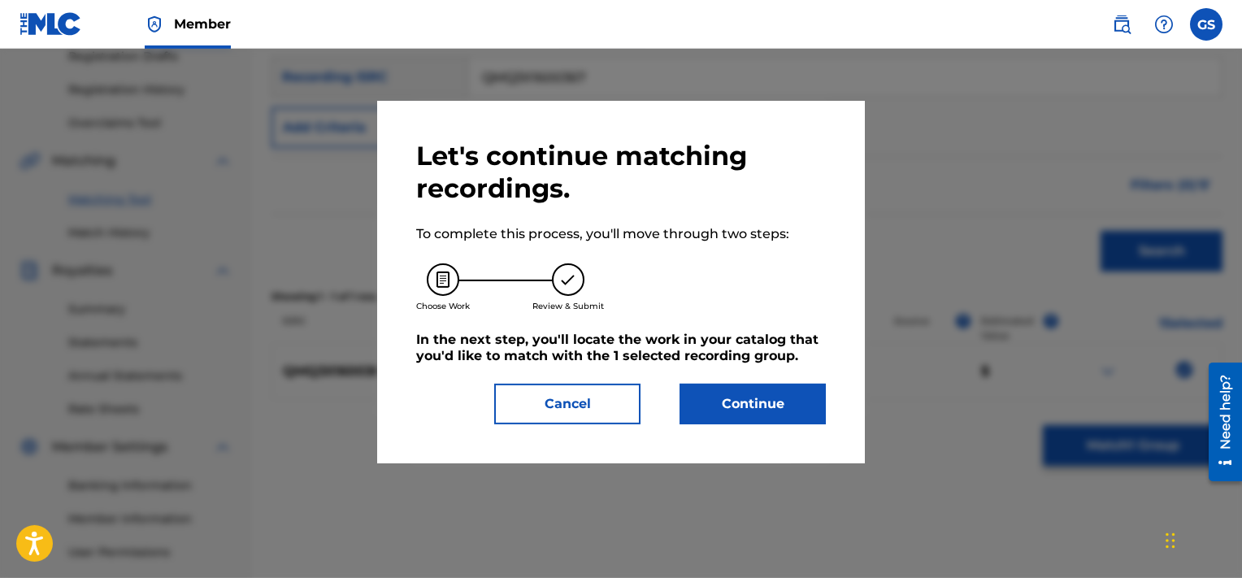
click at [698, 392] on button "Continue" at bounding box center [753, 404] width 146 height 41
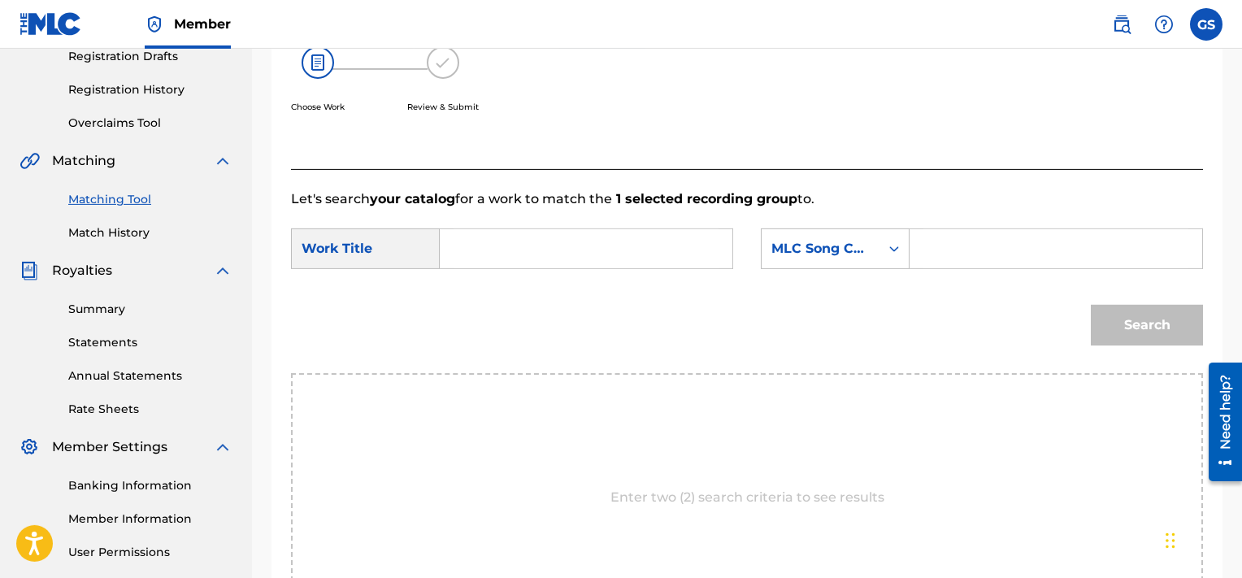
paste input "TD438Z"
click at [1004, 237] on input "TD438Z" at bounding box center [1056, 248] width 265 height 39
type input "TD438Z"
type input "feels"
click at [1091, 305] on button "Search" at bounding box center [1147, 325] width 112 height 41
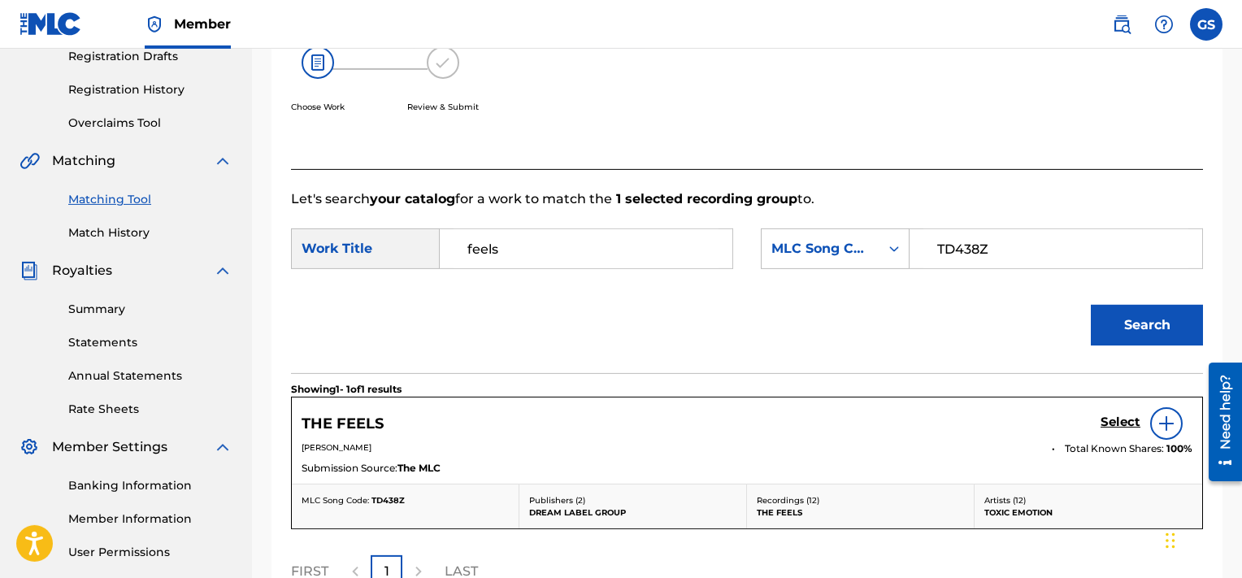
click at [1125, 425] on h5 "Select" at bounding box center [1121, 422] width 40 height 15
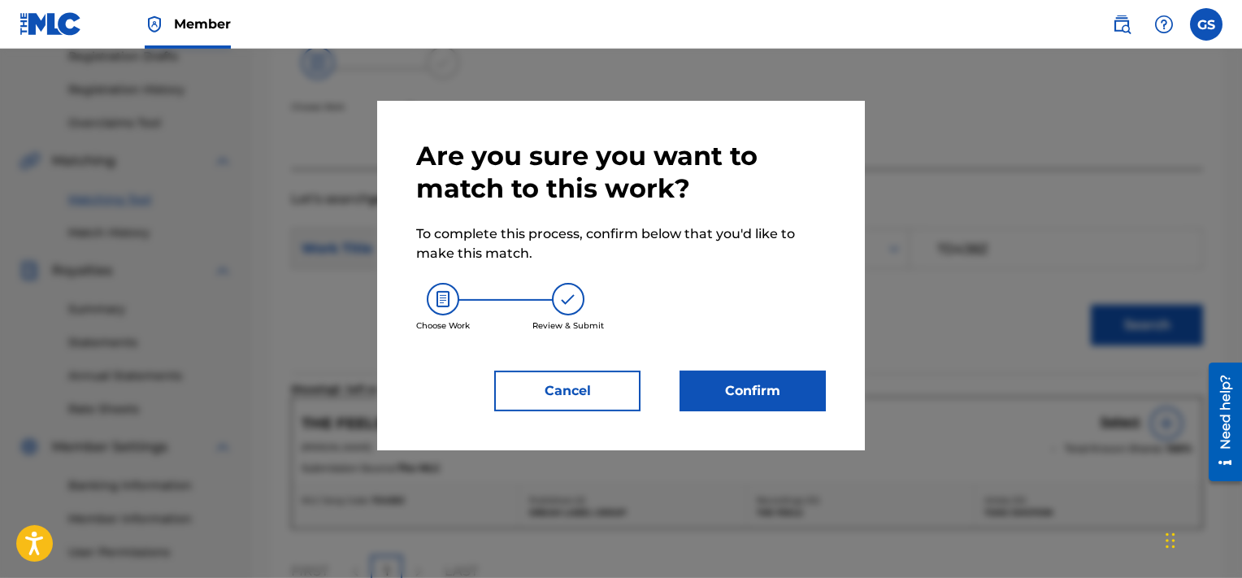
click at [782, 398] on button "Confirm" at bounding box center [753, 391] width 146 height 41
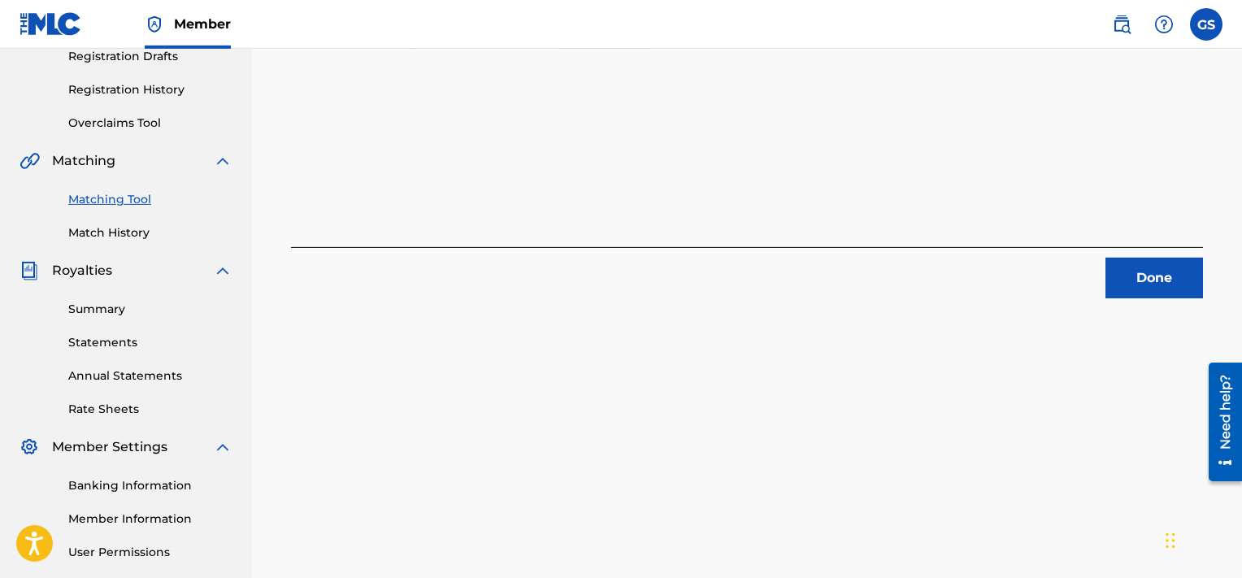
click at [1163, 274] on button "Done" at bounding box center [1155, 278] width 98 height 41
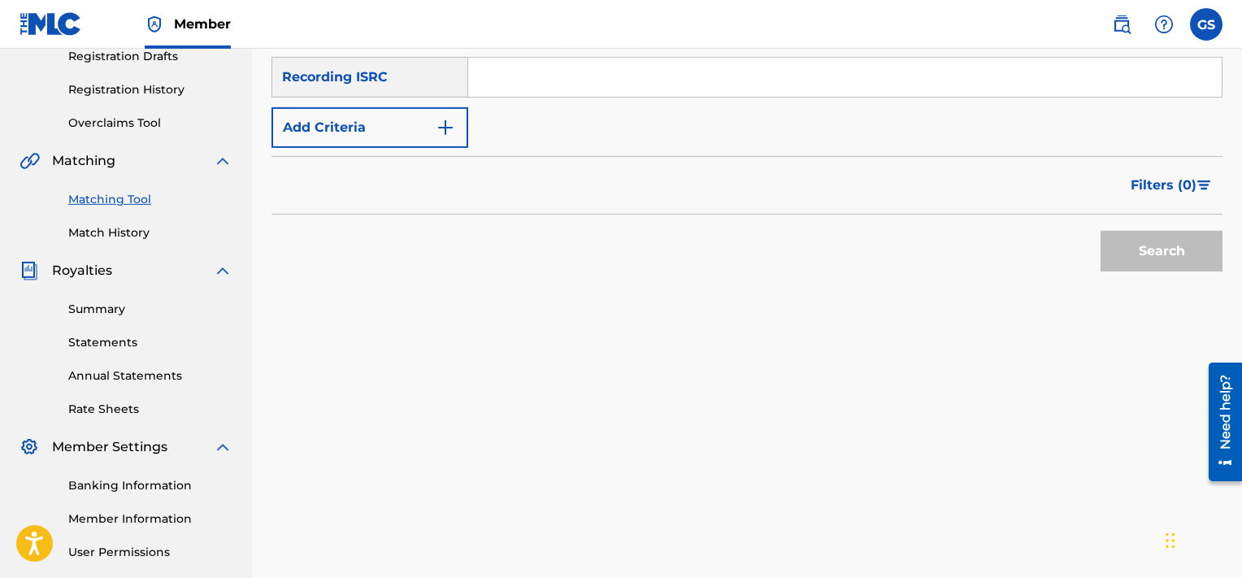
scroll to position [170, 0]
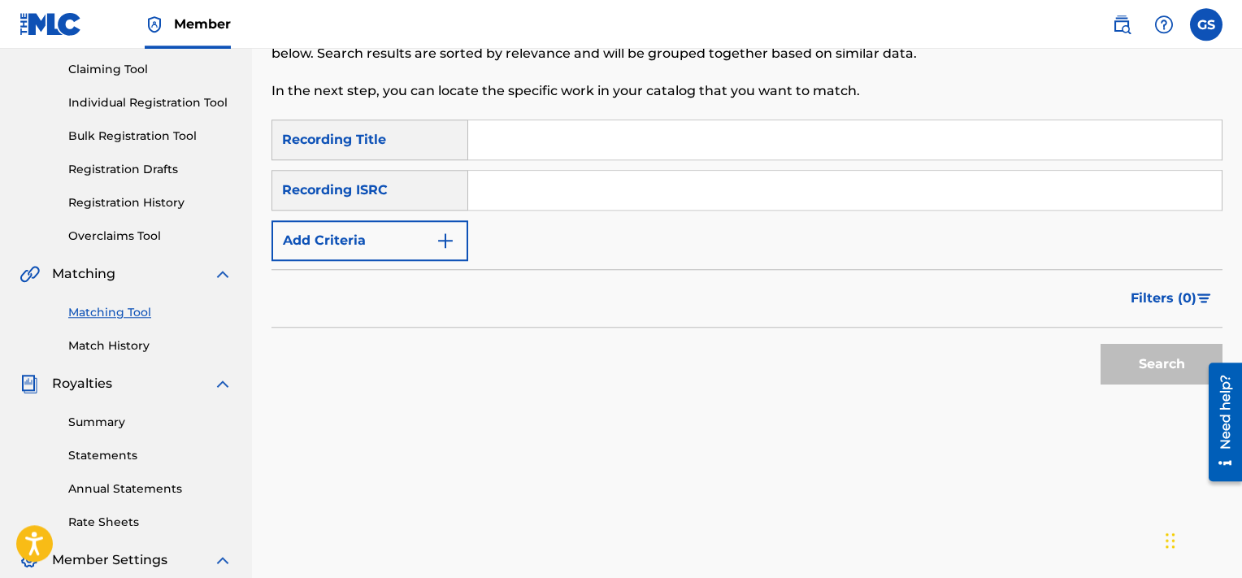
paste input "QMQ3X1600366"
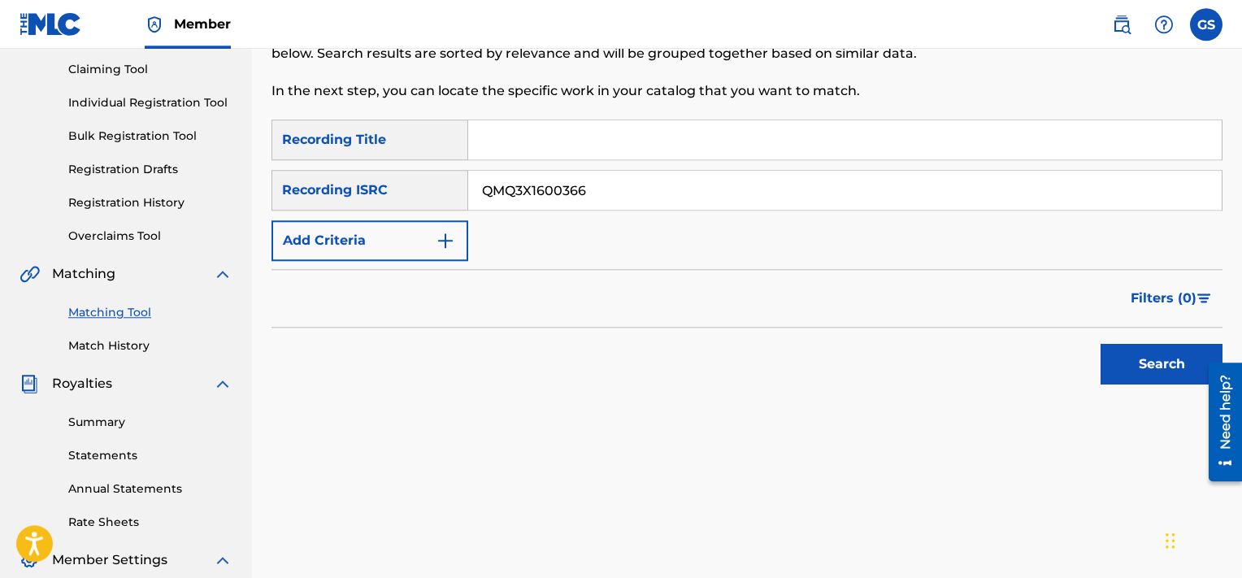
click at [779, 181] on input "QMQ3X1600366" at bounding box center [845, 190] width 754 height 39
type input "QMQ3X1600366"
click at [1101, 344] on button "Search" at bounding box center [1162, 364] width 122 height 41
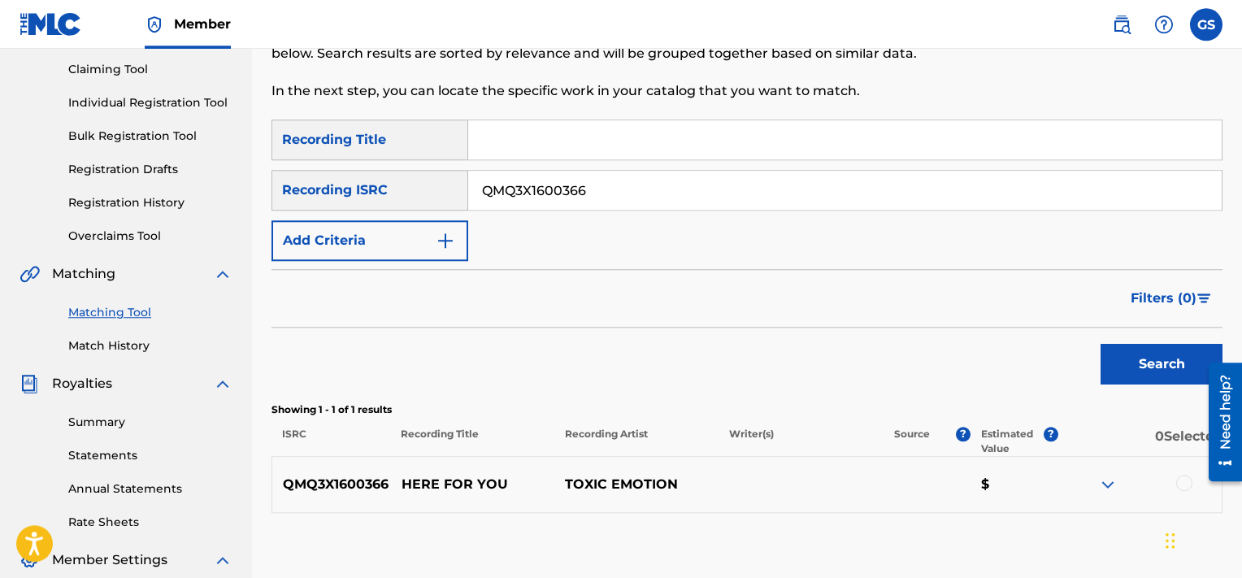
click at [1180, 481] on div at bounding box center [1184, 483] width 16 height 16
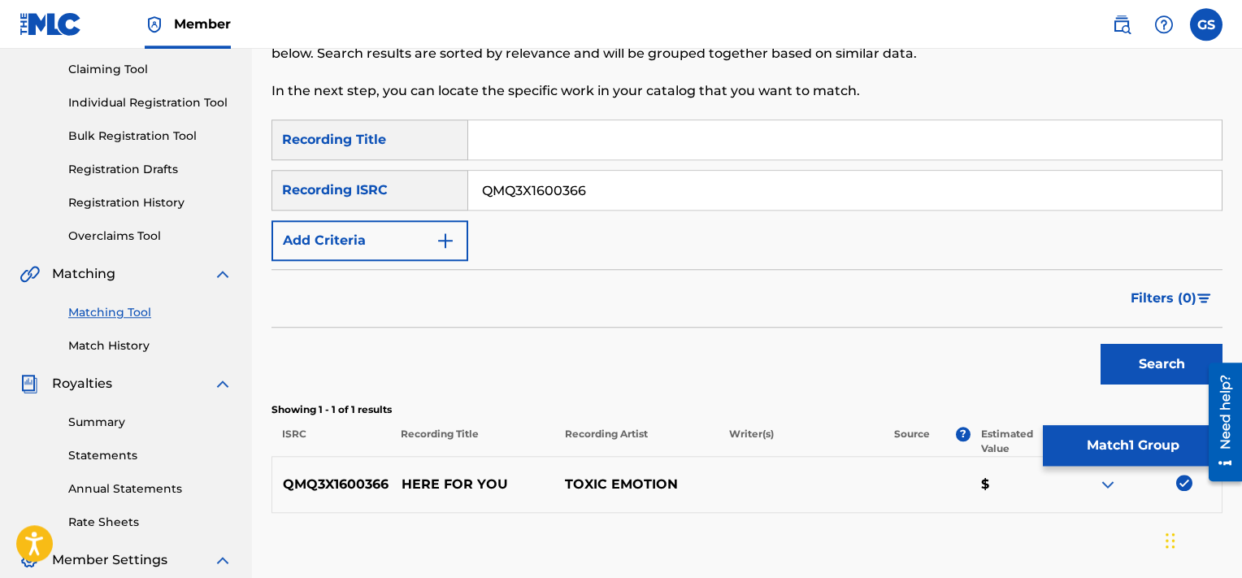
click at [1115, 450] on button "Match 1 Group" at bounding box center [1133, 445] width 180 height 41
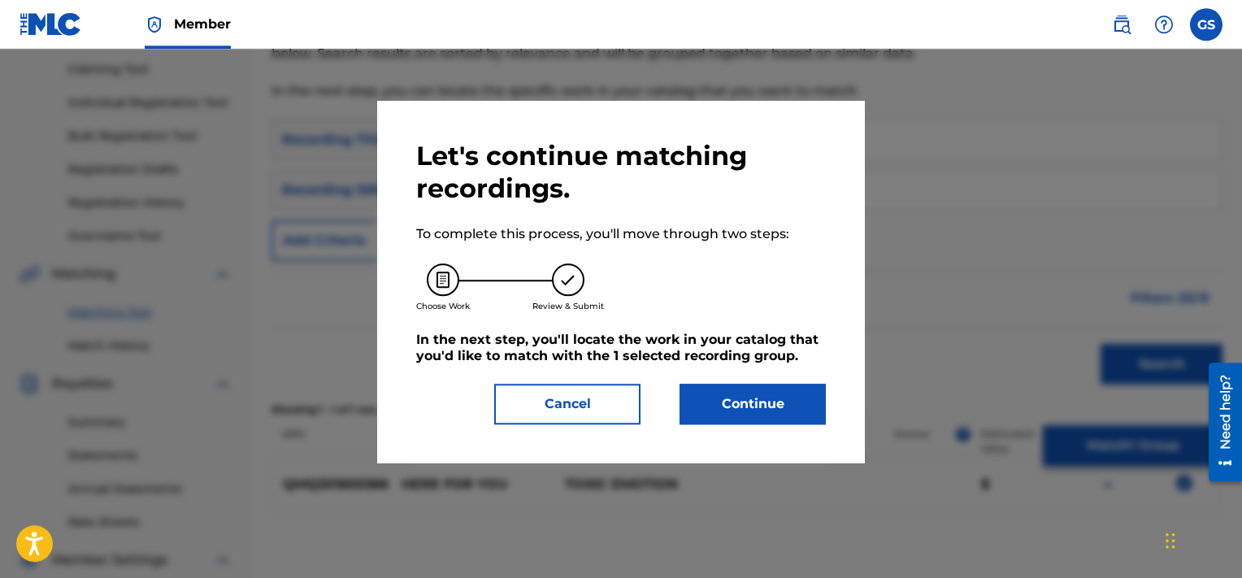
click at [769, 398] on button "Continue" at bounding box center [753, 404] width 146 height 41
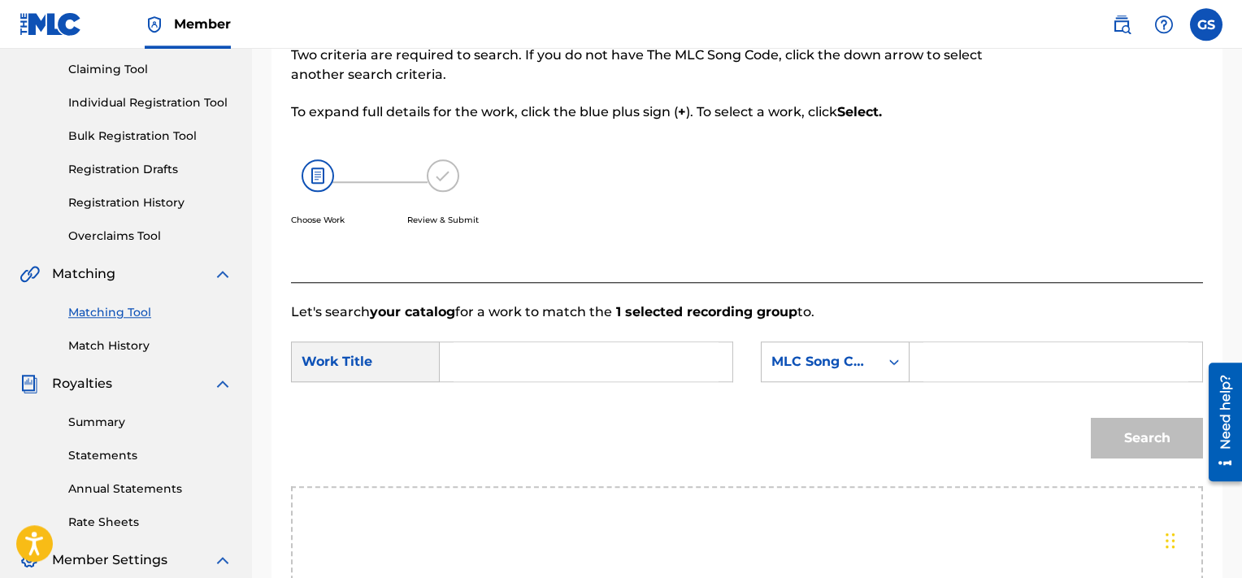
paste input "HA6S3T"
click at [946, 363] on input "HA6S3T" at bounding box center [1056, 361] width 265 height 39
type input "HA6S3T"
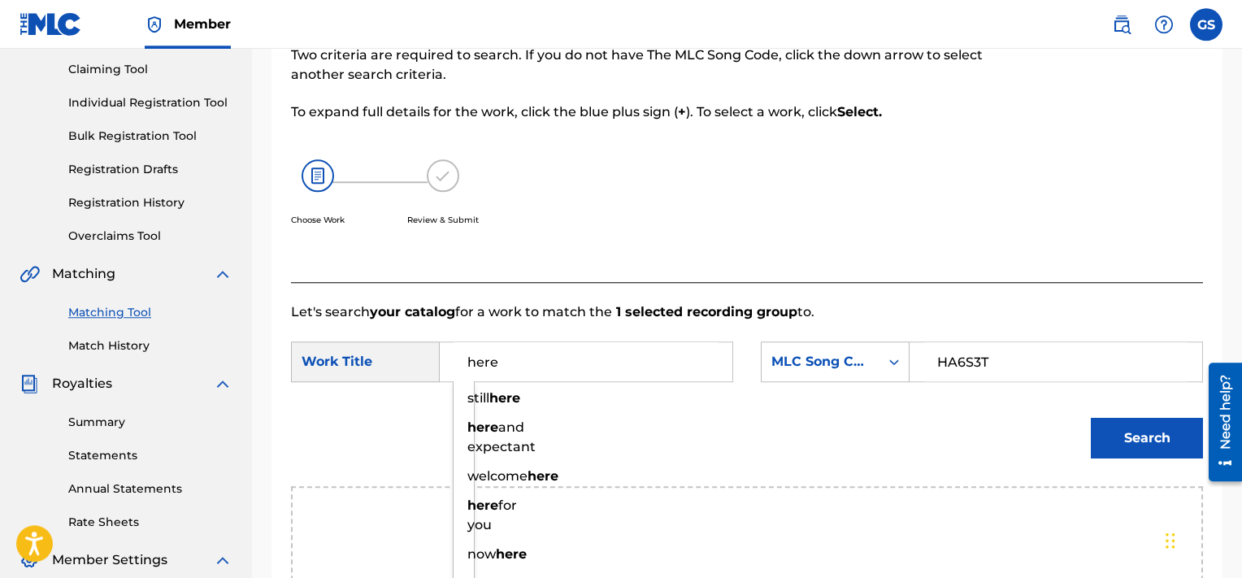
type input "here"
click at [1091, 418] on button "Search" at bounding box center [1147, 438] width 112 height 41
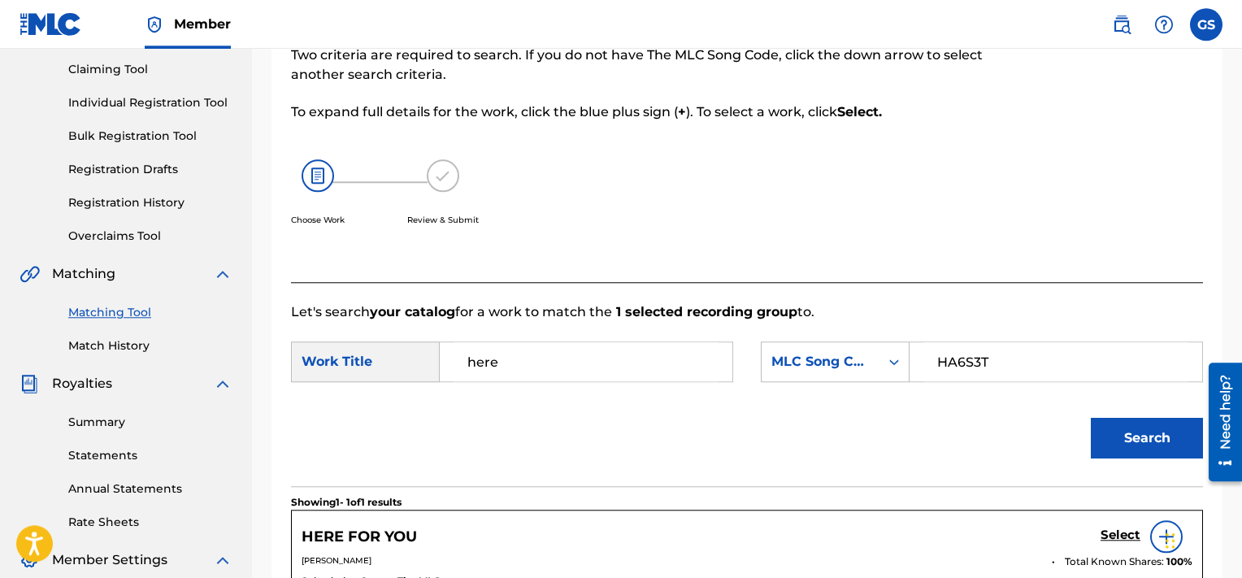
scroll to position [426, 0]
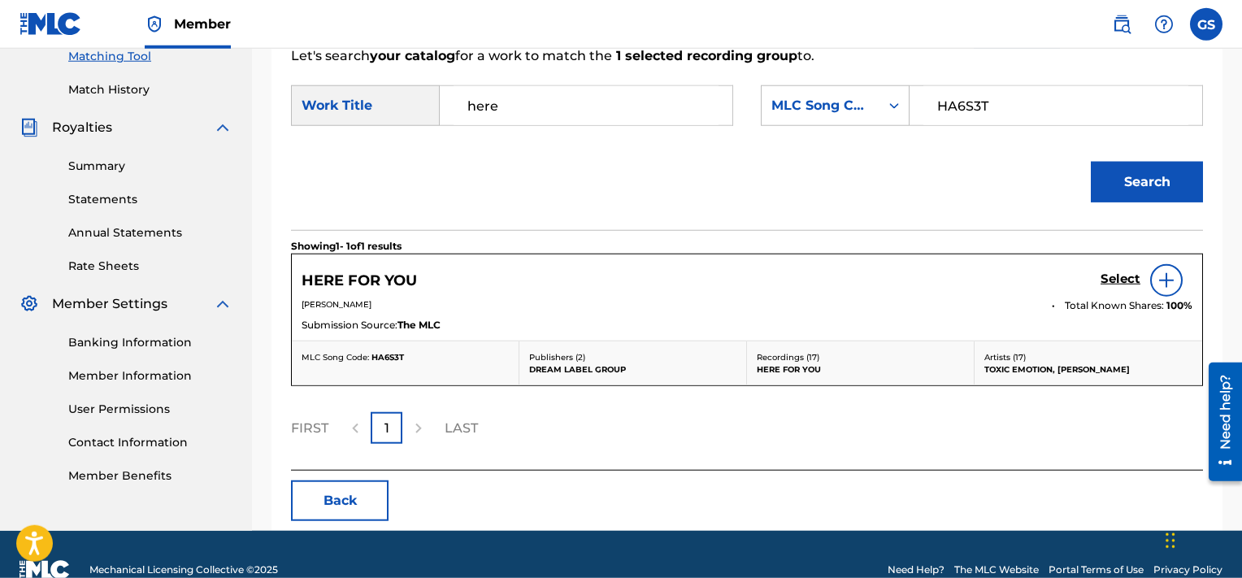
click at [1124, 273] on h5 "Select" at bounding box center [1121, 279] width 40 height 15
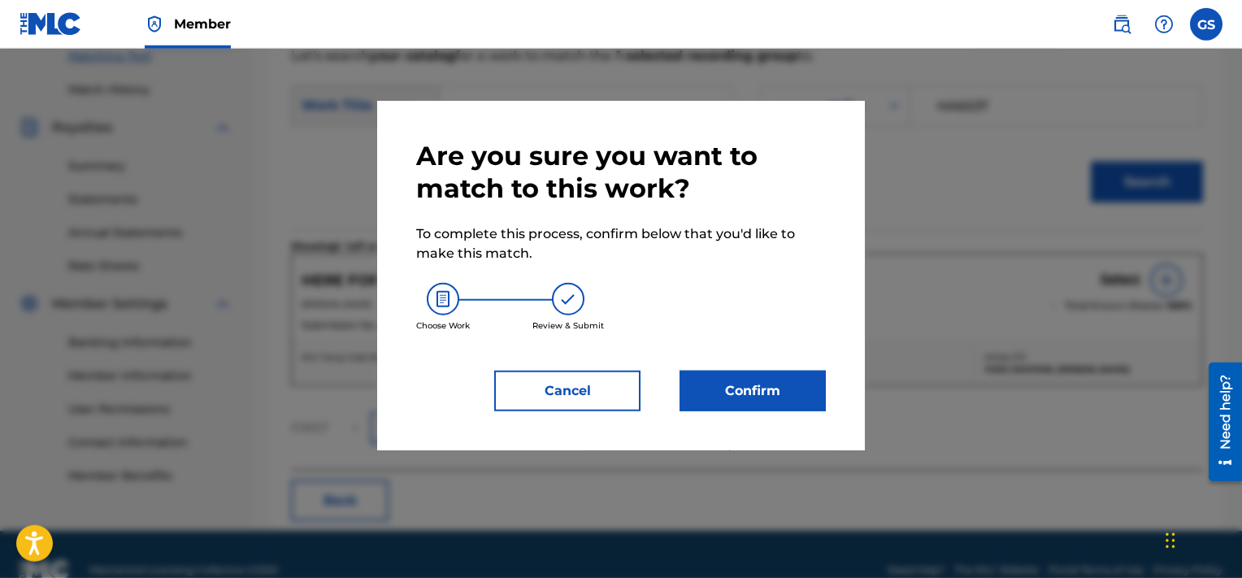
click at [736, 376] on button "Confirm" at bounding box center [753, 391] width 146 height 41
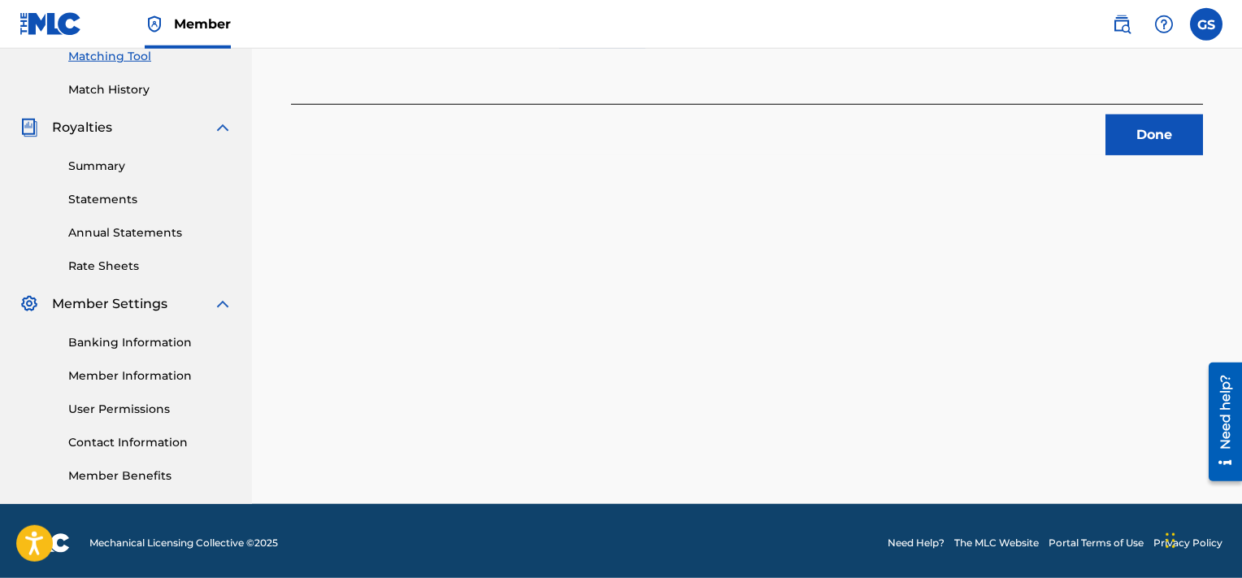
click at [1144, 130] on button "Done" at bounding box center [1155, 135] width 98 height 41
